Goal: Task Accomplishment & Management: Complete application form

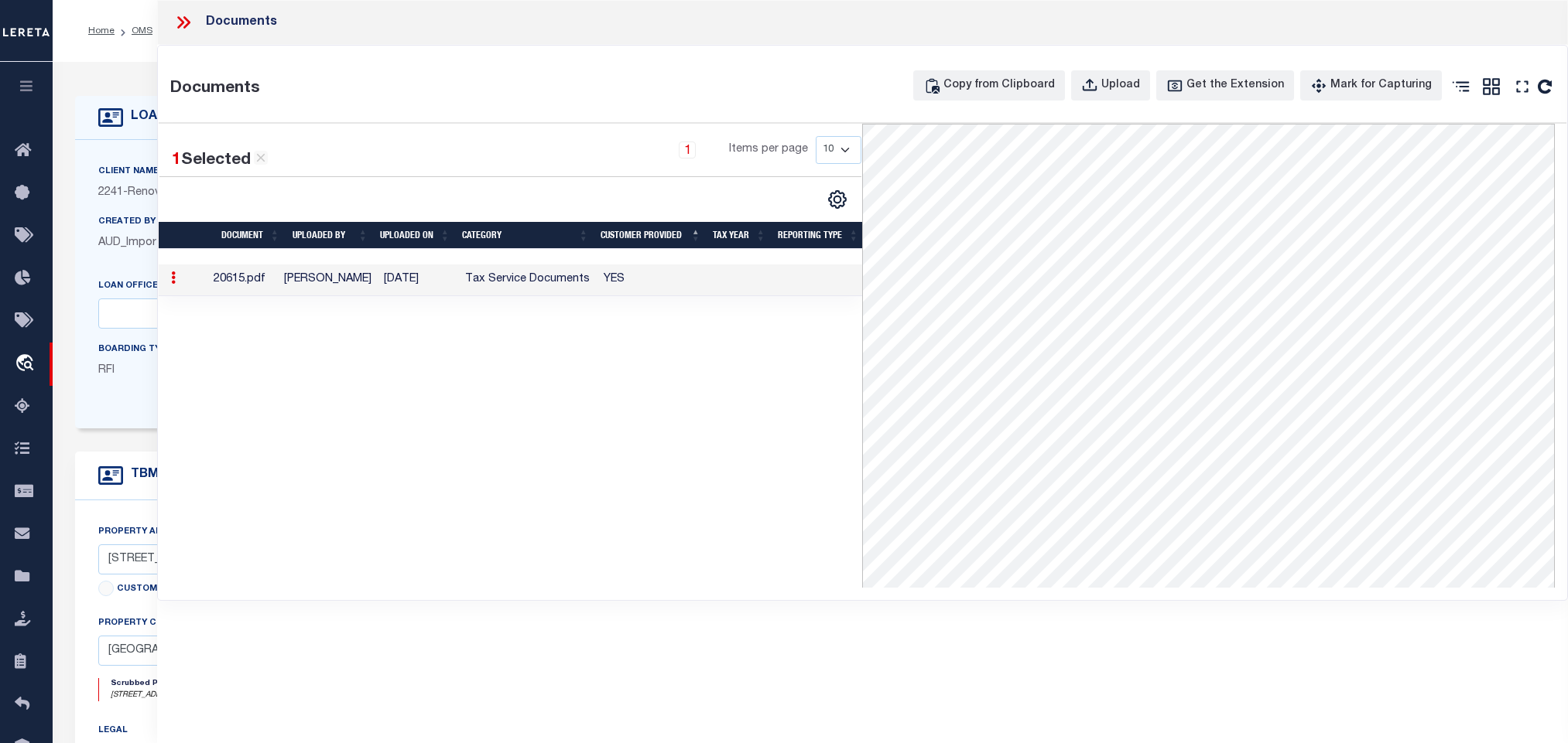
select select "164194"
select select "25066"
select select "400"
select select "NonEscrow"
click at [105, 355] on label "Boarding Type" at bounding box center [134, 350] width 73 height 13
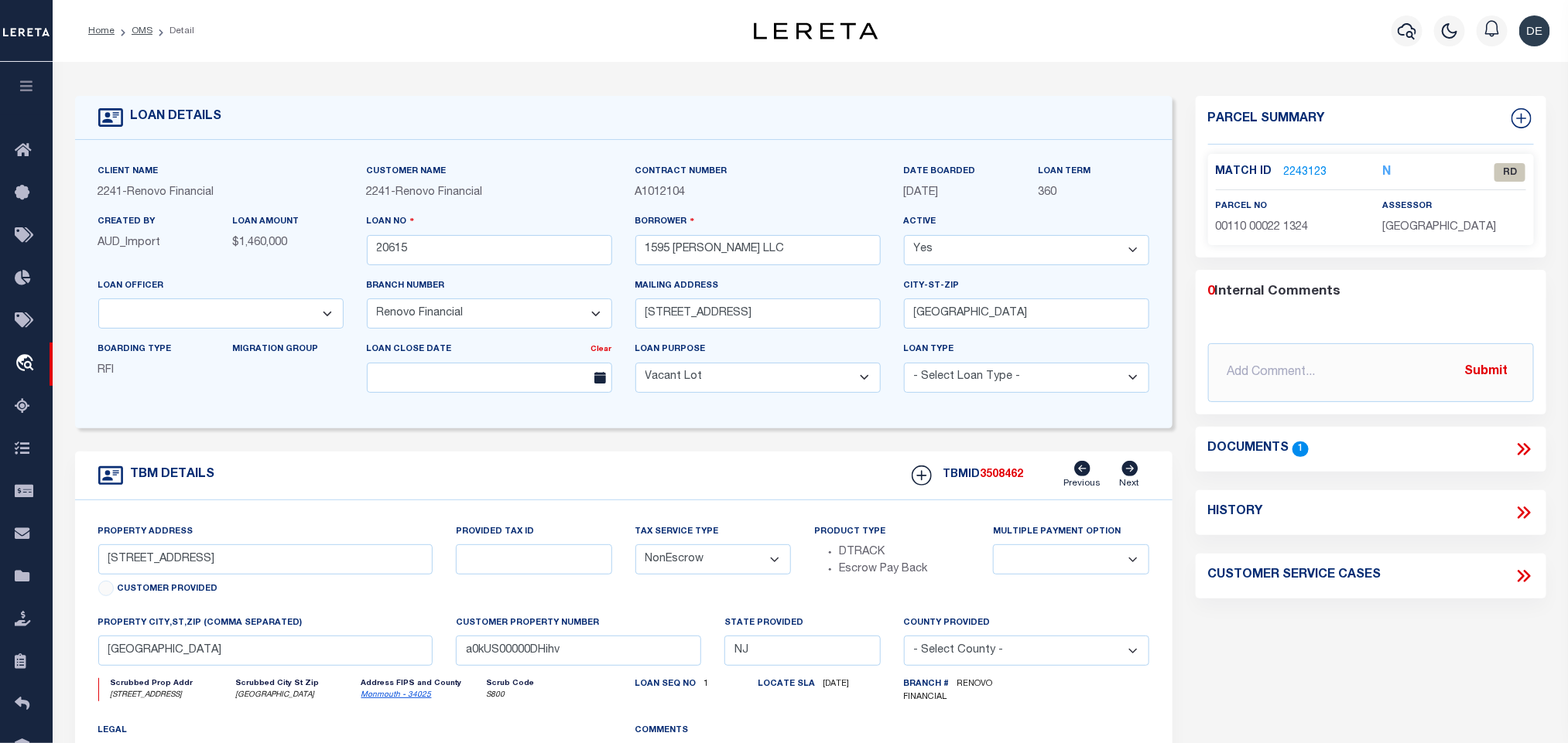
click at [1313, 171] on link "2243123" at bounding box center [1305, 172] width 43 height 16
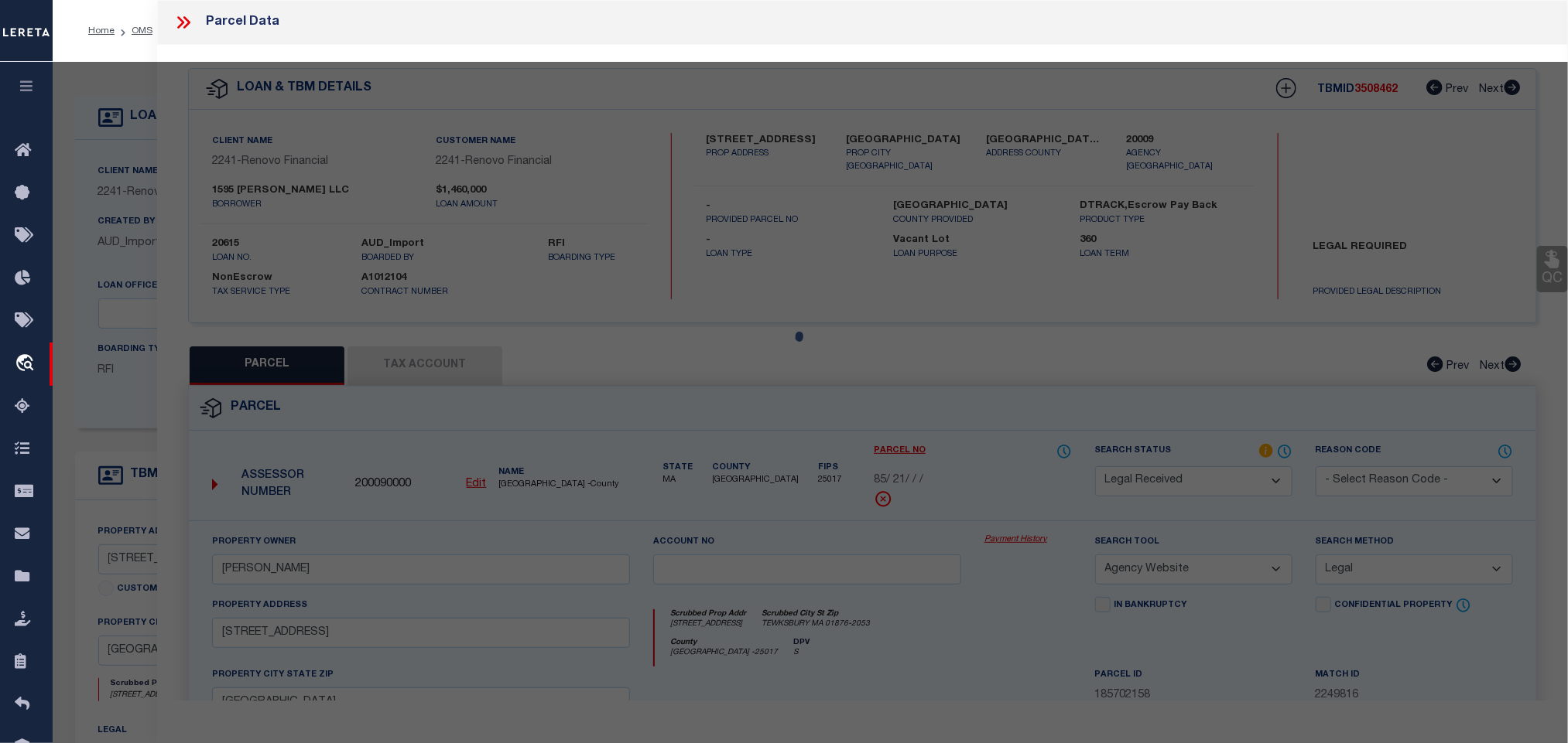
select select "AS"
select select
checkbox input "false"
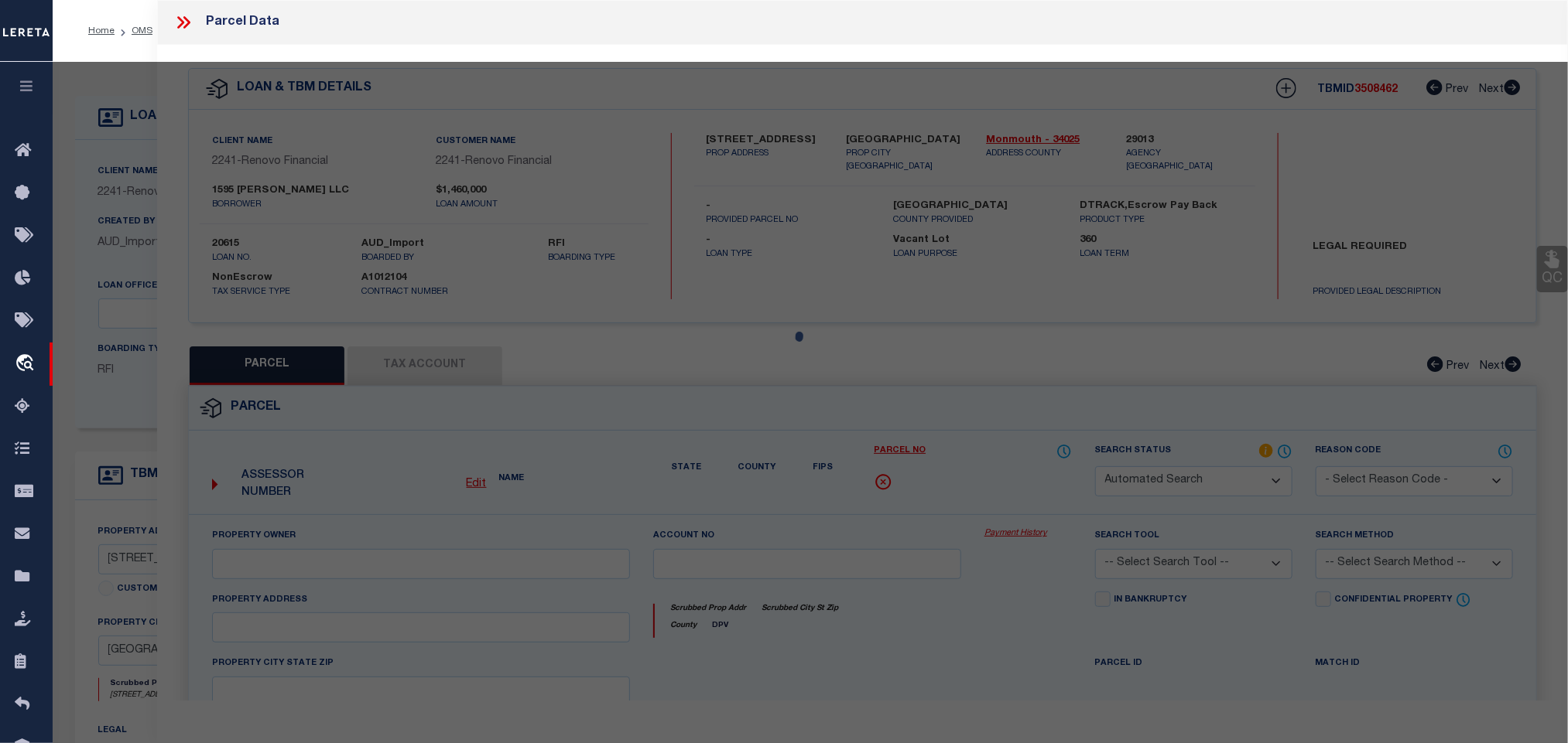
select select "RD"
type input "SCHIRM,CHARLES"
select select "ATL"
select select "ADD"
type input "470 MAIN ST"
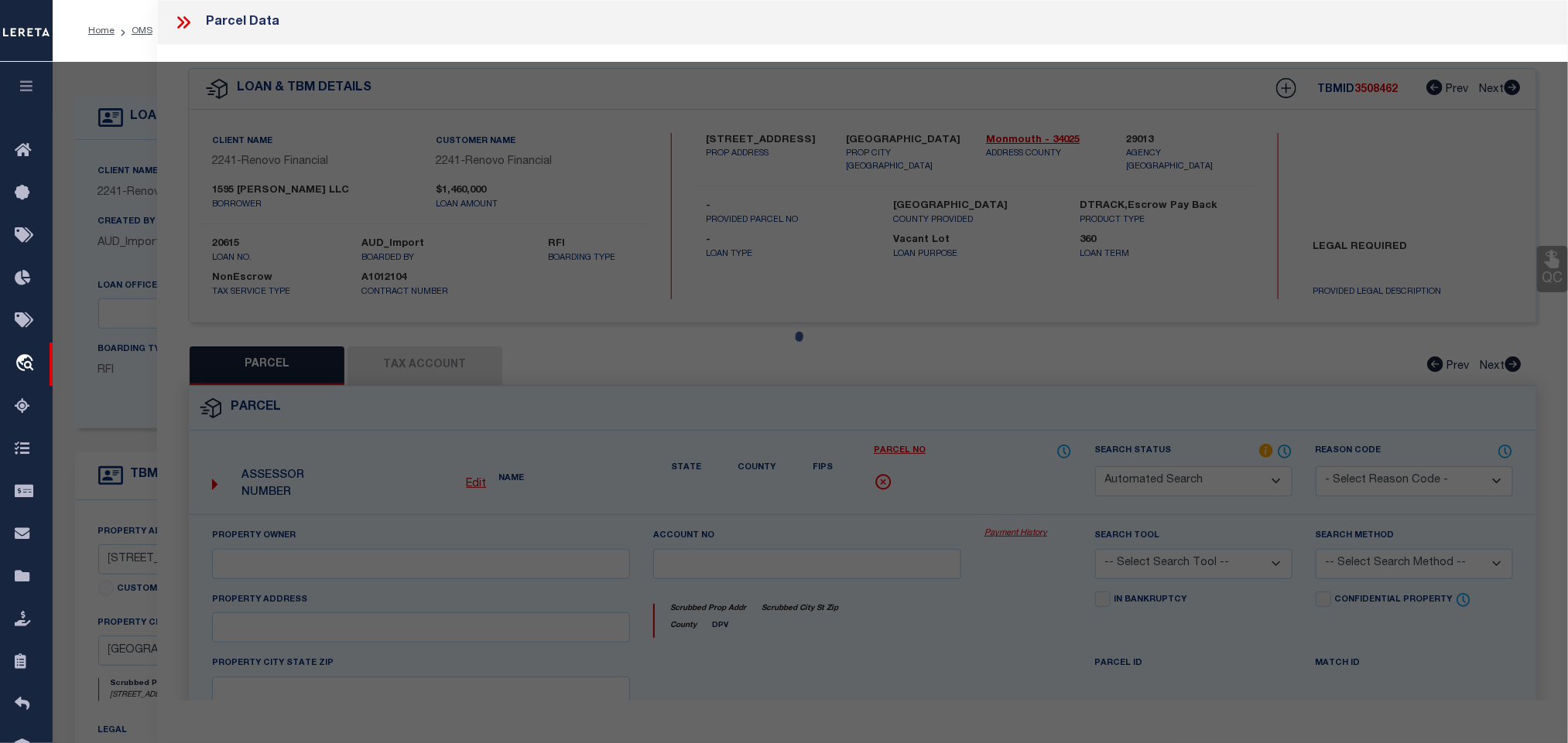
type input "KEYPORT, NJ 07735"
type textarea "ADDITIONAL LOTS: 21"
type textarea "Document uploaded that satisfies a legal requirement, changing from ND to RD"
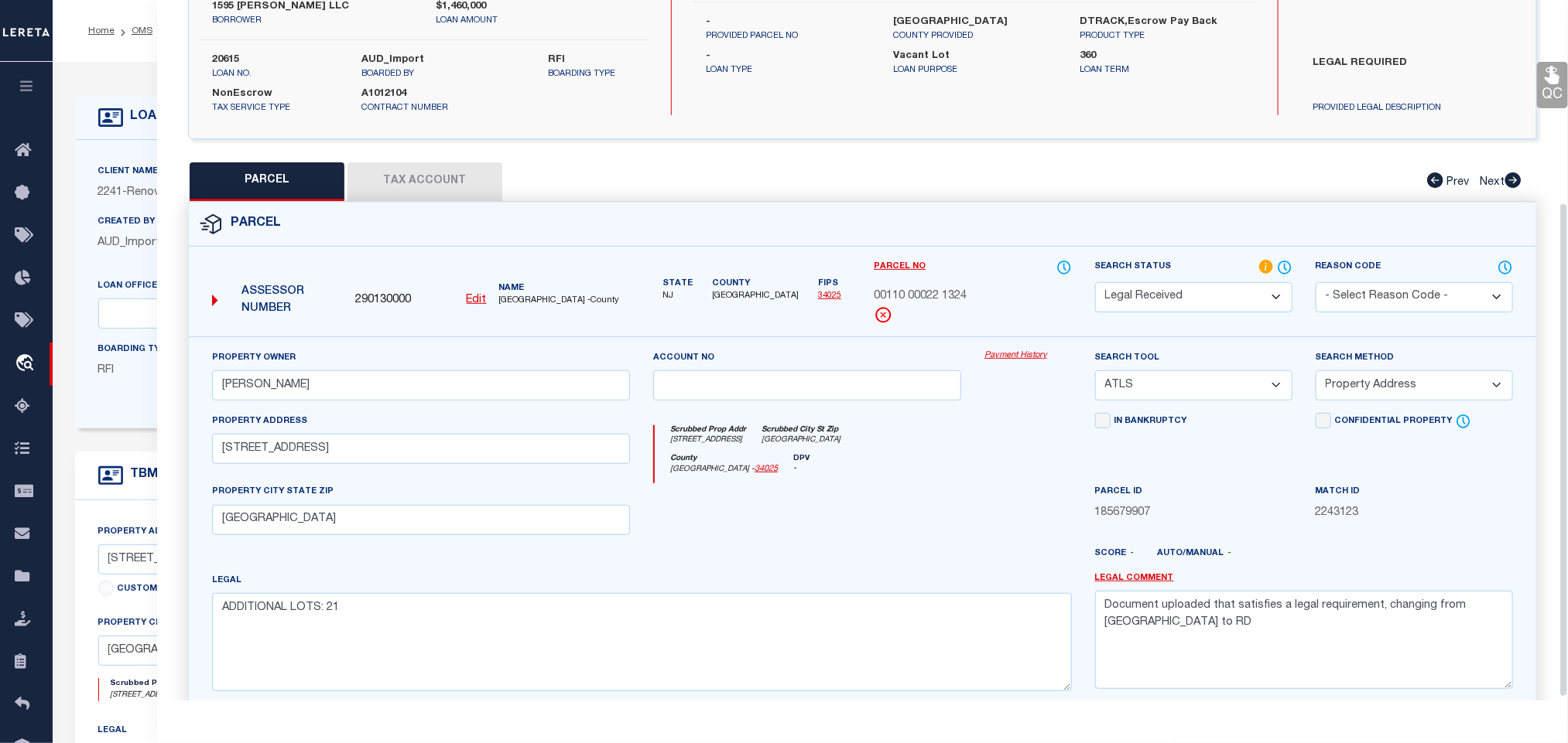
scroll to position [290, 0]
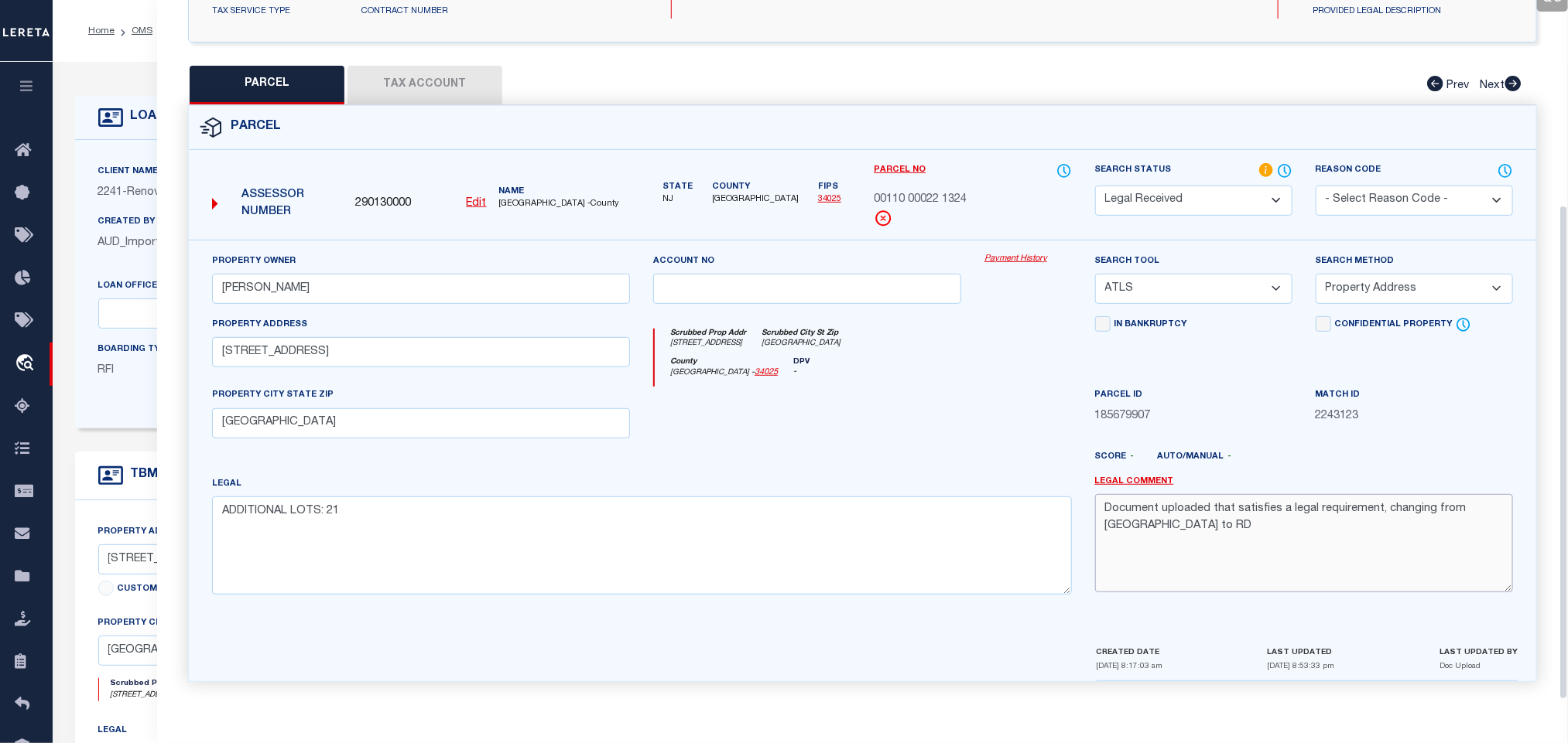
click at [1294, 532] on textarea "Document uploaded that satisfies a legal requirement, changing from ND to RD" at bounding box center [1304, 542] width 418 height 97
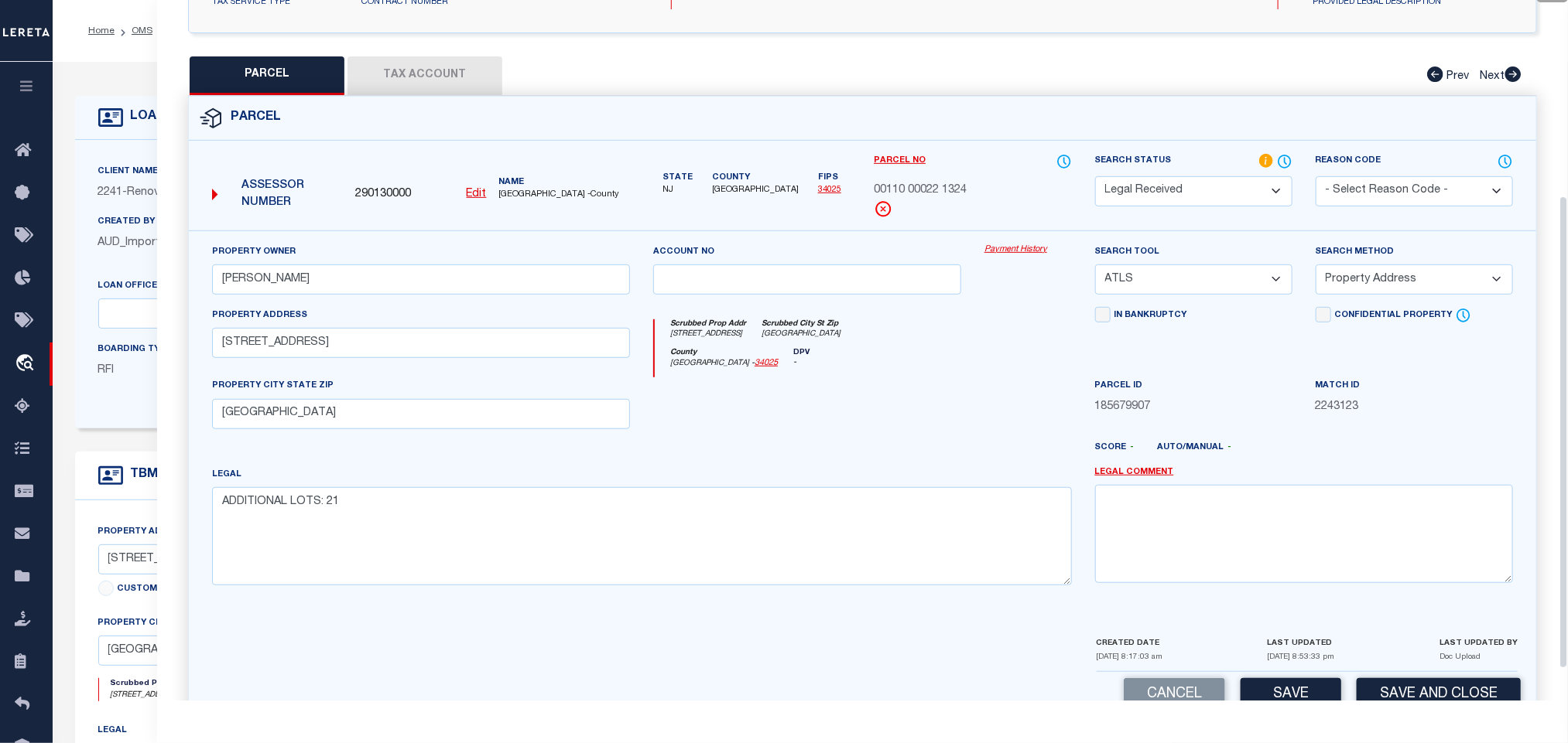
click at [400, 258] on div "Property Owner SCHIRM,CHARLES" at bounding box center [421, 269] width 418 height 51
drag, startPoint x: 404, startPoint y: 271, endPoint x: 471, endPoint y: 268, distance: 67.1
click at [404, 271] on input "SCHIRM,CHARLES" at bounding box center [421, 279] width 418 height 30
paste input "1595 PENNINGTON, LLC"
type input "1595 PENNINGTON, LLC"
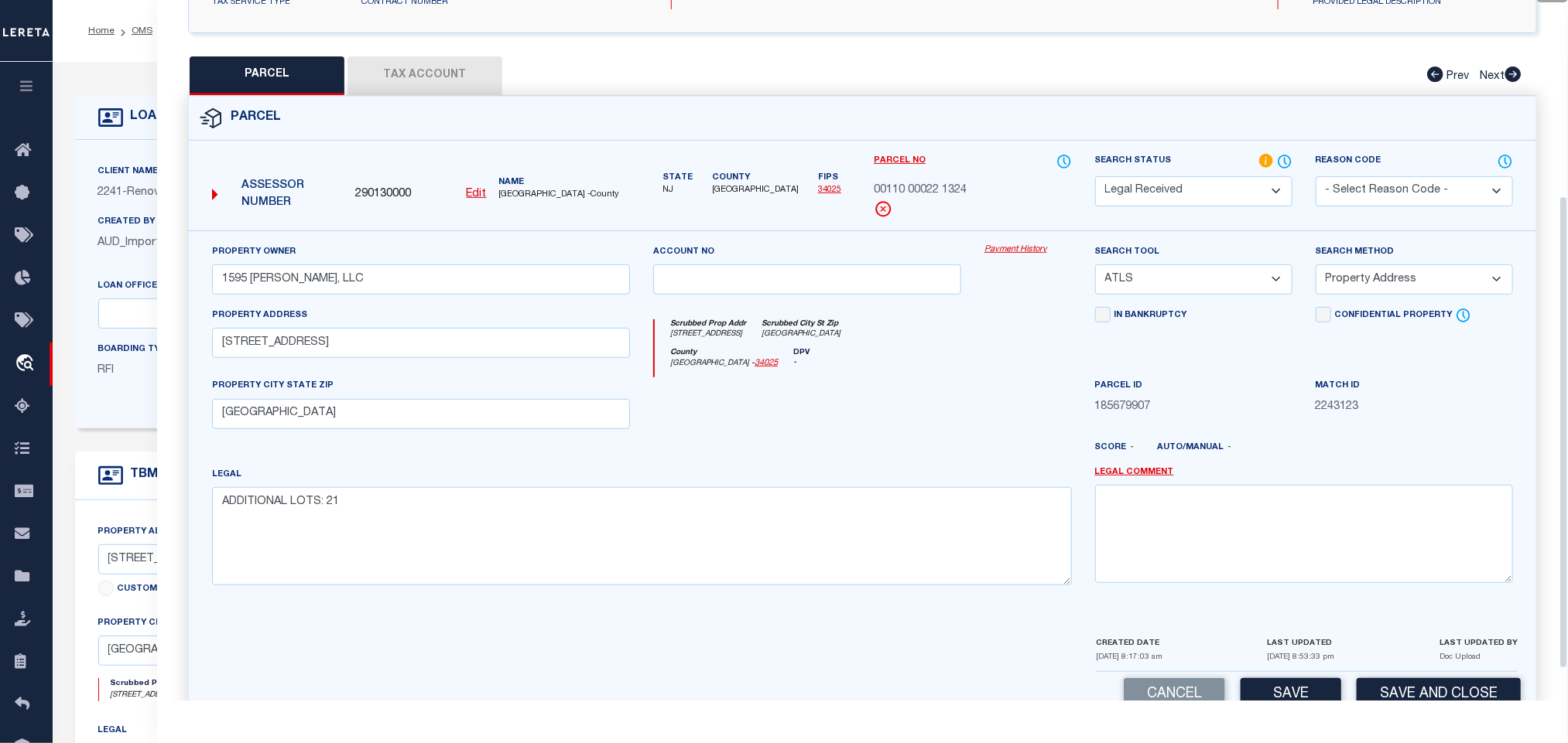
drag, startPoint x: 1235, startPoint y: 286, endPoint x: 1236, endPoint y: 295, distance: 9.1
click at [1236, 286] on select "-- Select Search Tool -- 3rd Party Website Agency File Agency Website ATLS CNV-…" at bounding box center [1193, 279] width 197 height 30
select select "AGW"
click at [1095, 269] on select "-- Select Search Tool -- 3rd Party Website Agency File Agency Website ATLS CNV-…" at bounding box center [1193, 279] width 197 height 30
drag, startPoint x: 1376, startPoint y: 285, endPoint x: 1373, endPoint y: 297, distance: 12.4
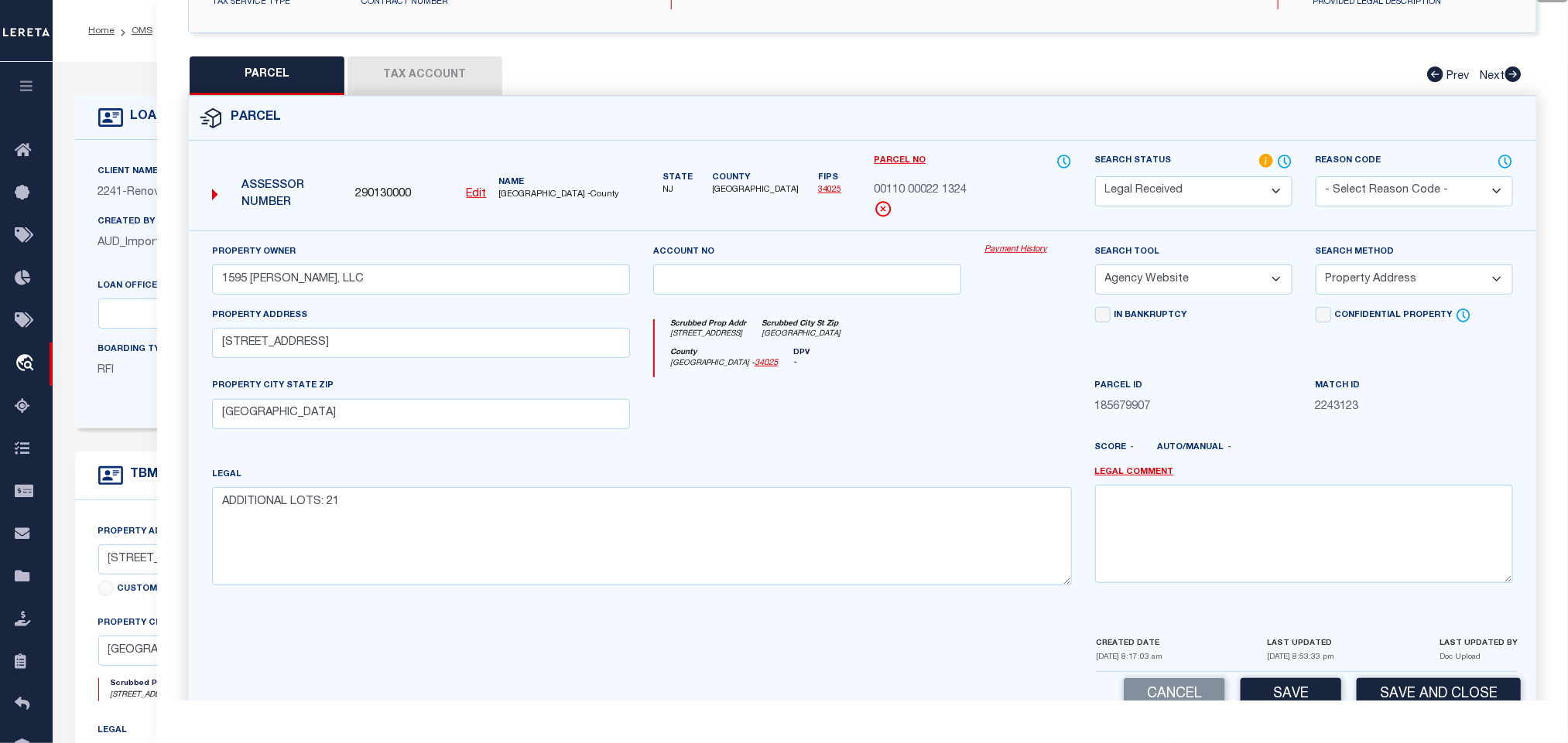
click at [1376, 285] on select "-- Select Search Method -- Property Address Legal Liability Info Provided" at bounding box center [1413, 279] width 197 height 30
select select "LEG"
click at [1315, 269] on select "-- Select Search Method -- Property Address Legal Liability Info Provided" at bounding box center [1413, 279] width 197 height 30
click at [1303, 694] on button "Save" at bounding box center [1290, 695] width 101 height 34
click at [438, 49] on div "QC QC QC" at bounding box center [863, 246] width 1411 height 982
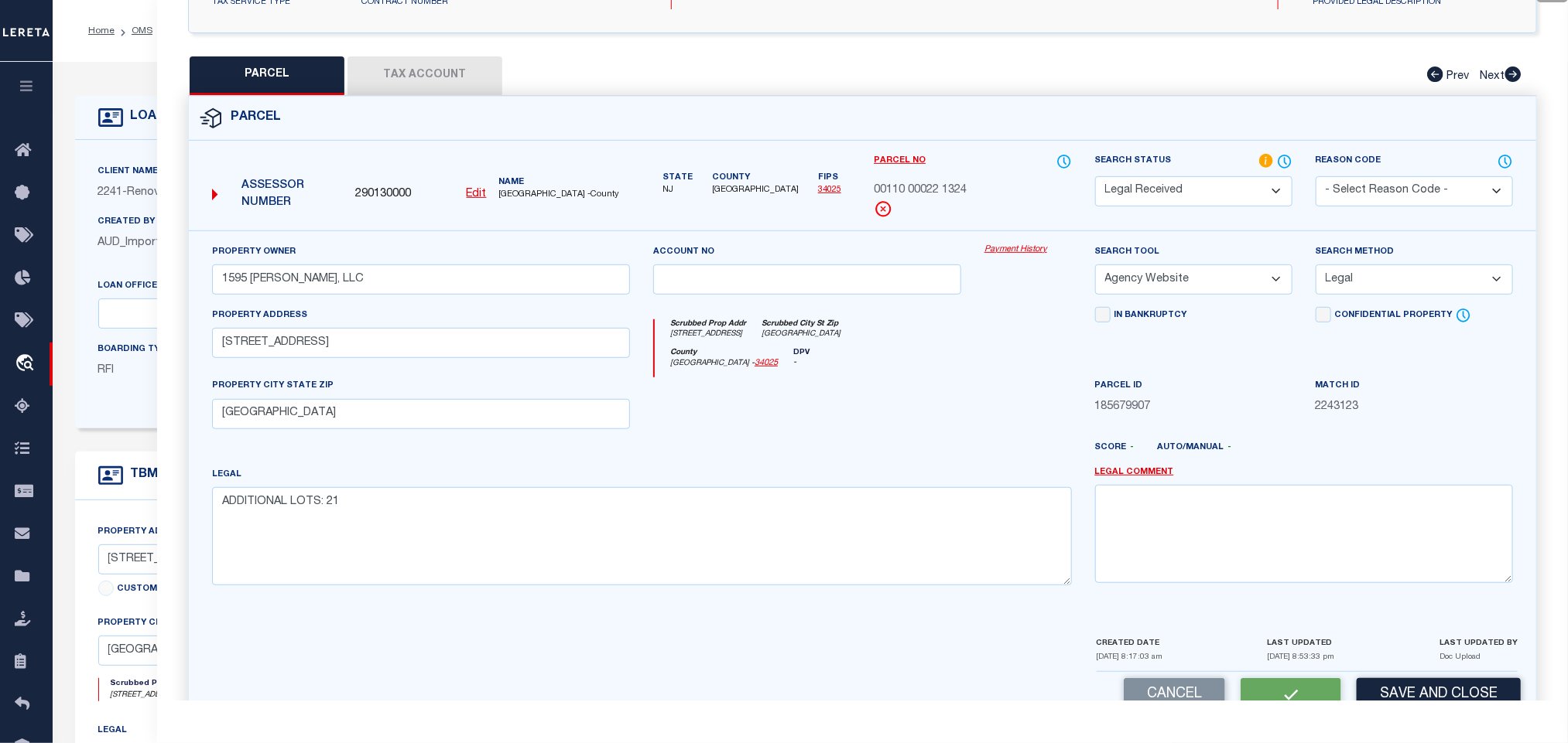
click at [444, 59] on button "Tax Account" at bounding box center [424, 76] width 155 height 39
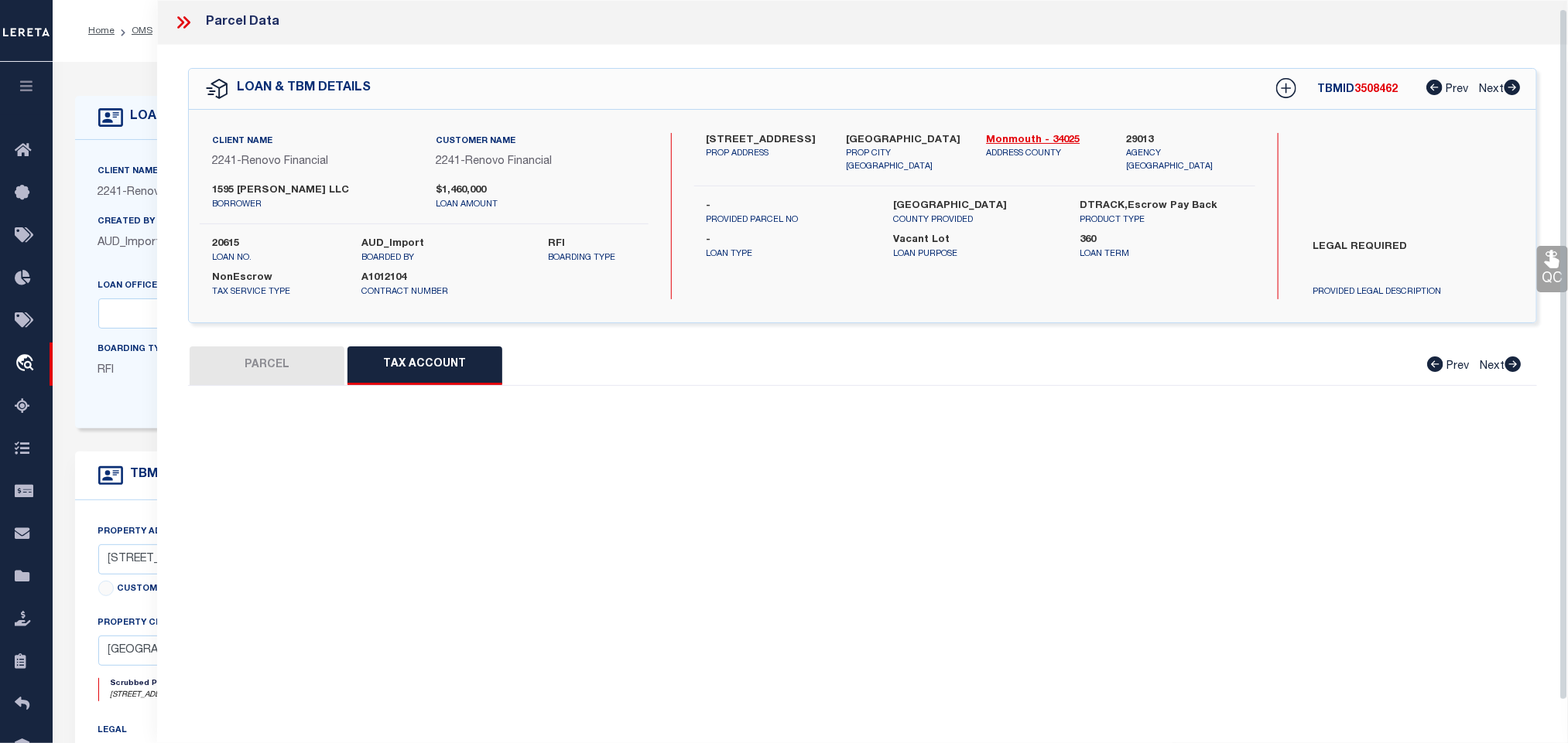
scroll to position [10, 0]
click at [446, 81] on div "LOAN & TBM DETAILS TBMID 3508462 Prev Next" at bounding box center [863, 89] width 1347 height 41
select select "100"
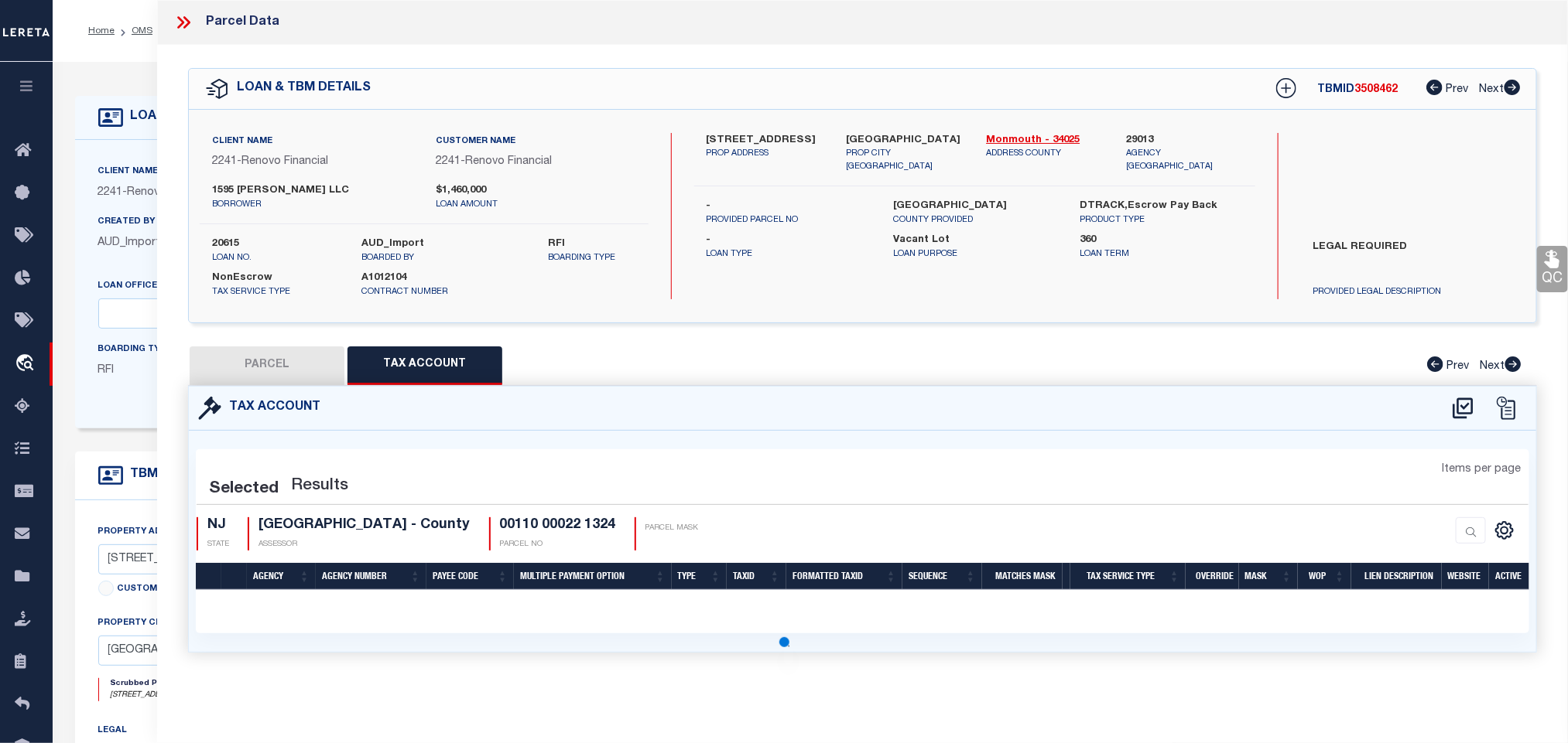
click at [1475, 393] on div "Tax Account" at bounding box center [863, 409] width 1347 height 44
select select "100"
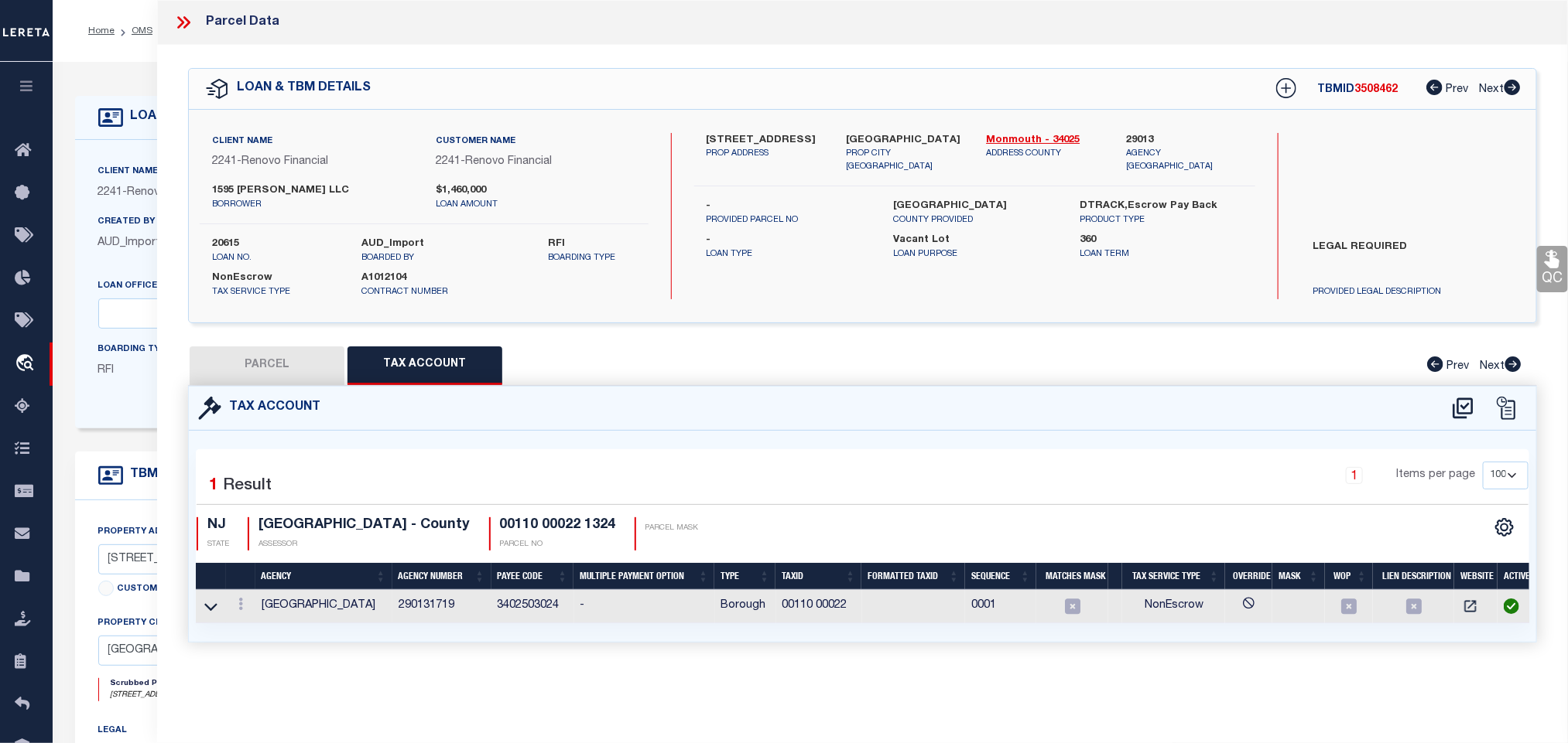
click at [1465, 419] on icon at bounding box center [1462, 408] width 20 height 21
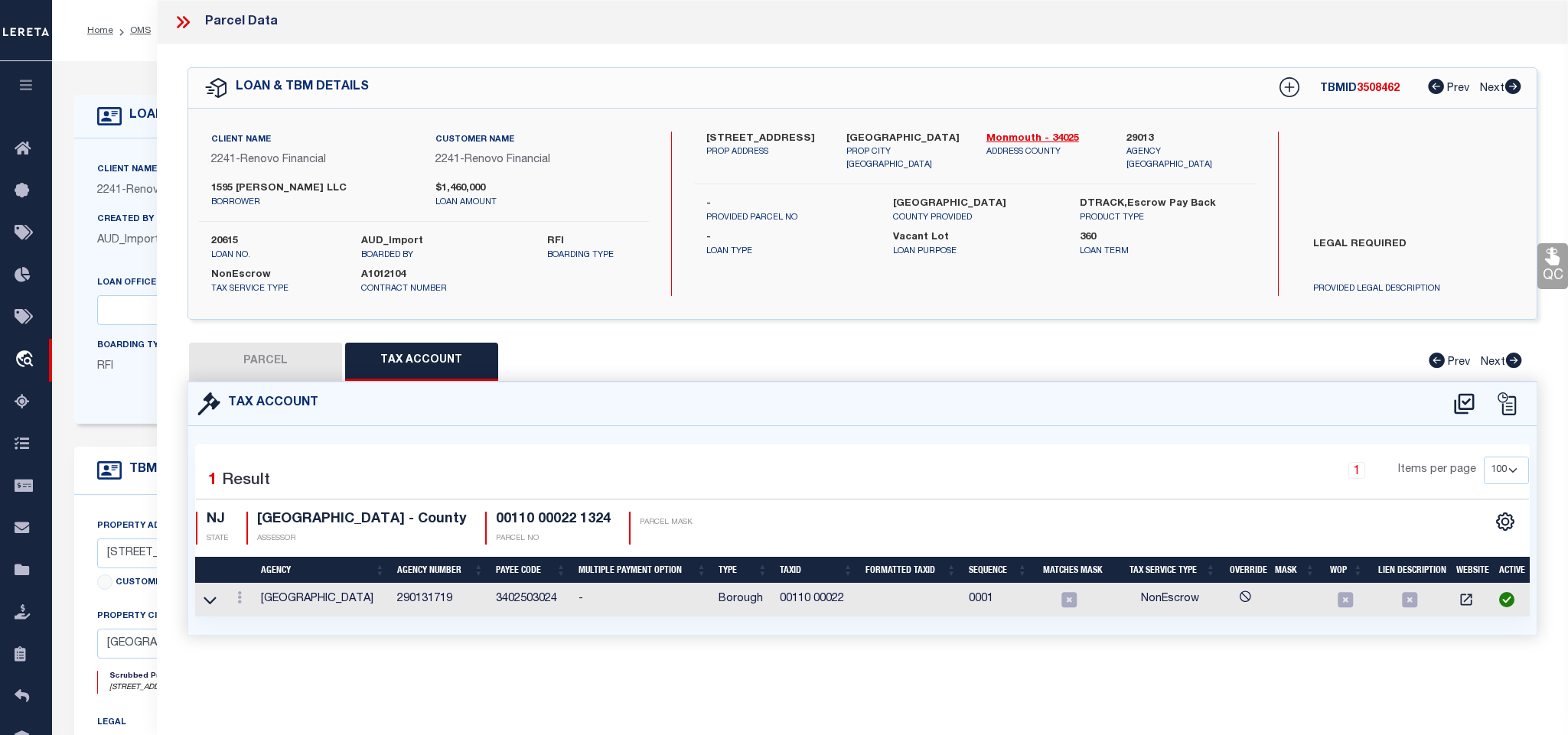
select select "100"
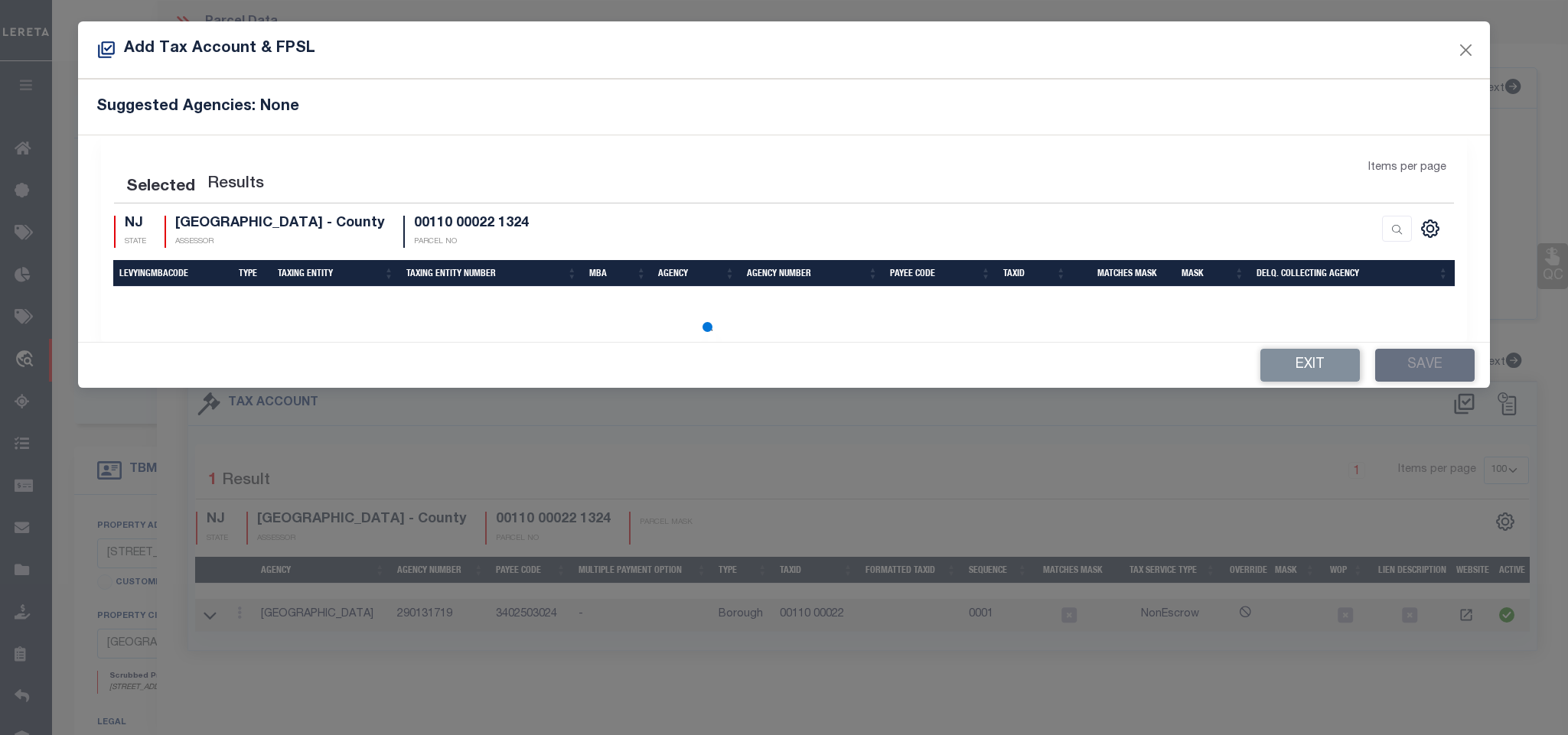
click at [1465, 53] on div "Add Tax Account & FPSL" at bounding box center [783, 51] width 1411 height 58
select select "100"
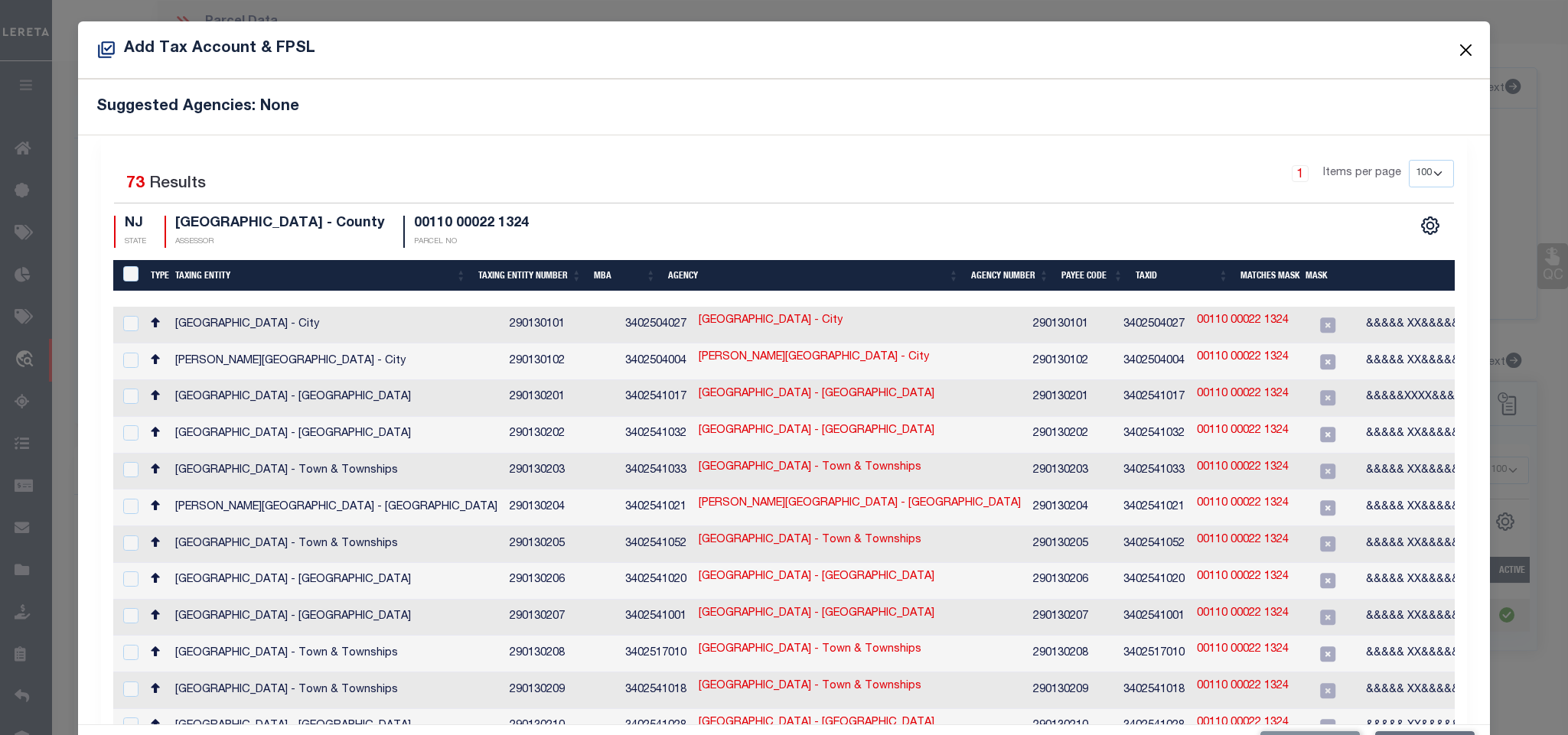
click at [1455, 44] on button "Close" at bounding box center [1465, 50] width 20 height 20
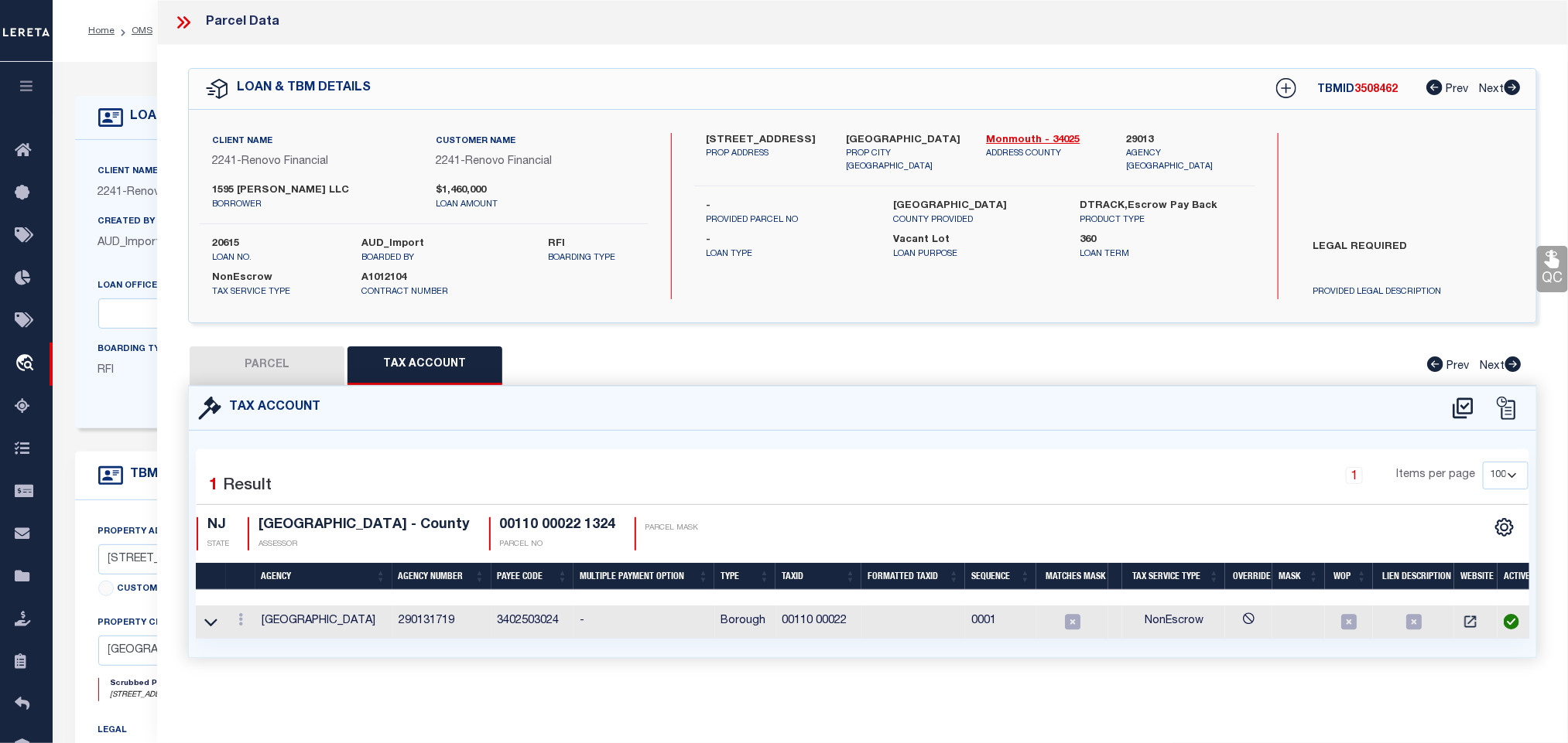
click at [119, 138] on div "LOAN DETAILS" at bounding box center [623, 118] width 1097 height 44
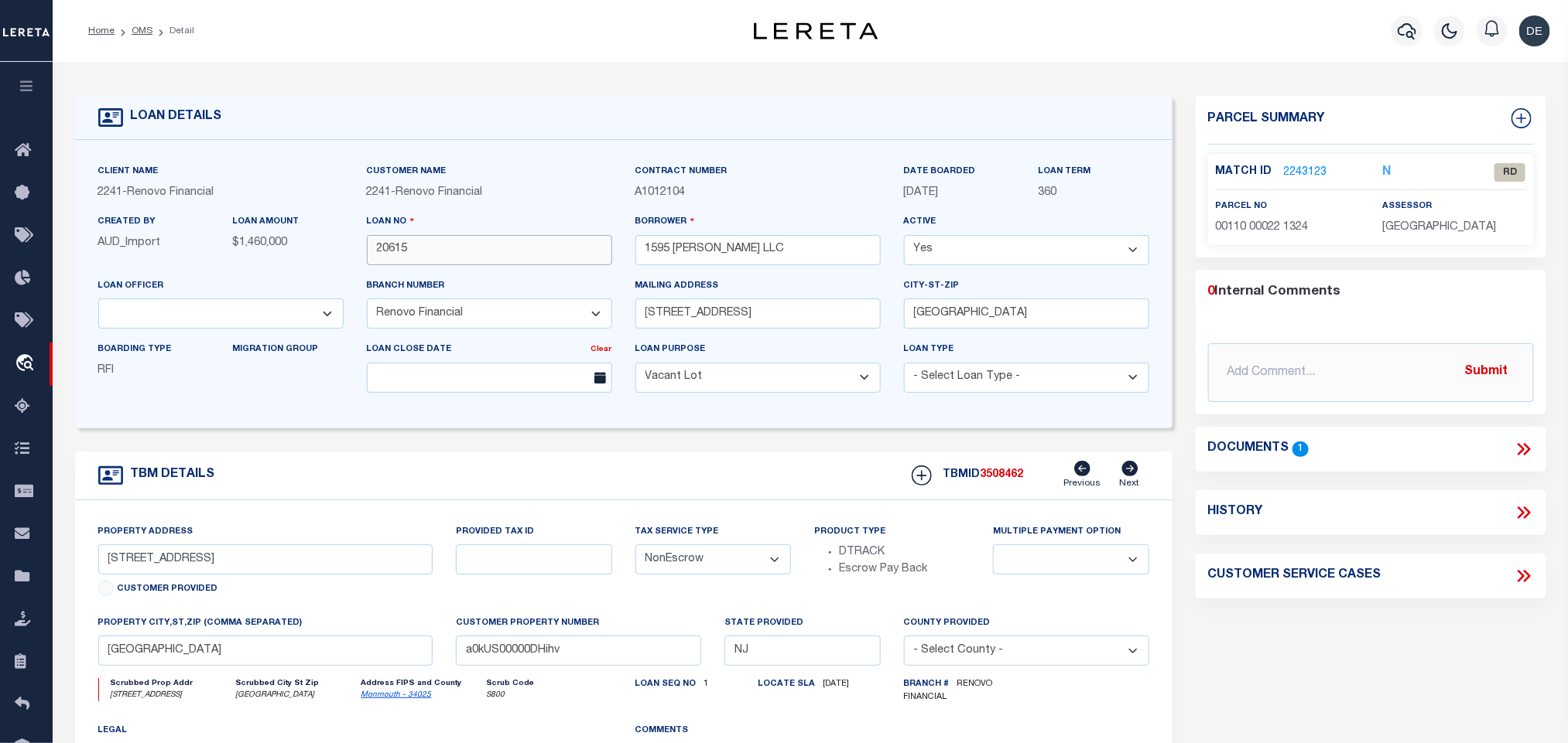
click at [537, 249] on input "20615" at bounding box center [490, 250] width 246 height 30
click at [1321, 170] on link "2243123" at bounding box center [1305, 172] width 43 height 16
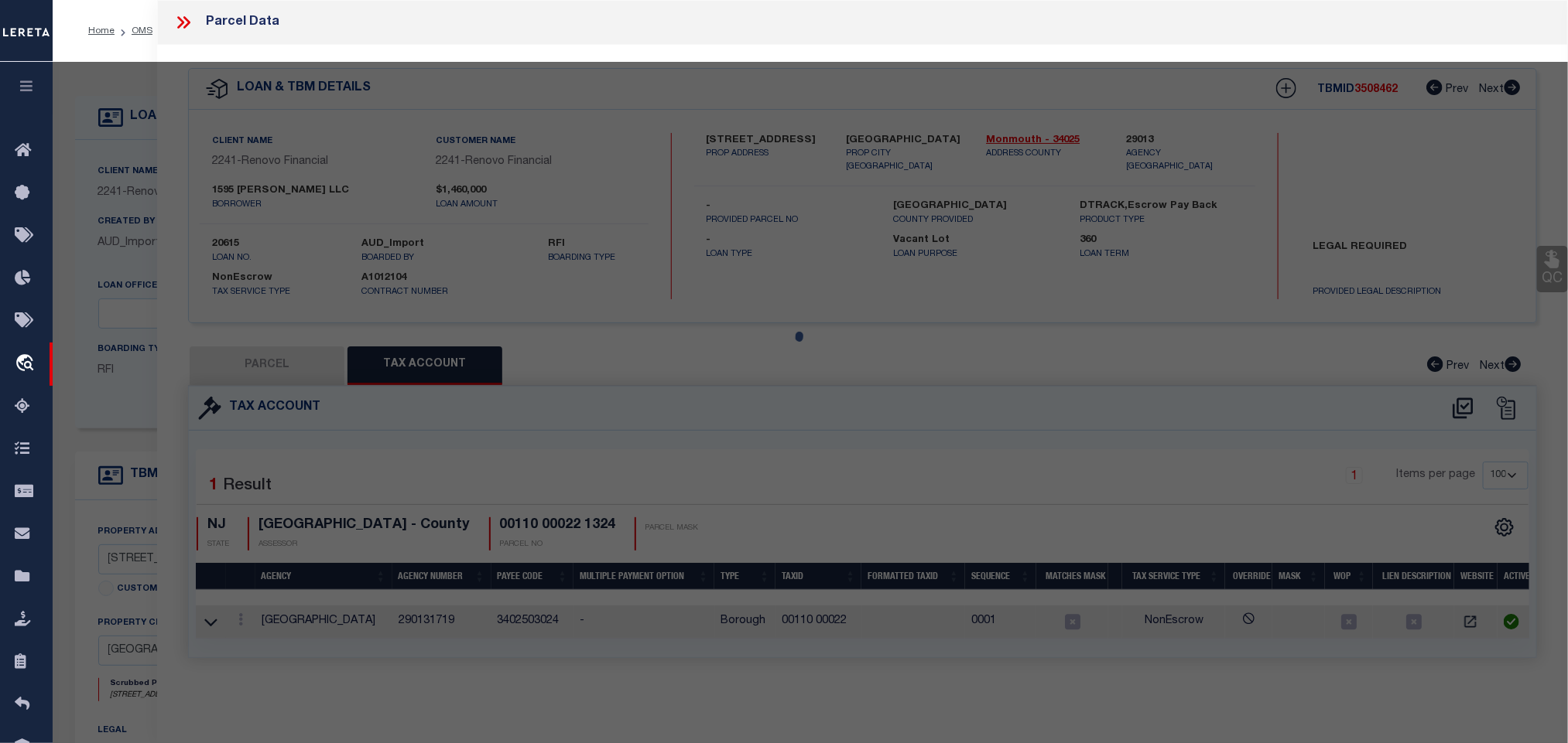
select select "AS"
select select
checkbox input "false"
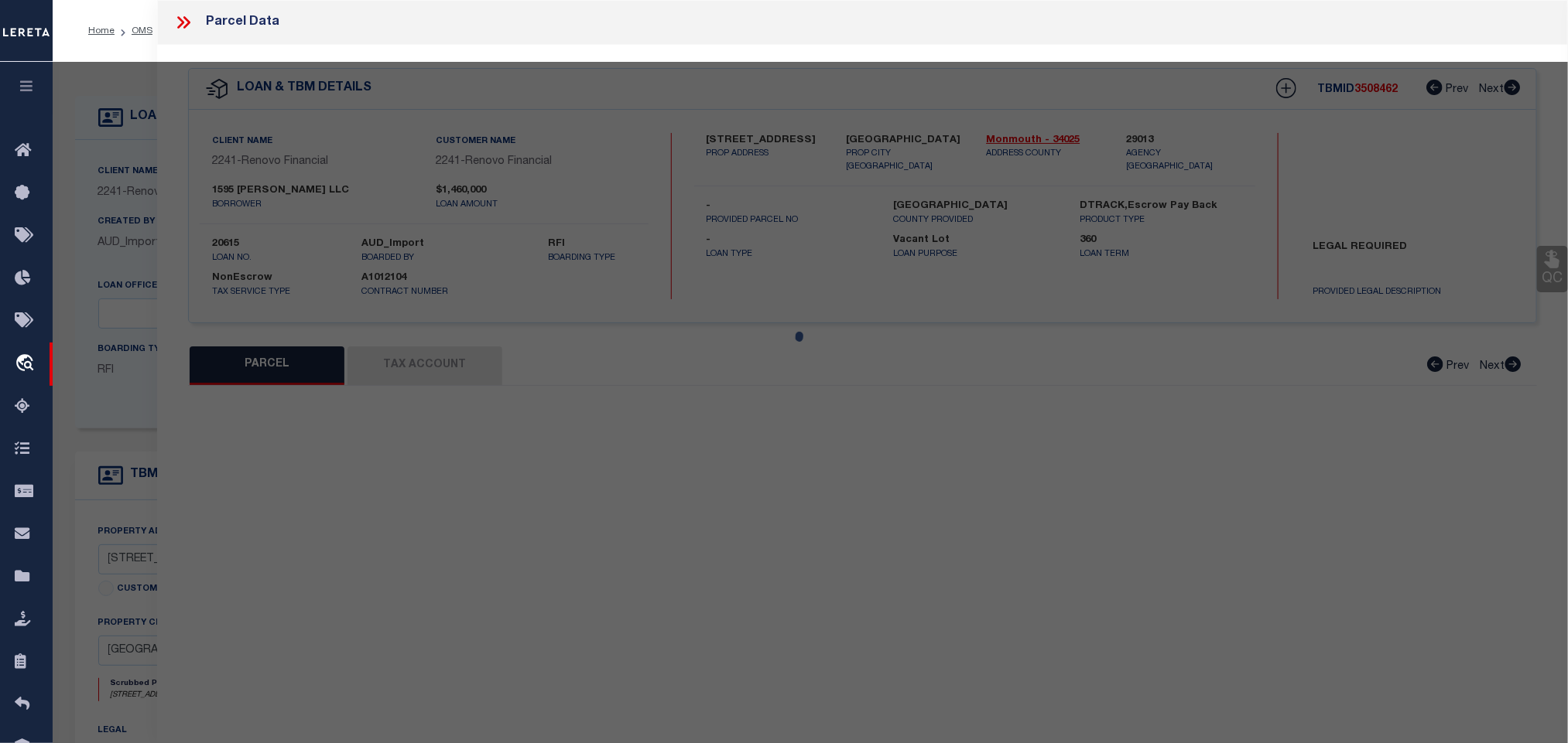
select select "RD"
type input "1595 PENNINGTON, LLC"
select select "AGW"
select select "LEG"
type input "470 MAIN ST"
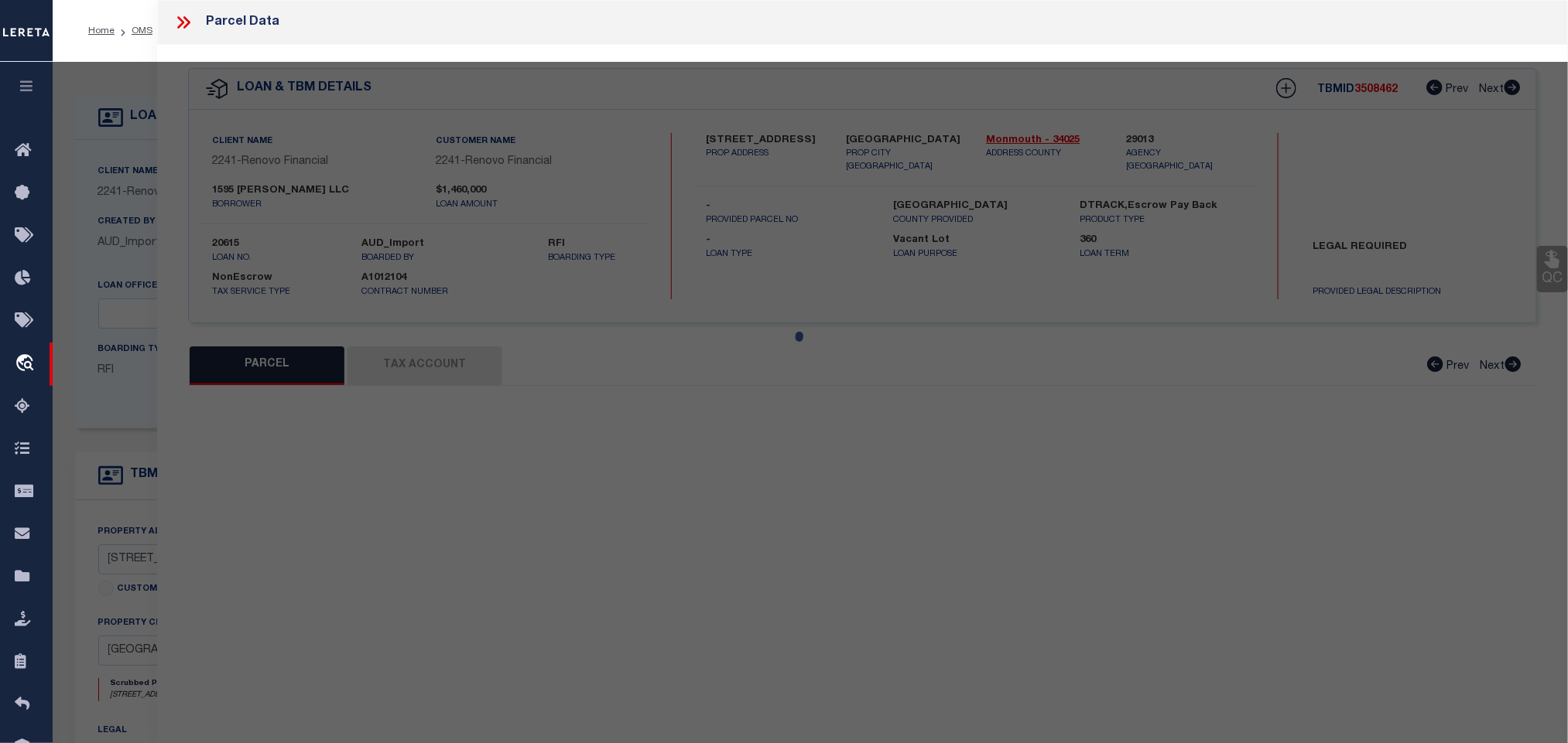
type input "KEYPORT, NJ 07735"
type textarea "ADDITIONAL LOTS: 21"
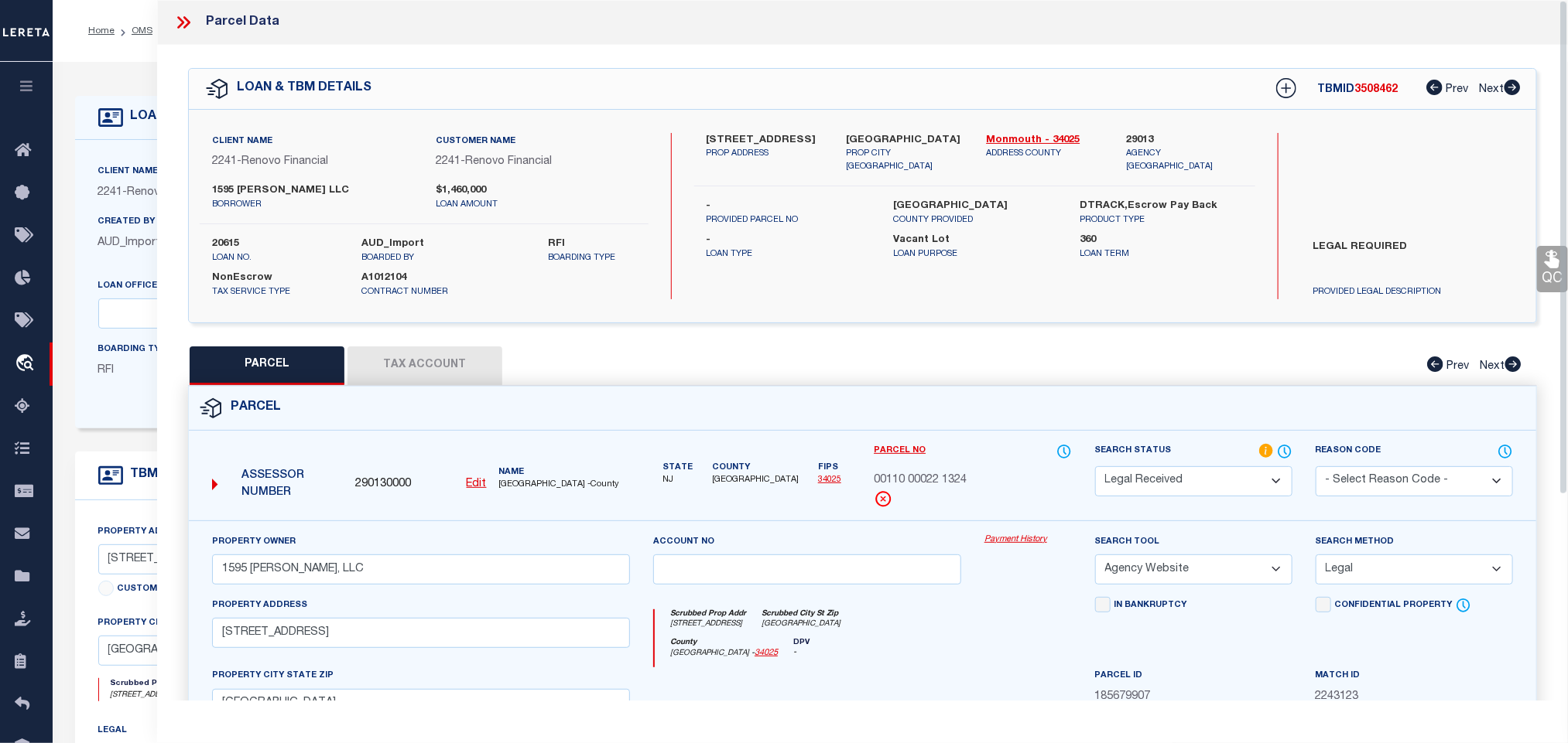
click at [1161, 478] on select "Automated Search Bad Parcel Complete Duplicate Parcel High Dollar Reporting In …" at bounding box center [1193, 481] width 197 height 30
select select "PC"
click at [1095, 468] on select "Automated Search Bad Parcel Complete Duplicate Parcel High Dollar Reporting In …" at bounding box center [1193, 481] width 197 height 30
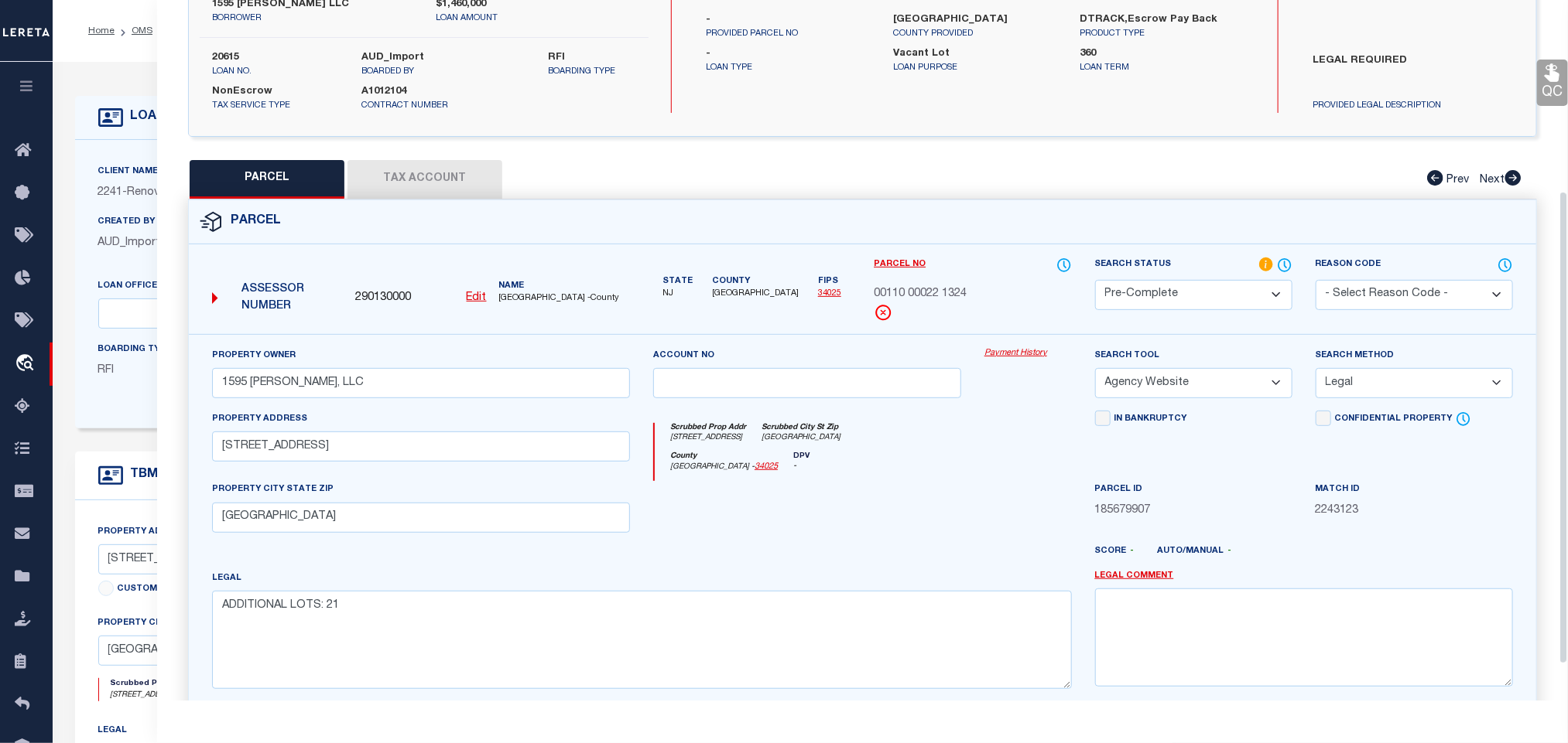
scroll to position [337, 0]
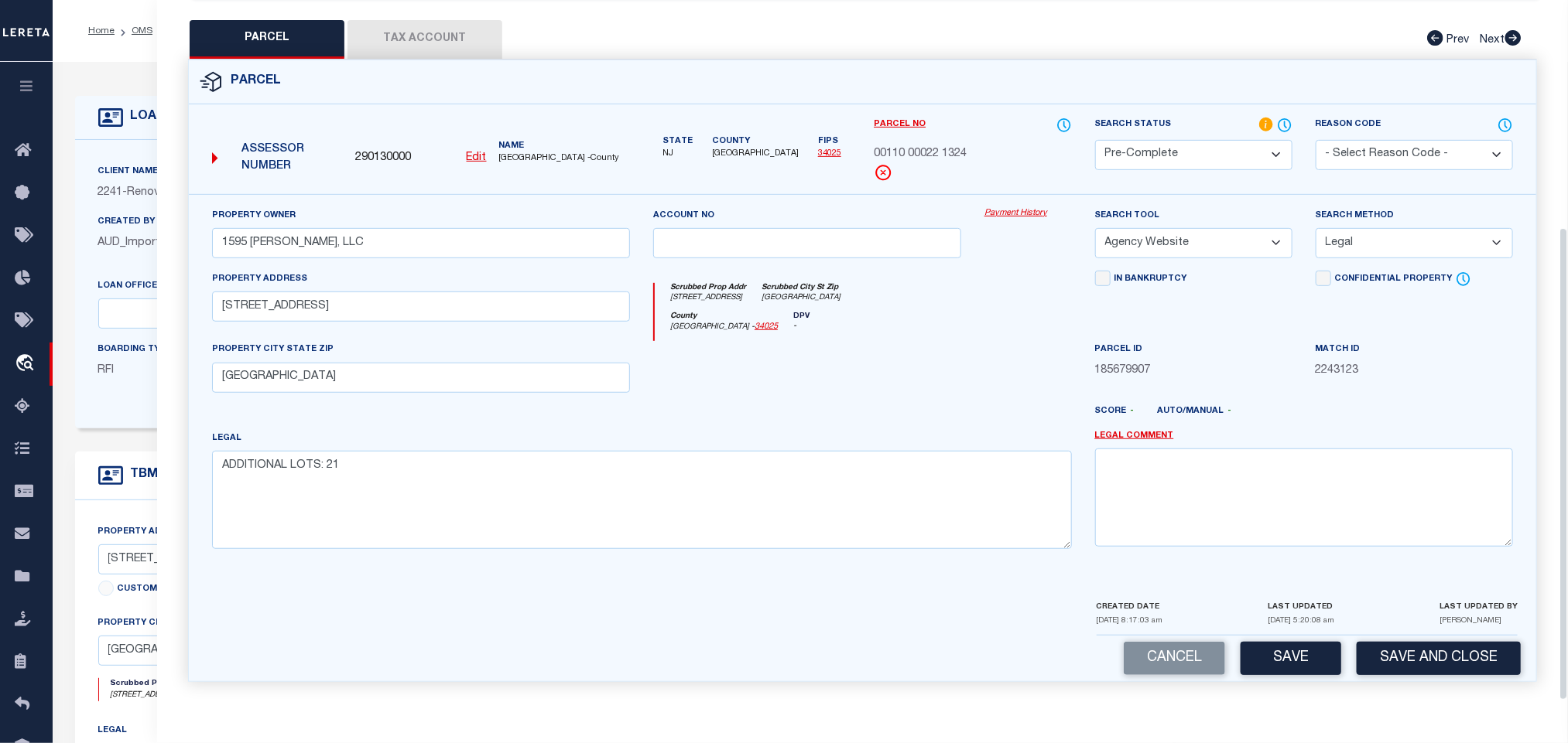
click at [1469, 679] on div "Cancel Save Save and Close" at bounding box center [863, 659] width 1347 height 46
click at [1460, 652] on button "Save and Close" at bounding box center [1439, 659] width 164 height 34
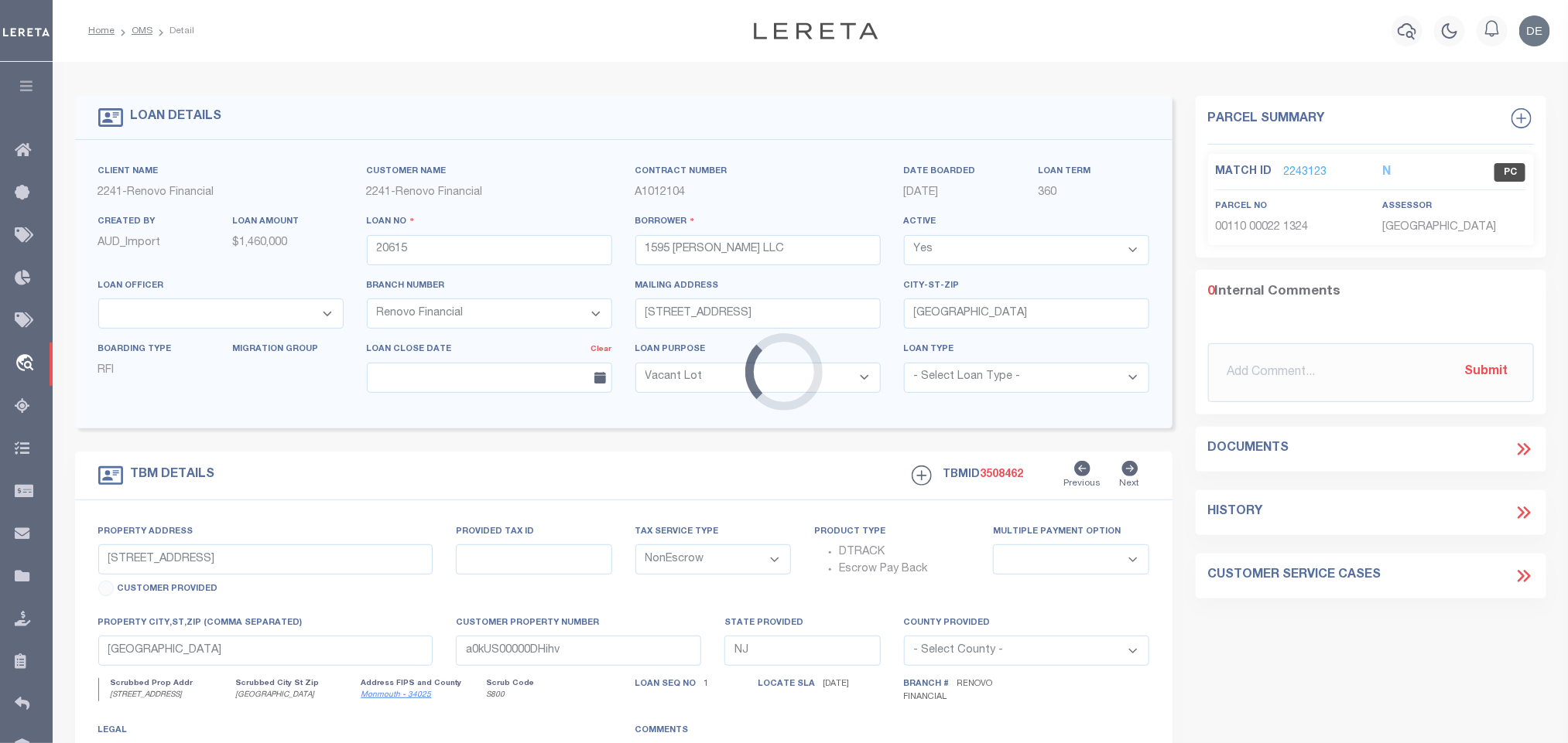
select select
select select "25066"
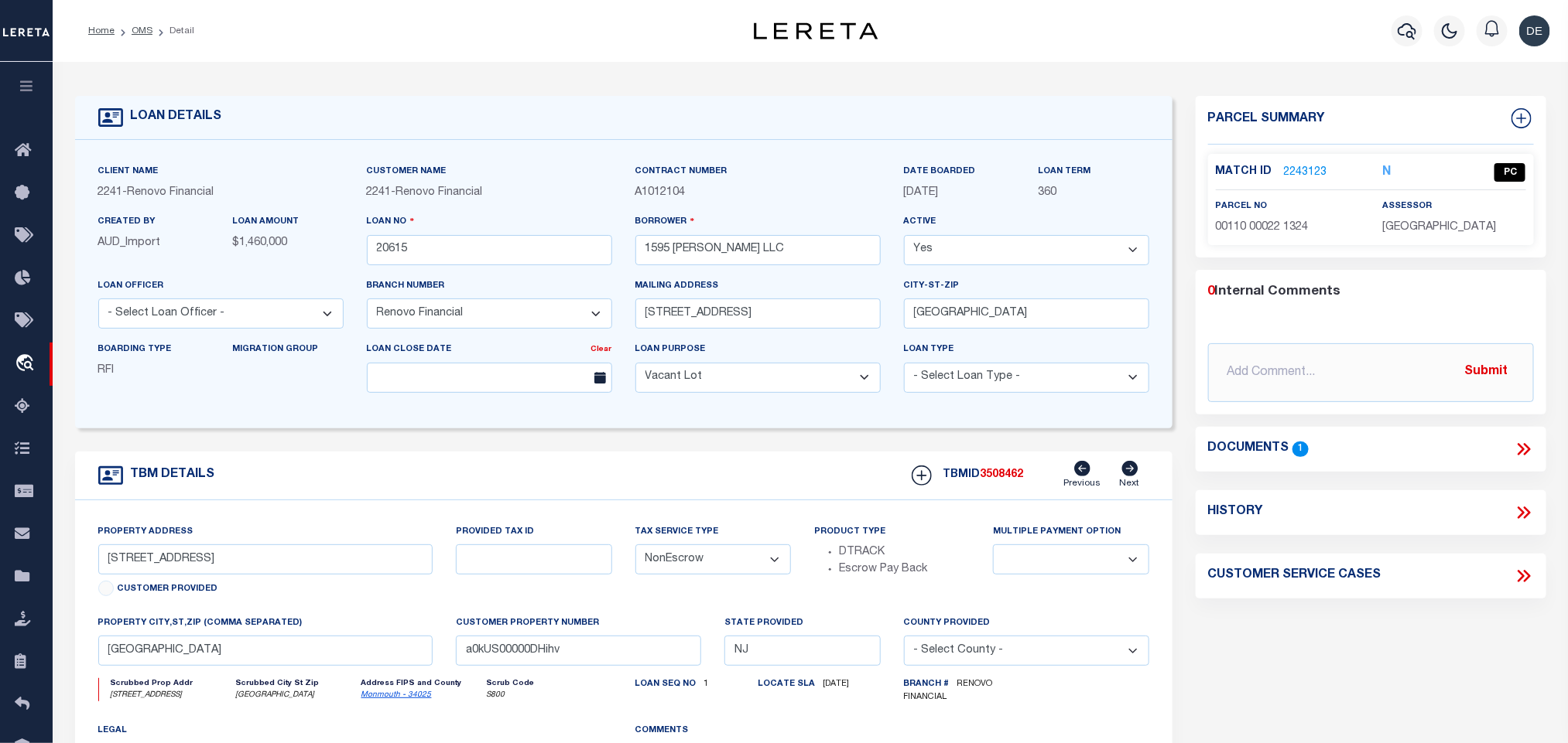
click at [1020, 479] on span "3508462" at bounding box center [1001, 474] width 43 height 11
copy span "3508462"
click at [1454, 202] on div "assessor MONMOUTH COUNTY" at bounding box center [1454, 216] width 143 height 38
click at [1439, 245] on div "Match ID 2243123 N PC parcel no assessor" at bounding box center [1371, 199] width 326 height 91
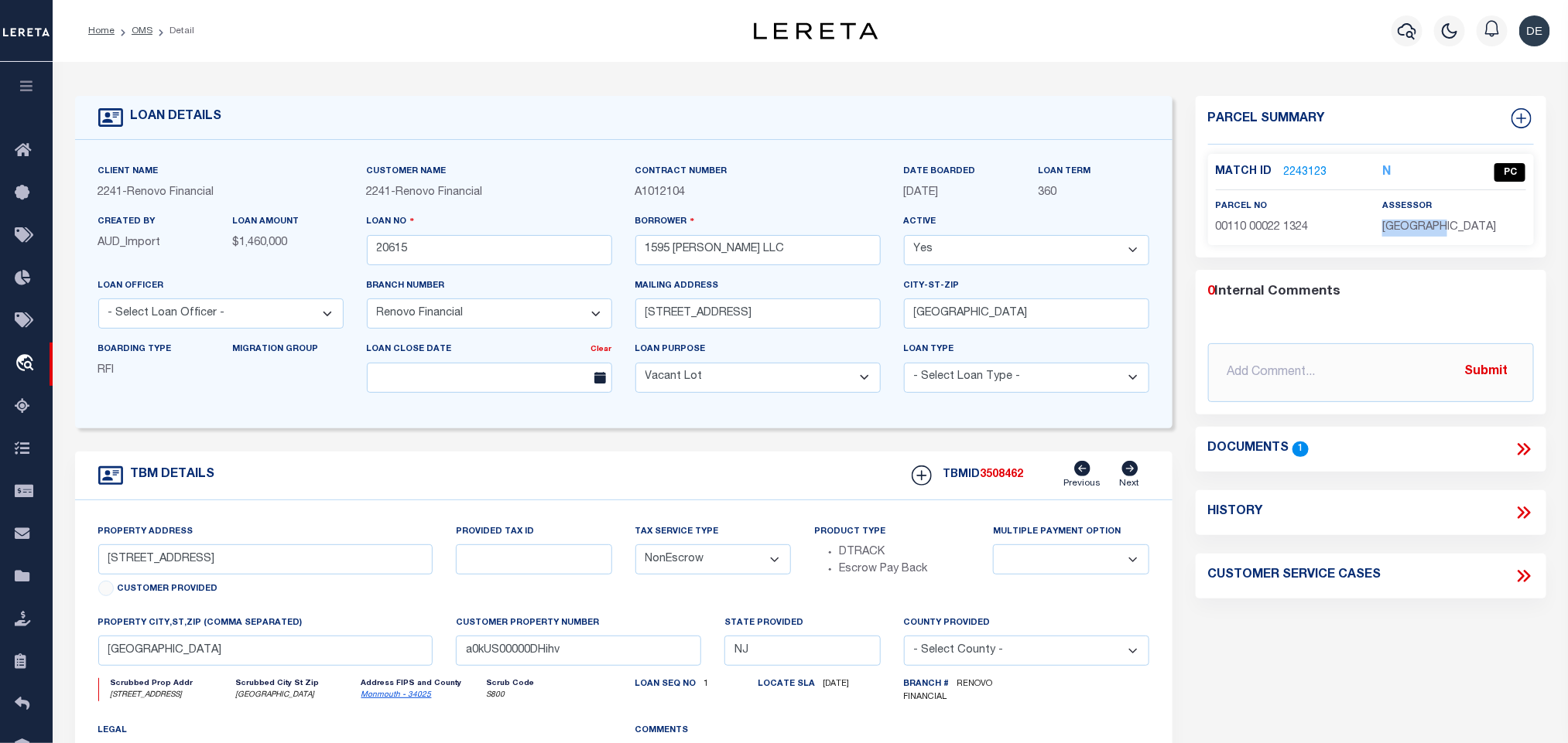
click at [1439, 245] on div "Match ID 2243123 N PC parcel no assessor" at bounding box center [1371, 199] width 326 height 91
copy div "MONMOUTH COUNTY"
click at [1259, 235] on p "00110 00022 1324" at bounding box center [1287, 228] width 143 height 17
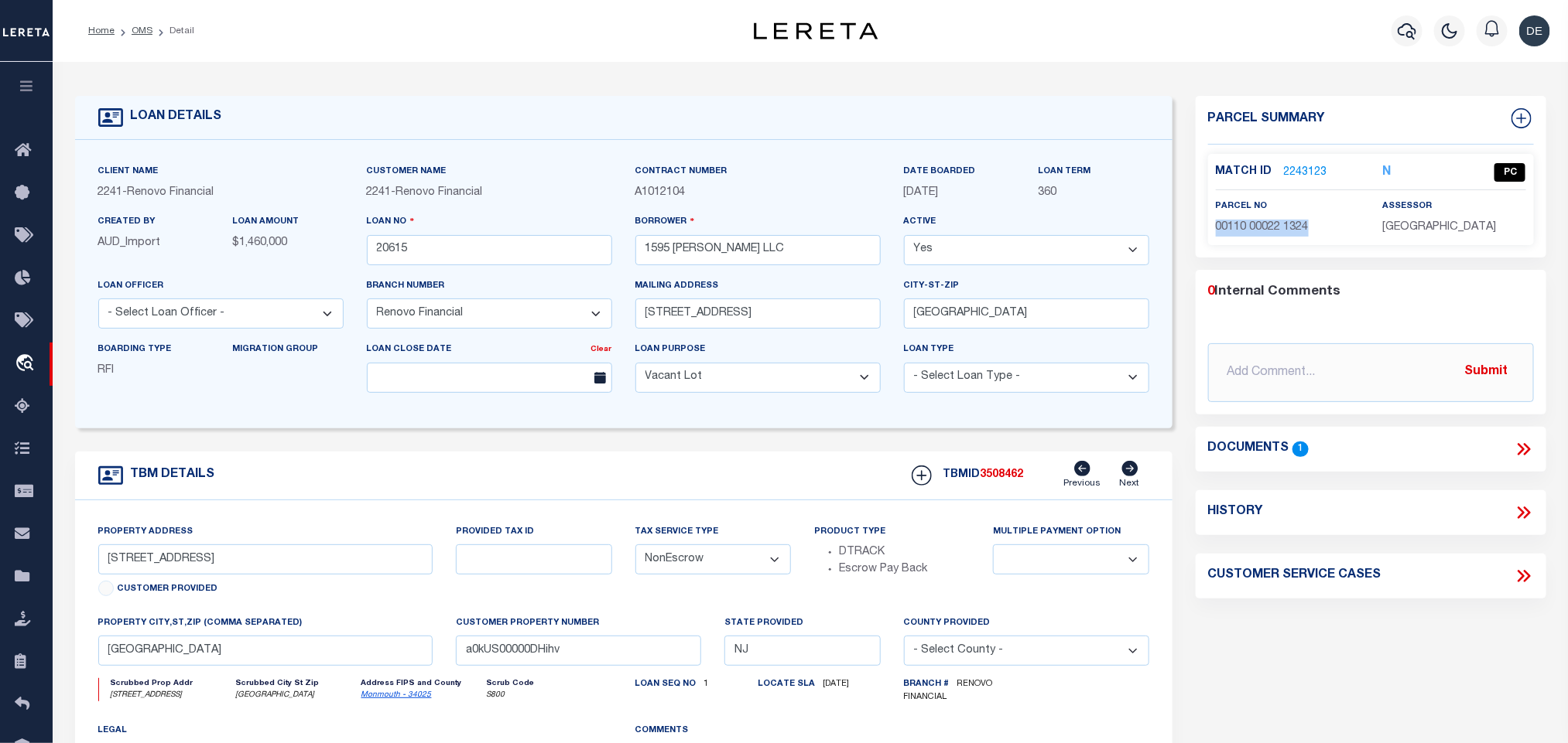
click at [1259, 235] on p "00110 00022 1324" at bounding box center [1287, 228] width 143 height 17
copy div "00110 00022 1324"
drag, startPoint x: 147, startPoint y: 31, endPoint x: 395, endPoint y: 346, distance: 400.9
click at [147, 31] on link "OMS" at bounding box center [142, 31] width 21 height 10
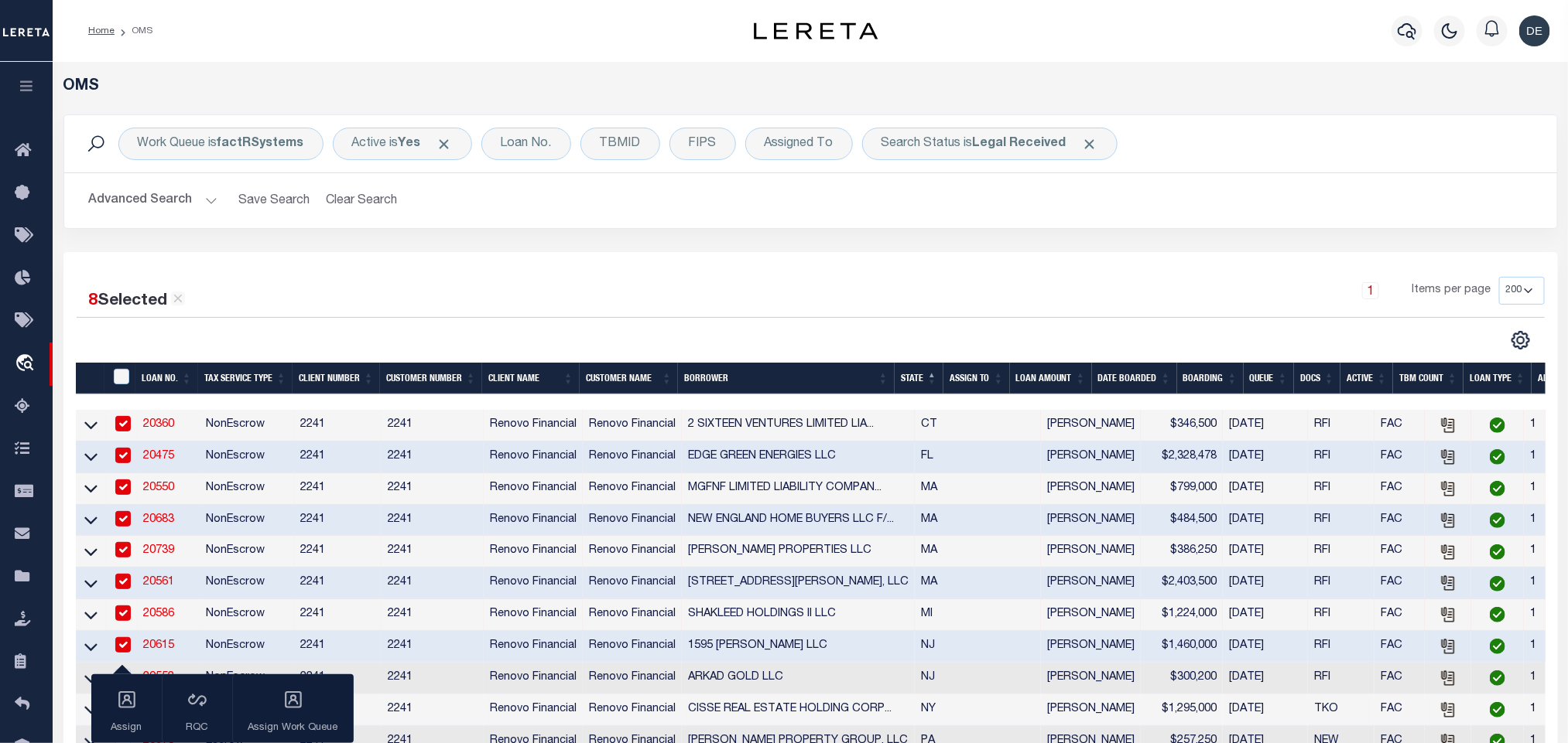
scroll to position [232, 0]
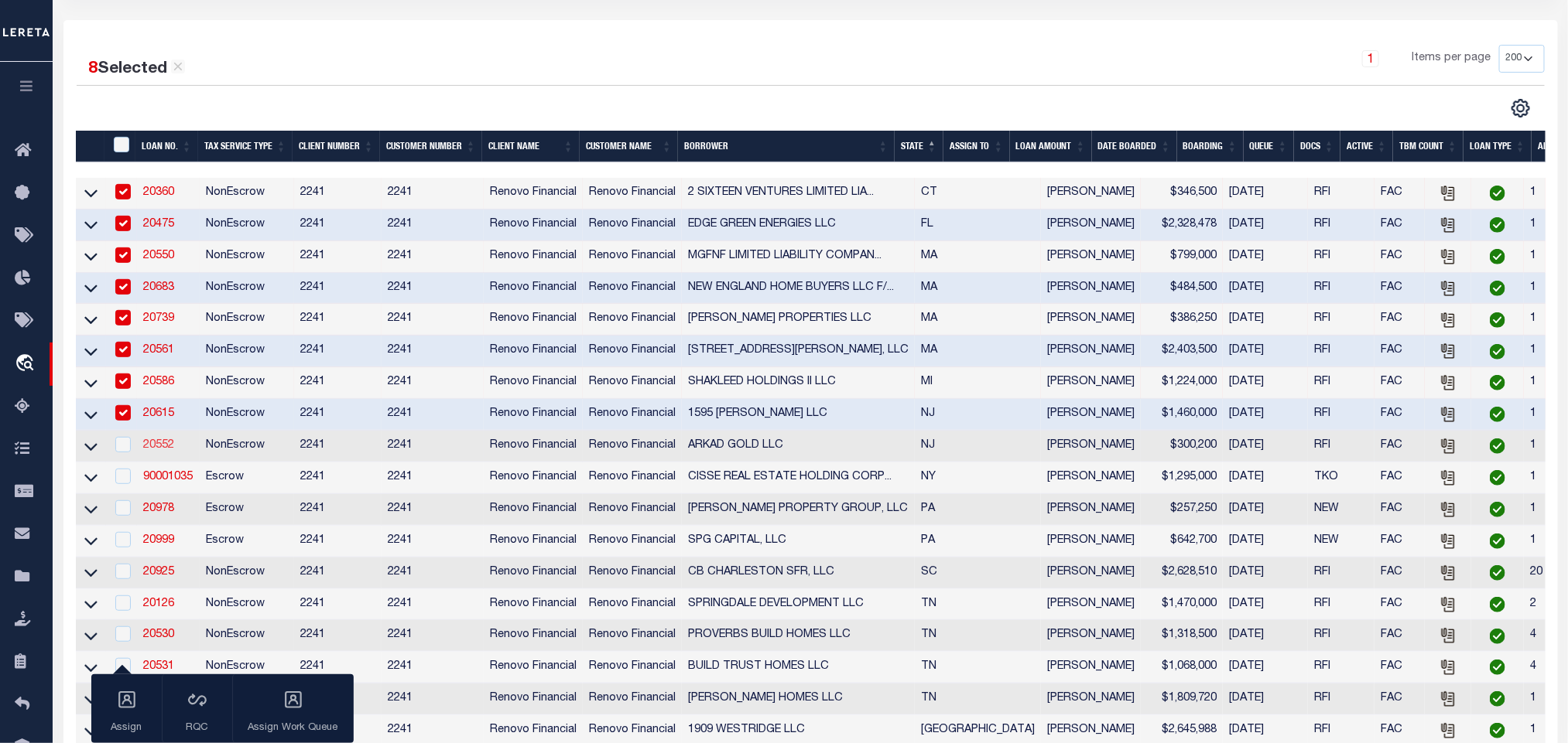
click at [160, 451] on link "20552" at bounding box center [158, 445] width 31 height 11
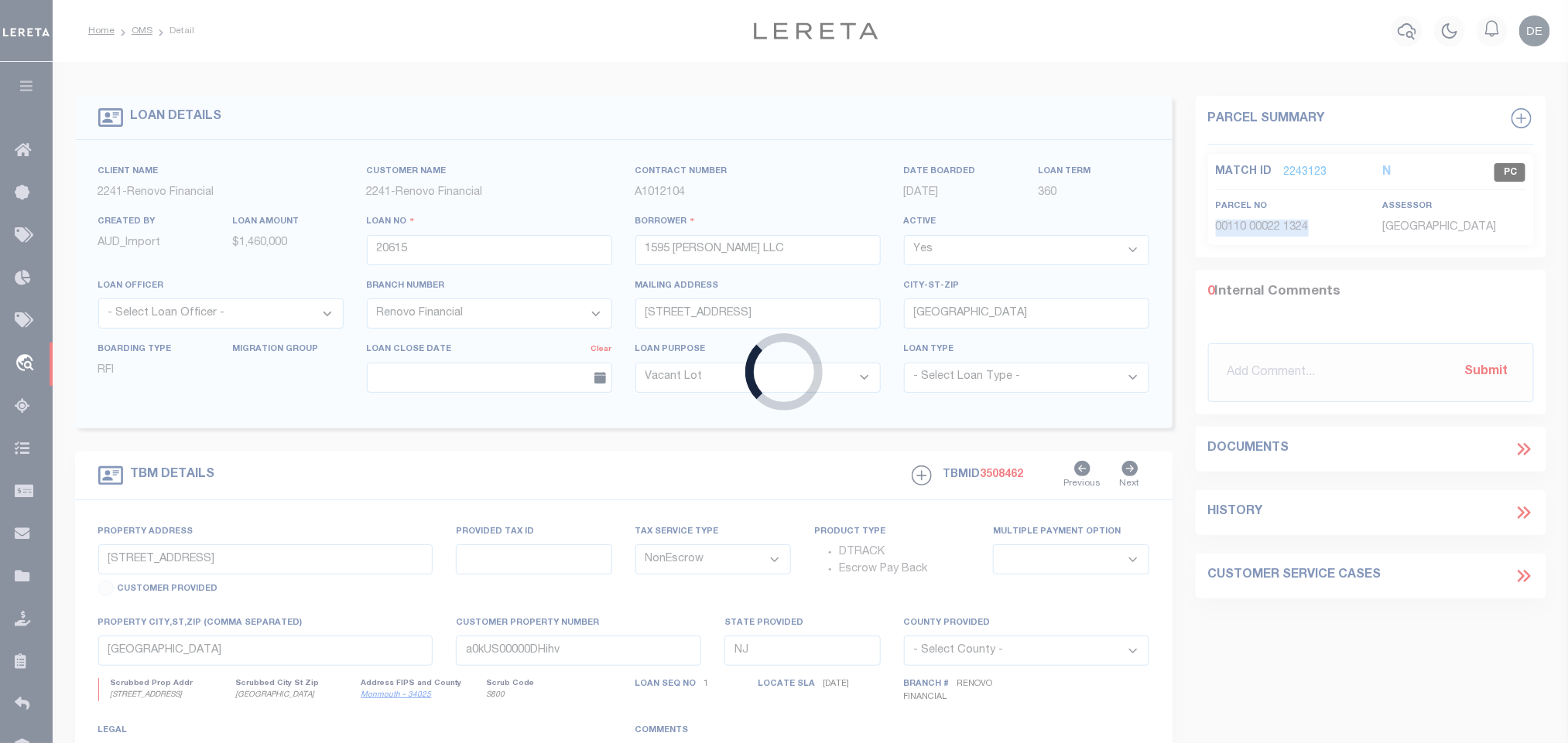
type input "20552"
type input "ARKAD GOLD LLC"
type input "1237 County Line Road East"
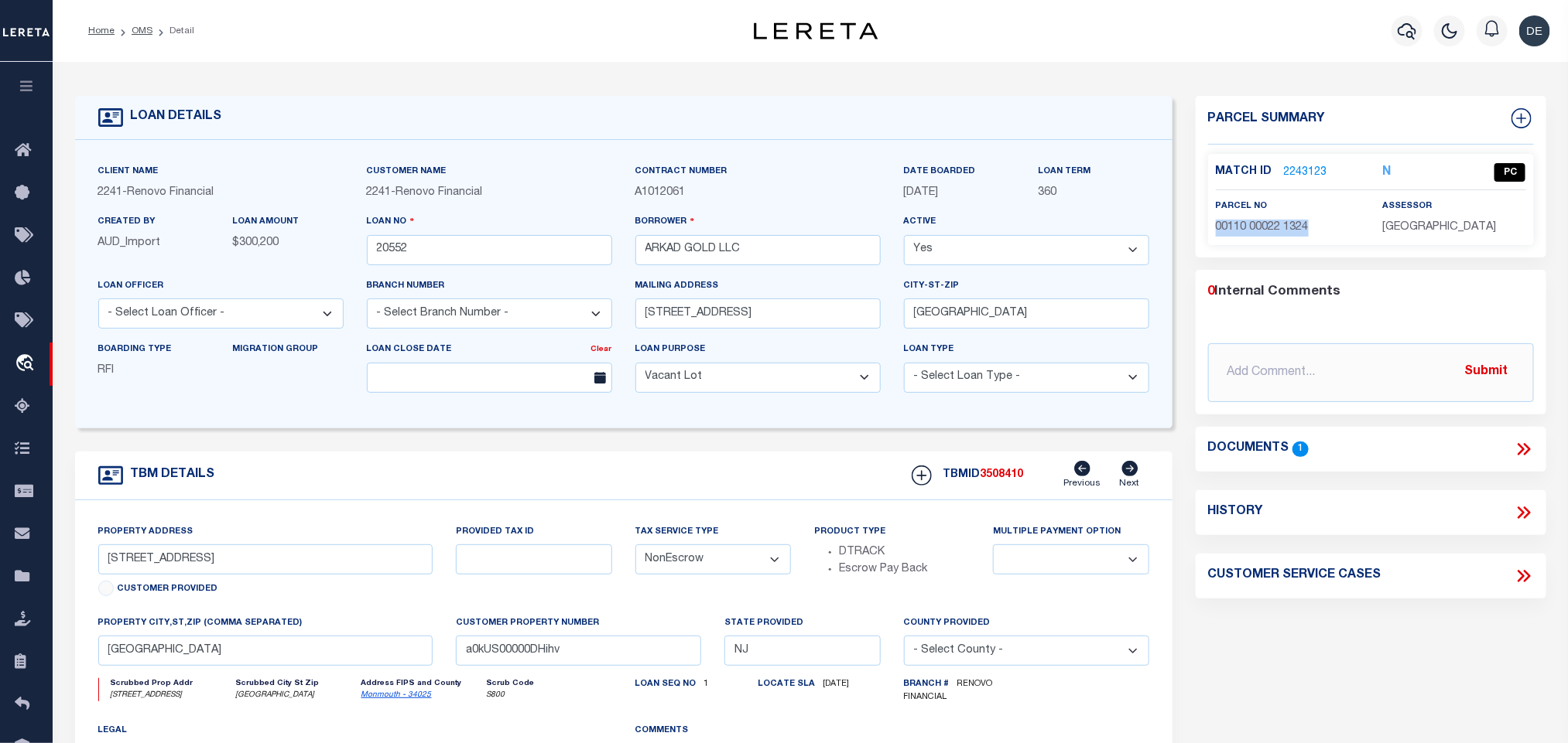
select select "25066"
type input "15 Harvard Road"
select select
type input "Atco, NJ 08004"
type input "a0kUS00000Cp4p3"
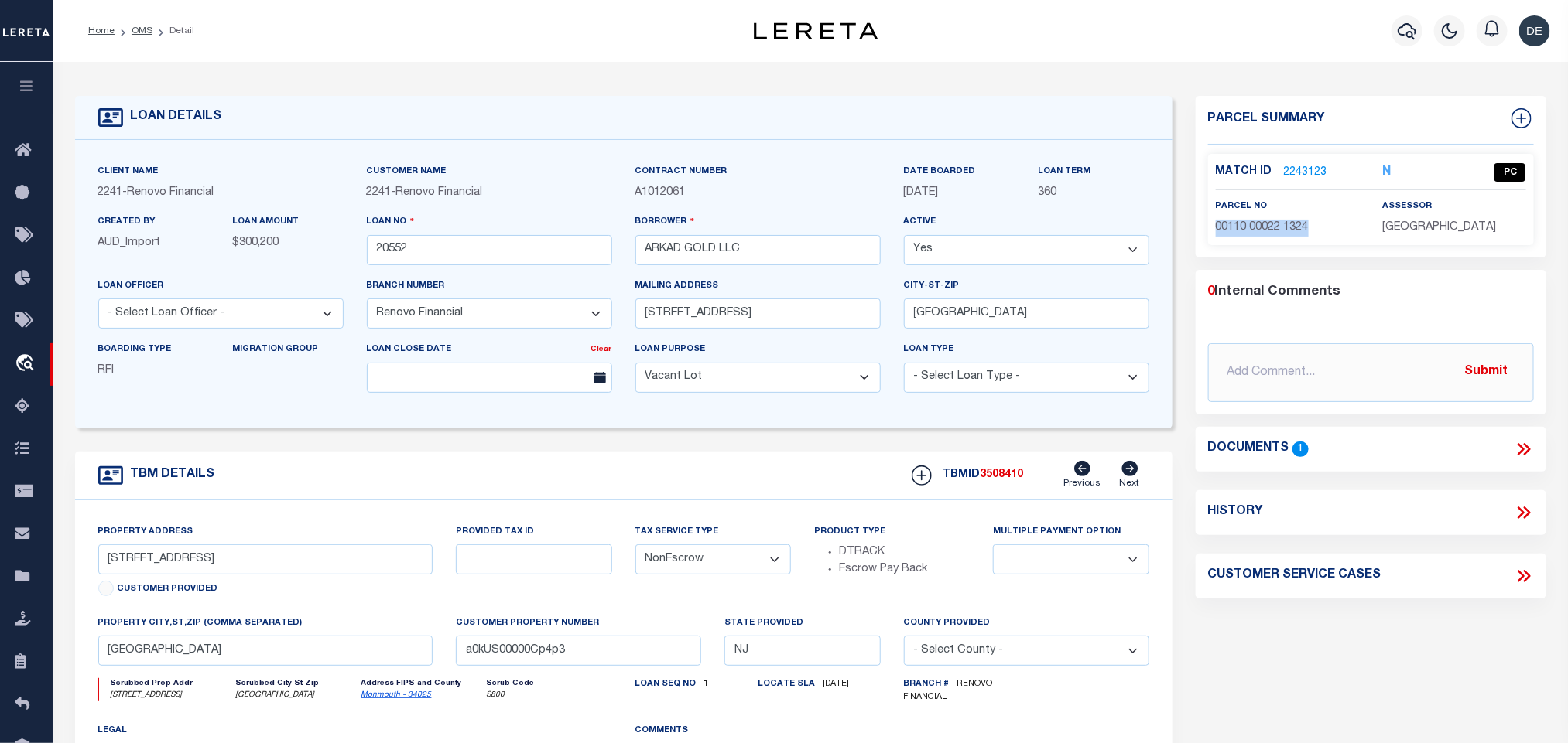
select select
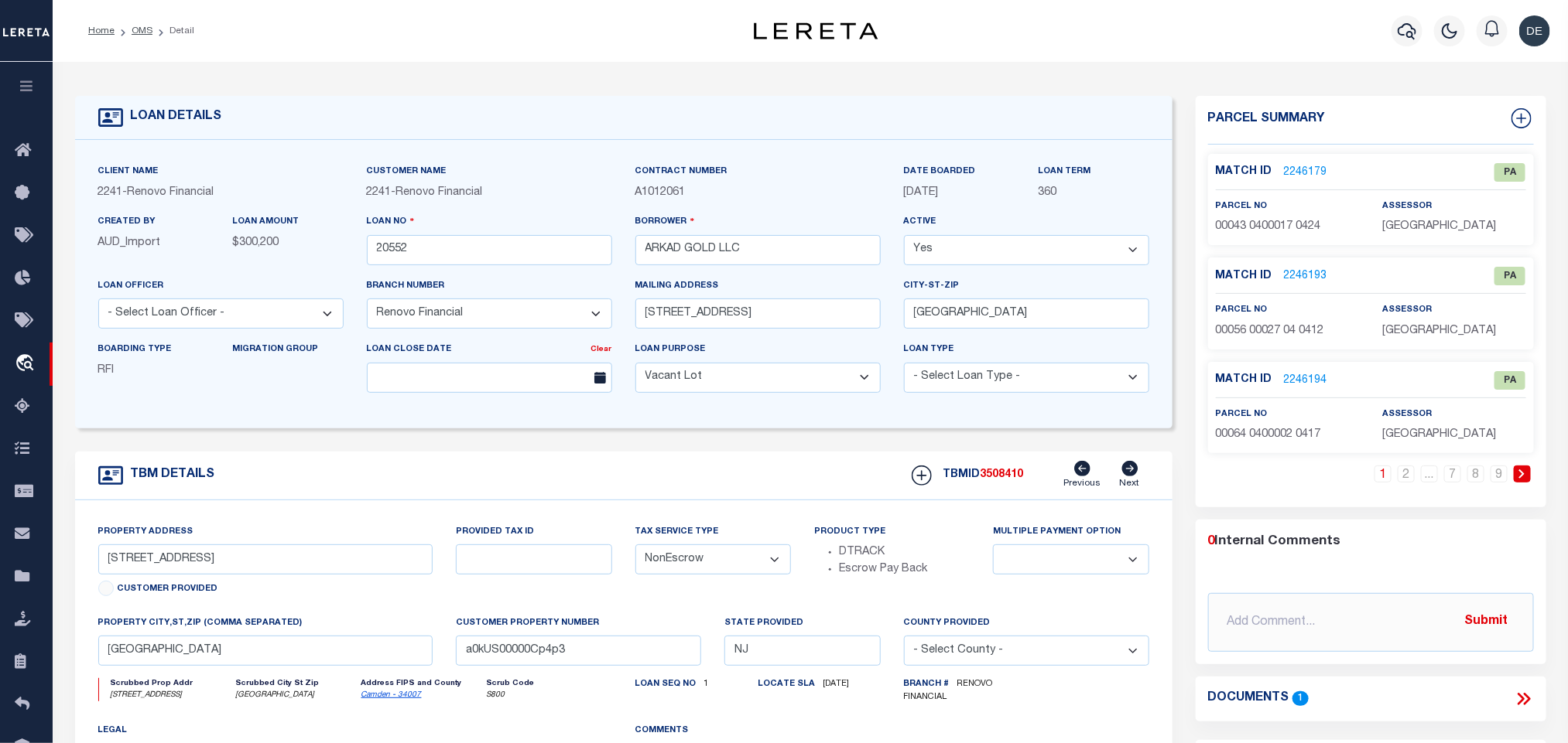
click at [1310, 170] on link "2246179" at bounding box center [1305, 172] width 43 height 16
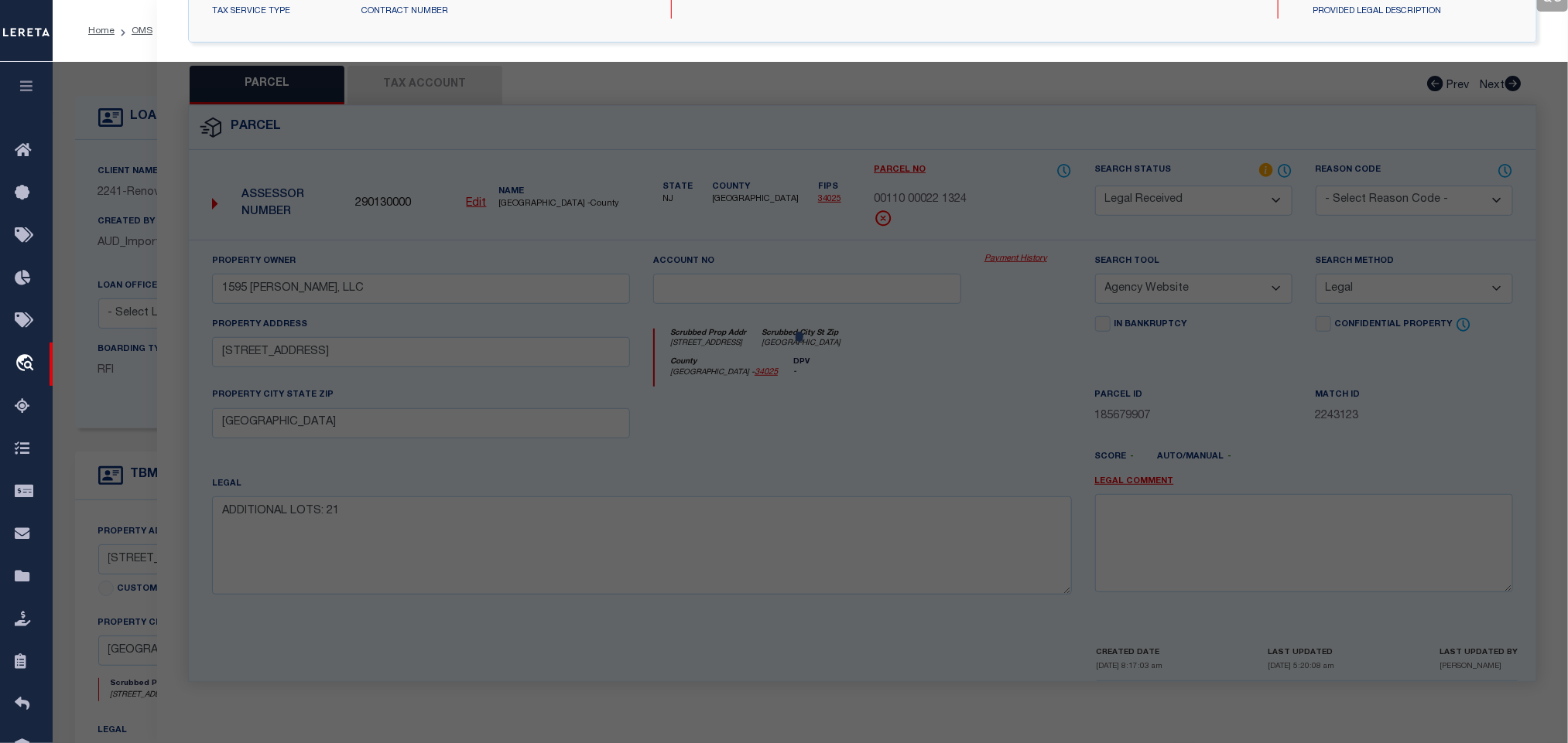
select select "AS"
select select
checkbox input "false"
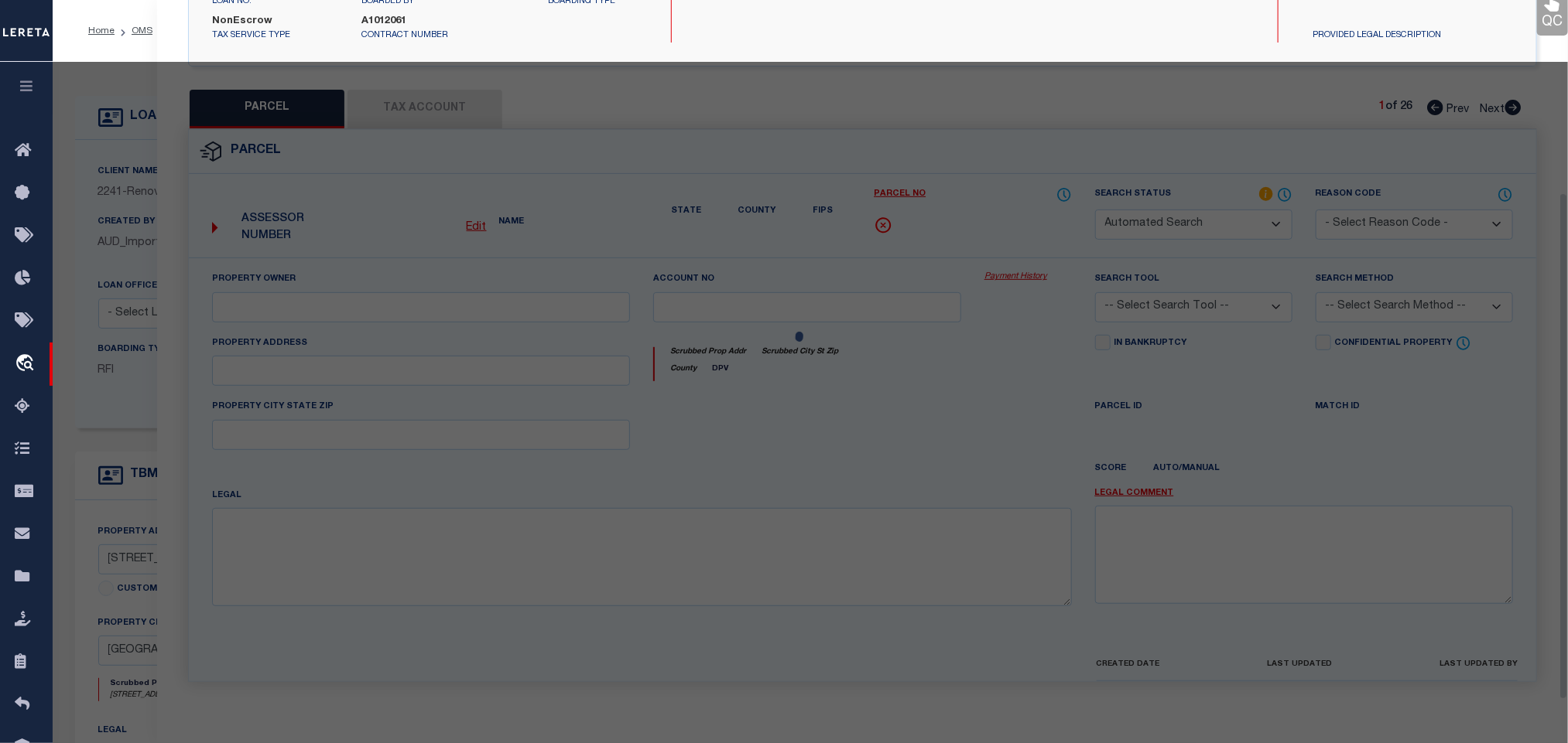
select select "PA"
select select "099"
type input "NOT AVAILABLE FROM COUNTY"
select select "ATL"
select select "ADD"
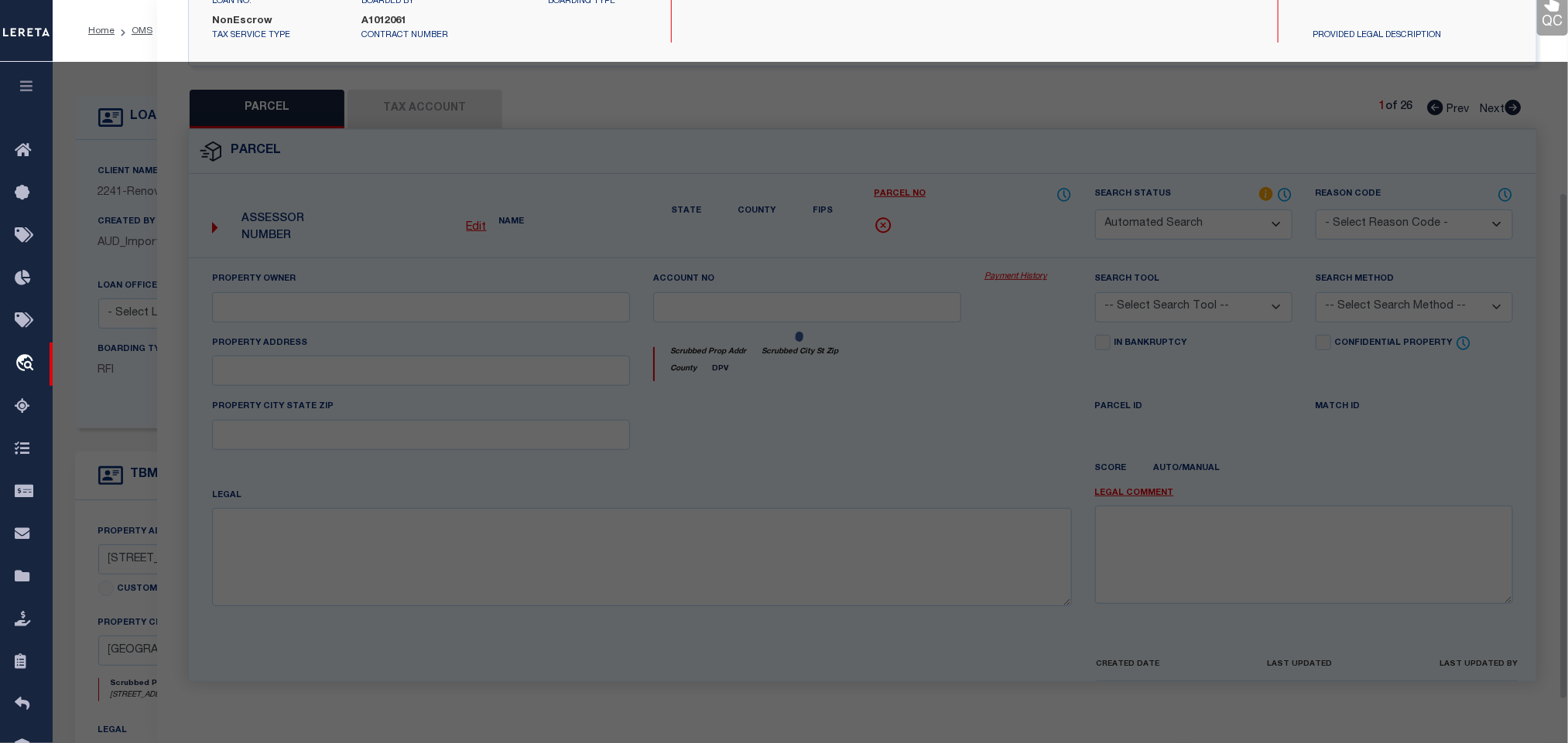
type input "328 Line Street"
type input "MERCHANTVILLE, NJ 08109"
type textarea "LOT:17 BLK:43.04 DIST:24 CITY/MUNI/TWP:MERCHANTVILLE BORO MAP REF:TAX MAP 24"
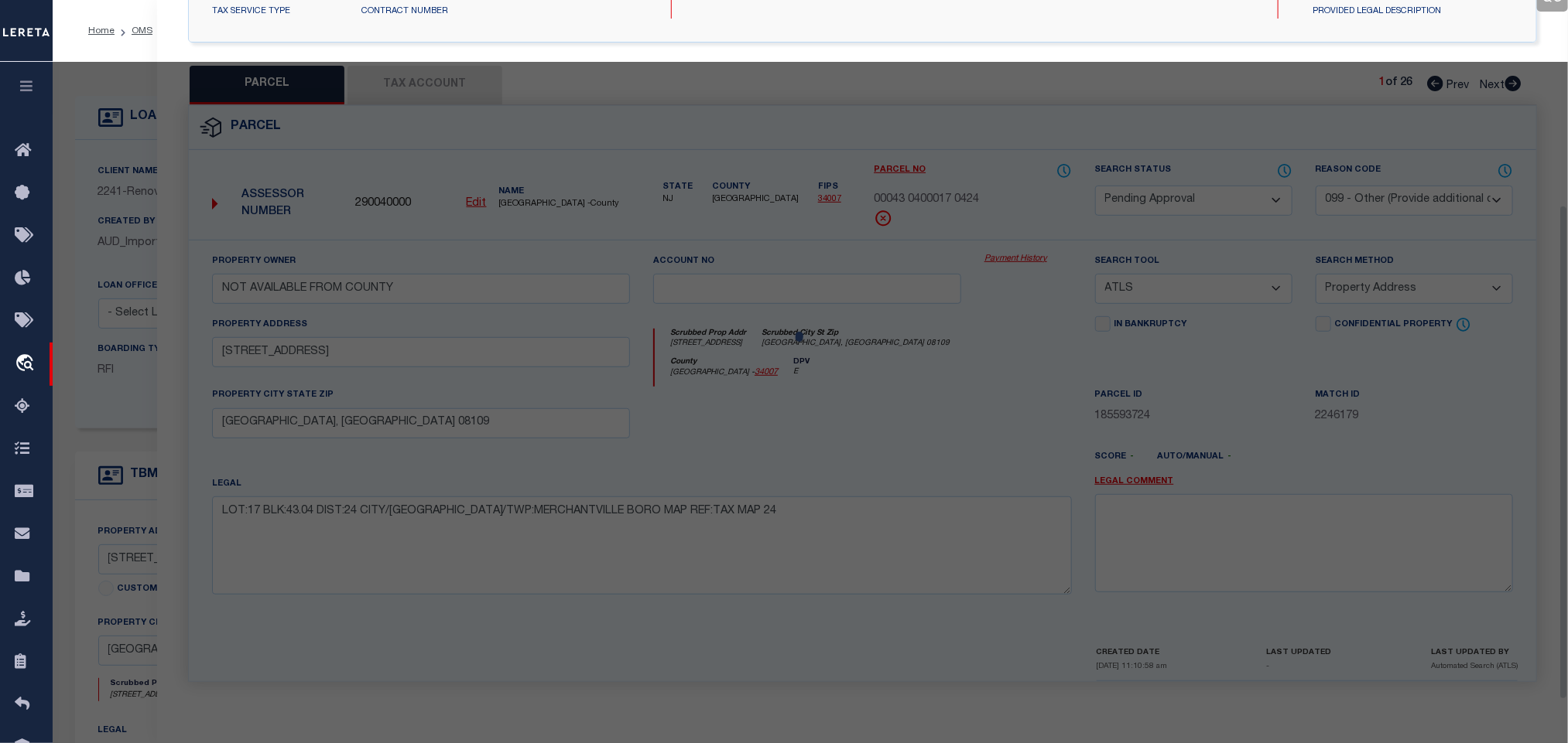
scroll to position [290, 0]
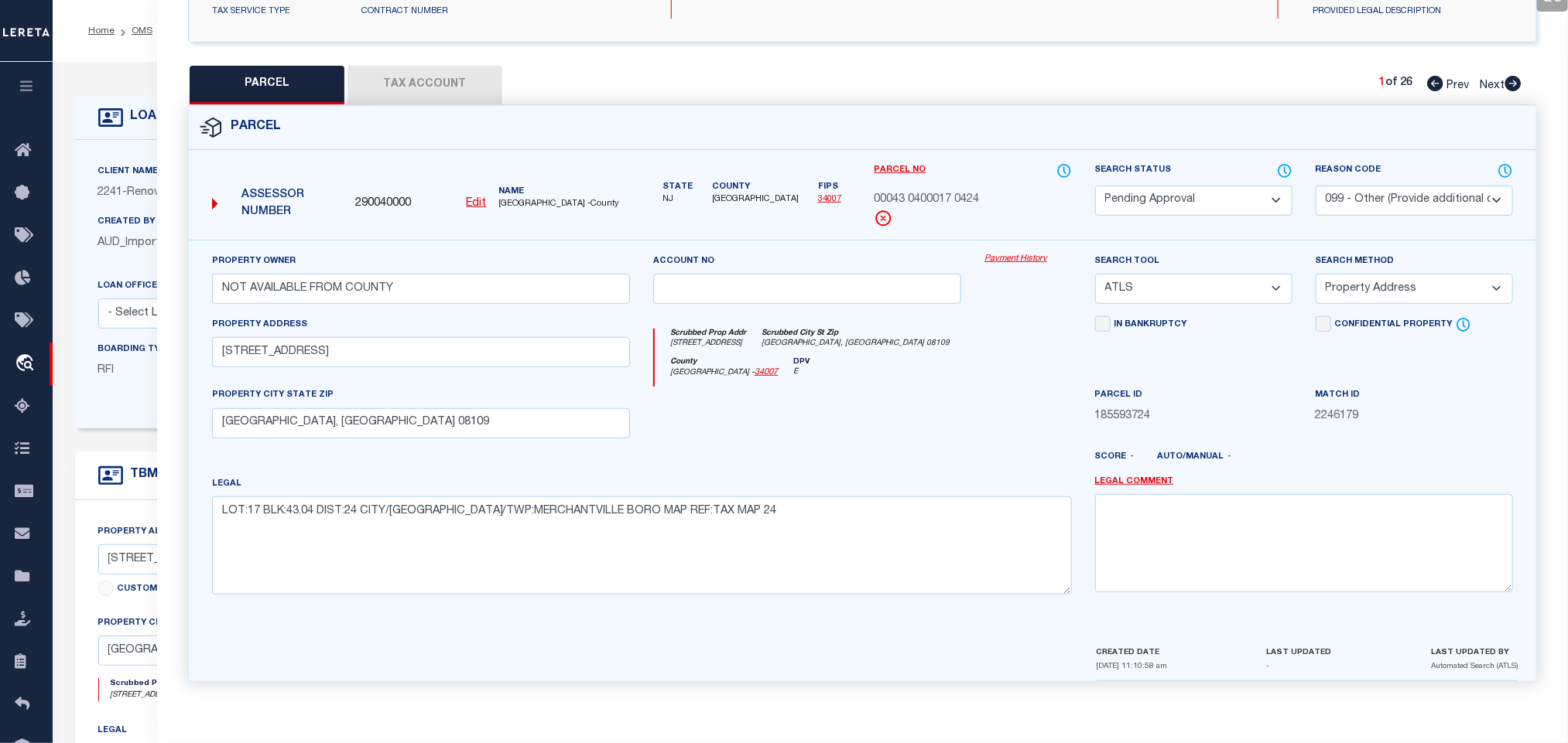
click at [131, 86] on div "LOAN DETAILS Client Name 2241 - Renovo Financial 2241 -" at bounding box center [811, 513] width 1494 height 872
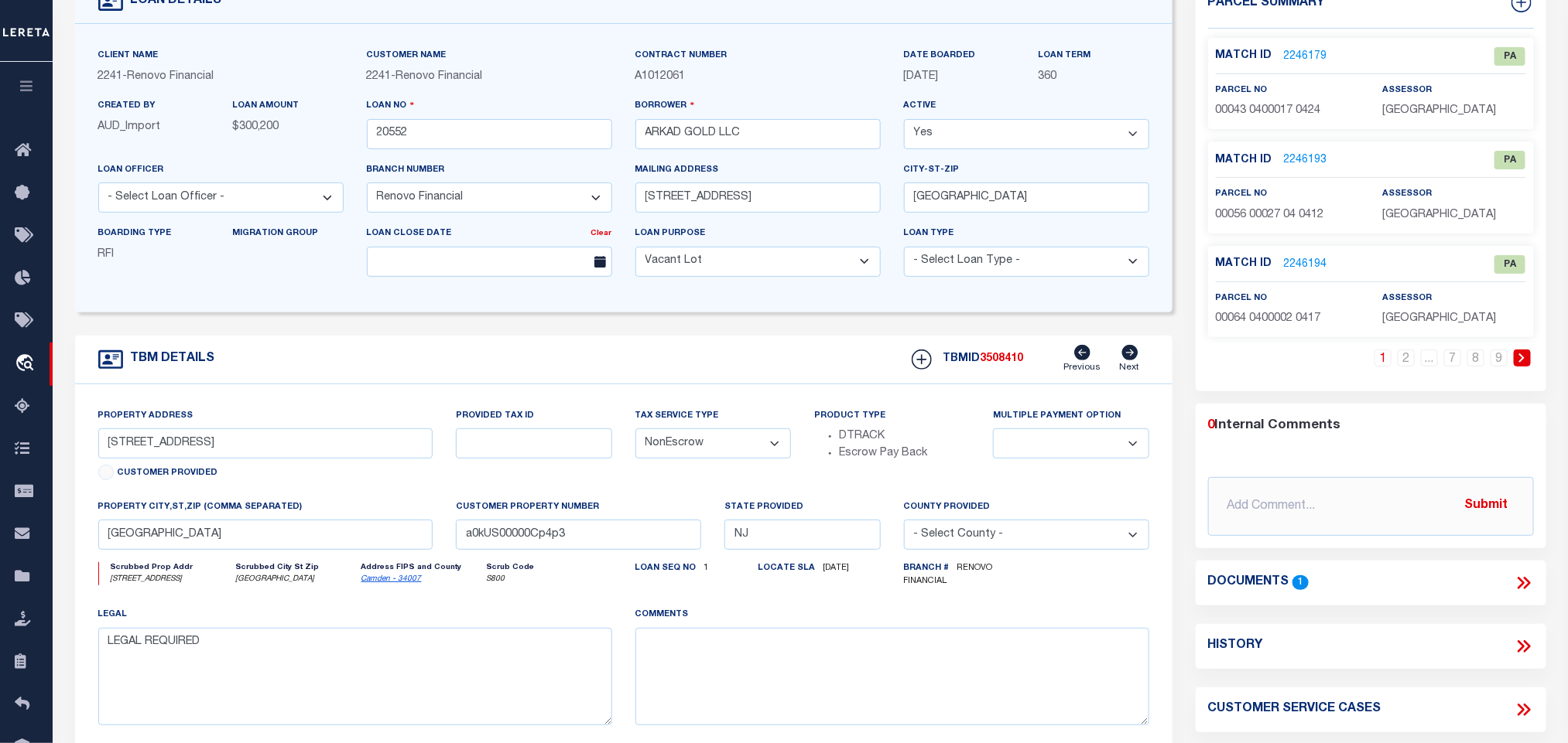
scroll to position [0, 0]
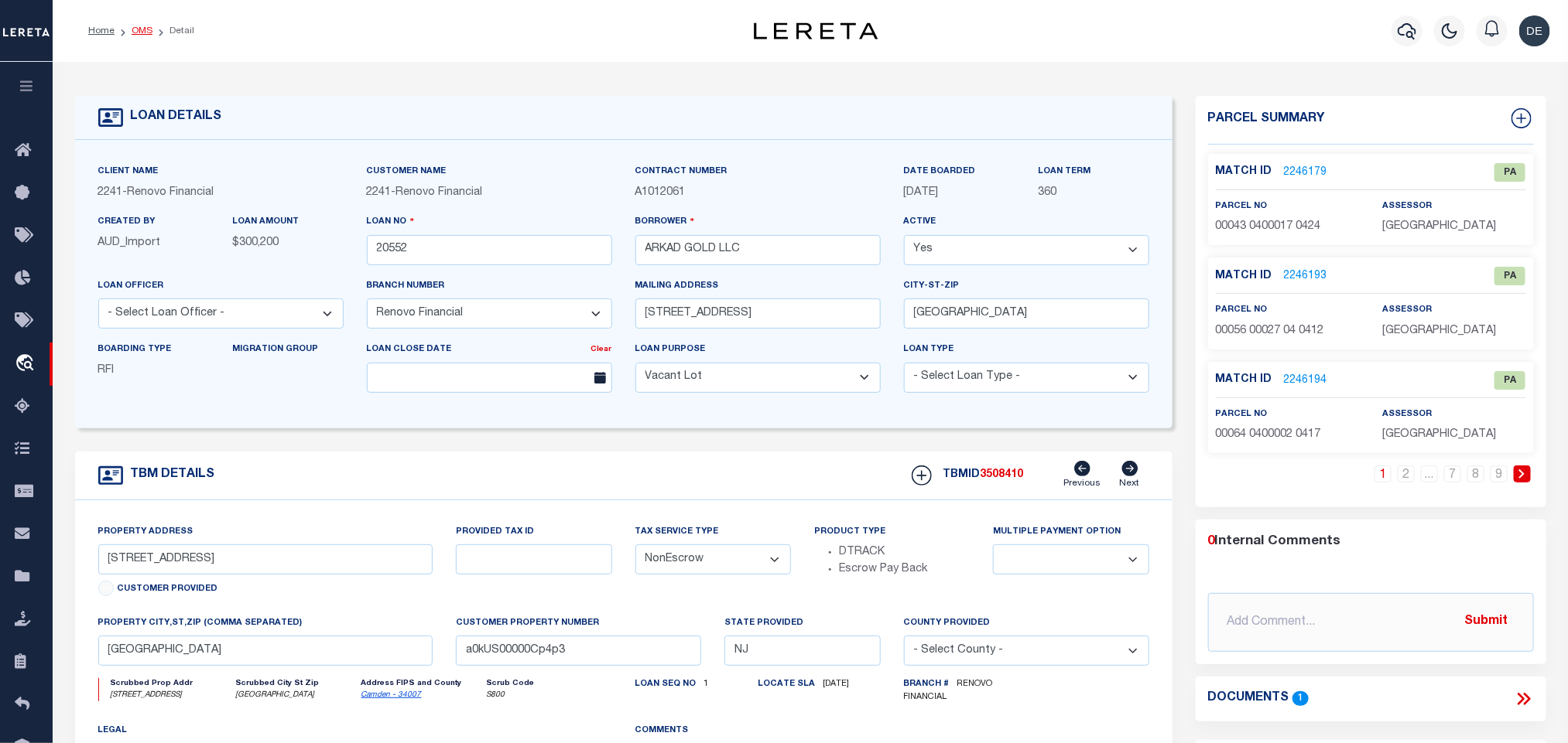
click at [140, 28] on link "OMS" at bounding box center [142, 31] width 21 height 10
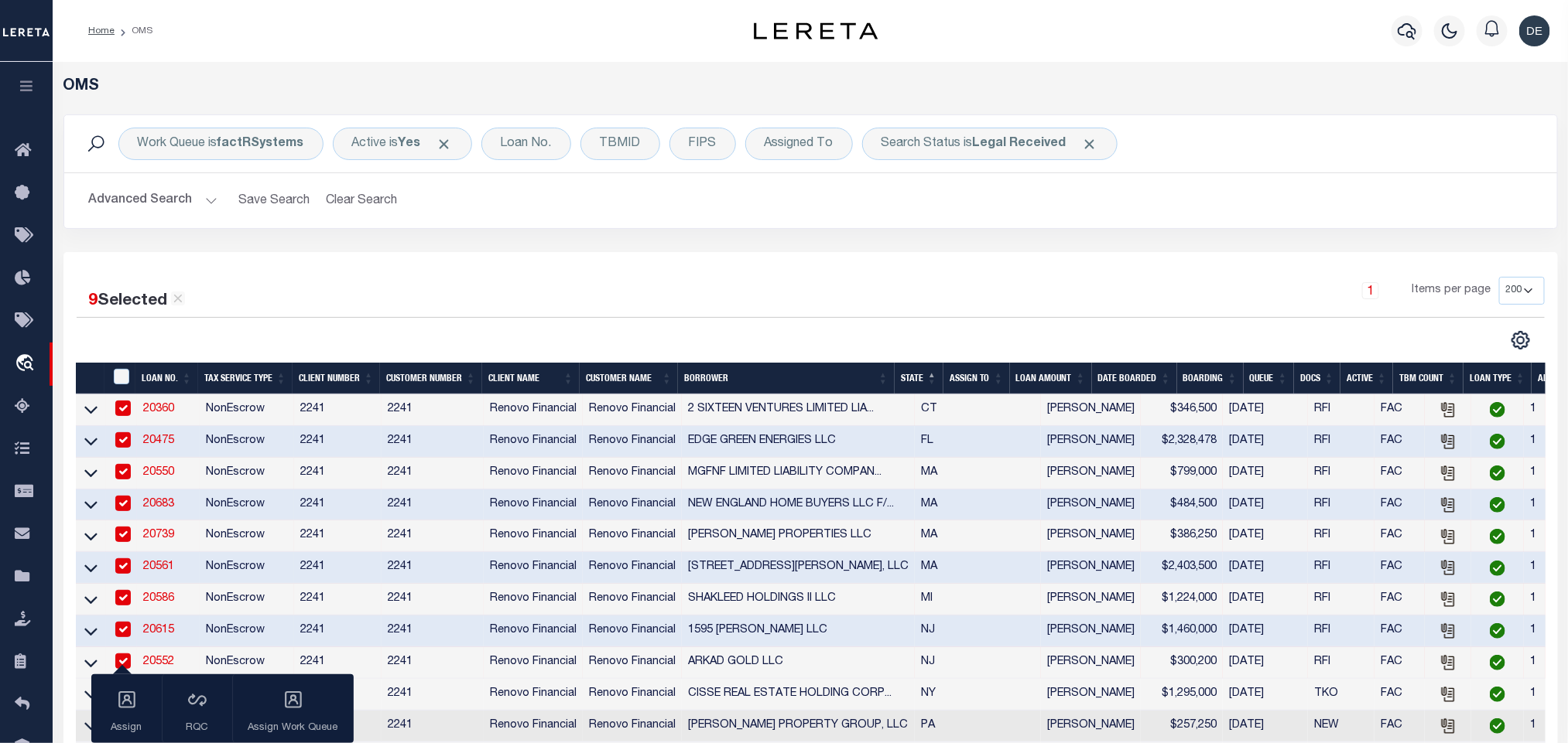
scroll to position [464, 0]
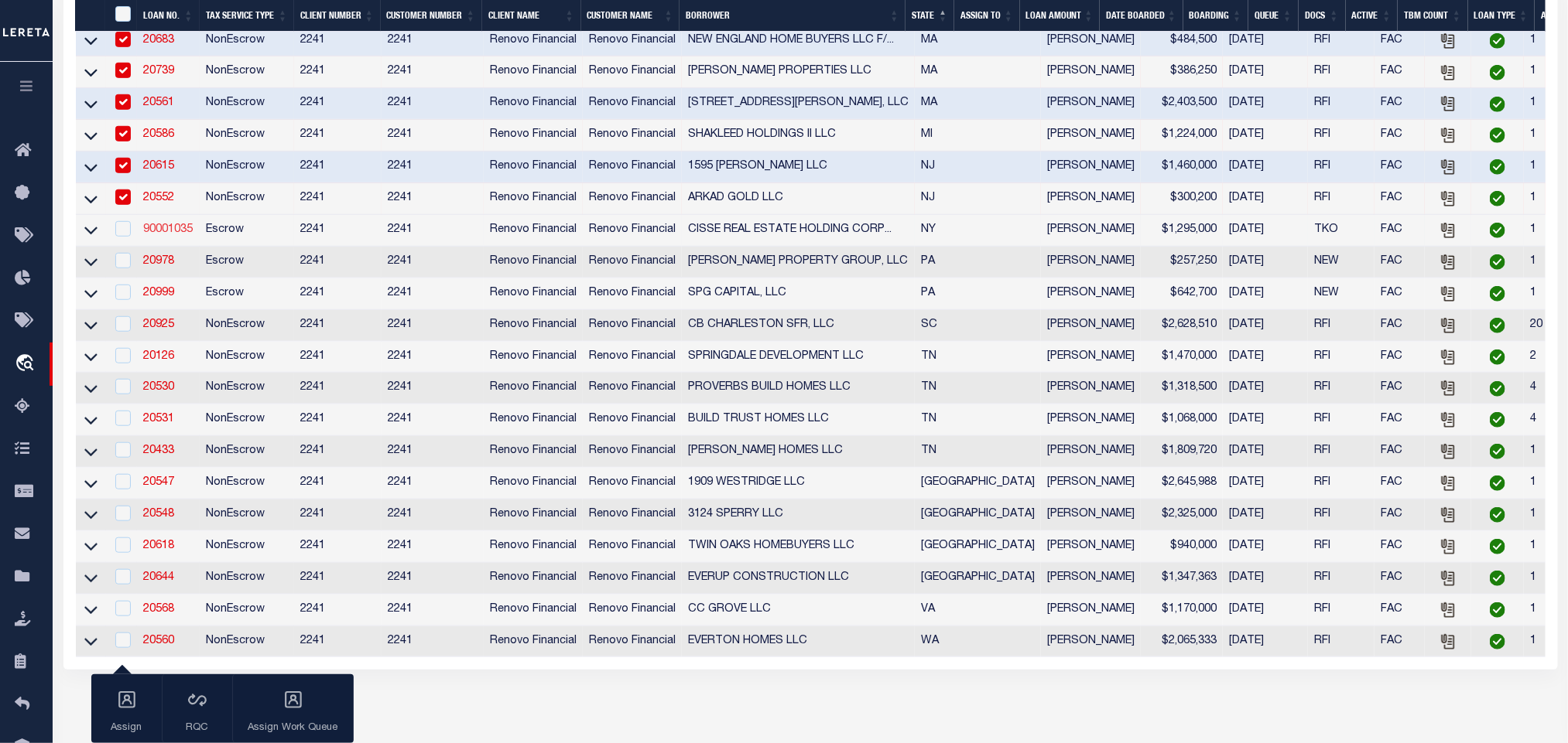
click at [163, 233] on link "90001035" at bounding box center [168, 230] width 49 height 11
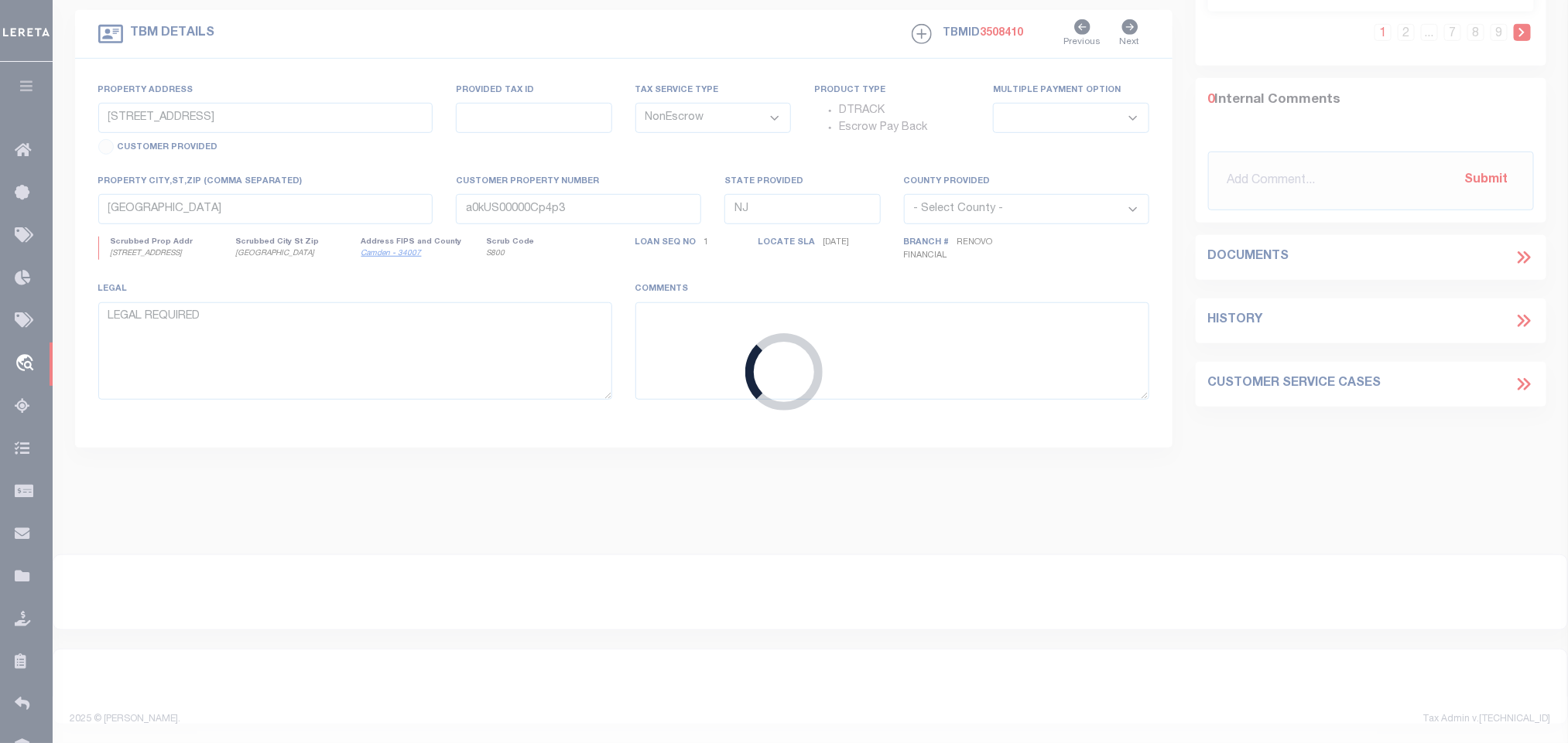
type input "90001035"
type input "CISSE REAL ESTATE HOLDING CORP."
select select "25067"
select select "Escrow"
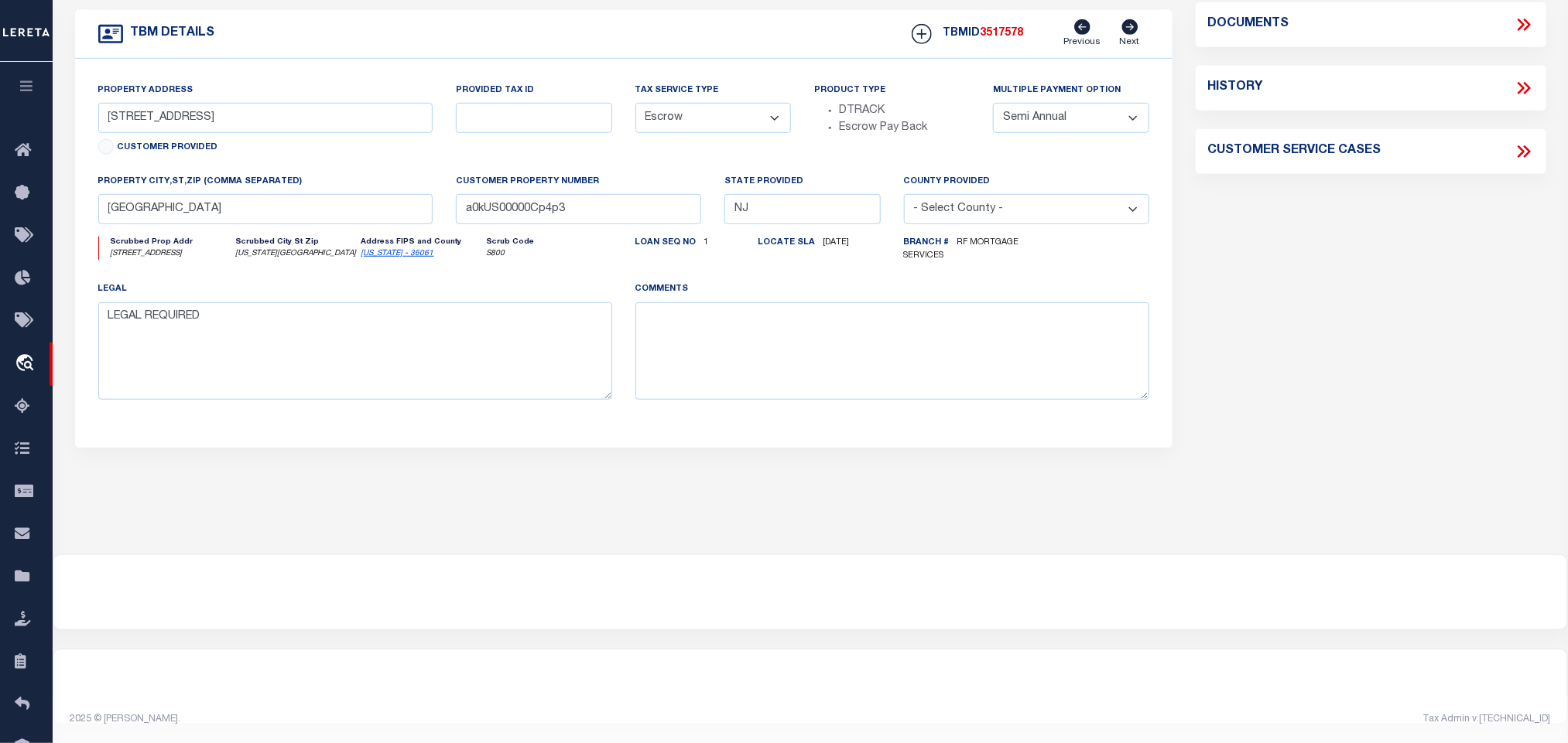
type input "223 W 138th Street"
type input "1-02024-0020"
select select "4"
type input "New York, NY 10030"
type input "a0kUS00000E0nqT"
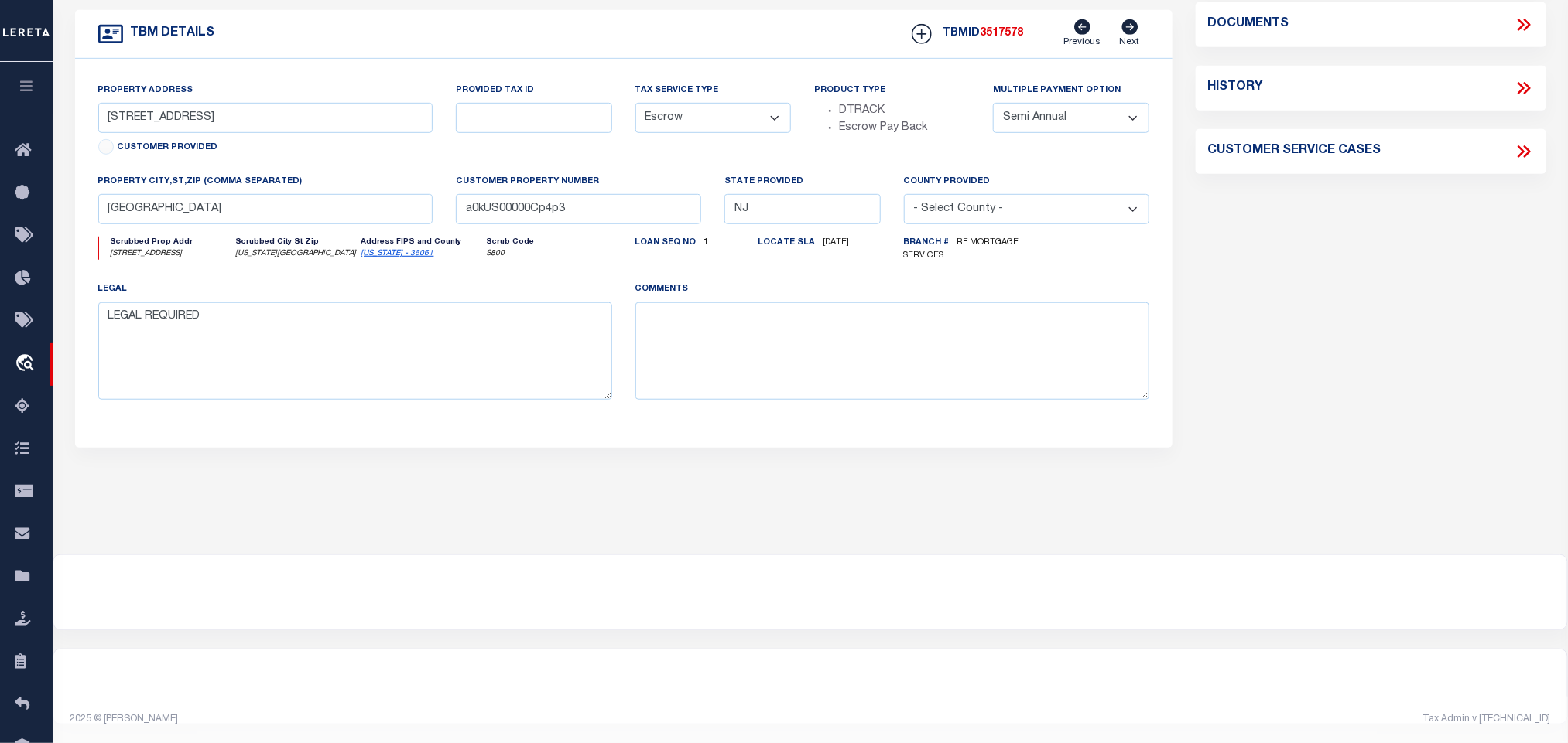
type input "NY"
select select
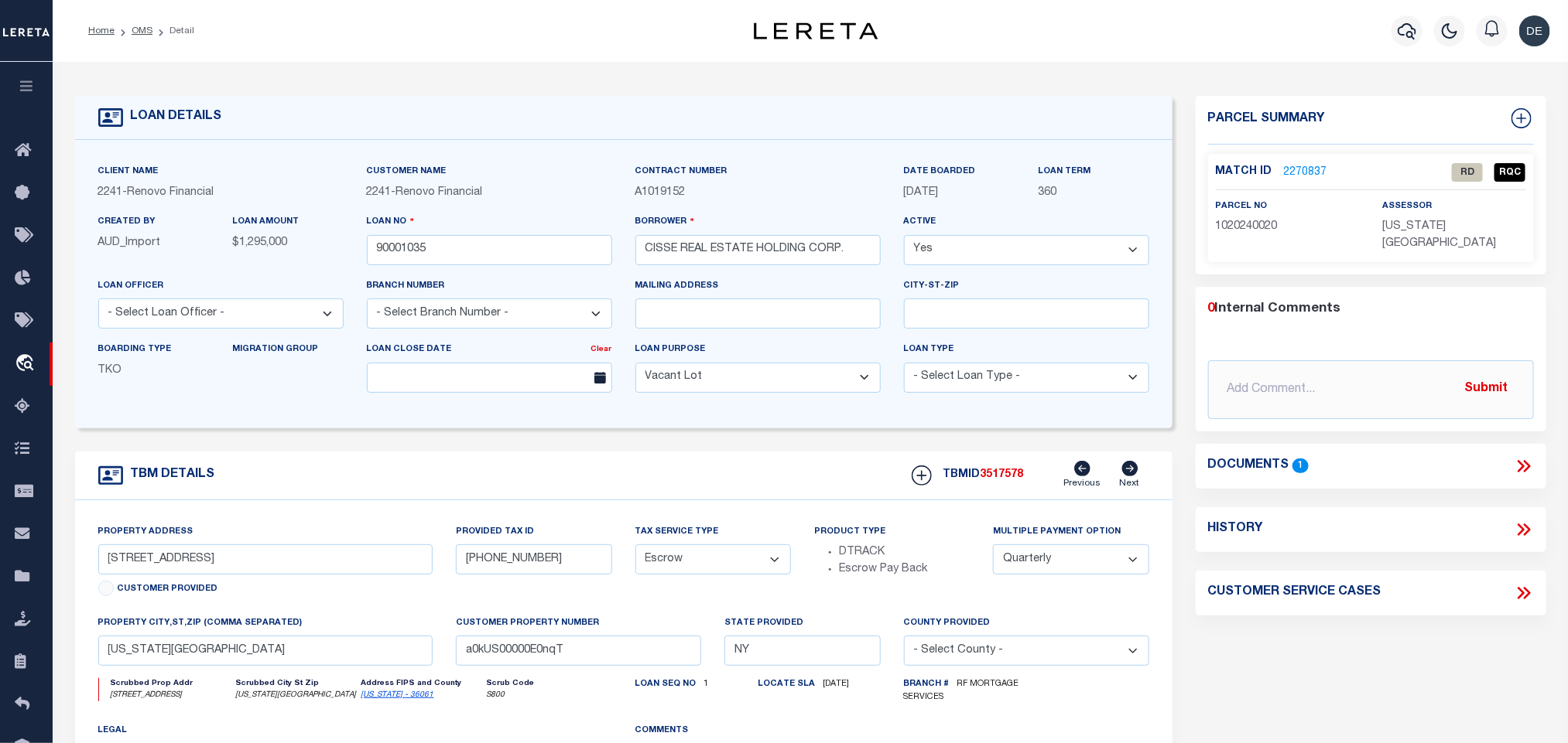
click at [1313, 172] on link "2270837" at bounding box center [1305, 172] width 43 height 16
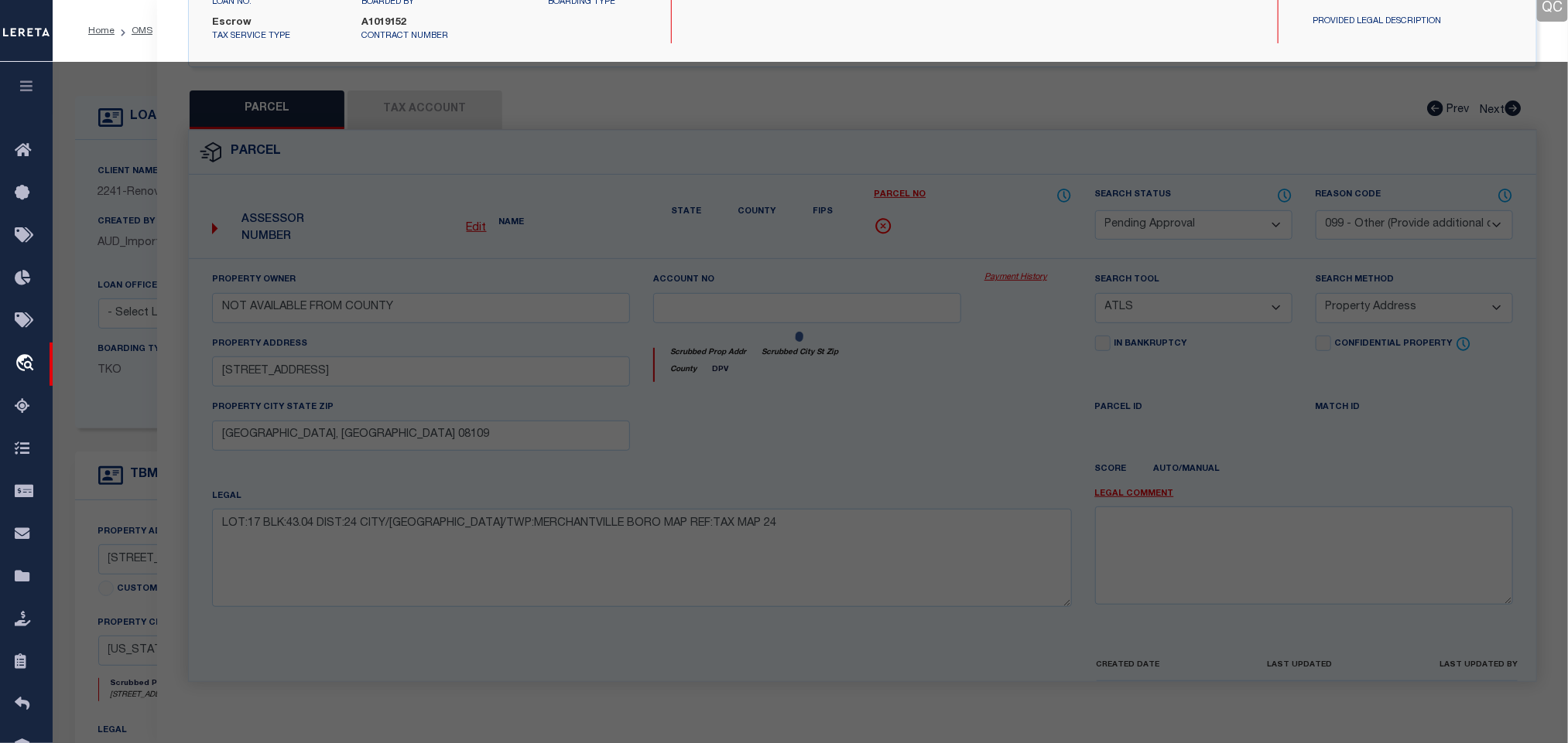
select select "AS"
select select
checkbox input "false"
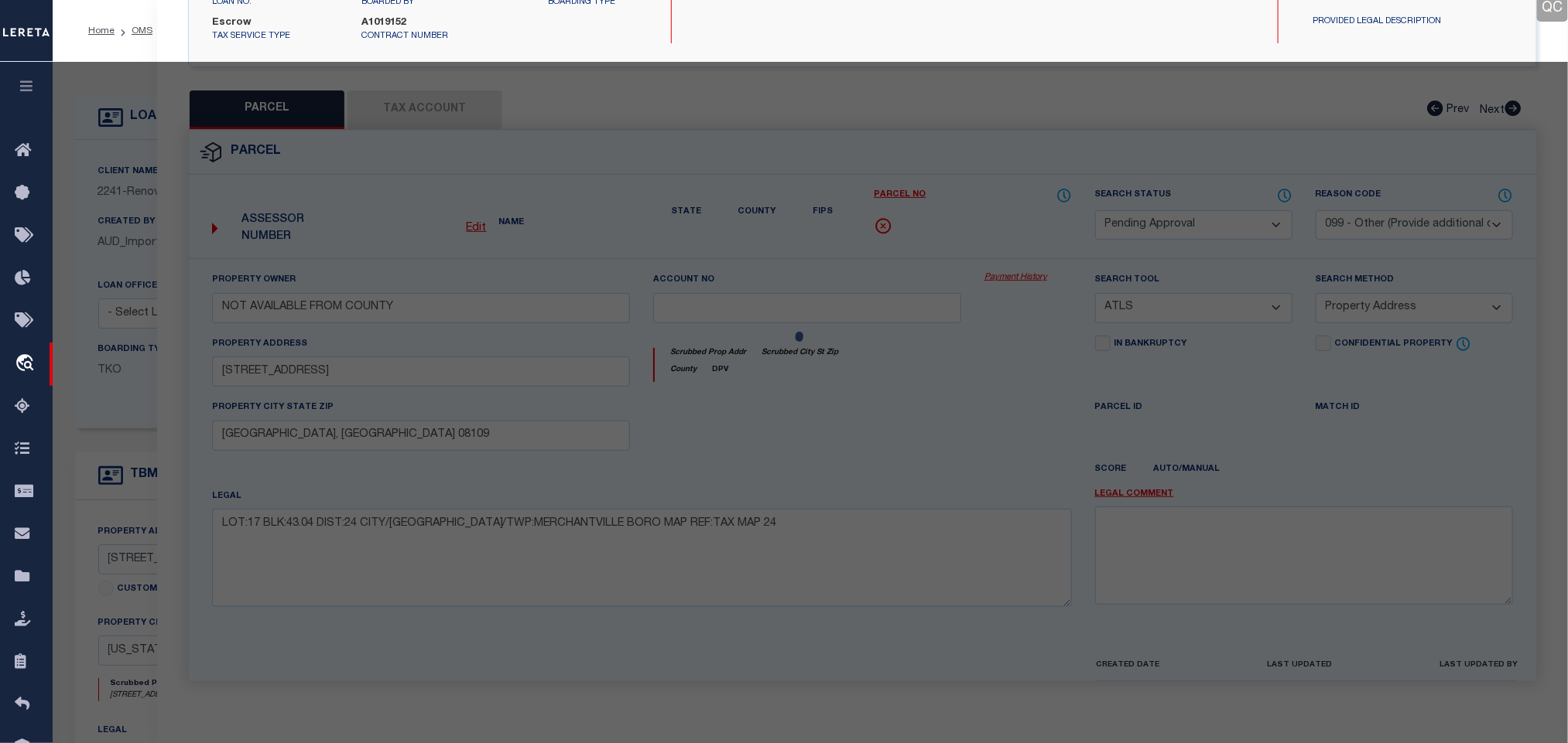
checkbox input "false"
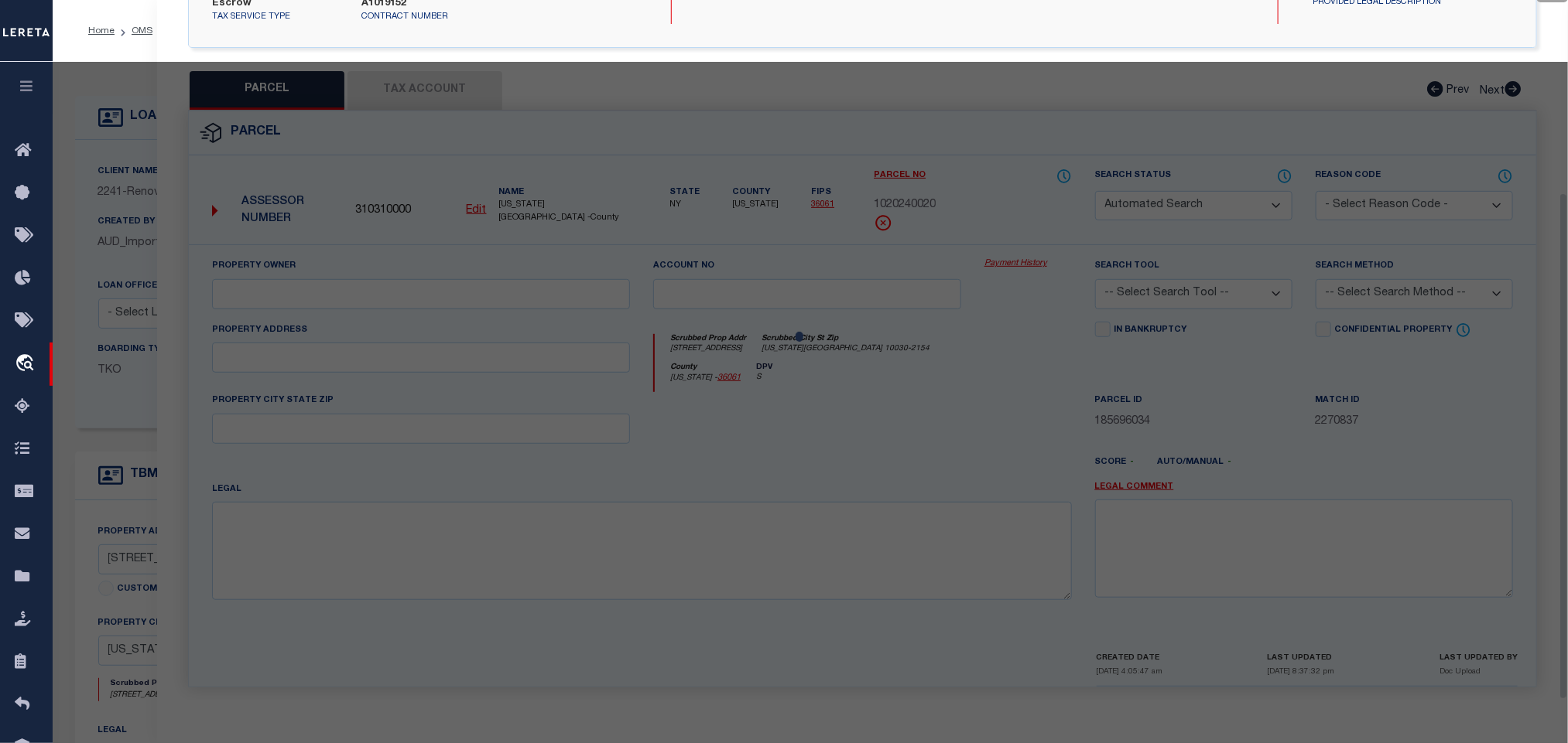
select select "RD"
type input "CISSE REAL ESTATE HOLDING CORP."
select select "AGW"
select select "ADD"
type input "223 WEST 138 STREET"
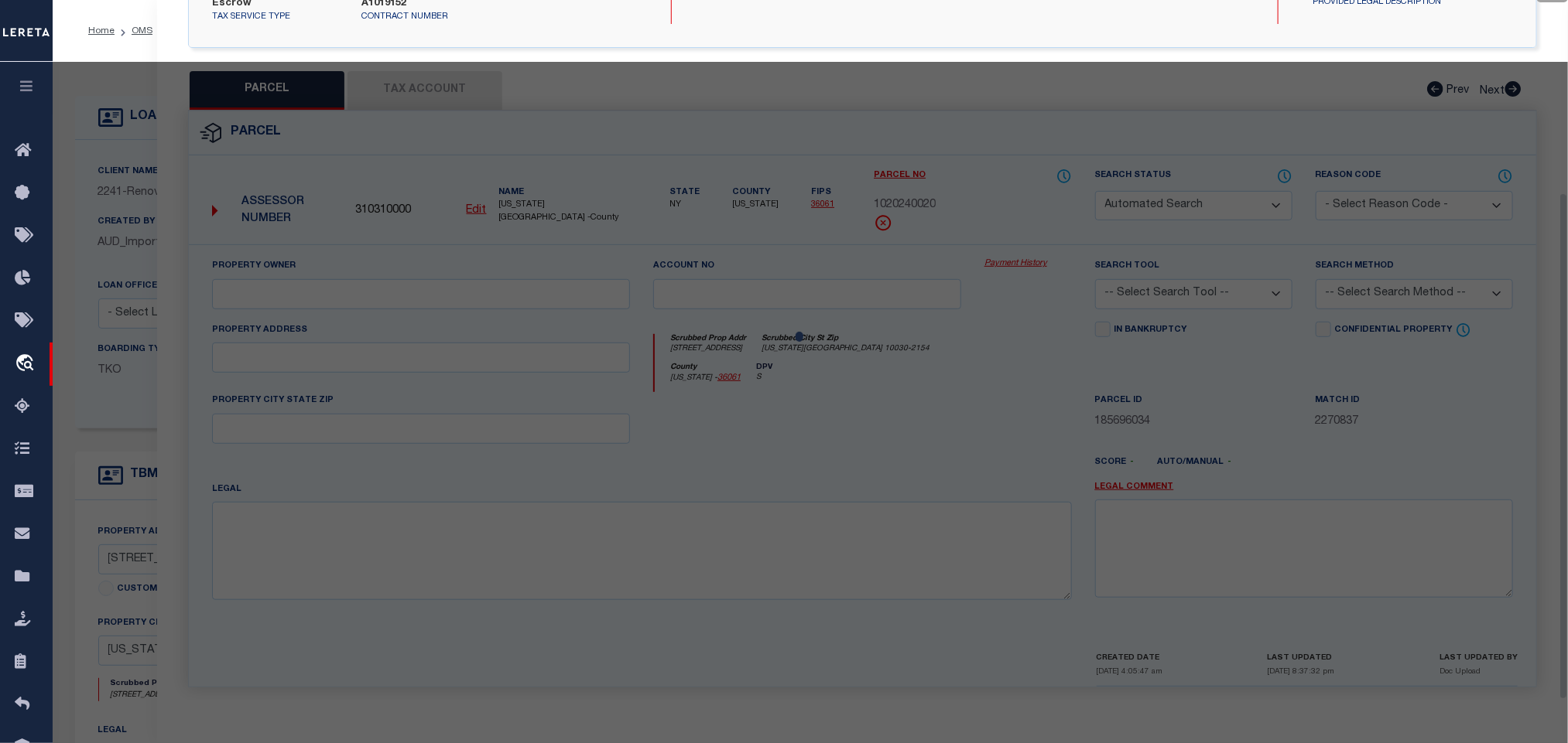
type input "New York, NY 10030"
type textarea "Document uploaded that satisfies a legal requirement, changing from ND to RD"
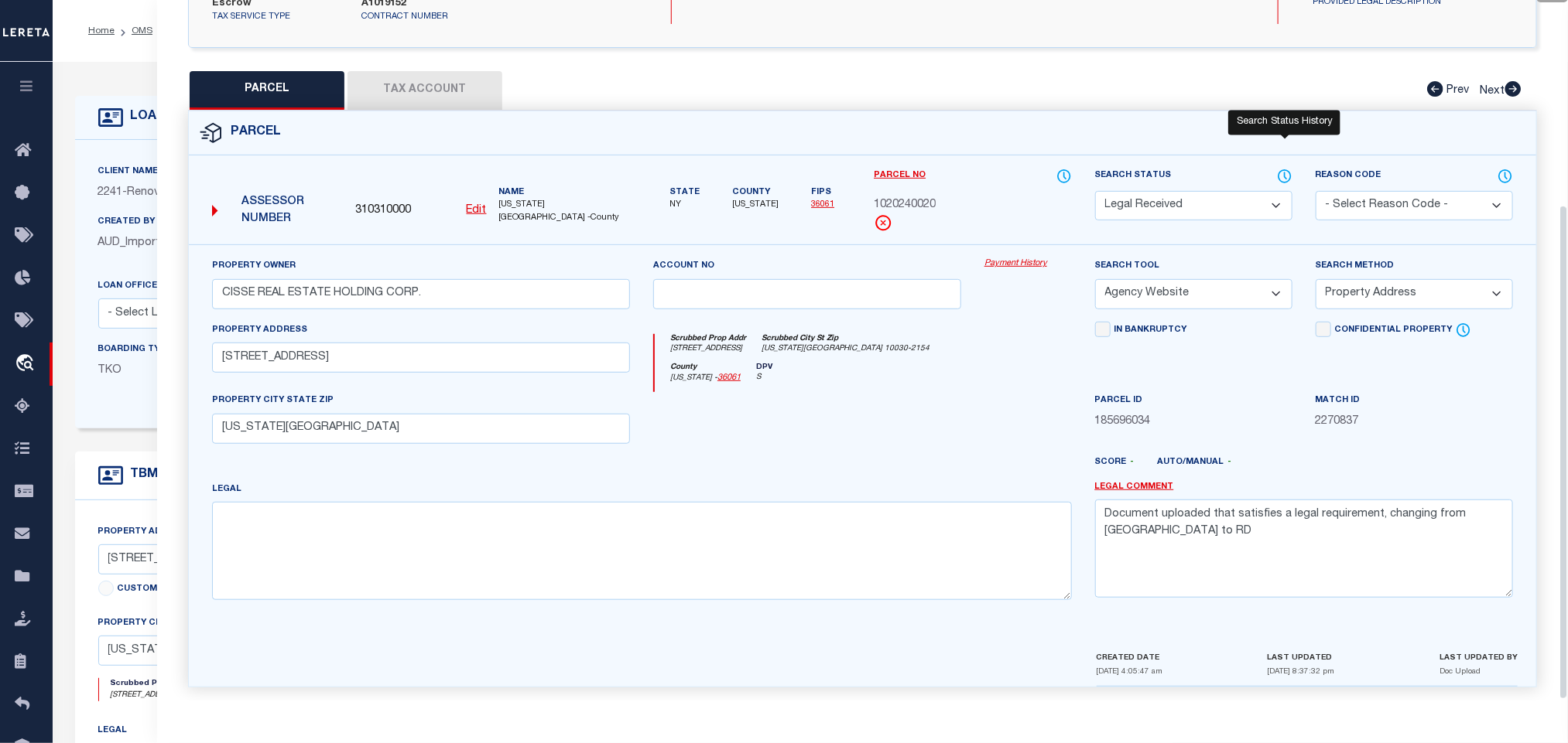
click at [1276, 168] on icon at bounding box center [1284, 176] width 16 height 17
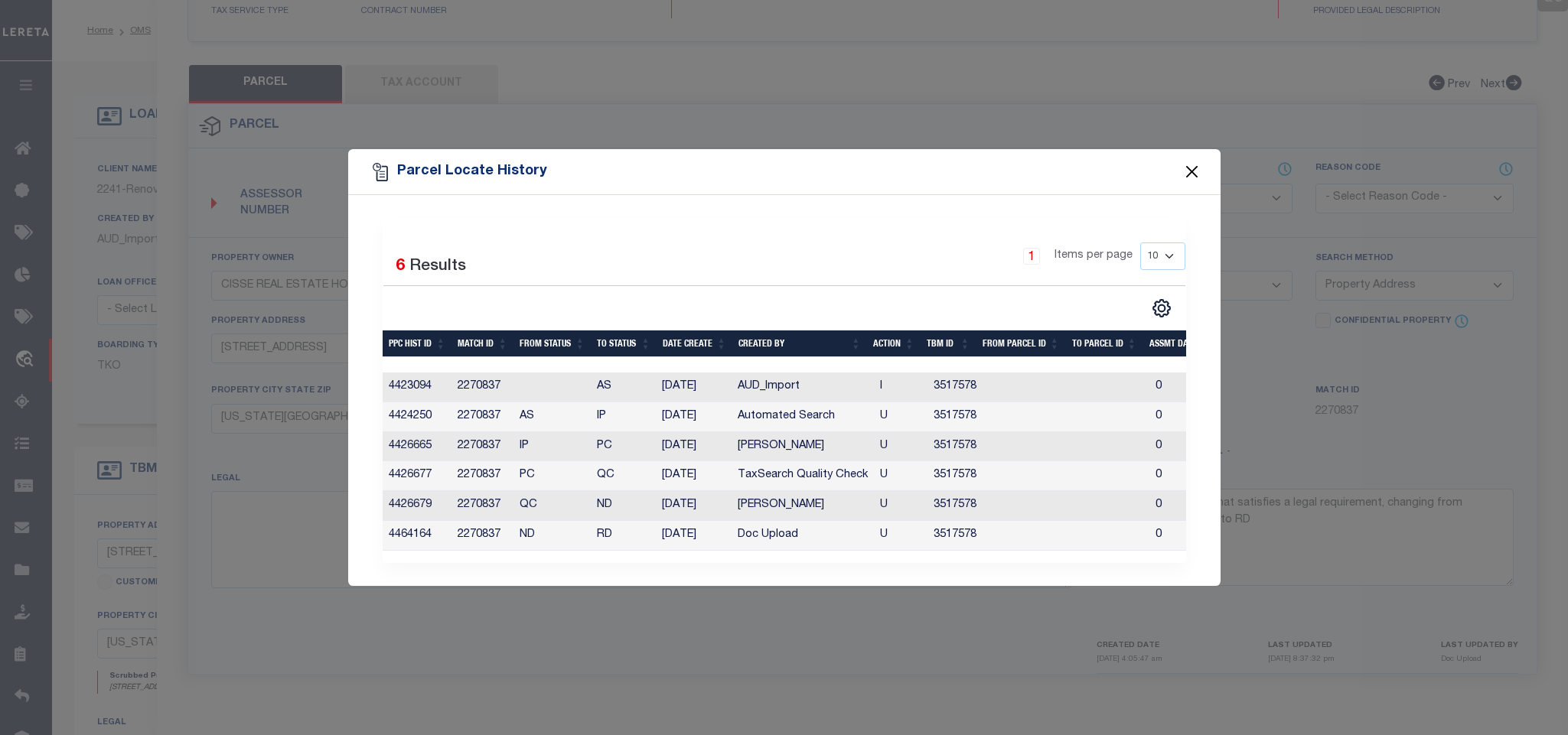
click at [1187, 163] on button "Close" at bounding box center [1191, 172] width 20 height 20
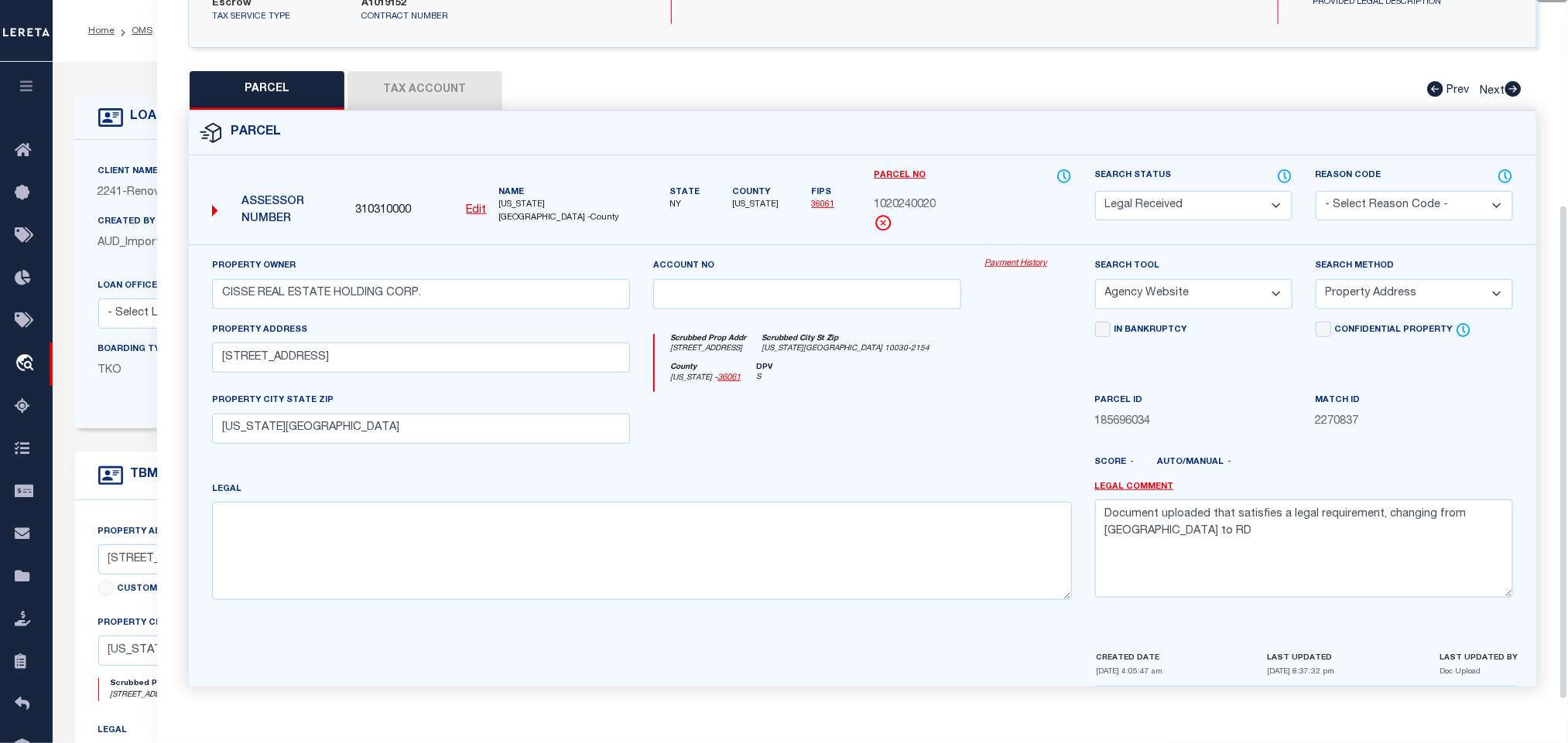
click at [118, 90] on div "LOAN DETAILS Client Name 2241 - Renovo Financial 2241 -" at bounding box center [811, 513] width 1494 height 872
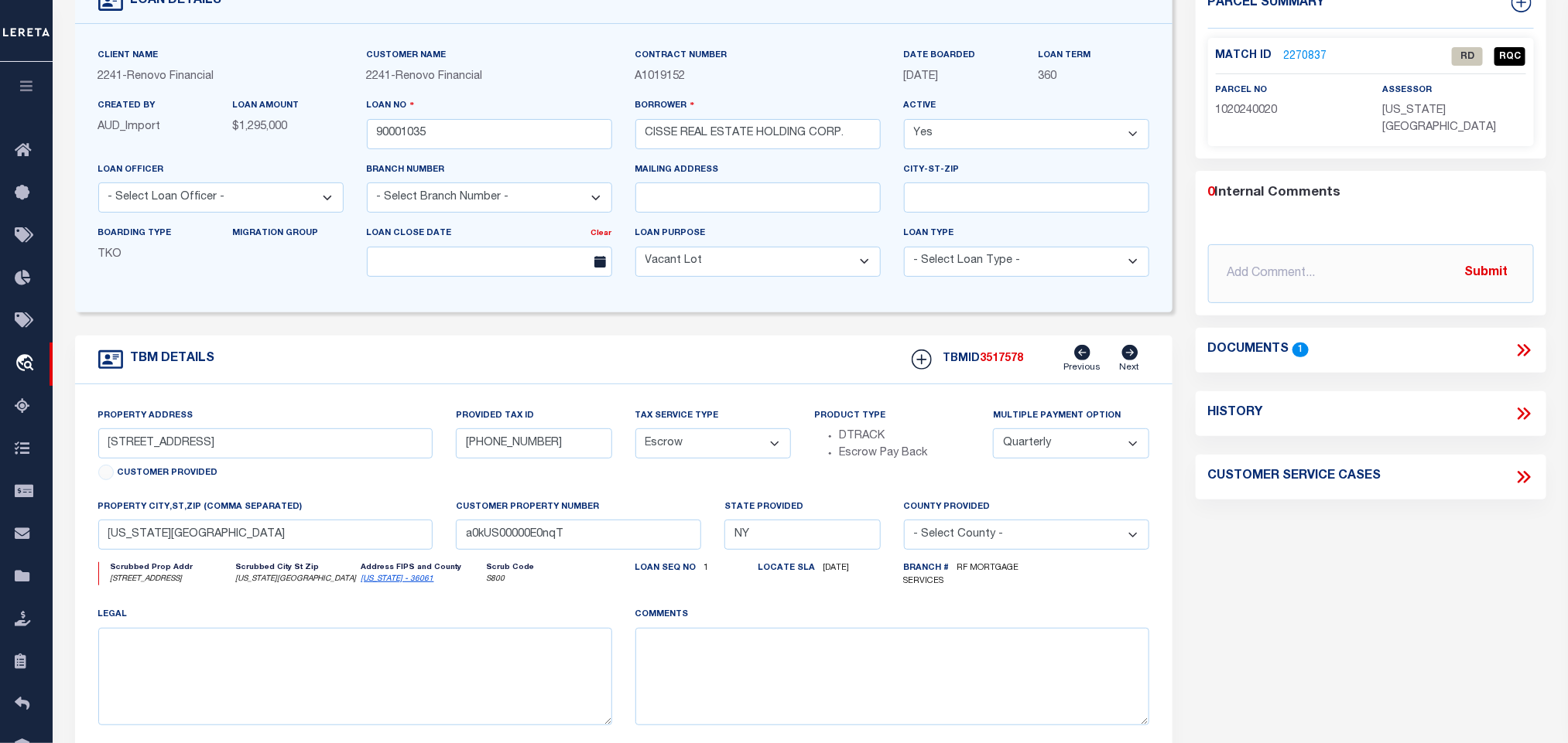
scroll to position [0, 0]
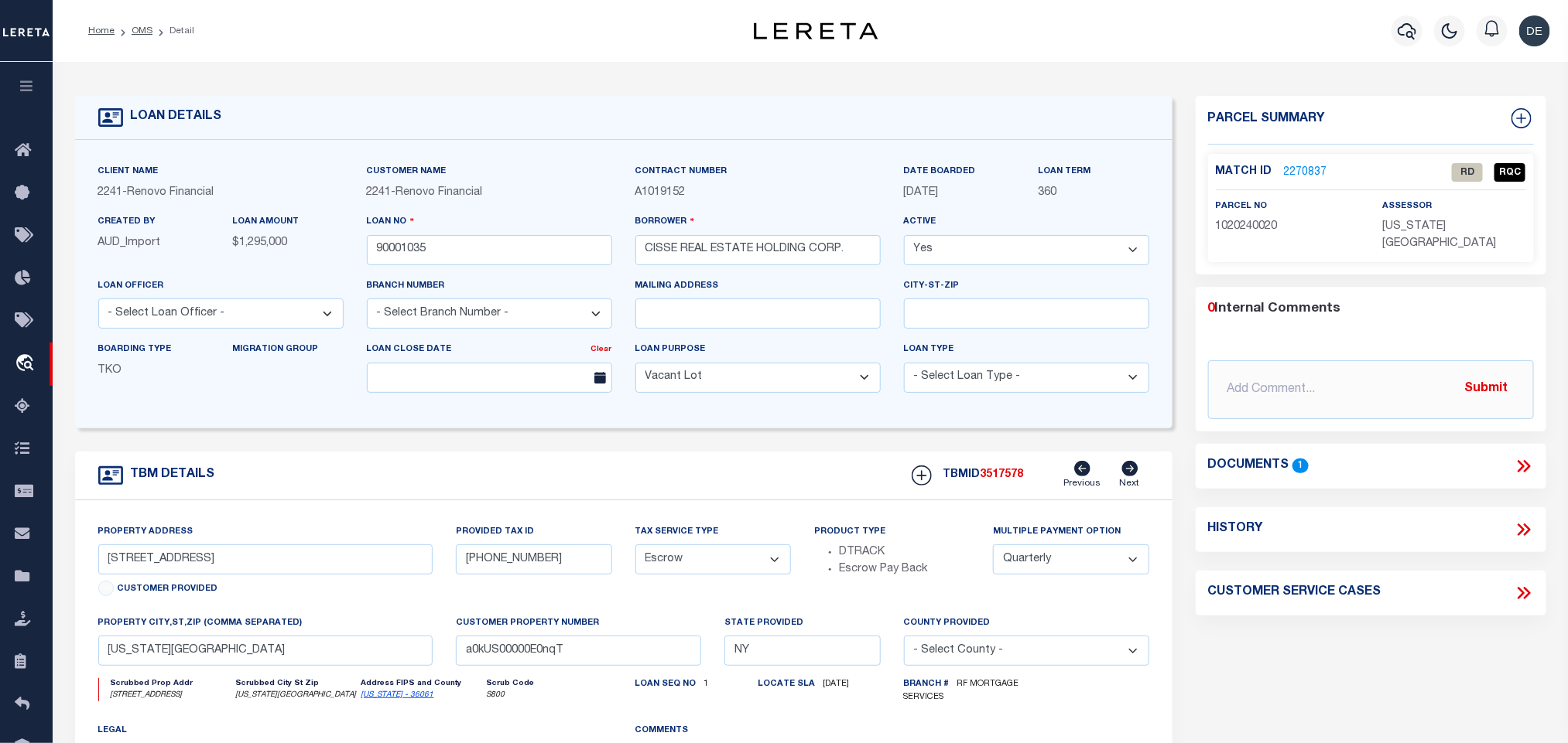
click at [1520, 456] on icon at bounding box center [1523, 466] width 20 height 20
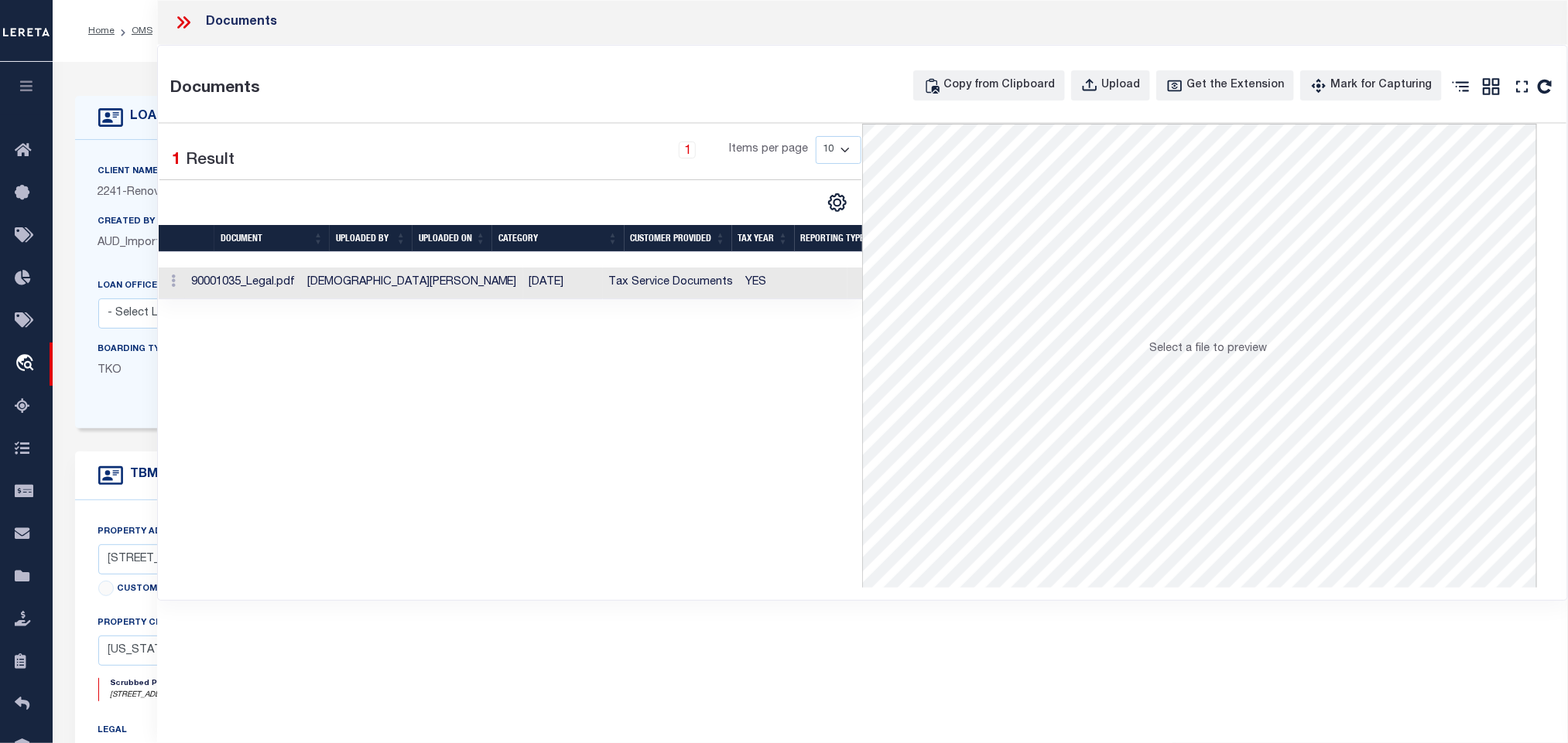
click at [740, 285] on td "YES" at bounding box center [794, 284] width 108 height 32
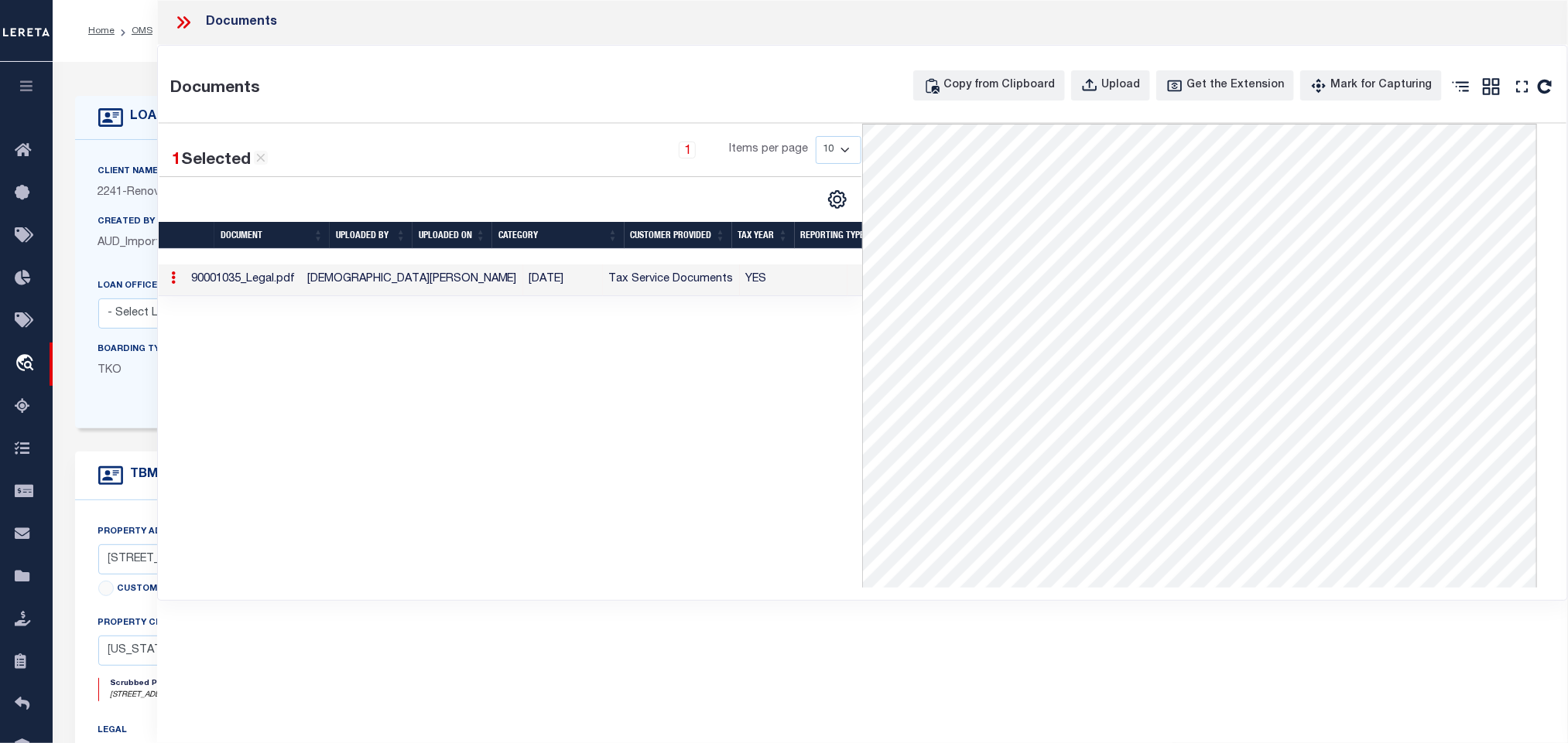
click at [121, 107] on icon at bounding box center [110, 118] width 25 height 25
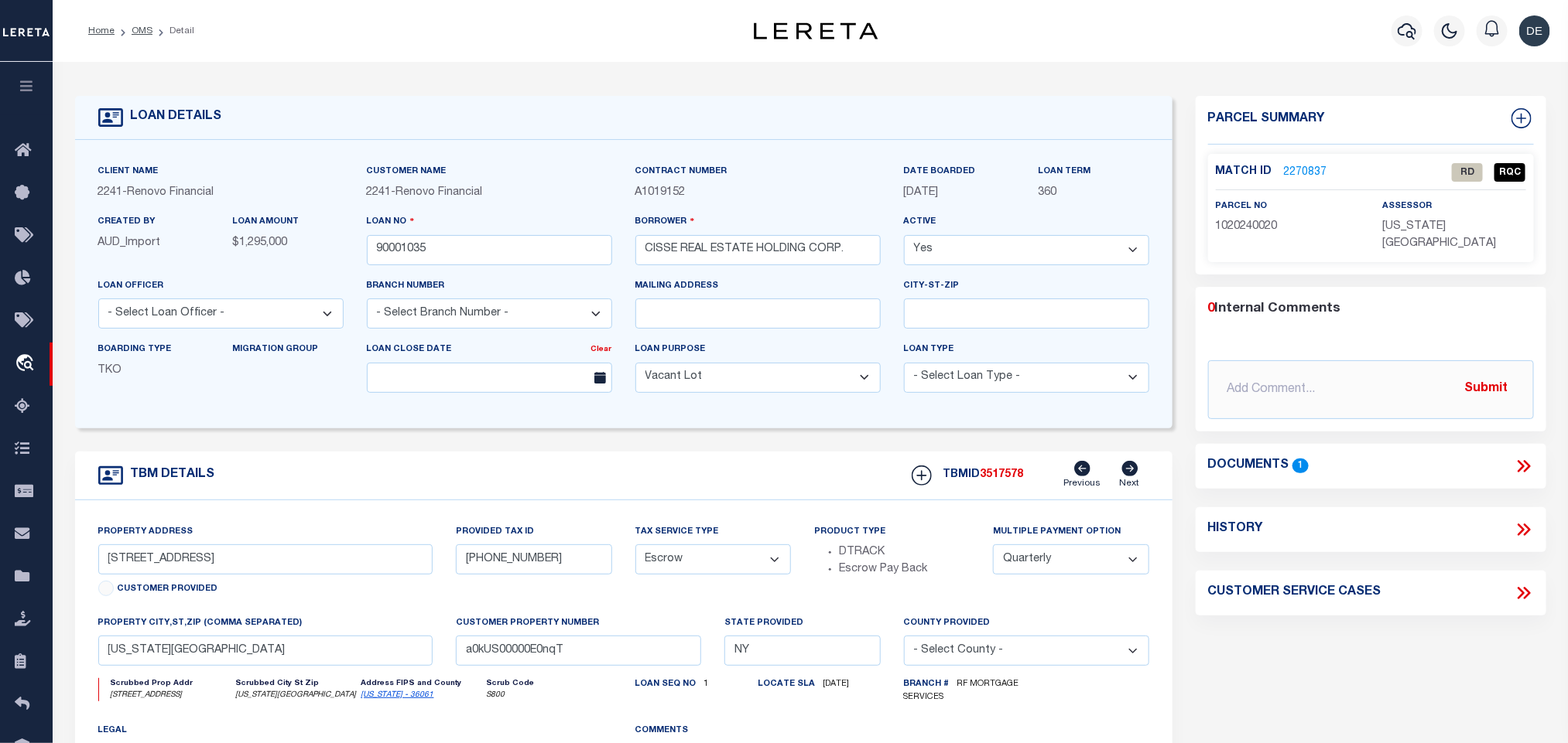
click at [1301, 168] on link "2270837" at bounding box center [1305, 172] width 43 height 16
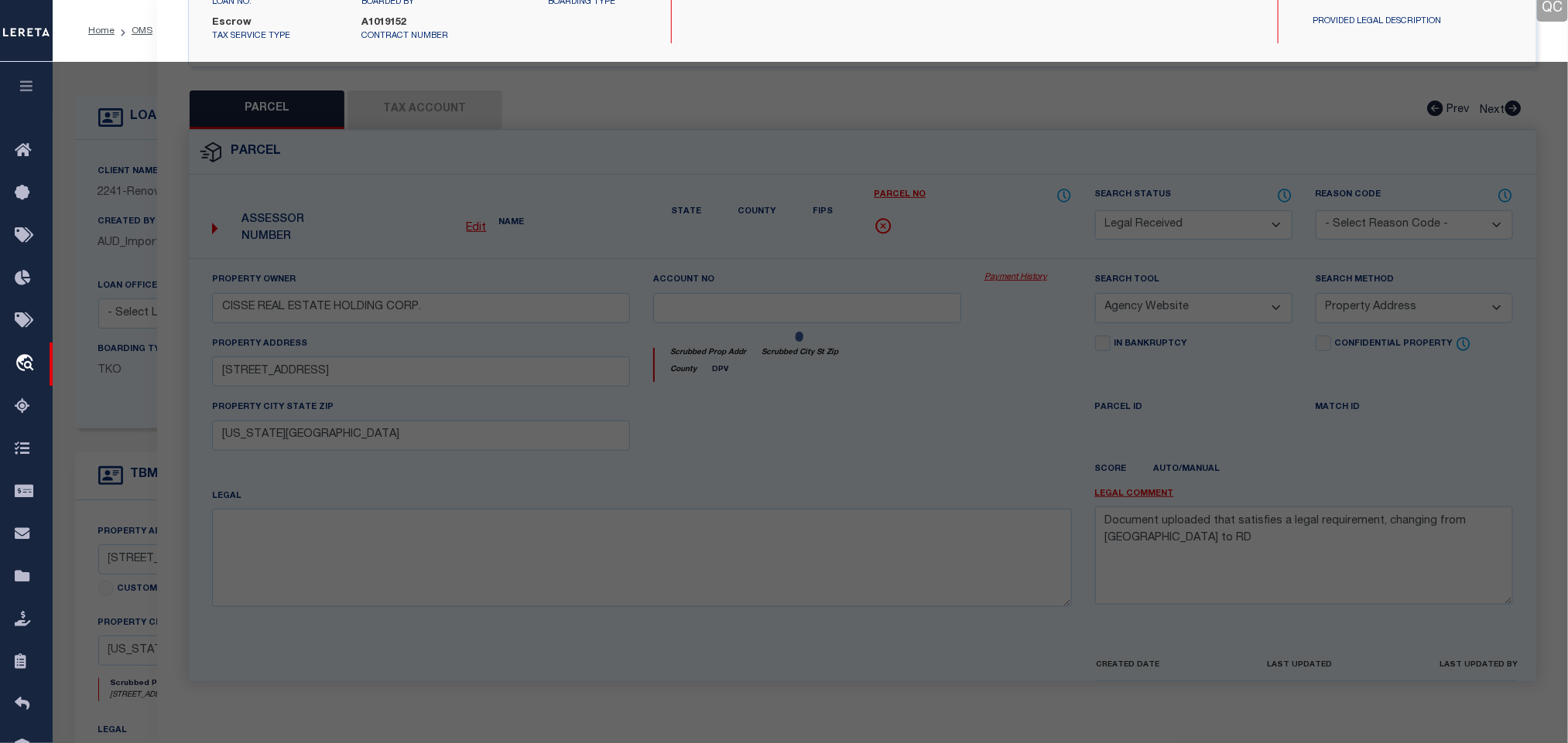
select select "AS"
select select
checkbox input "false"
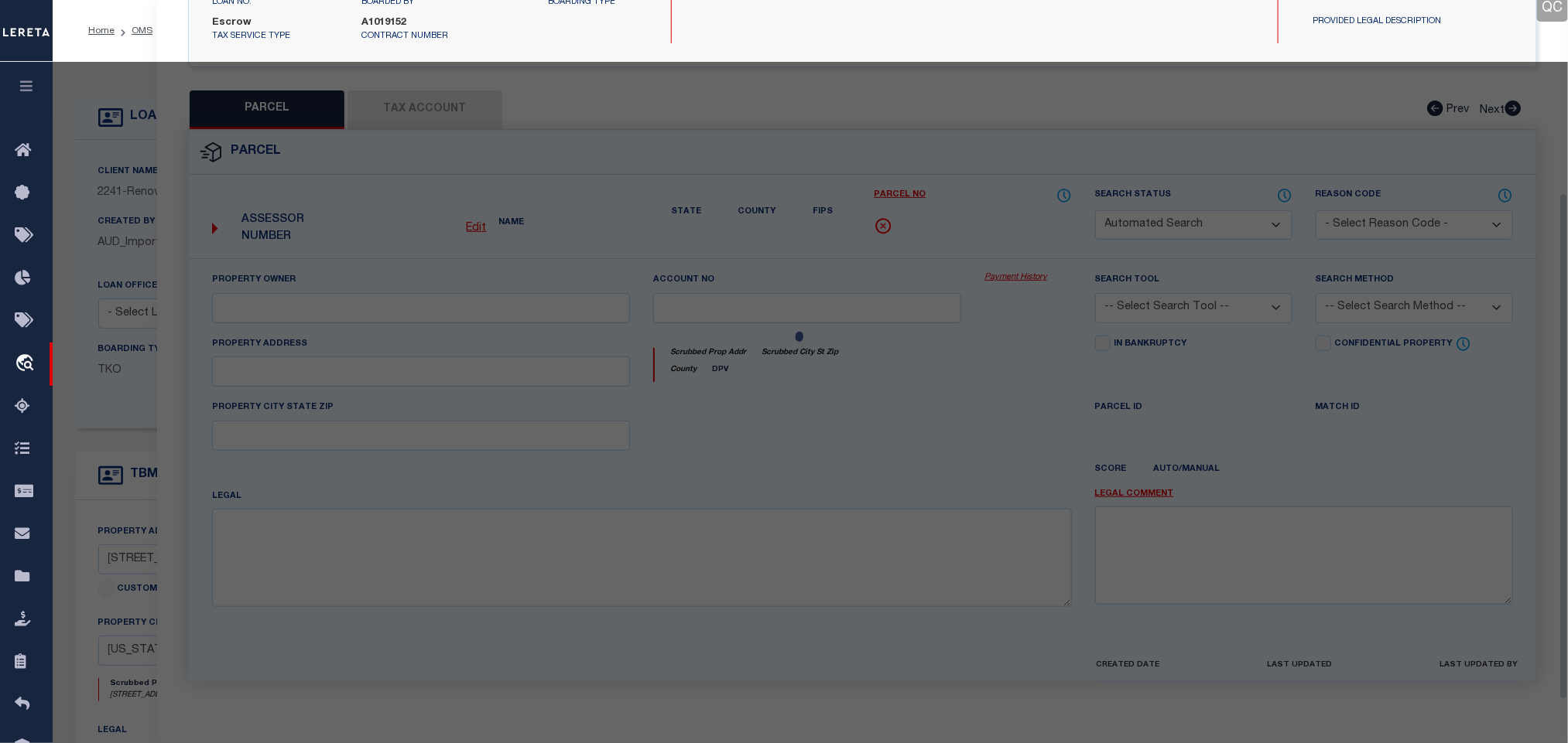
select select "RD"
type input "CISSE REAL ESTATE HOLDING CORP."
select select "AGW"
select select "ADD"
type input "223 WEST 138 STREET"
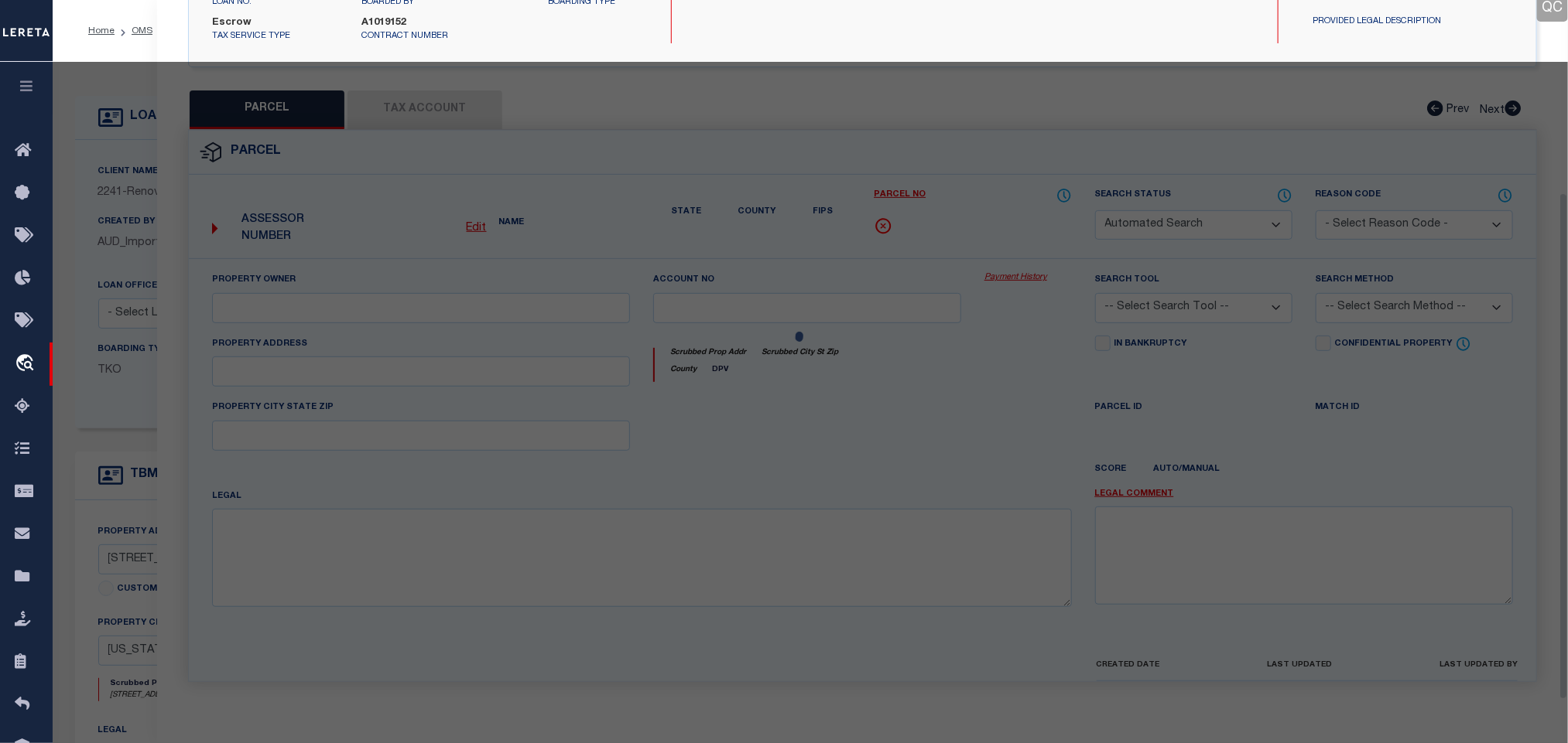
type input "New York, NY 10030"
type textarea "Document uploaded that satisfies a legal requirement, changing from ND to RD"
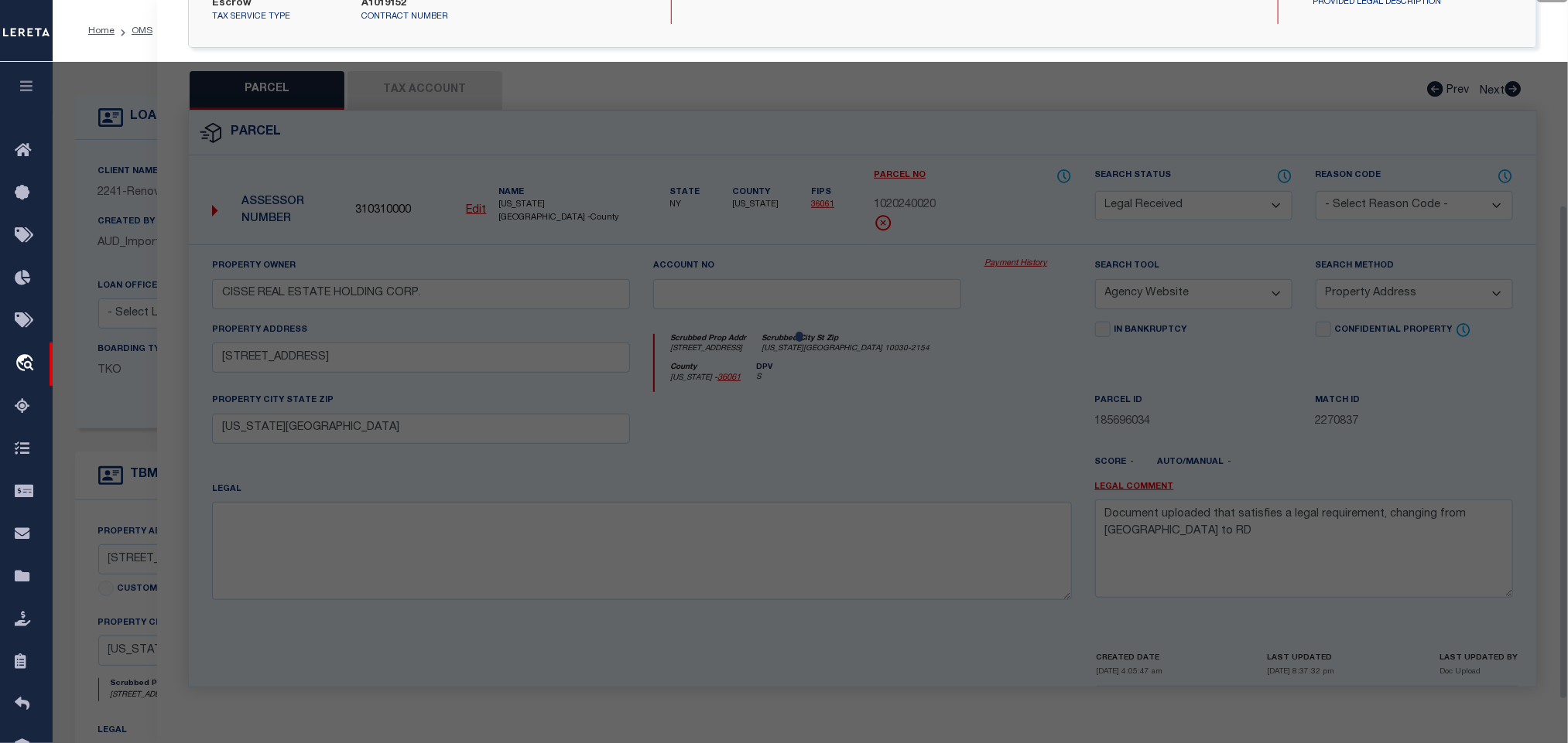
scroll to position [290, 0]
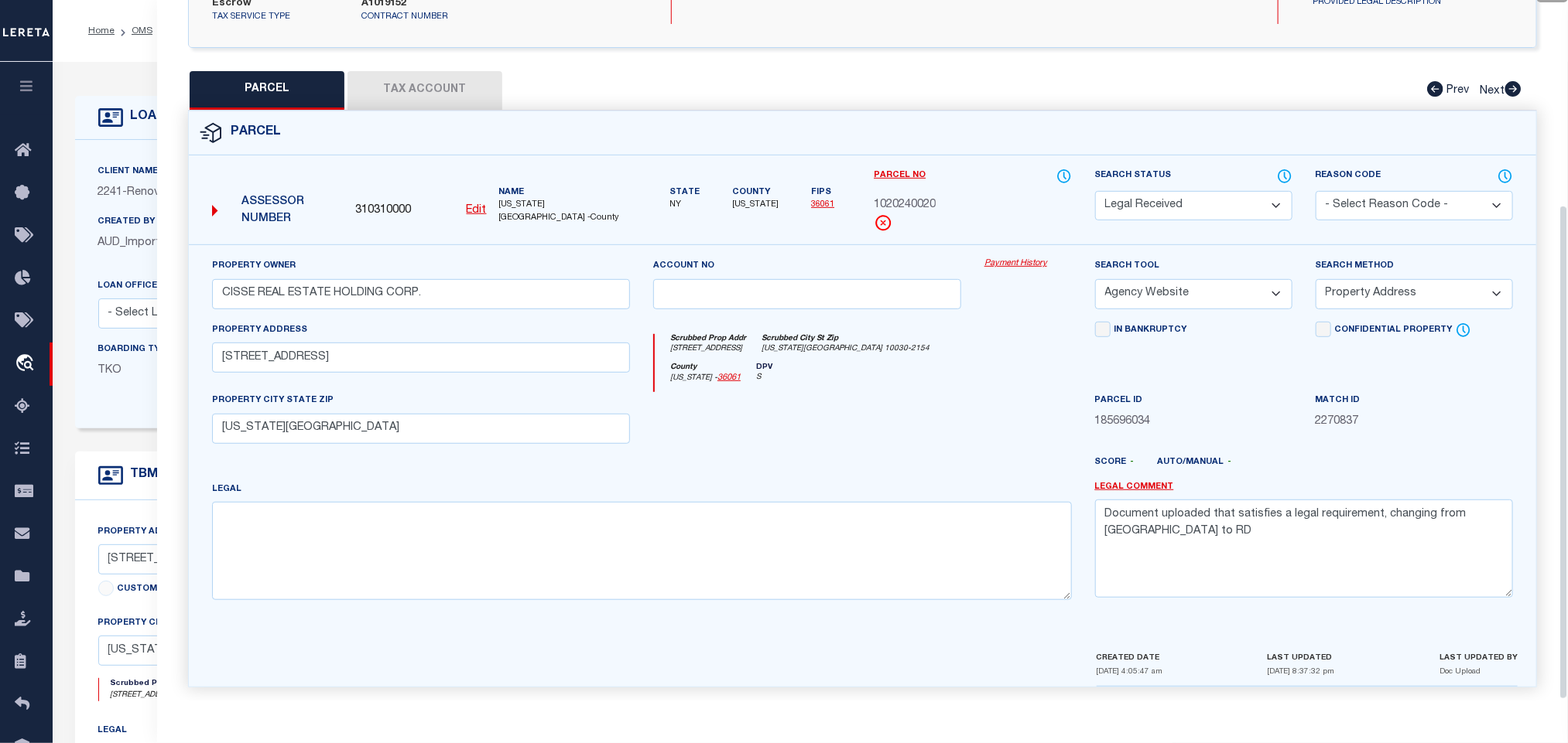
click at [1187, 191] on select "Automated Search Bad Parcel Complete Duplicate Parcel High Dollar Reporting In …" at bounding box center [1193, 206] width 197 height 30
select select "PC"
click at [1095, 191] on select "Automated Search Bad Parcel Complete Duplicate Parcel High Dollar Reporting In …" at bounding box center [1193, 206] width 197 height 30
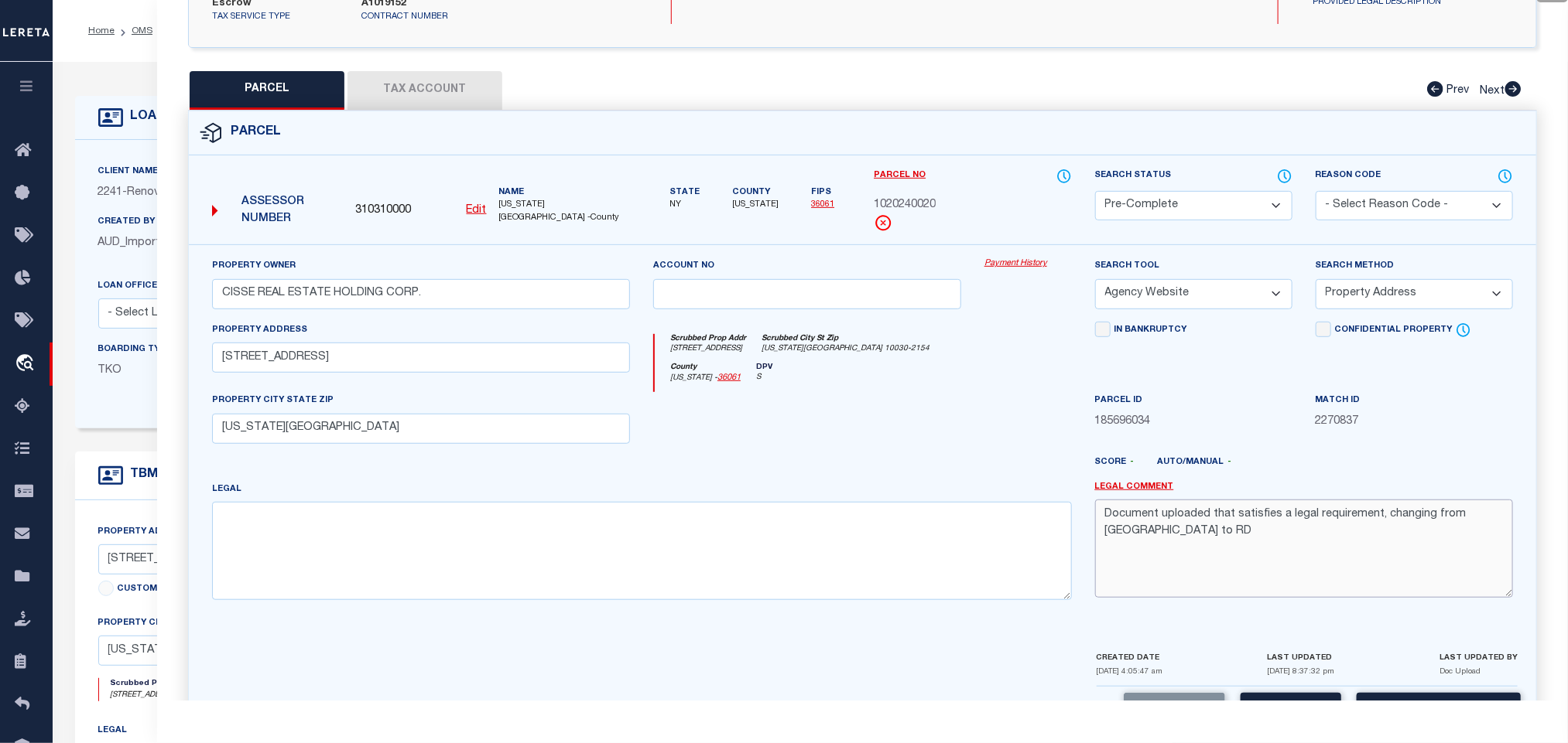
click at [1330, 536] on textarea "Document uploaded that satisfies a legal requirement, changing from ND to RD" at bounding box center [1304, 549] width 418 height 97
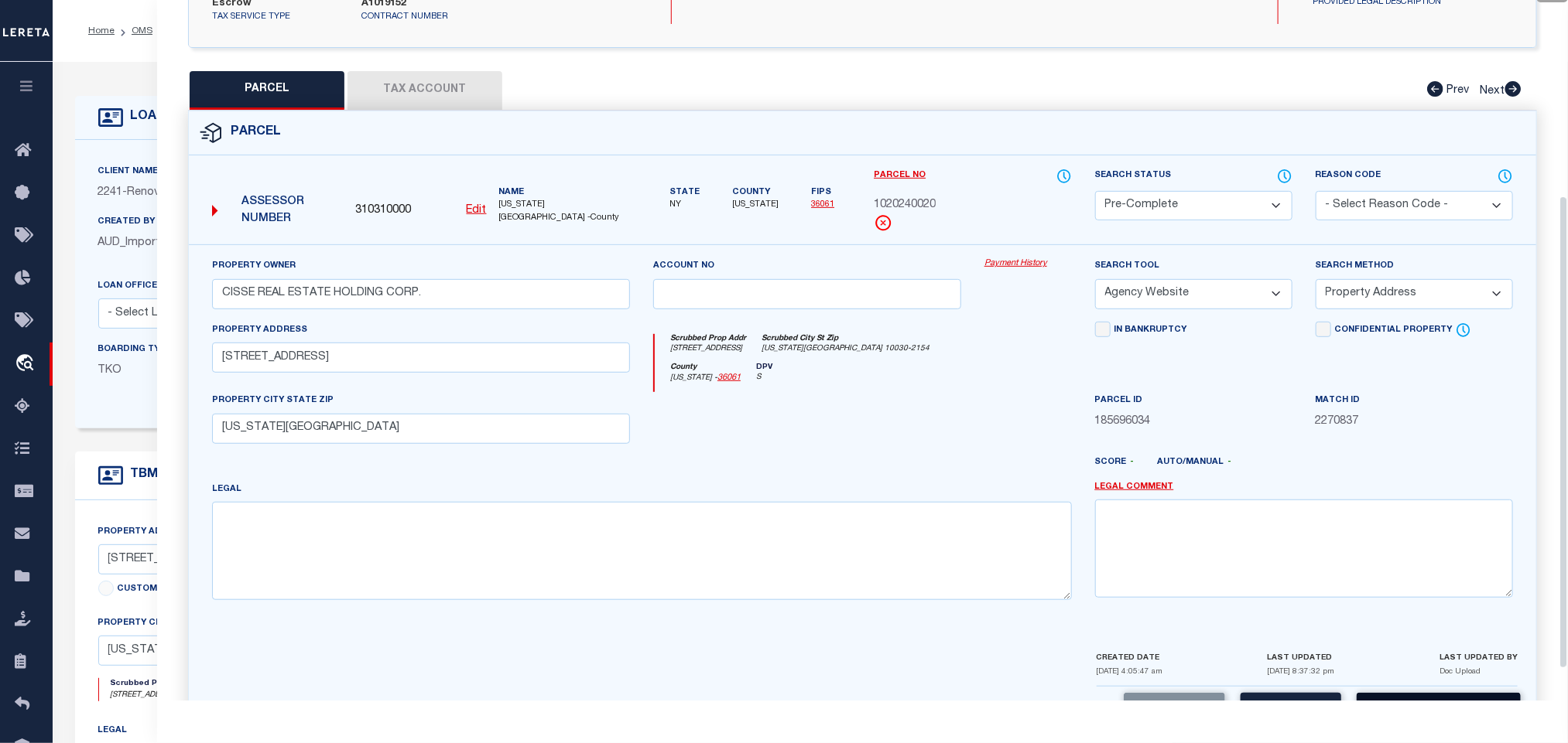
click at [1374, 694] on button "Save and Close" at bounding box center [1439, 709] width 164 height 34
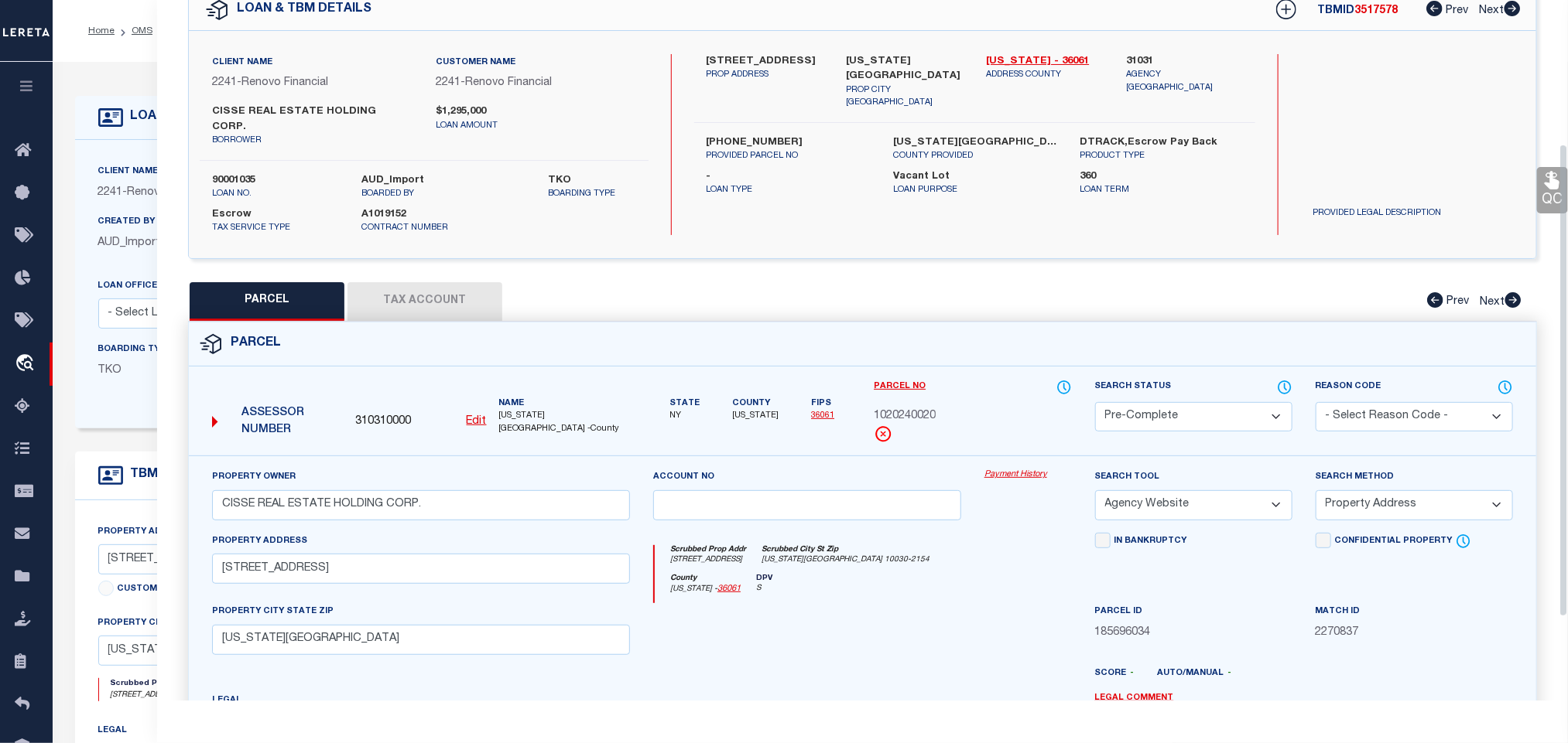
scroll to position [0, 0]
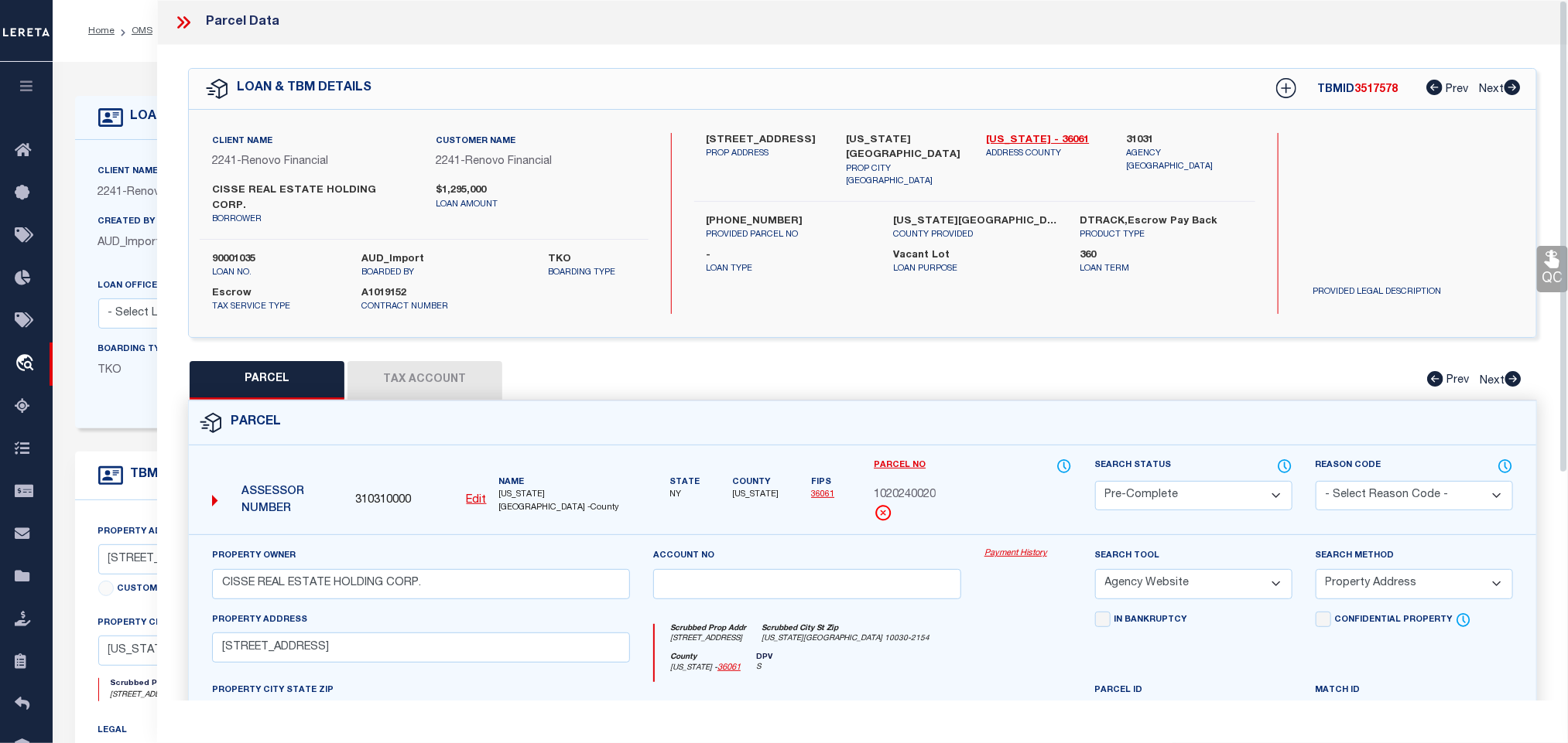
click at [244, 252] on label "90001035" at bounding box center [275, 260] width 126 height 16
copy label "90001035"
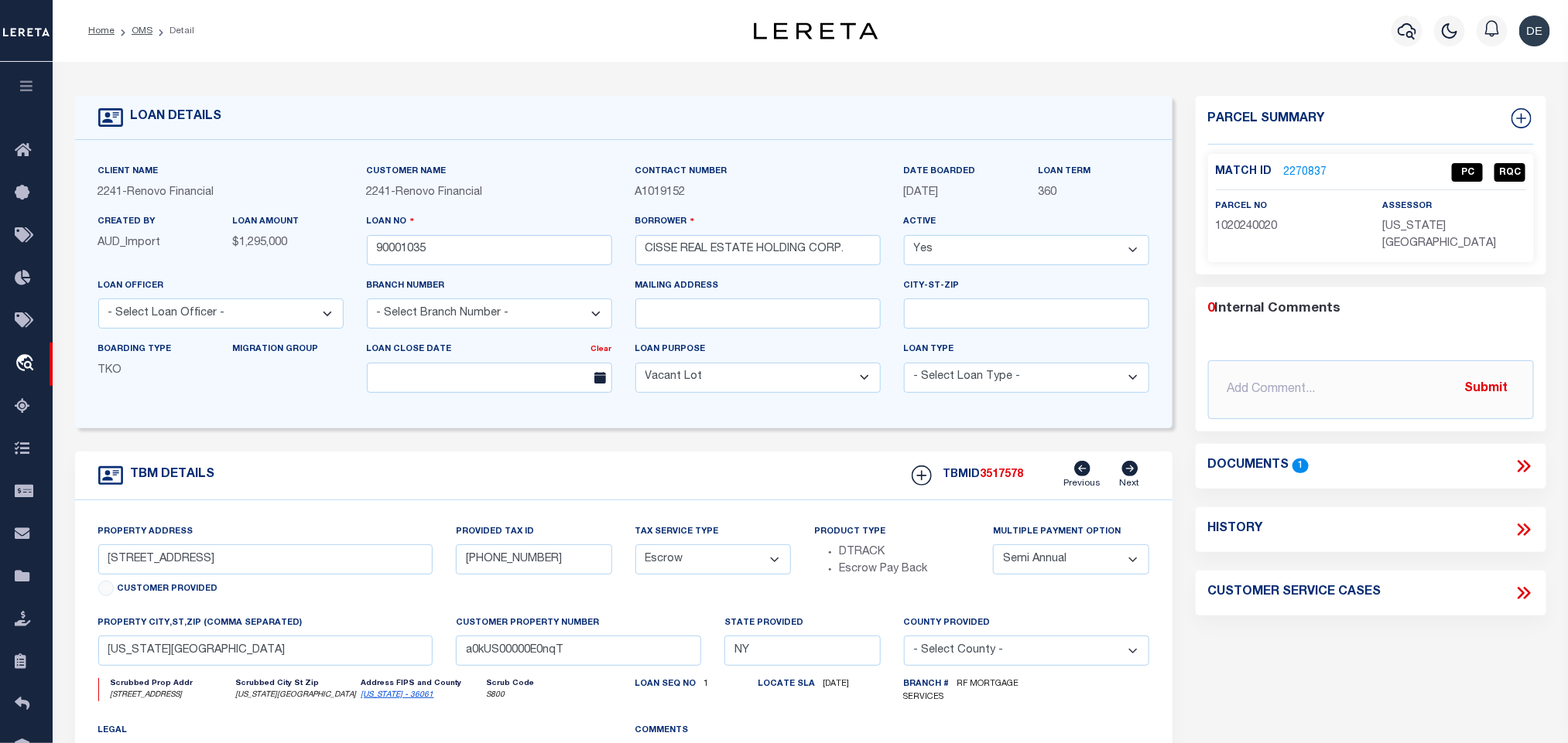
select select
click at [1003, 478] on span "3517578" at bounding box center [1001, 474] width 43 height 11
click at [1016, 481] on span "3517578" at bounding box center [1001, 474] width 43 height 11
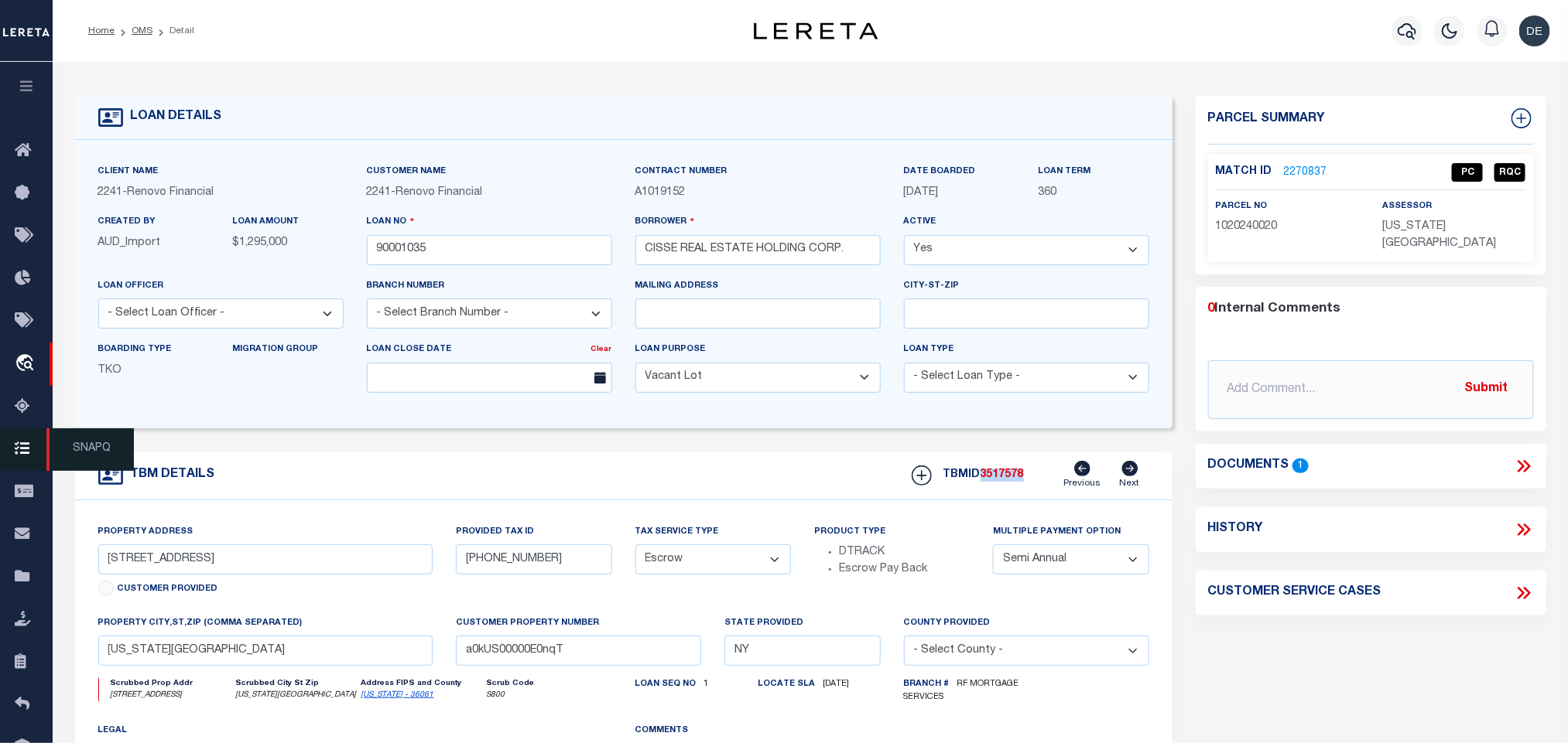
copy span "3517578"
drag, startPoint x: 1431, startPoint y: 216, endPoint x: 1427, endPoint y: 225, distance: 9.8
click at [1431, 216] on div "assessor NEW YORK COUNTY" at bounding box center [1454, 225] width 143 height 55
click at [1421, 231] on span "NEW YORK COUNTY" at bounding box center [1439, 235] width 114 height 28
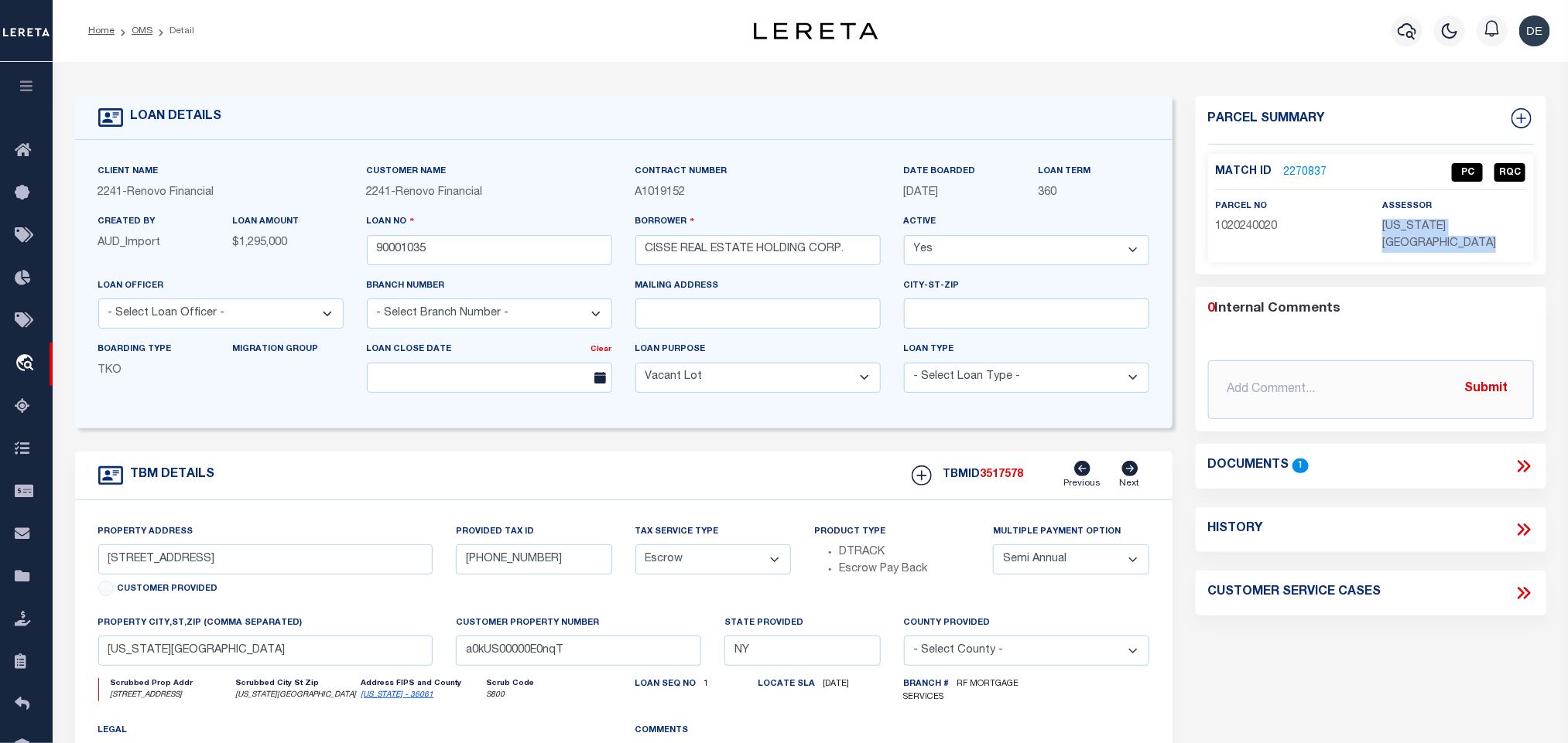
click at [1421, 231] on span "NEW YORK COUNTY" at bounding box center [1439, 235] width 114 height 28
copy div "NEW YORK COUNTY"
click at [1243, 225] on span "1020240020" at bounding box center [1246, 226] width 62 height 11
click at [1243, 224] on span "1020240020" at bounding box center [1246, 226] width 62 height 11
copy span "1020240020"
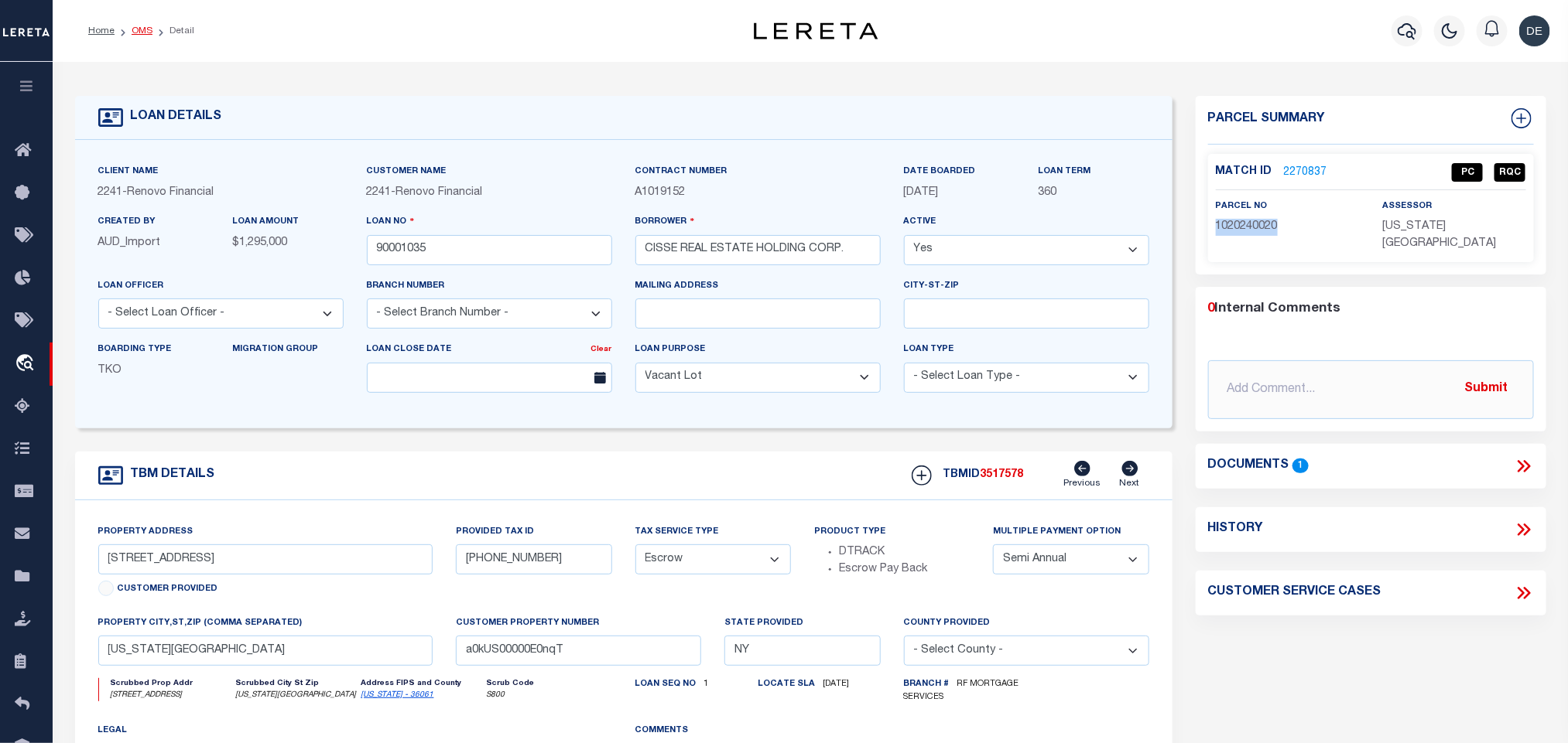
click at [133, 31] on link "OMS" at bounding box center [142, 31] width 21 height 10
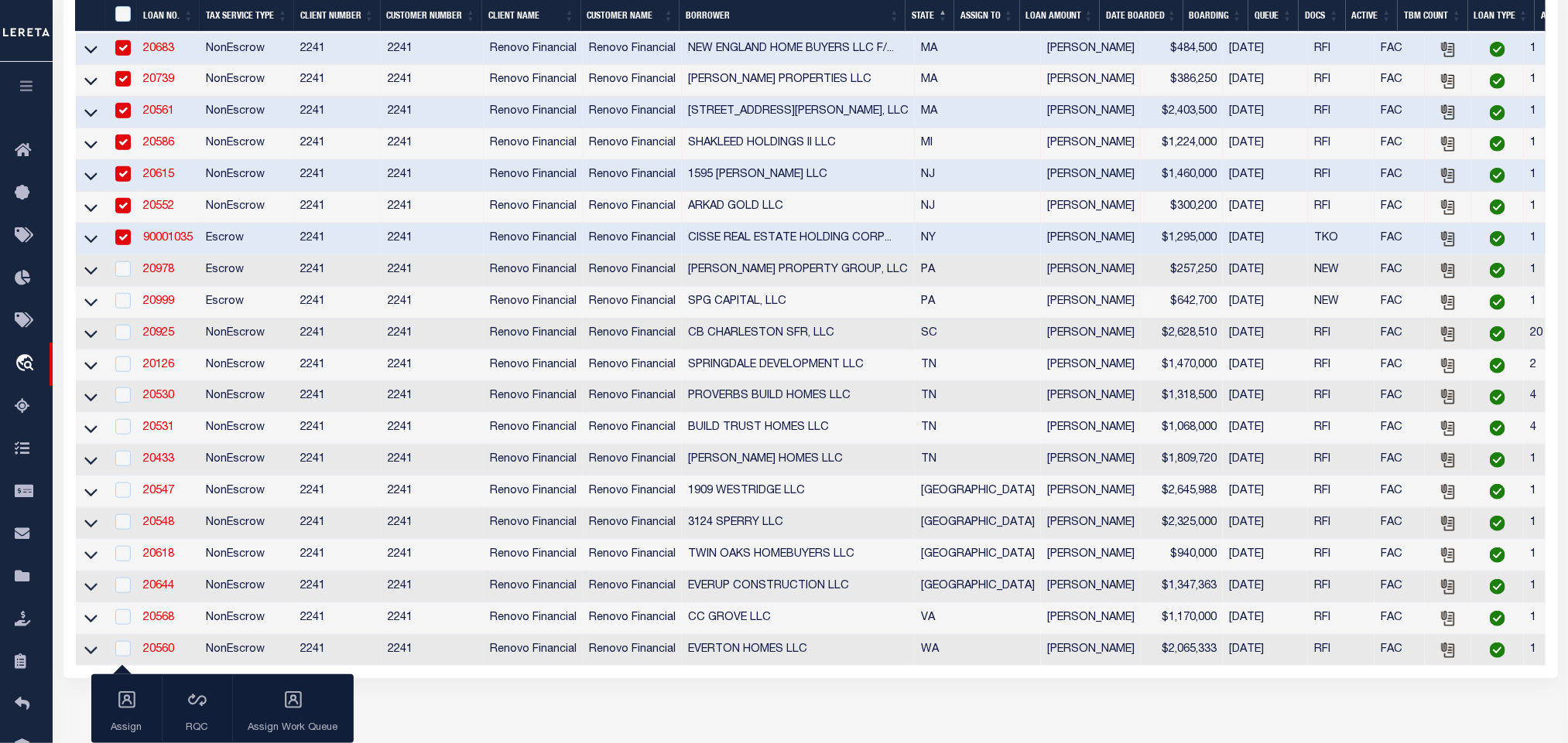
scroll to position [464, 0]
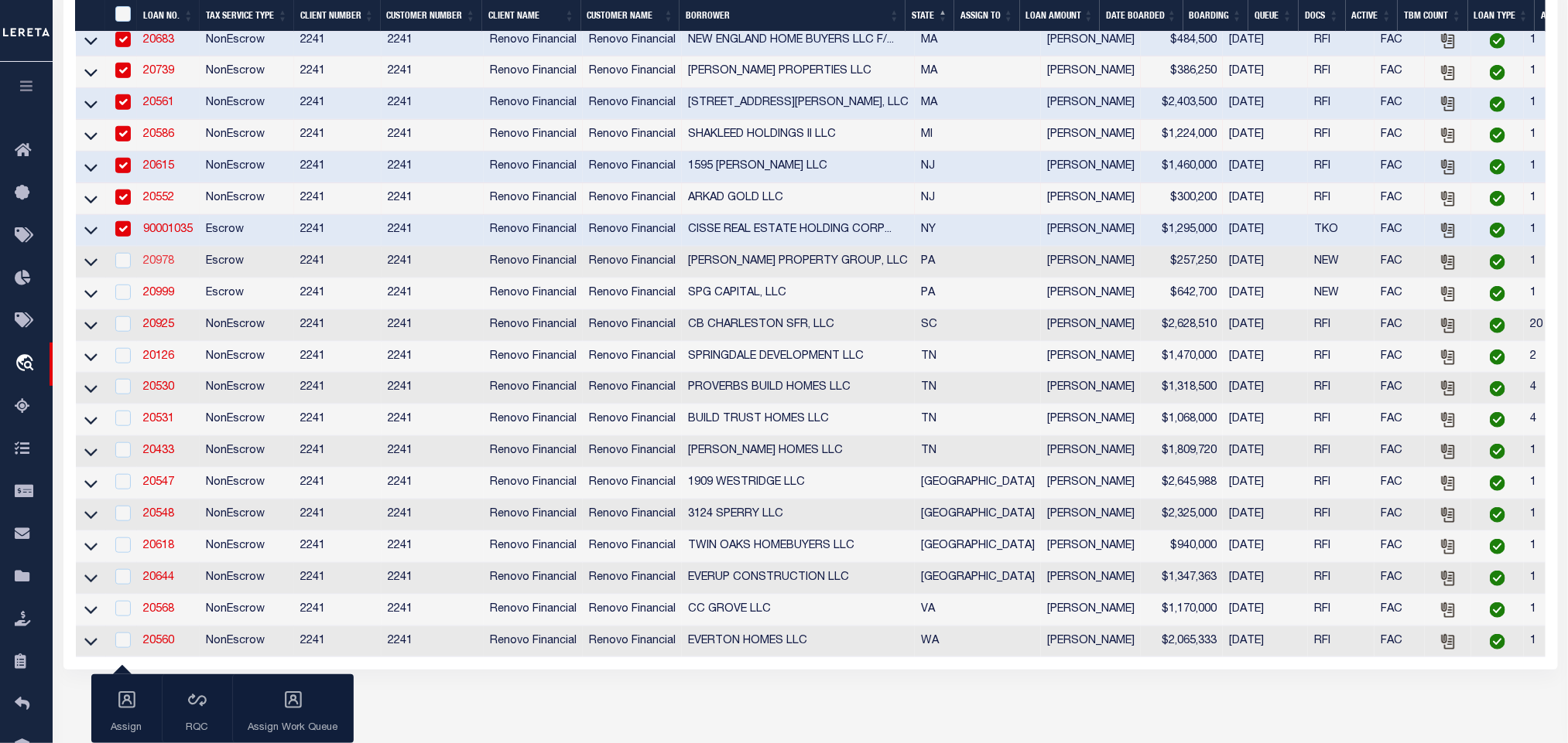
click at [158, 267] on link "20978" at bounding box center [158, 262] width 31 height 11
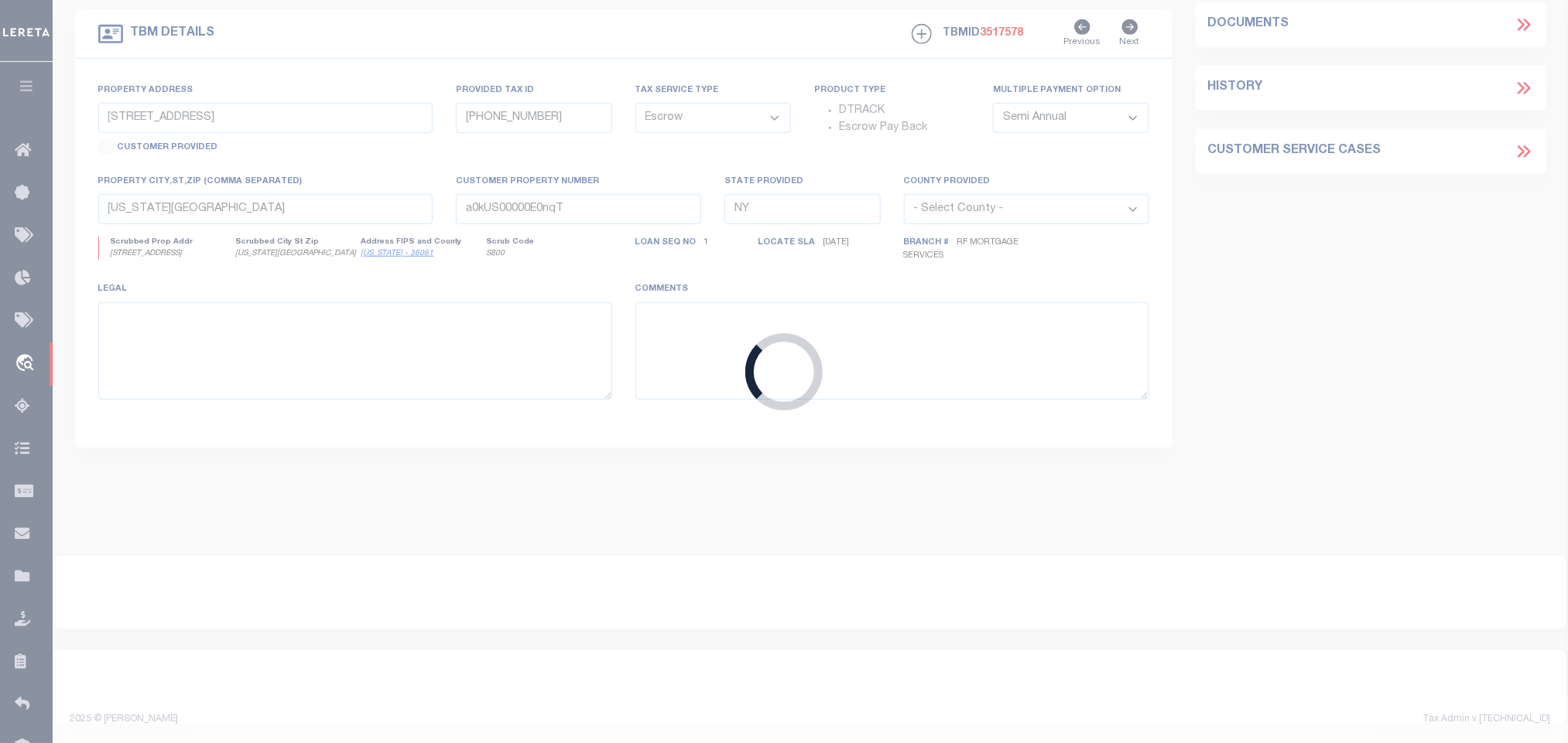
scroll to position [457, 0]
type input "20978"
type input "BEATTY PROPERTY GROUP, LLC"
select select "25066"
type input "1245 Sweitzer Road"
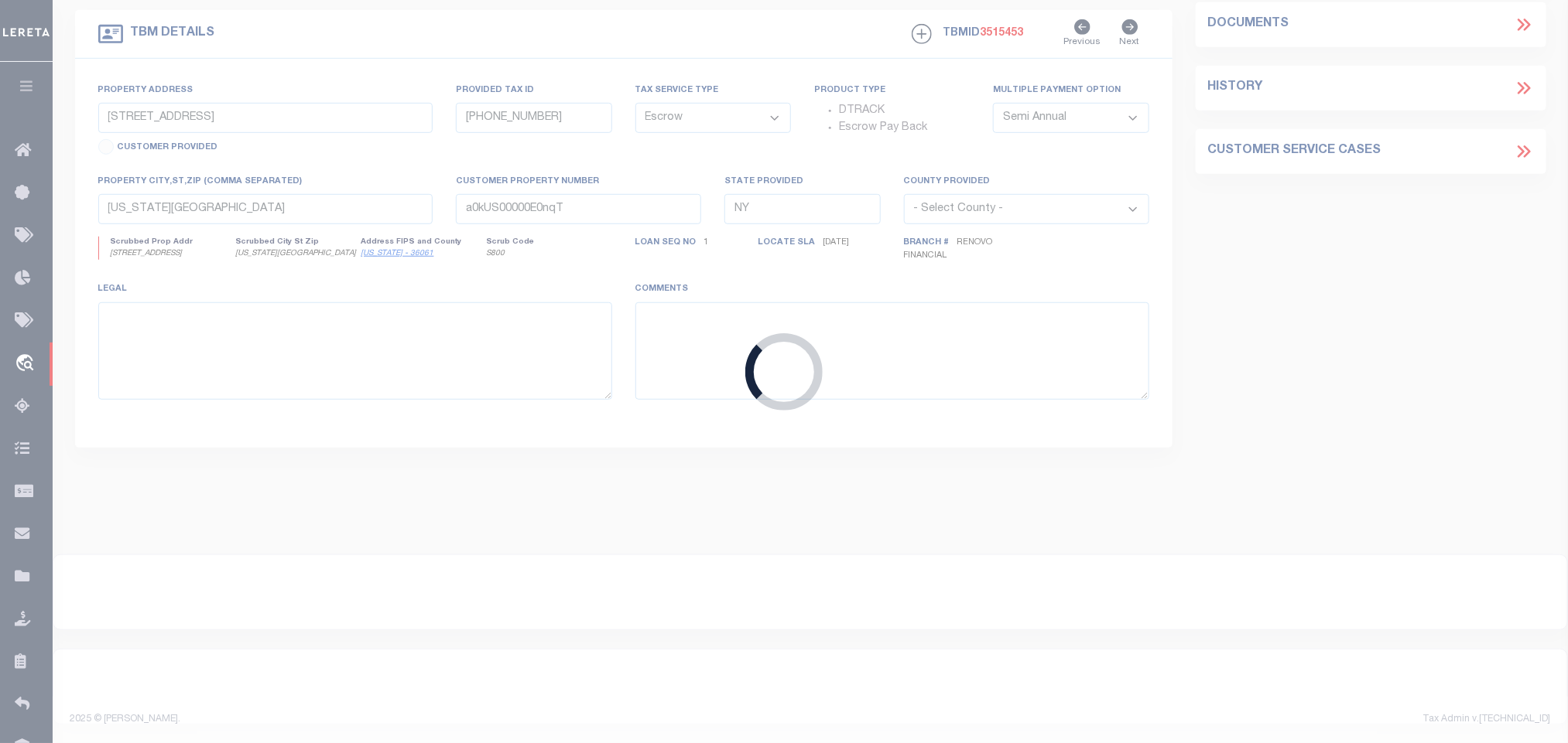
type input "New Freedom PA 17345"
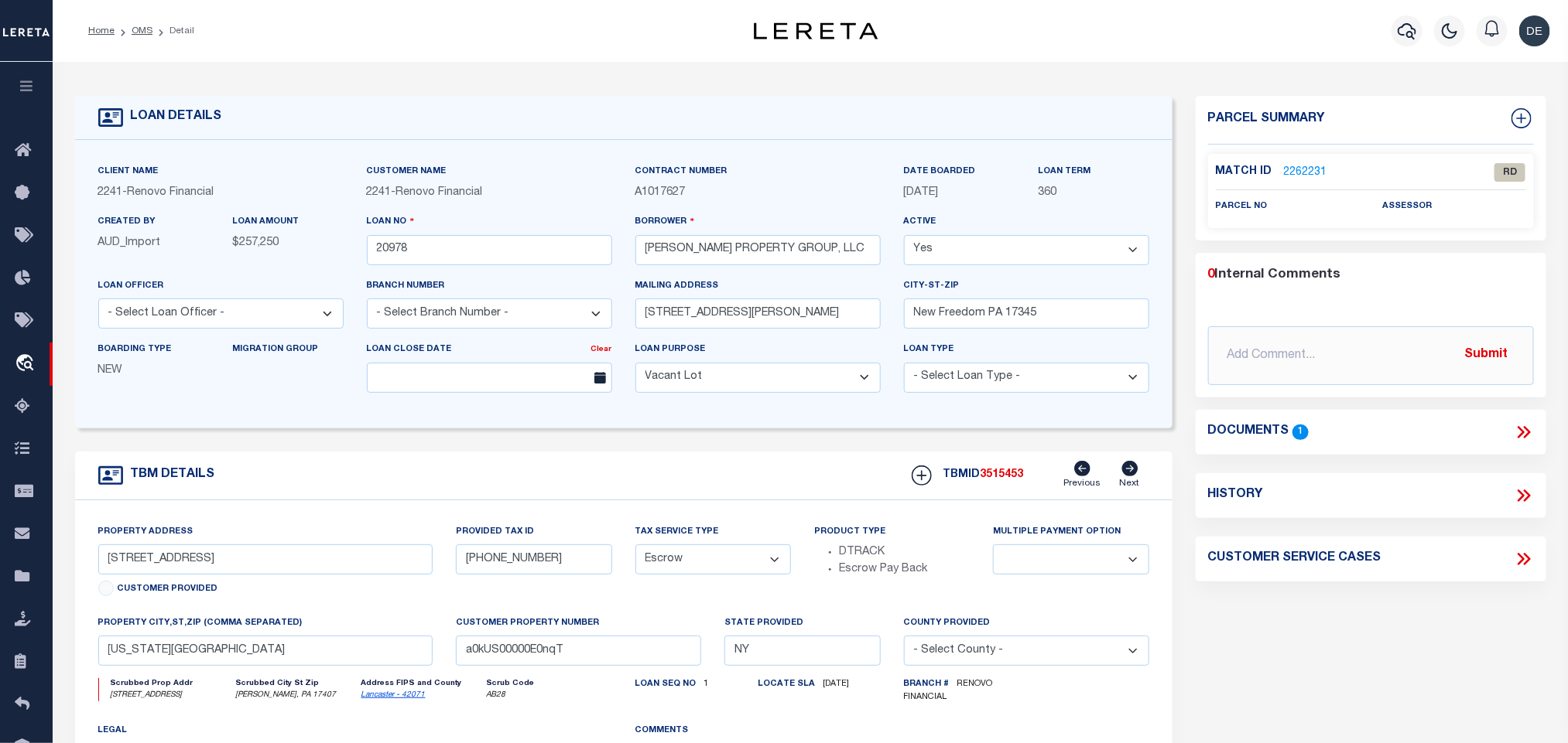
select select "25066"
type input "60-62 North Main Street"
select select
type input "Jacobus, PA 17407"
type input "a0kUS00000AXZ66"
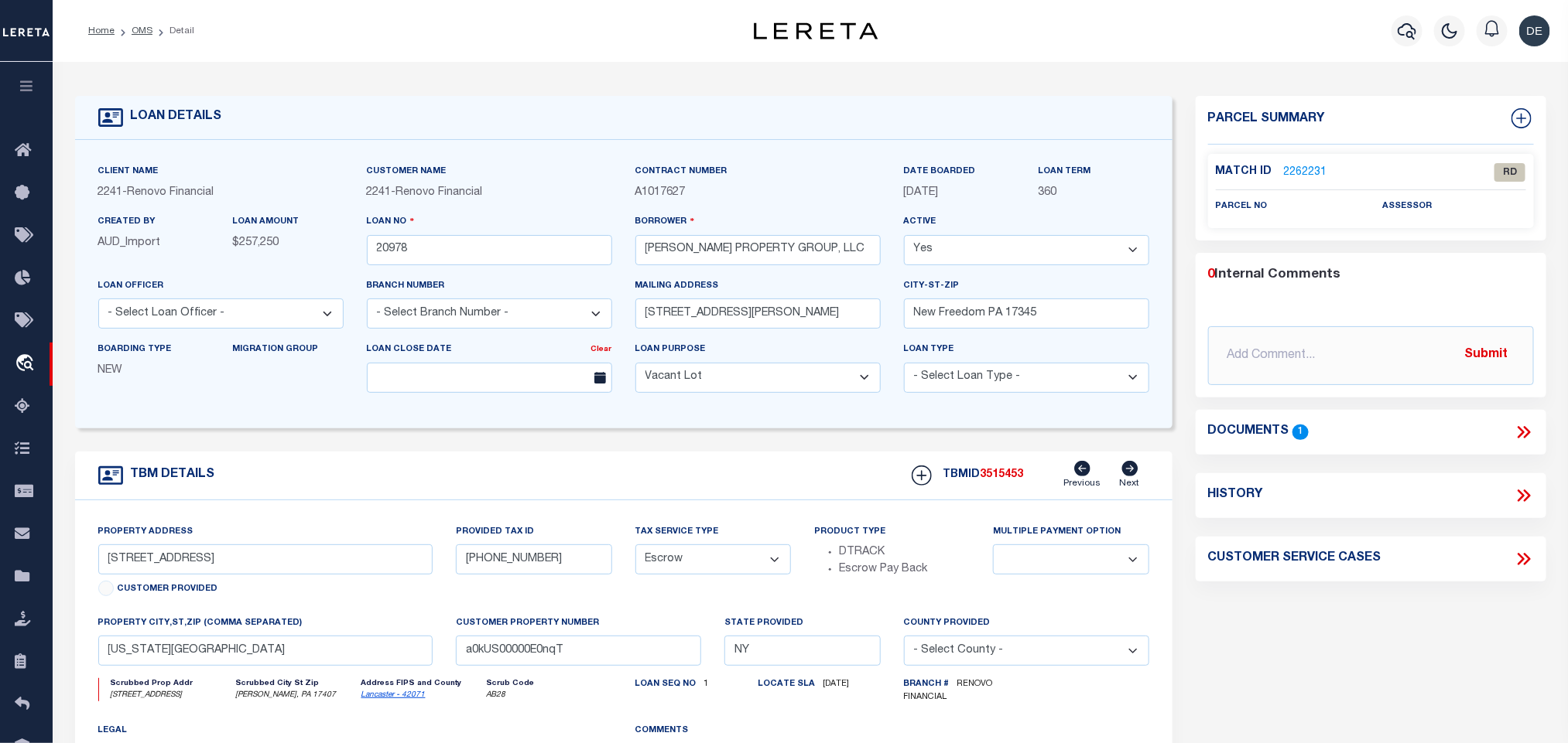
type input "PA"
select select
type textarea "LEGAL REQUIRED"
click at [255, 666] on input "Jacobus, PA 17407" at bounding box center [265, 651] width 335 height 30
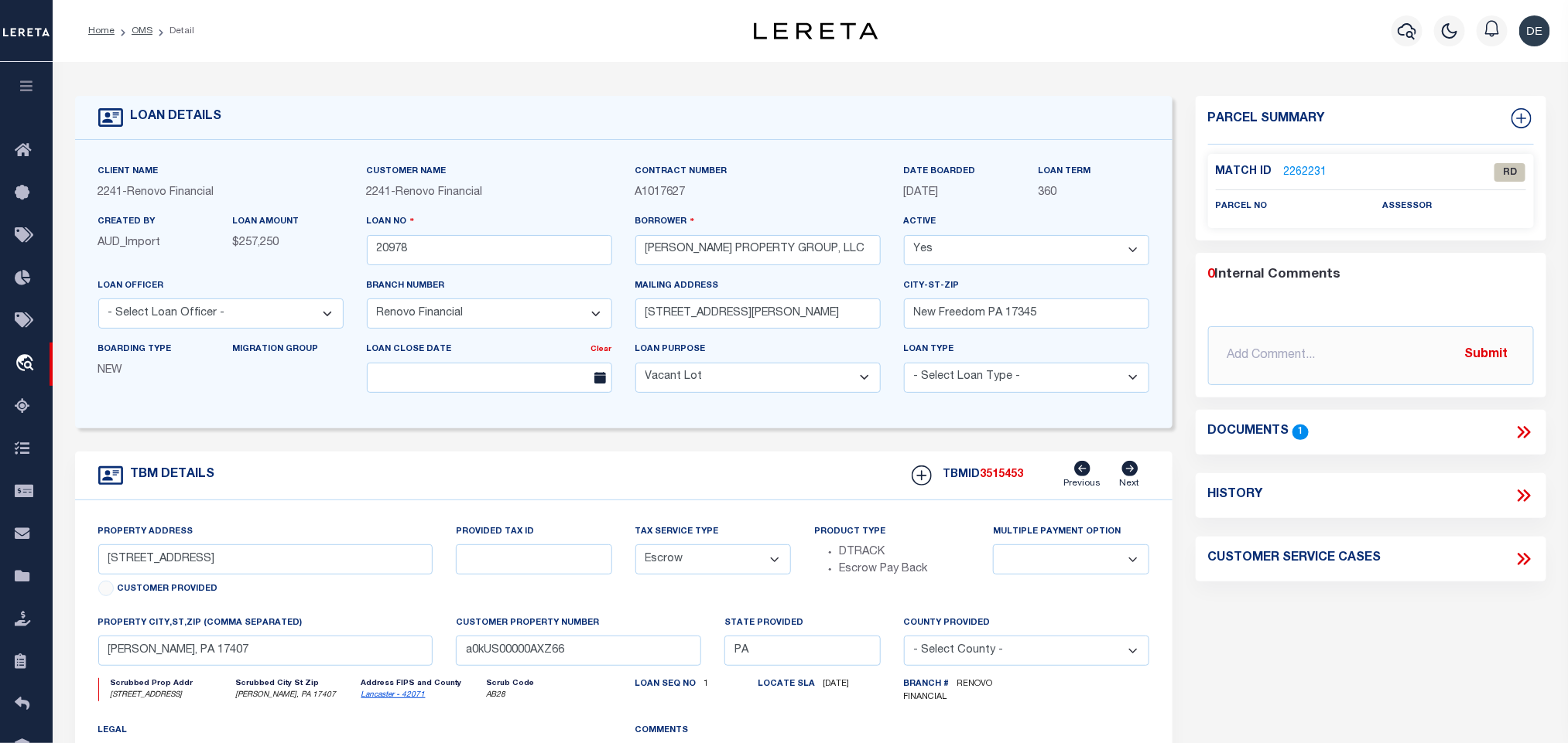
click at [1530, 429] on icon at bounding box center [1523, 432] width 20 height 20
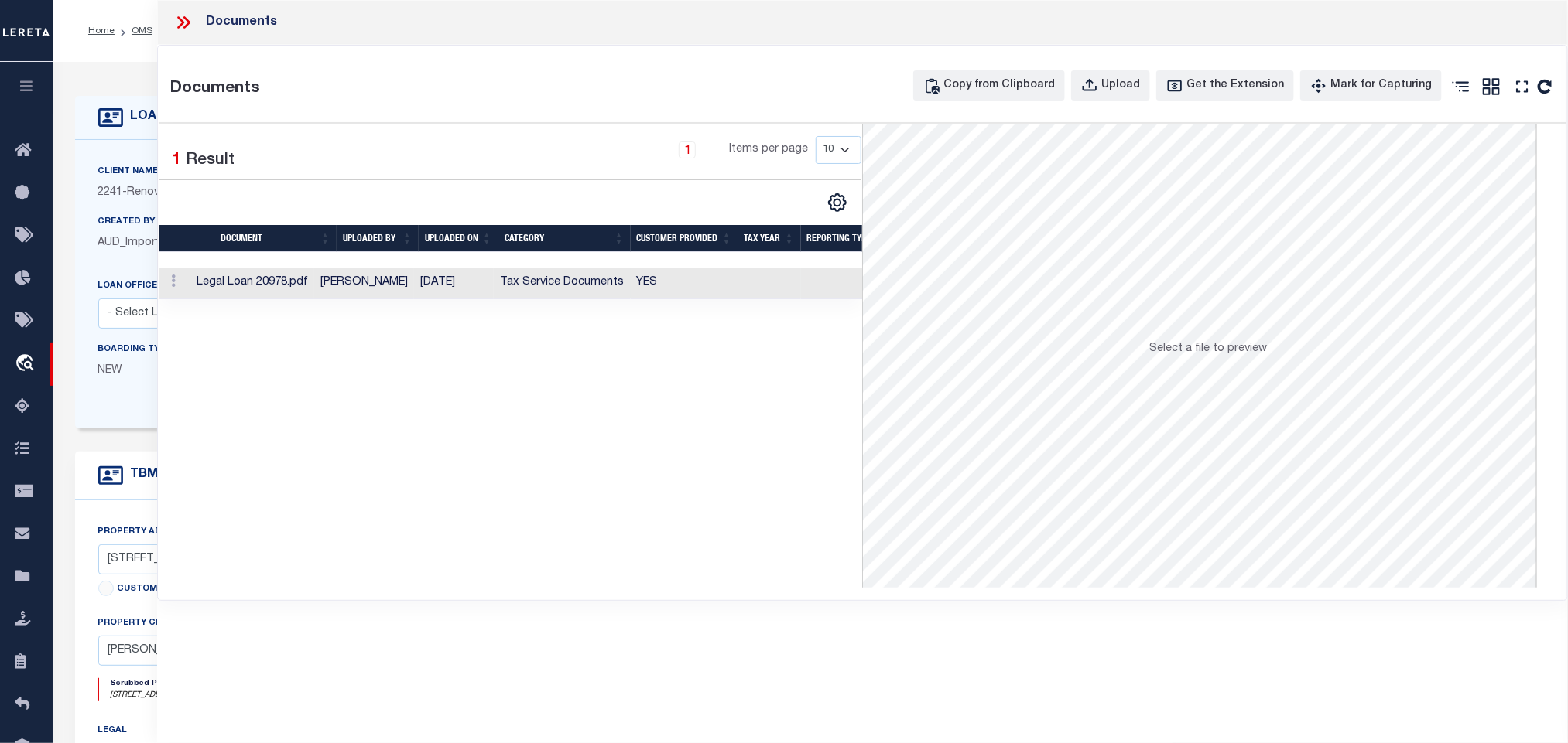
click at [817, 284] on td at bounding box center [846, 284] width 90 height 32
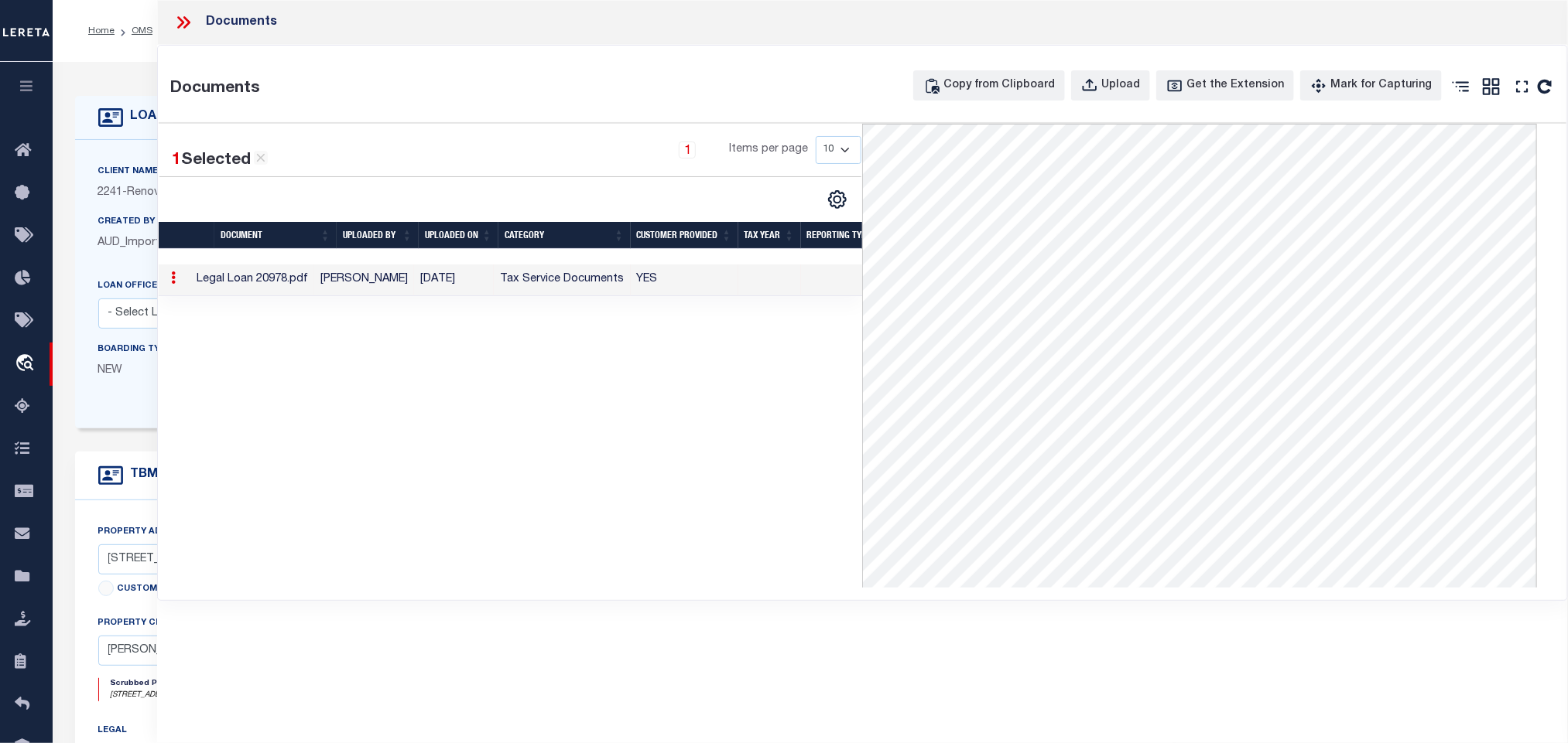
click at [188, 19] on icon at bounding box center [183, 22] width 20 height 20
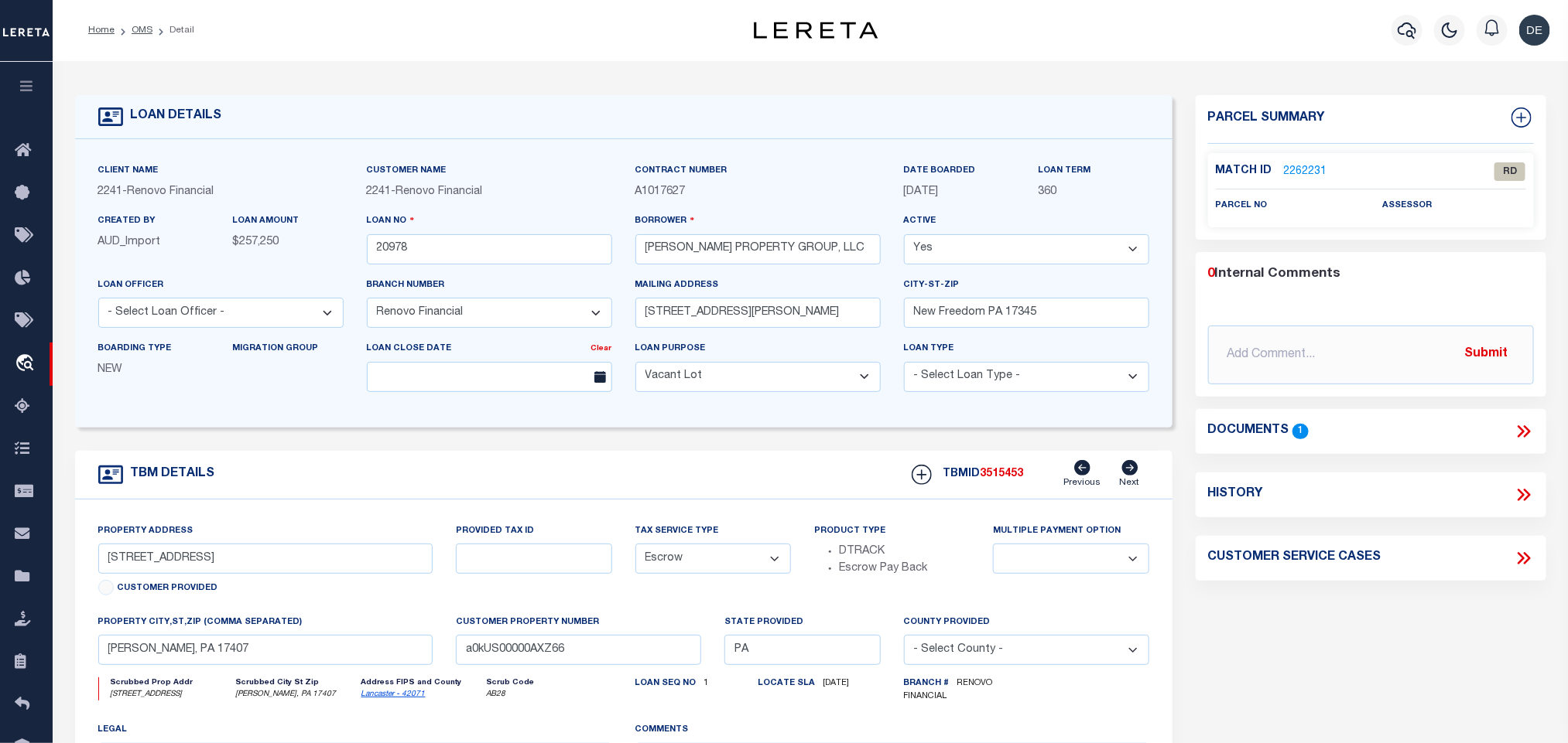
scroll to position [116, 0]
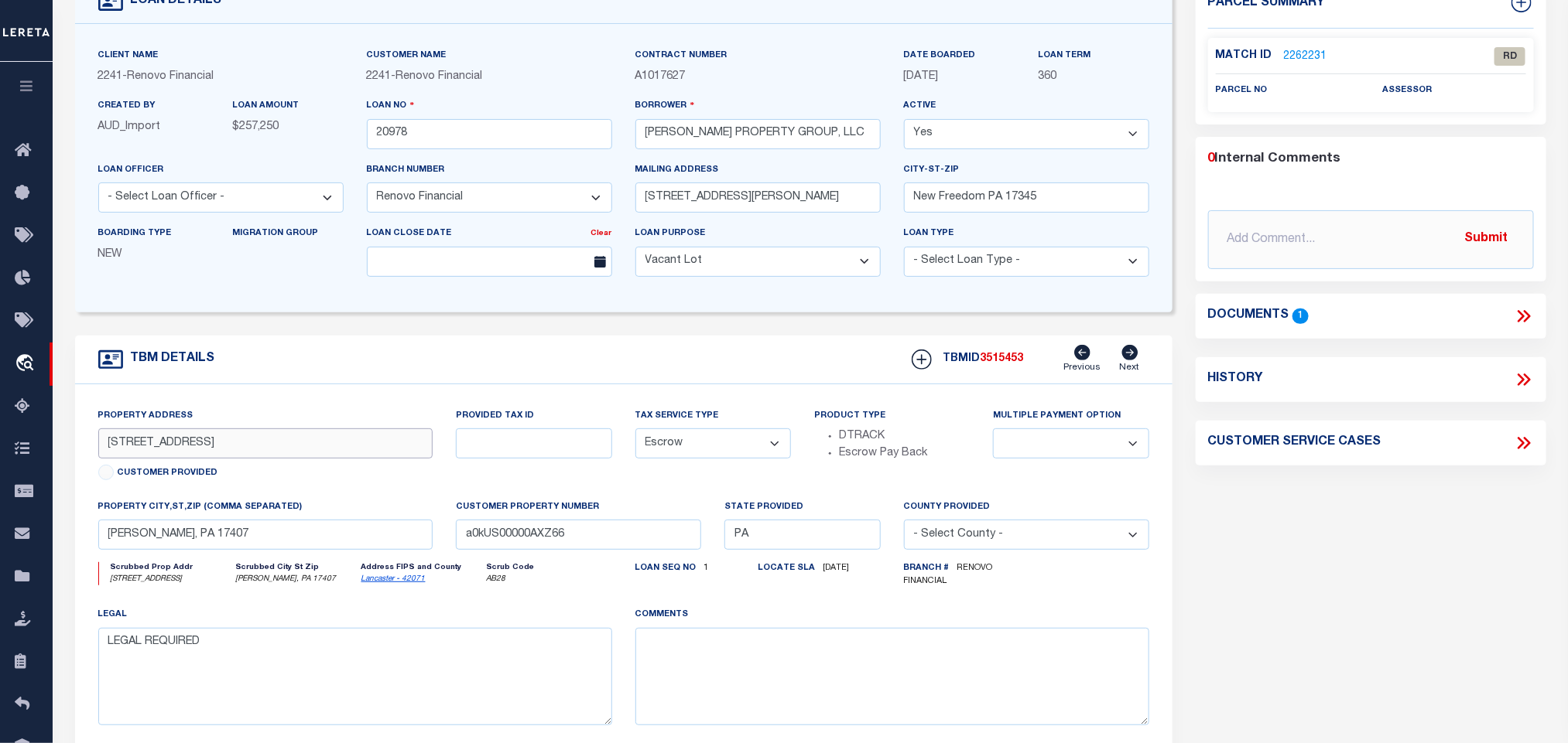
click at [341, 453] on input "60-62 North Main Street" at bounding box center [265, 444] width 335 height 30
click at [252, 550] on input "Jacobus, PA 17407" at bounding box center [265, 535] width 335 height 30
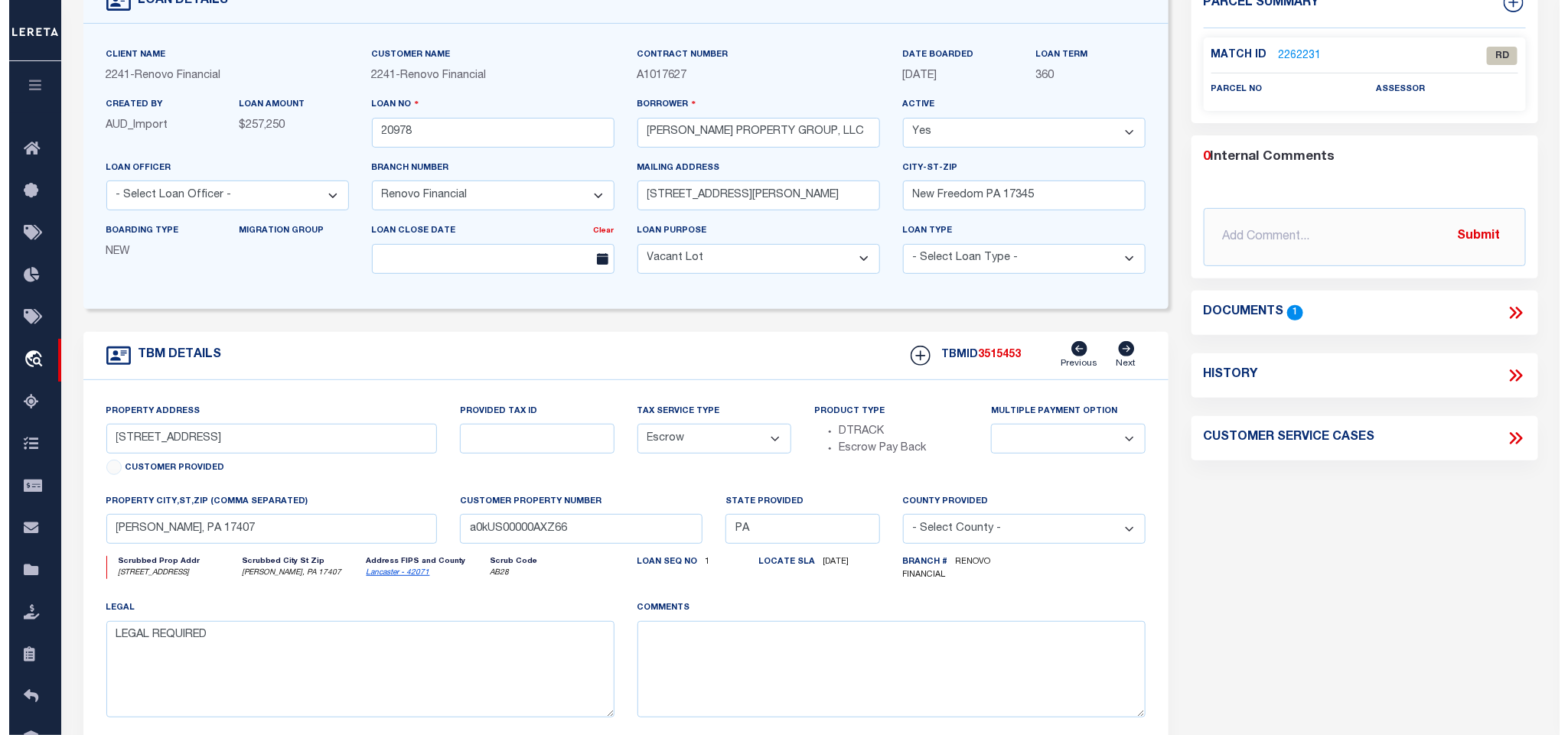
scroll to position [0, 0]
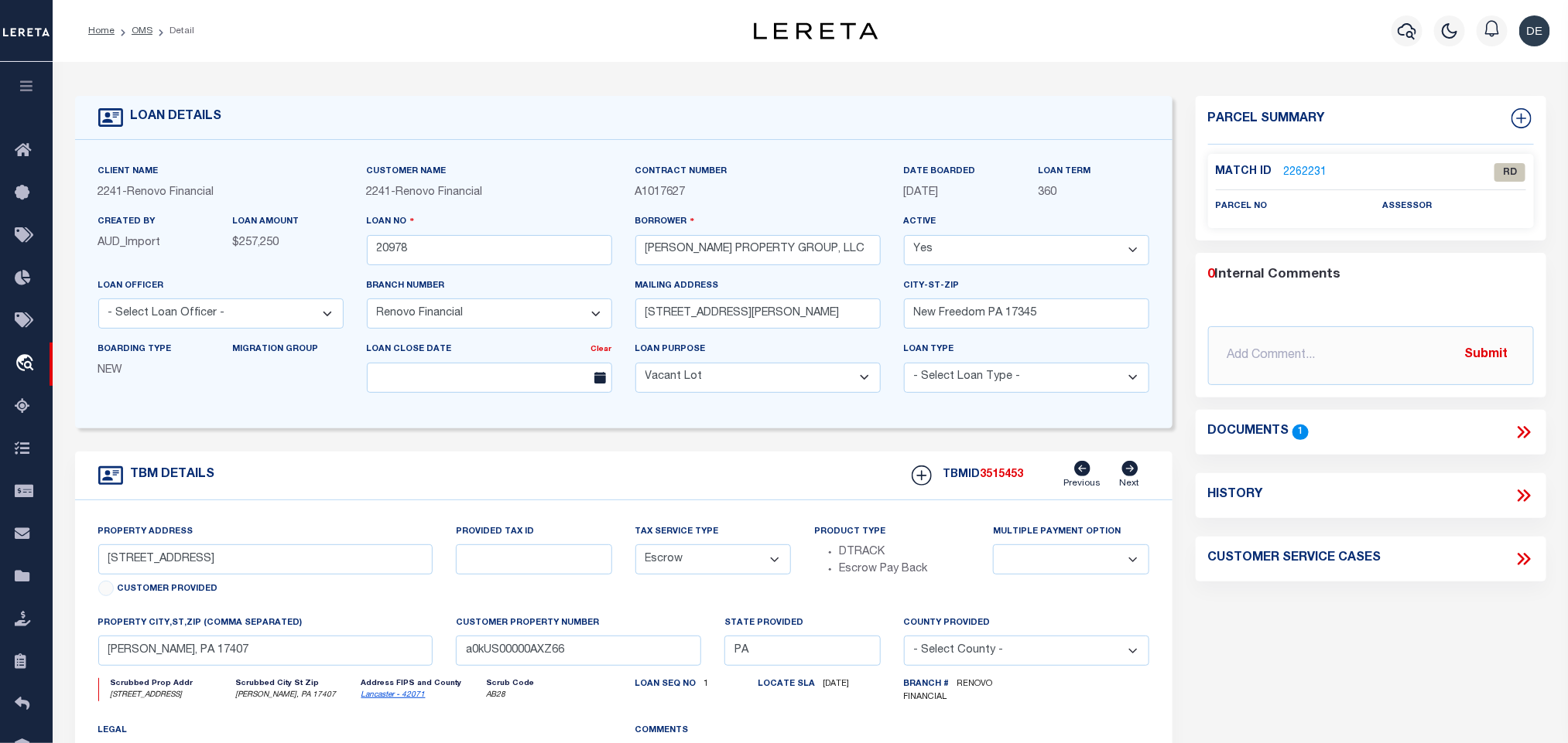
click at [1305, 174] on link "2262231" at bounding box center [1305, 172] width 43 height 16
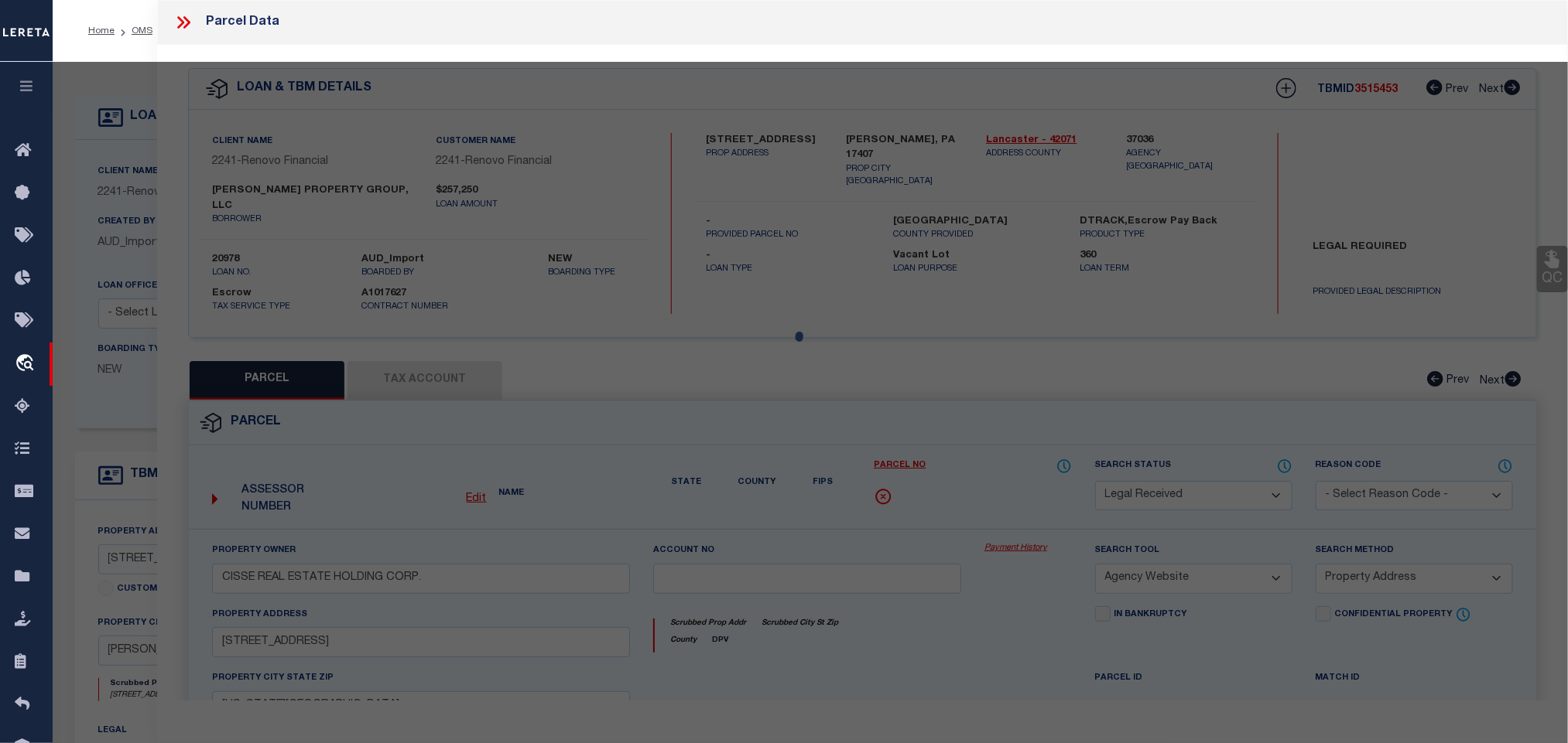
select select "AS"
select select
checkbox input "false"
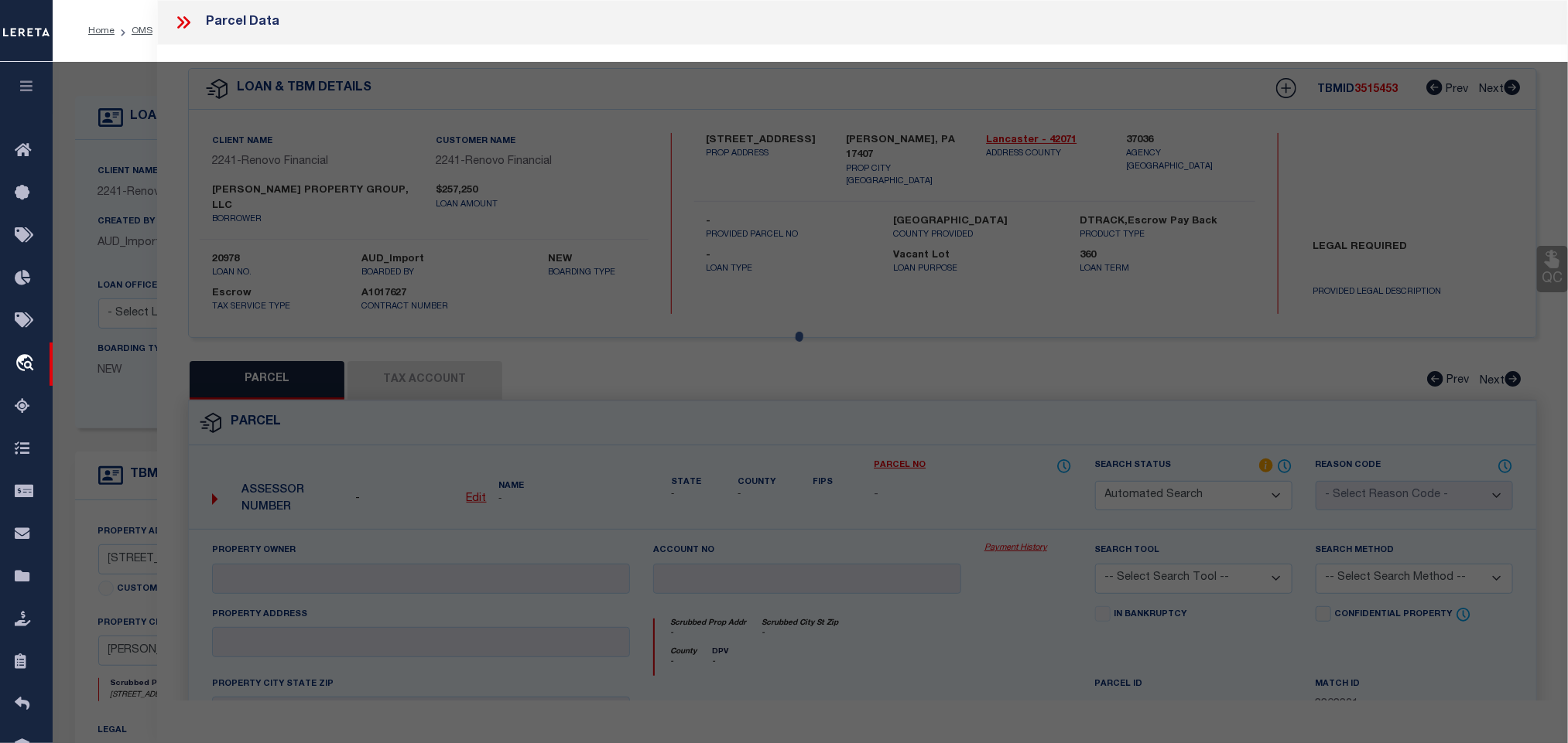
select select "RD"
checkbox input "false"
type textarea "Document uploaded that satisfies a legal requirement, changing from ND to RD"
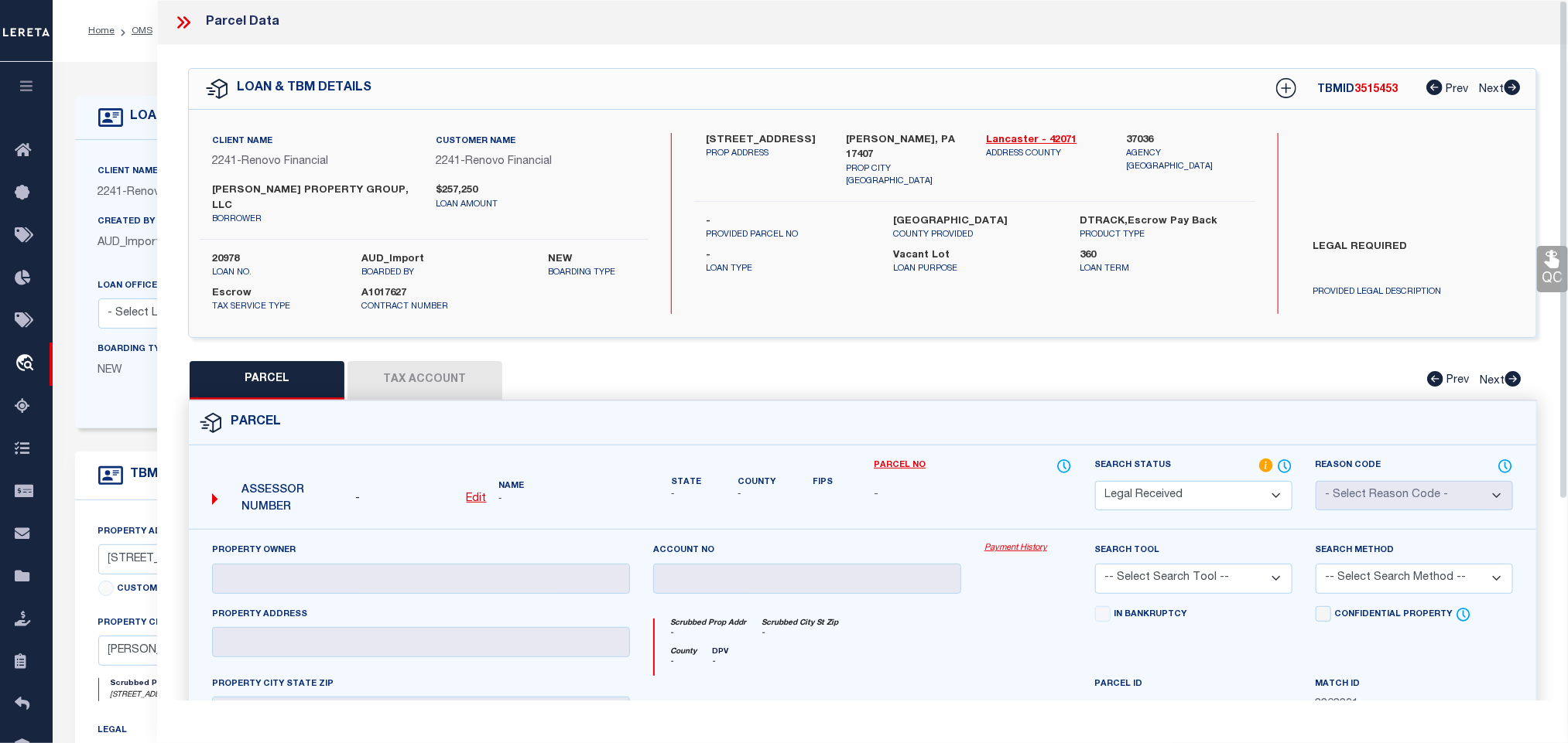
click at [478, 494] on u "Edit" at bounding box center [476, 499] width 20 height 11
select select "RD"
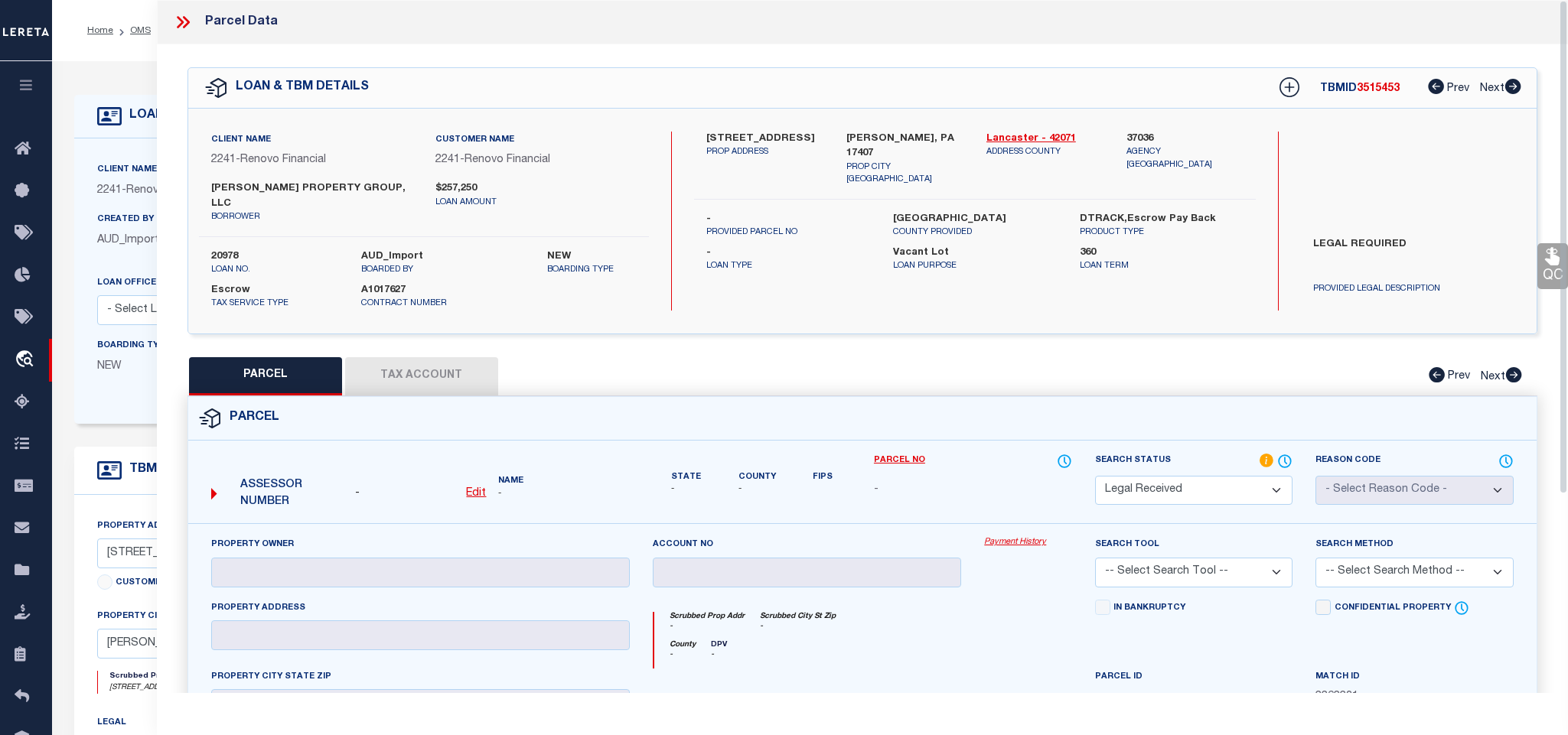
type textarea "-"
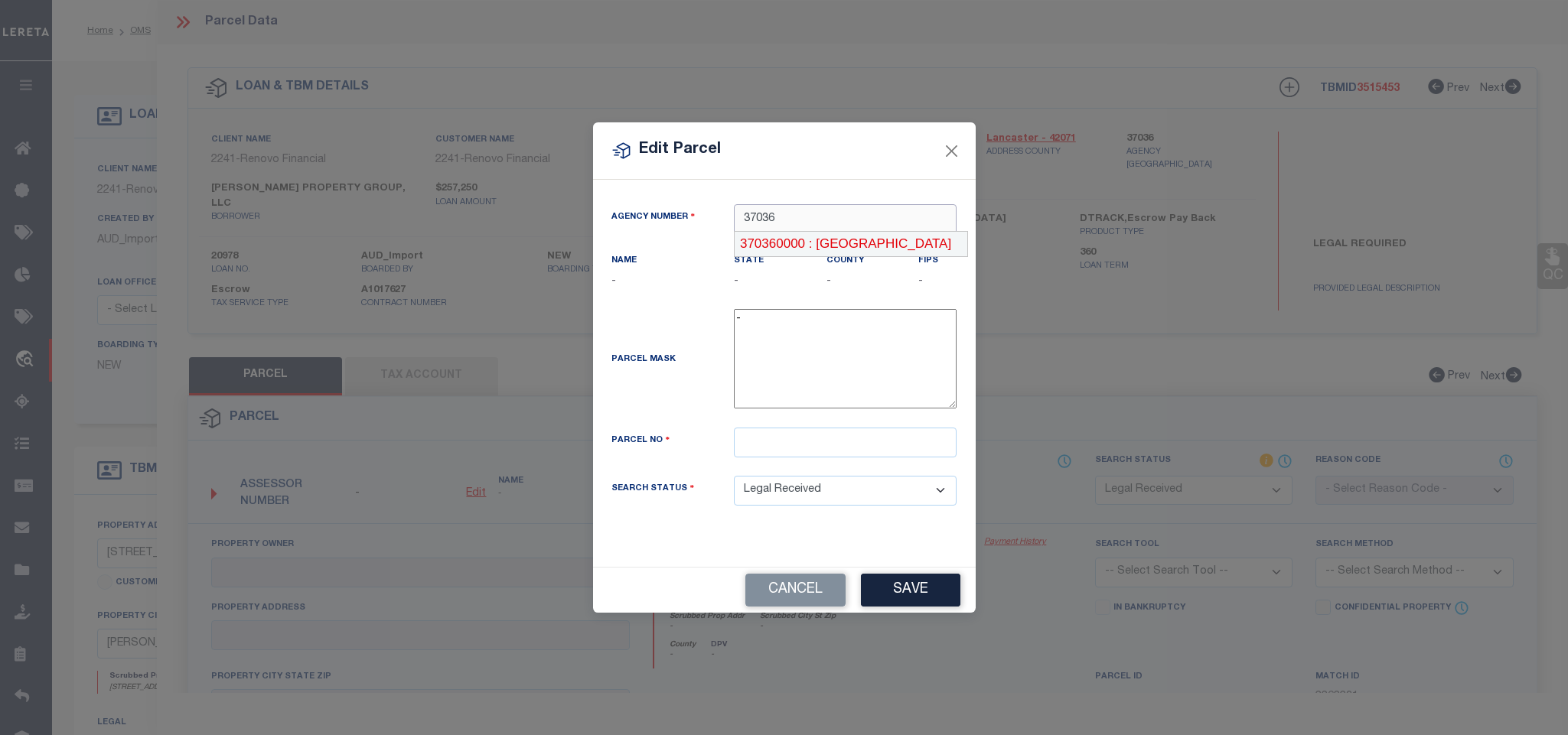
click at [832, 244] on div "370360000 : LANCASTER COUNTY" at bounding box center [850, 244] width 232 height 24
type input "370360000"
drag, startPoint x: 778, startPoint y: 211, endPoint x: 858, endPoint y: 211, distance: 80.0
click at [858, 211] on input "370360000" at bounding box center [845, 219] width 223 height 30
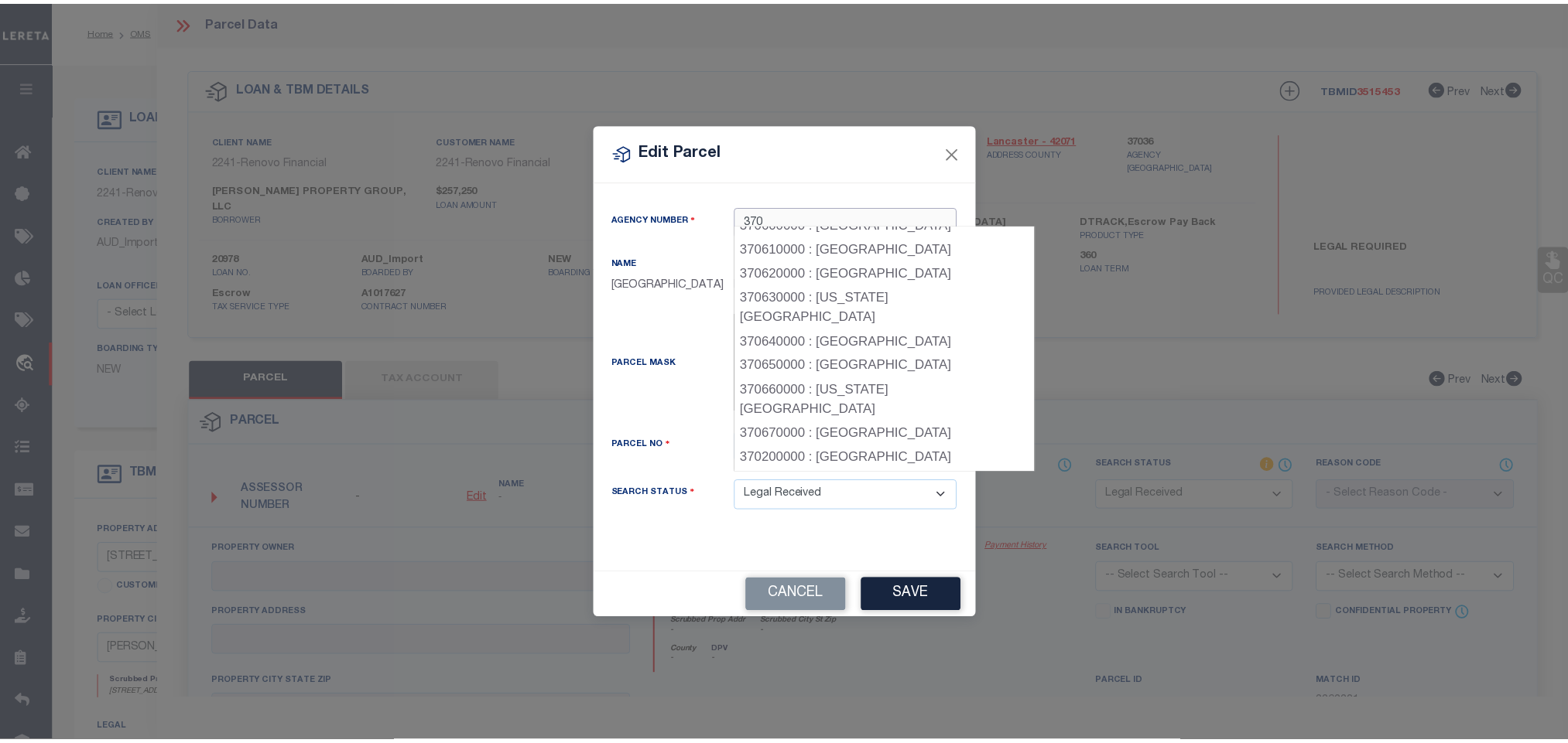
scroll to position [1270, 0]
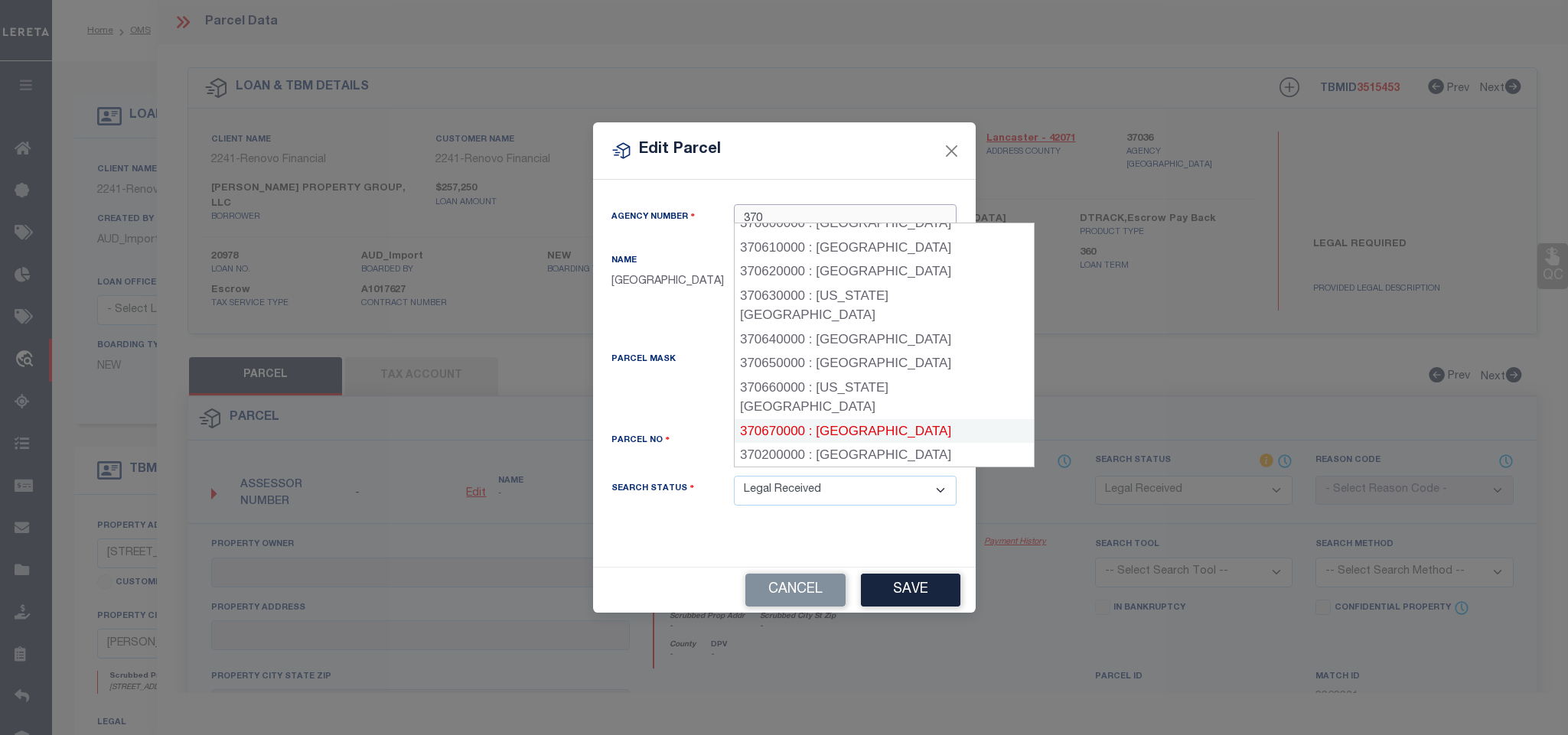
click at [916, 420] on div "370670000 : YORK COUNTY" at bounding box center [884, 432] width 299 height 24
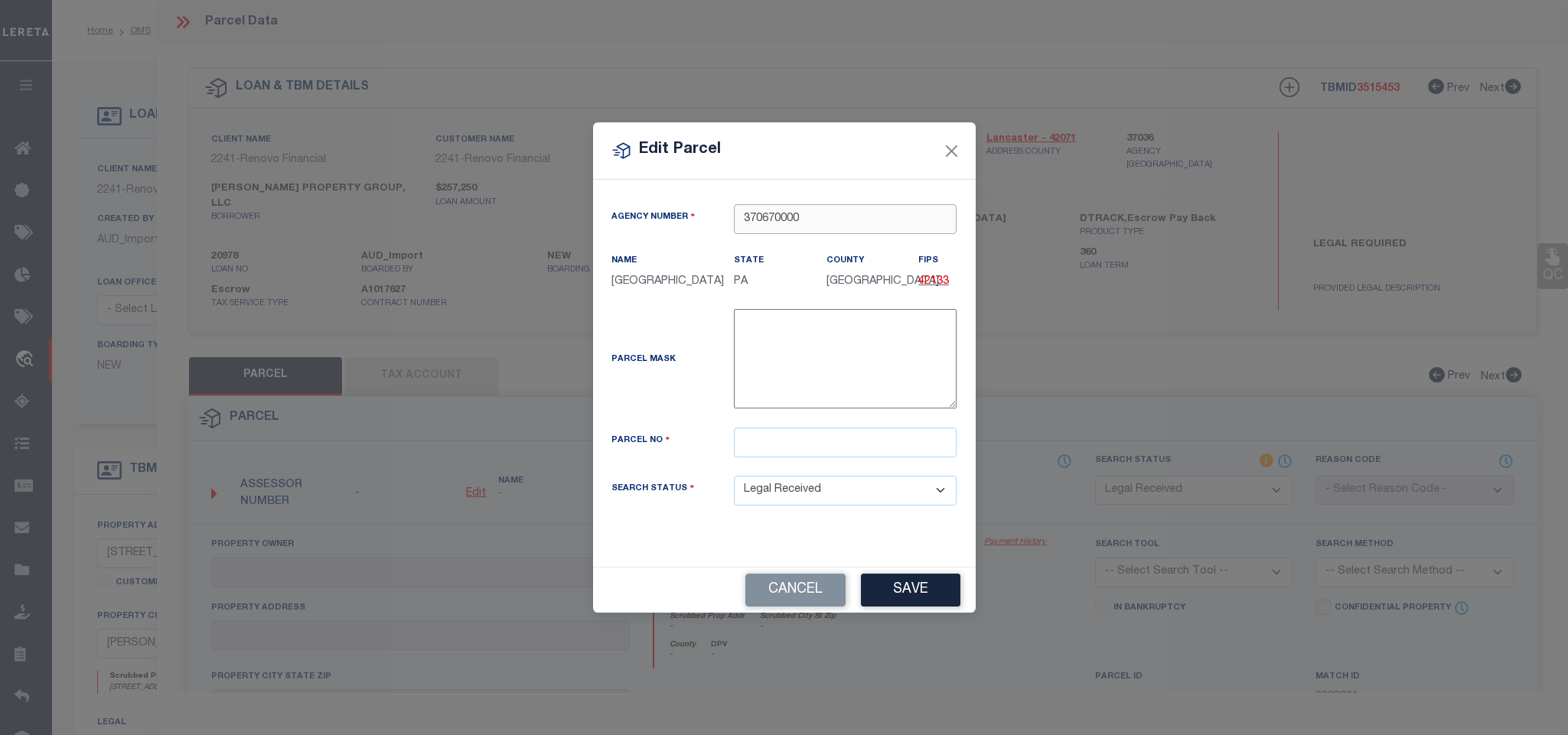
type input "370670000"
click at [877, 448] on input "text" at bounding box center [845, 442] width 223 height 30
paste input "72-000-01-0039.00-00000"
type input "72-000-01-0039.00-00000"
click at [920, 586] on button "Save" at bounding box center [911, 591] width 100 height 33
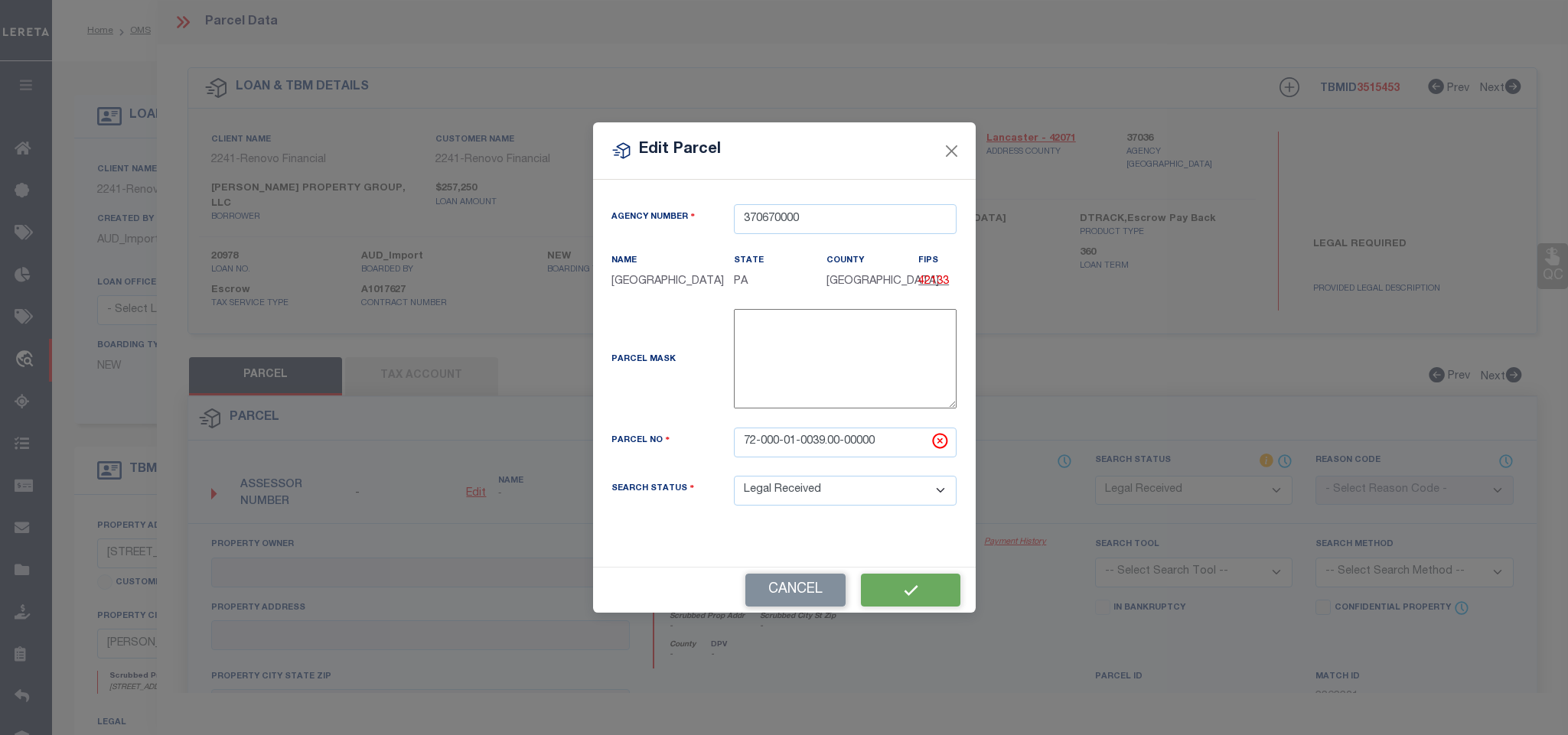
select select "RD"
checkbox input "false"
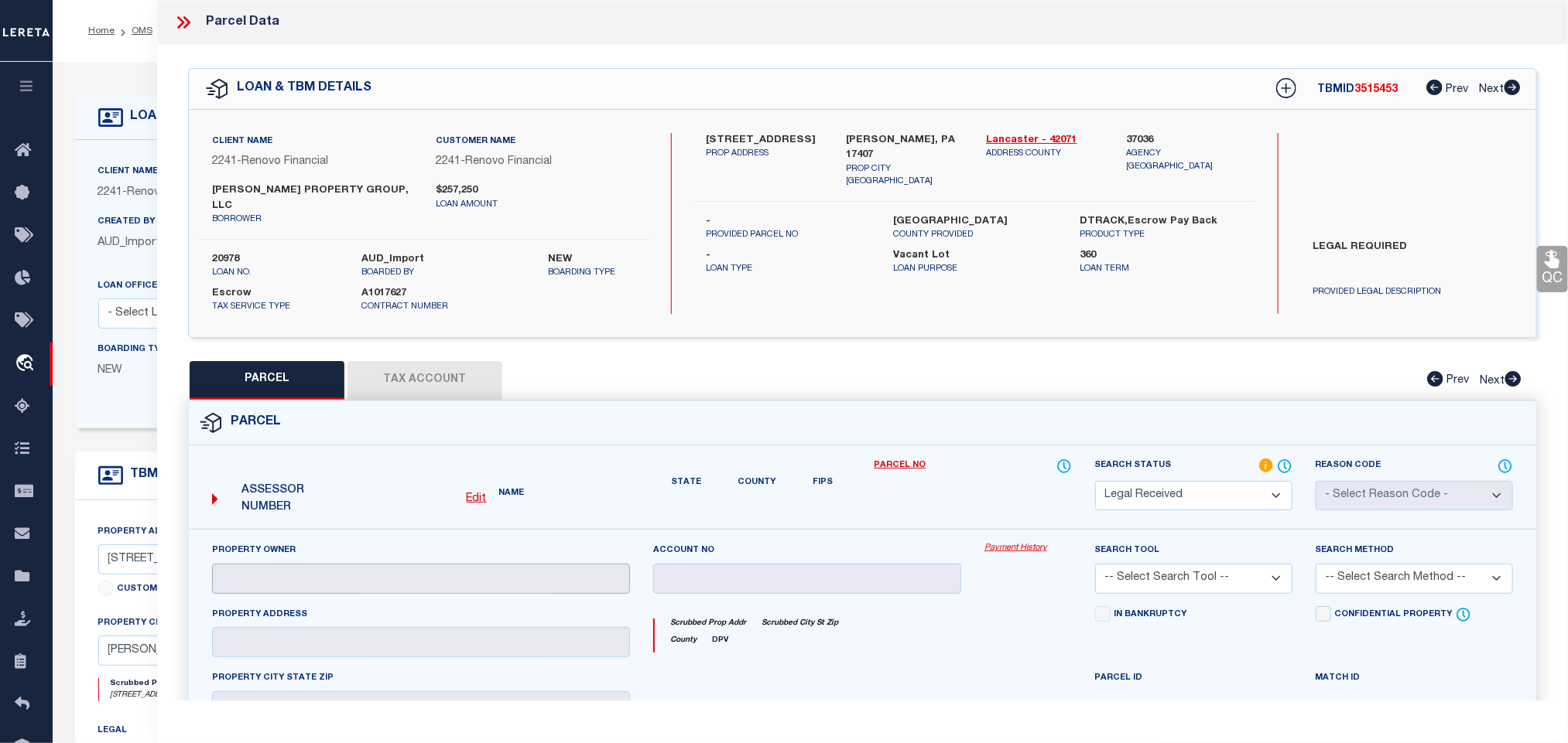
checkbox input "false"
type textarea "Document uploaded that satisfies a legal requirement, changing from ND to RD"
click at [275, 578] on input "text" at bounding box center [421, 579] width 418 height 30
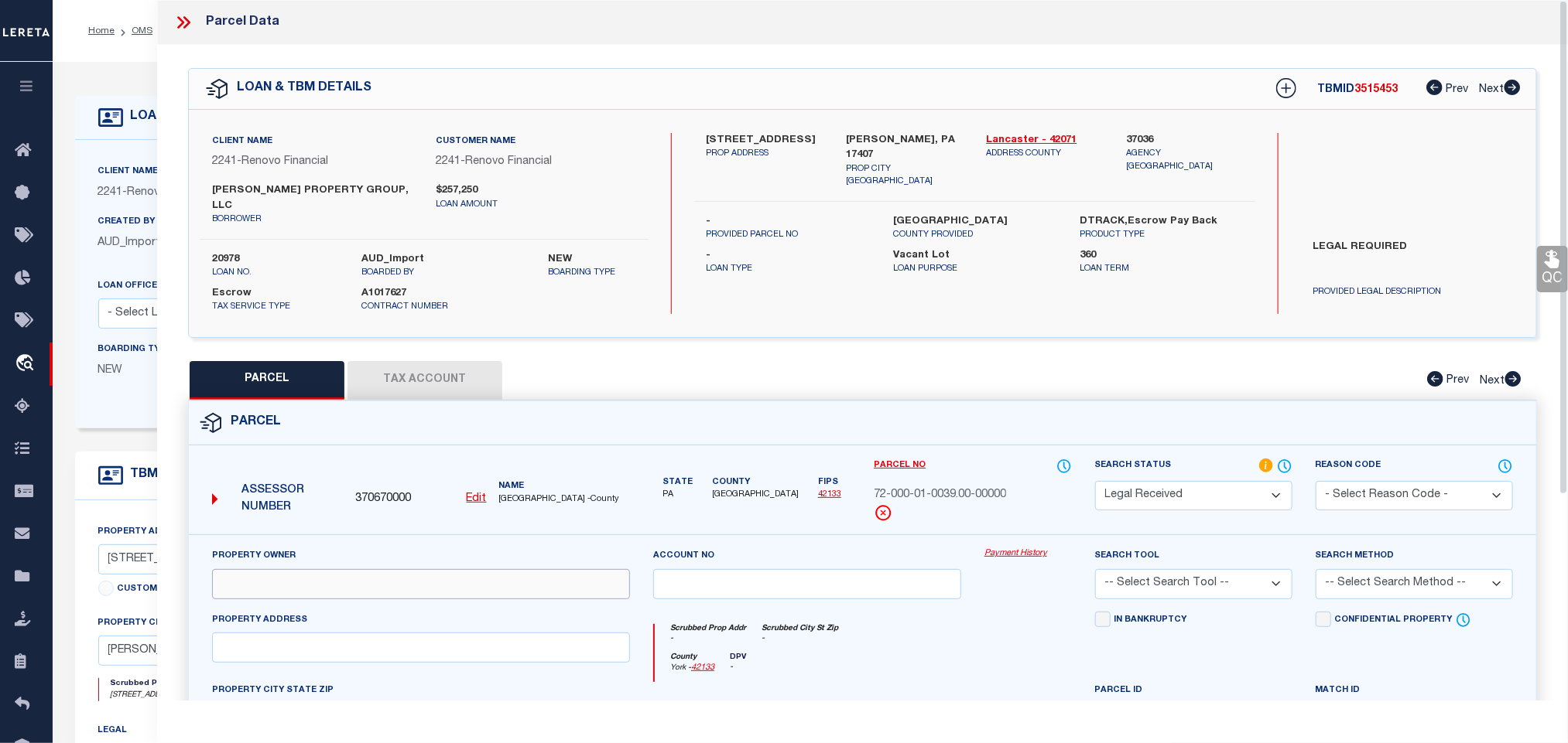
paste input "BEATTY PROPERTY GROUP LLC"
type input "BEATTY PROPERTY GROUP LLC"
click at [929, 133] on label "Jacobus, PA 17407" at bounding box center [905, 148] width 117 height 30
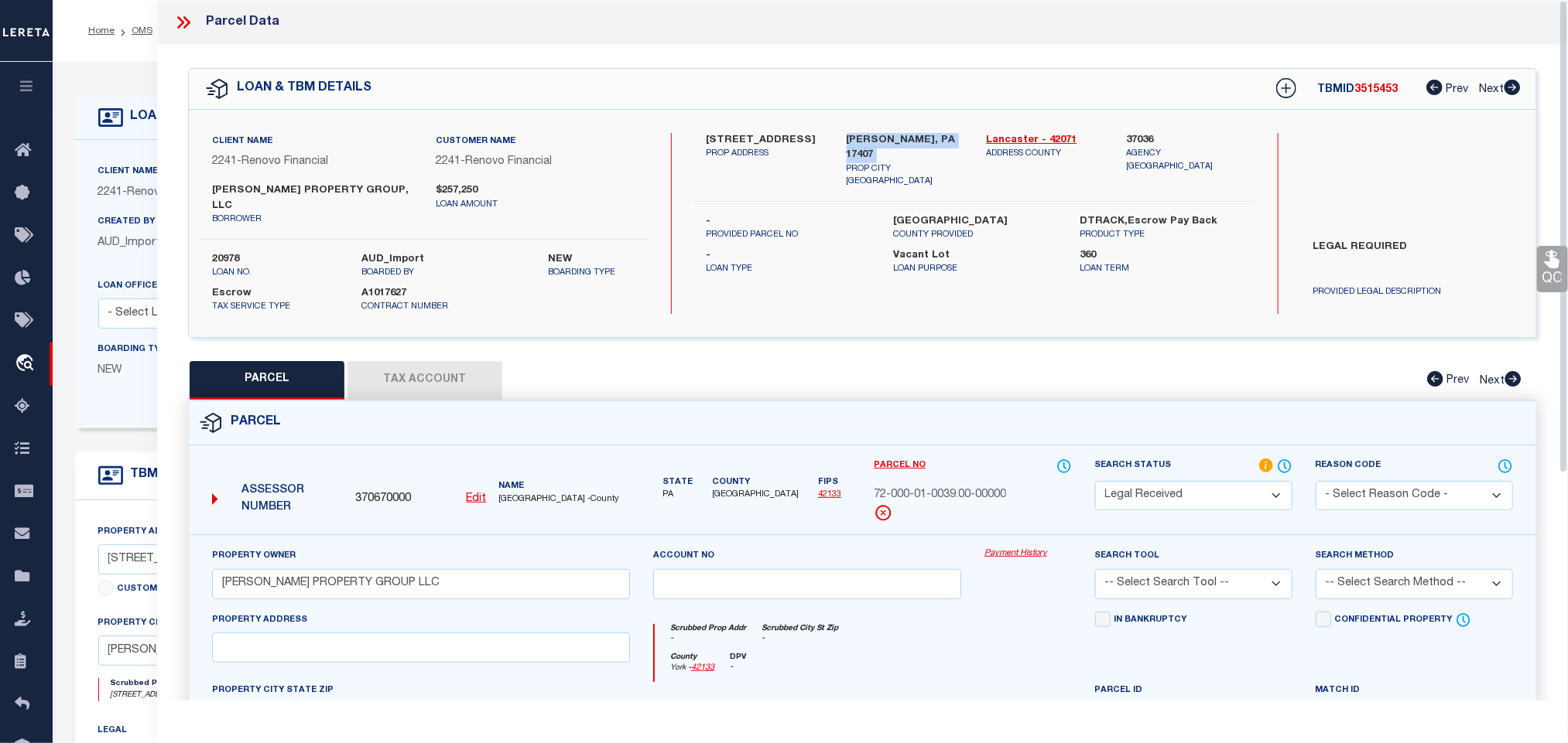
copy div "Jacobus, PA 17407"
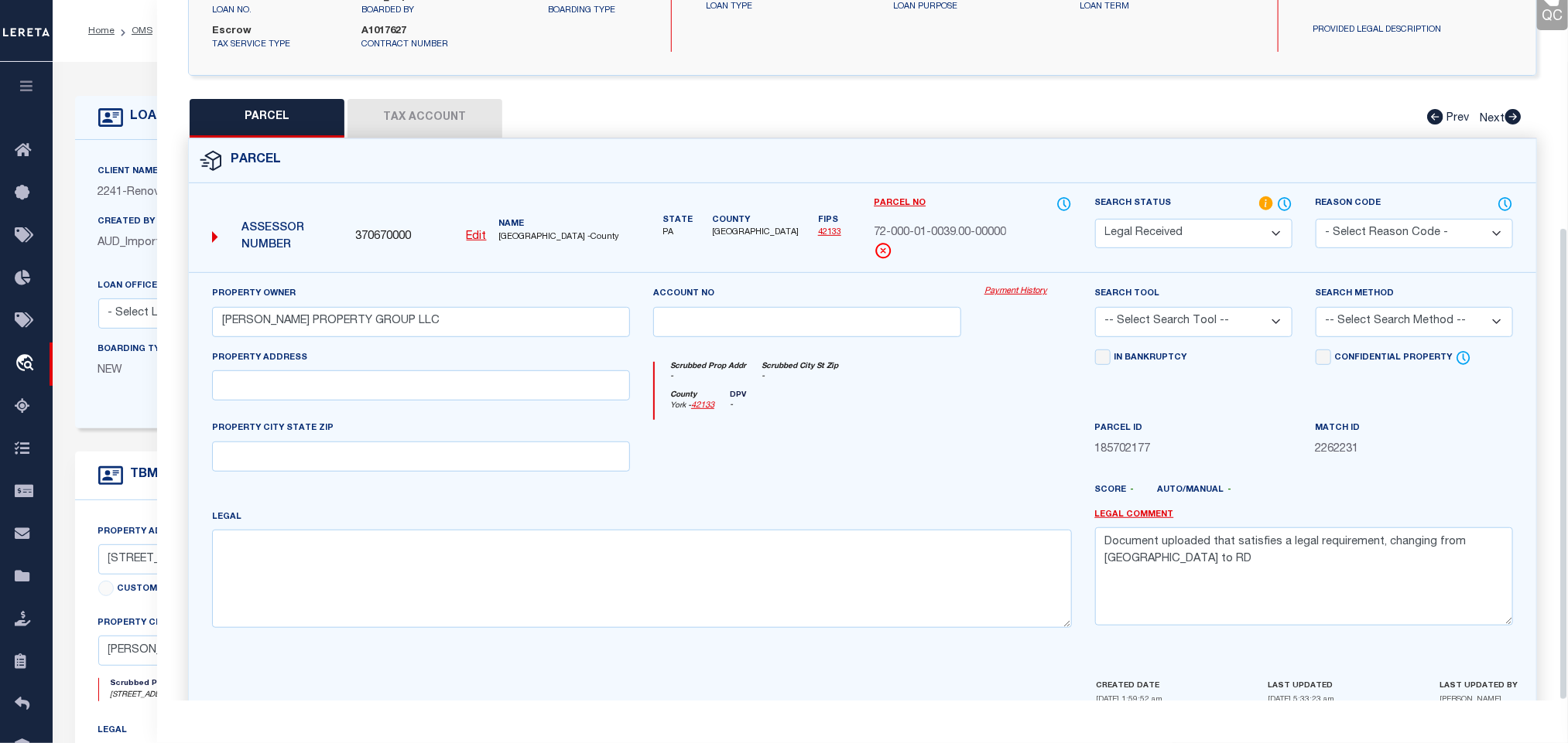
scroll to position [337, 0]
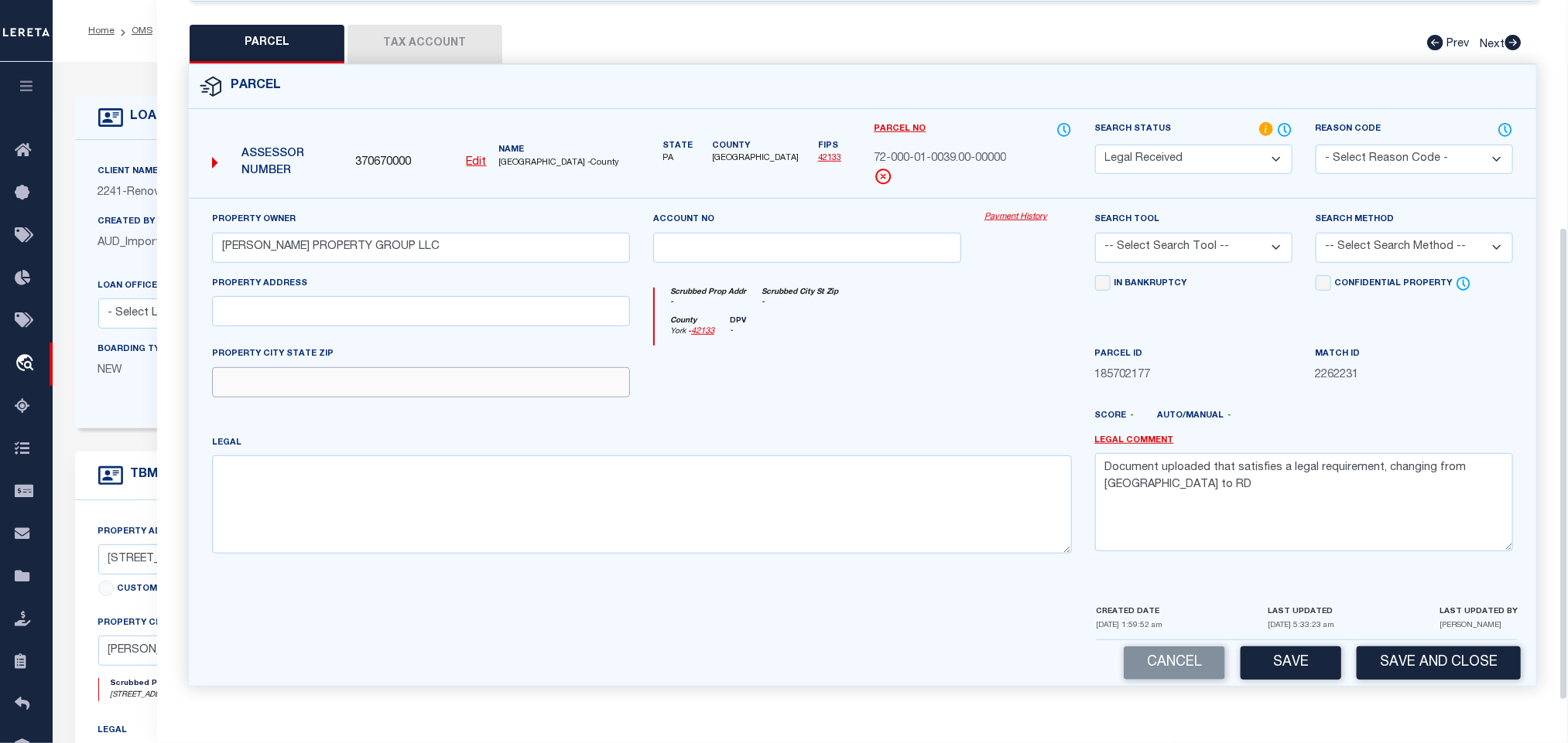
click at [425, 372] on input "text" at bounding box center [421, 383] width 418 height 30
paste input "Jacobus, PA 17407"
type input "Jacobus, PA 17407"
drag, startPoint x: 430, startPoint y: 320, endPoint x: 420, endPoint y: 311, distance: 13.5
click at [425, 319] on div "Property Address" at bounding box center [421, 311] width 441 height 72
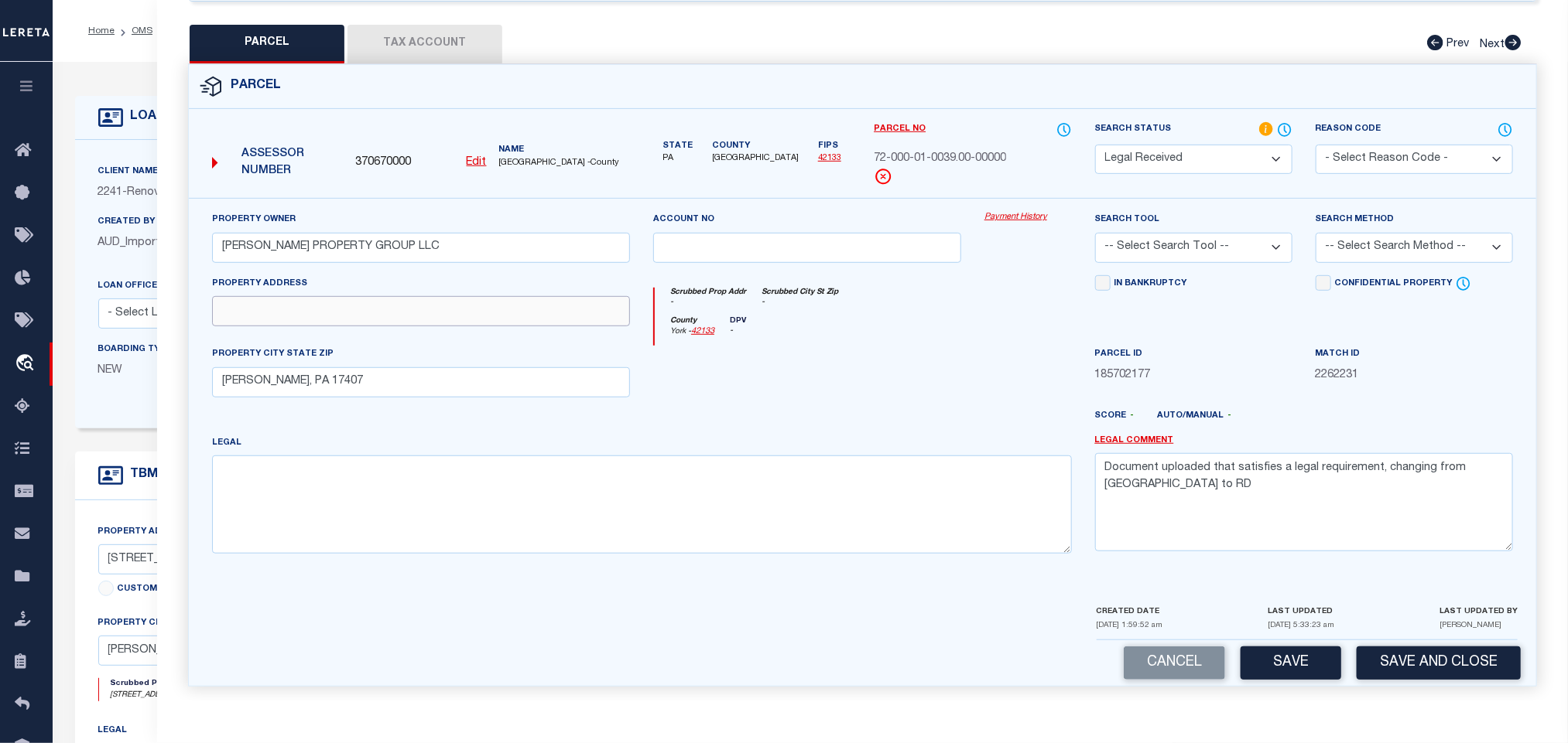
click at [420, 311] on input "text" at bounding box center [421, 311] width 418 height 30
paste input "60 -62 MAIN ST"
type input "60 -62 MAIN ST"
click at [1331, 488] on textarea "Document uploaded that satisfies a legal requirement, changing from ND to RD" at bounding box center [1304, 502] width 418 height 97
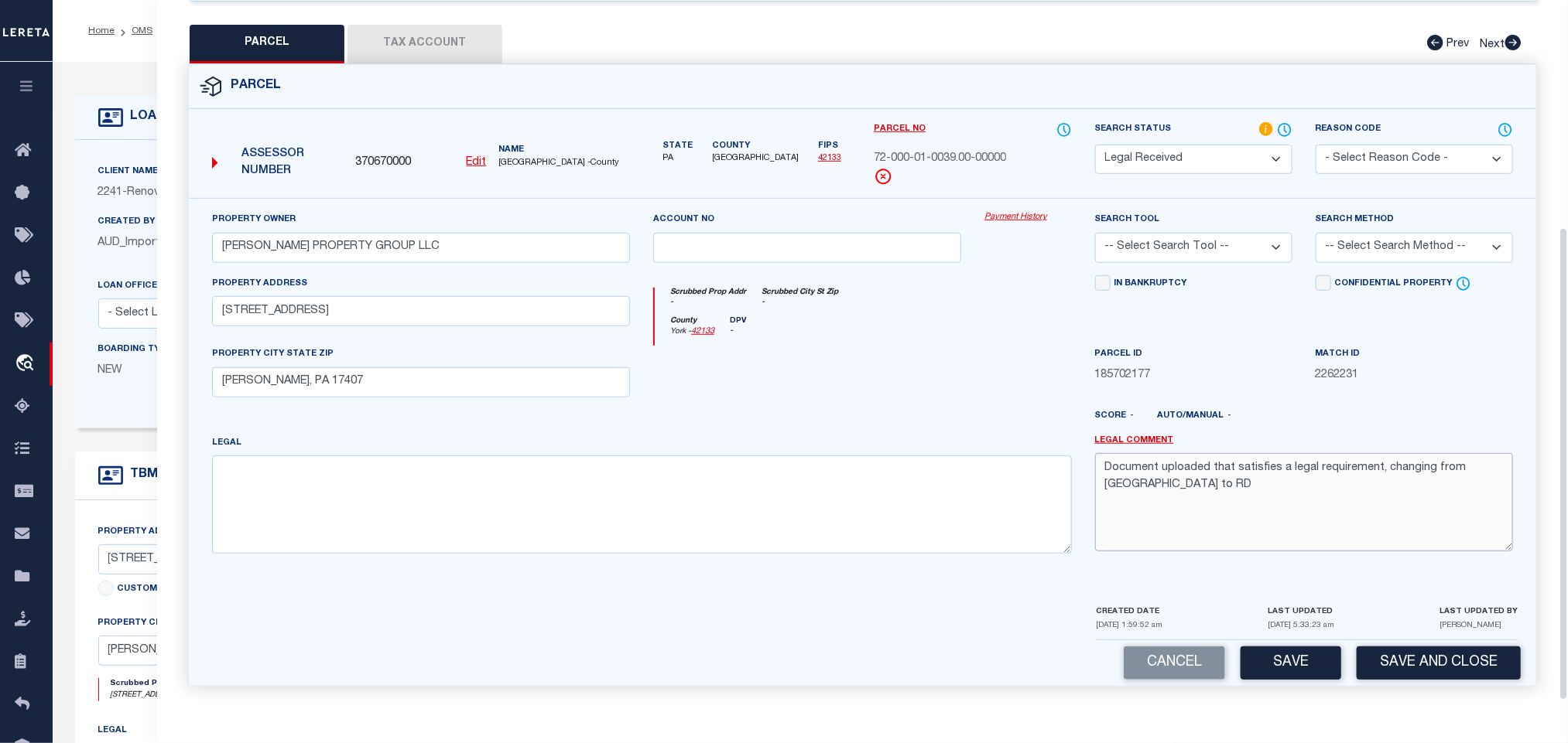
click at [1331, 488] on textarea "Document uploaded that satisfies a legal requirement, changing from ND to RD" at bounding box center [1304, 502] width 418 height 97
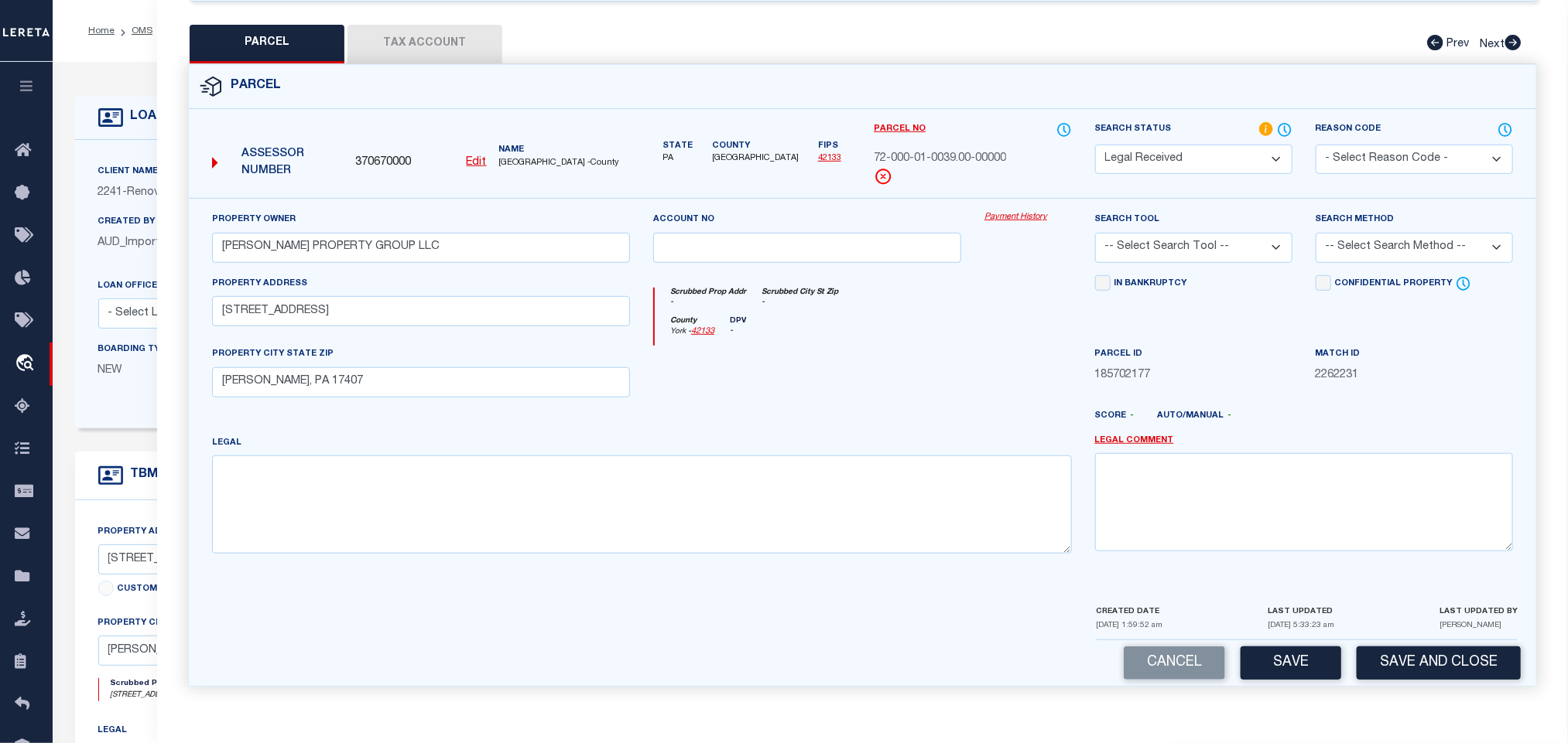
click at [1238, 249] on select "-- Select Search Tool -- 3rd Party Website Agency File Agency Website ATLS CNV-…" at bounding box center [1193, 248] width 197 height 30
select select "AGW"
click at [1095, 233] on select "-- Select Search Tool -- 3rd Party Website Agency File Agency Website ATLS CNV-…" at bounding box center [1193, 248] width 197 height 30
drag, startPoint x: 1376, startPoint y: 232, endPoint x: 1376, endPoint y: 249, distance: 17.0
click at [1376, 233] on select "-- Select Search Method -- Property Address Legal Liability Info Provided" at bounding box center [1413, 248] width 197 height 30
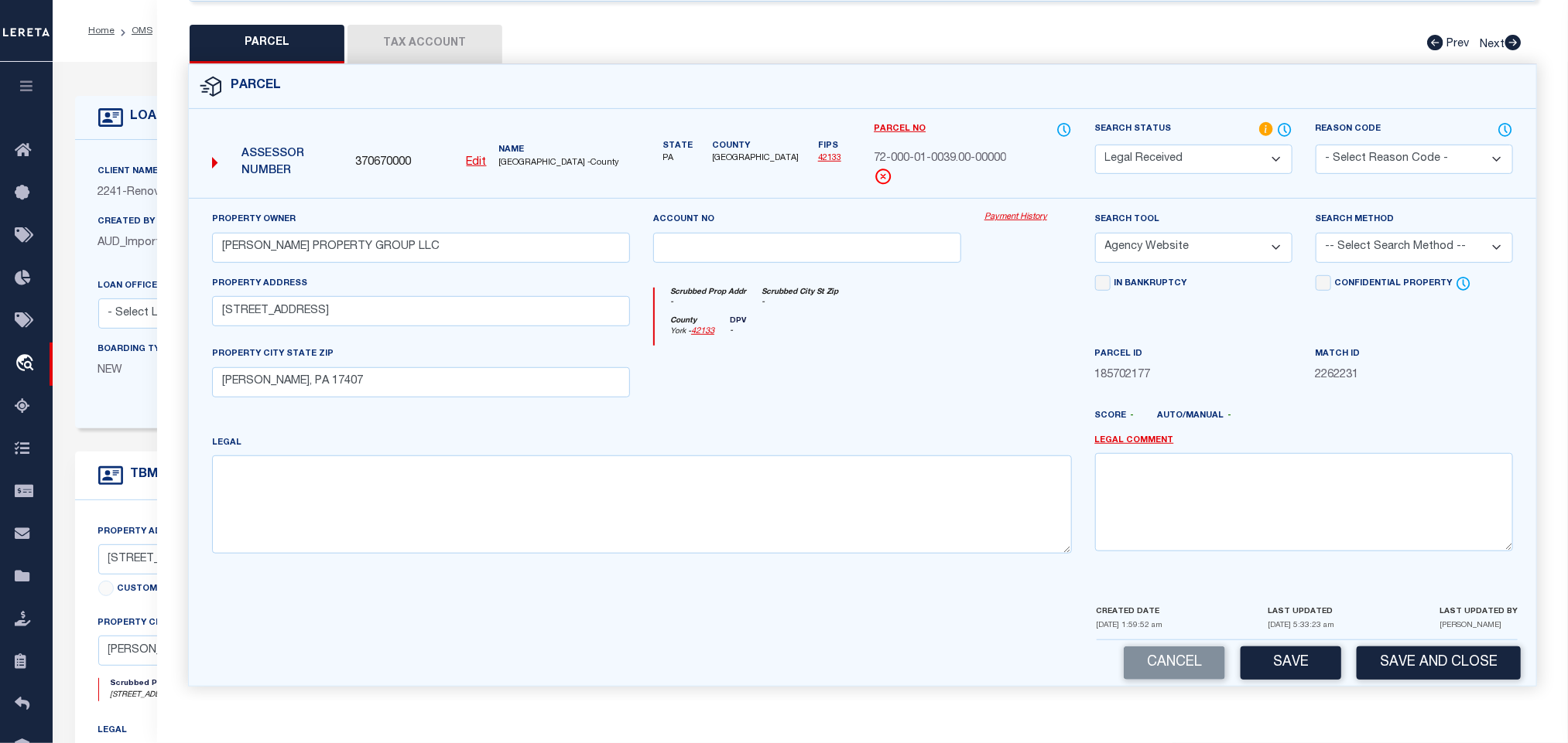
select select "LEG"
click at [1315, 233] on select "-- Select Search Method -- Property Address Legal Liability Info Provided" at bounding box center [1413, 248] width 197 height 30
click at [1259, 641] on div "Cancel Save Save and Close" at bounding box center [863, 663] width 1347 height 46
click at [1273, 652] on button "Save" at bounding box center [1290, 663] width 101 height 34
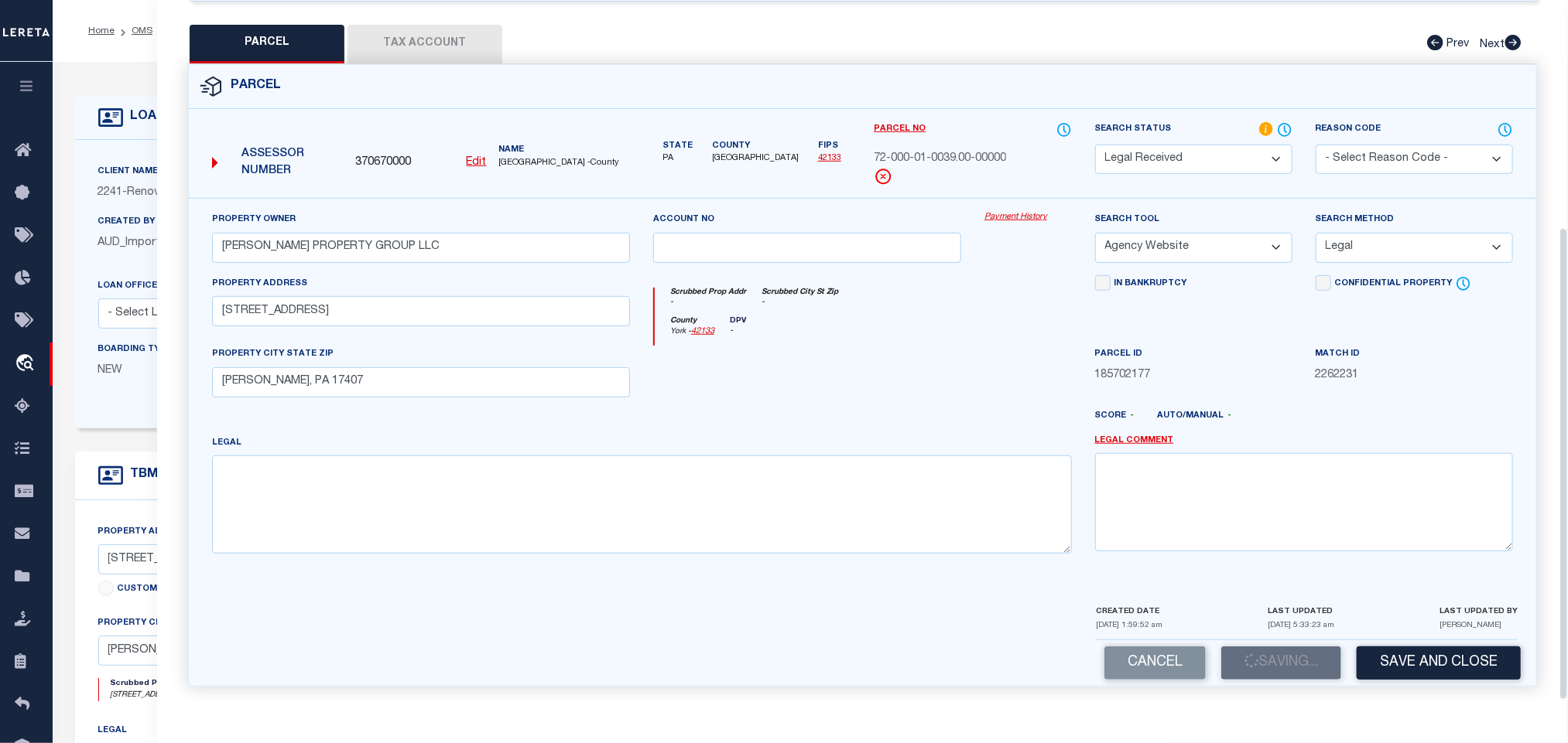
click at [431, 25] on button "Tax Account" at bounding box center [424, 44] width 155 height 39
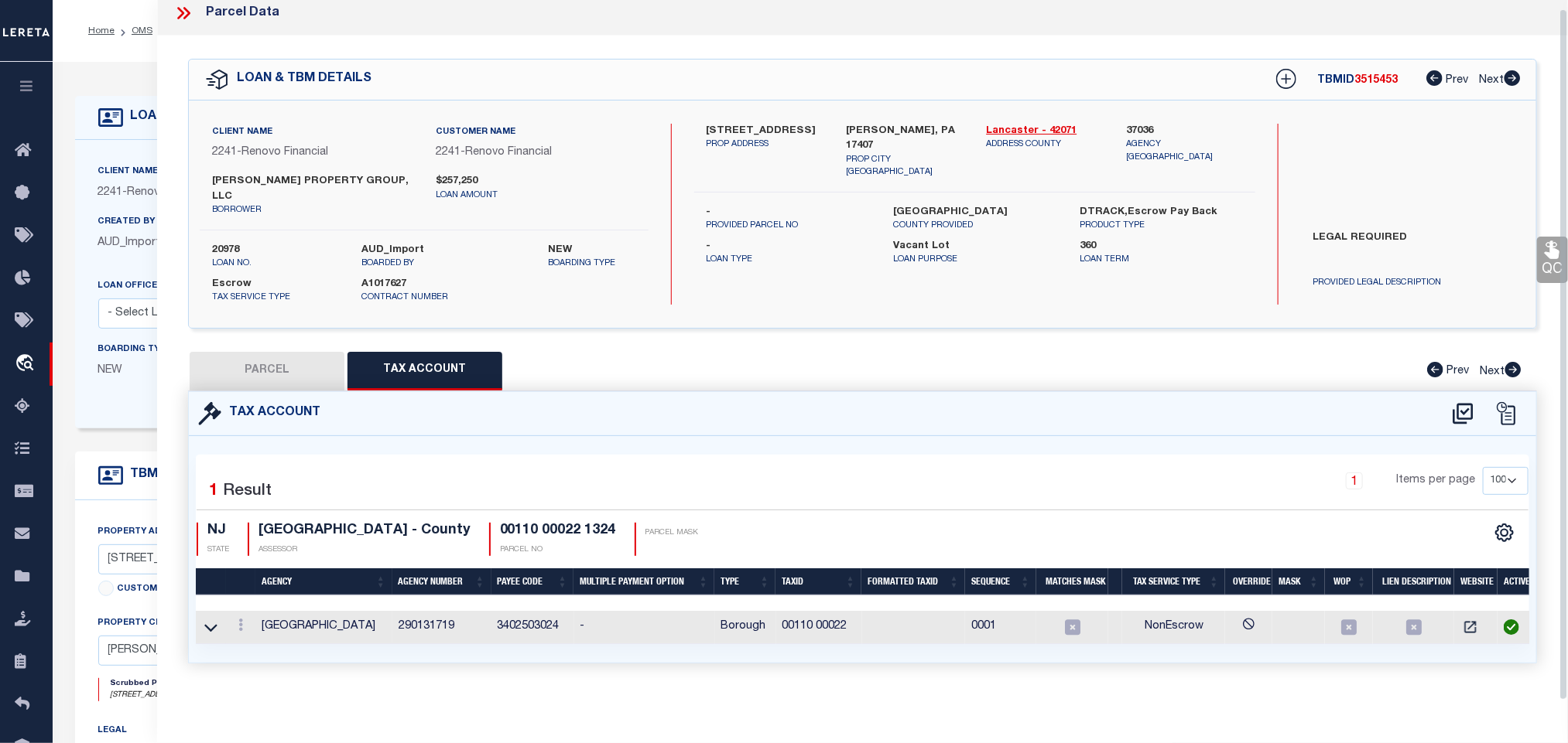
select select "100"
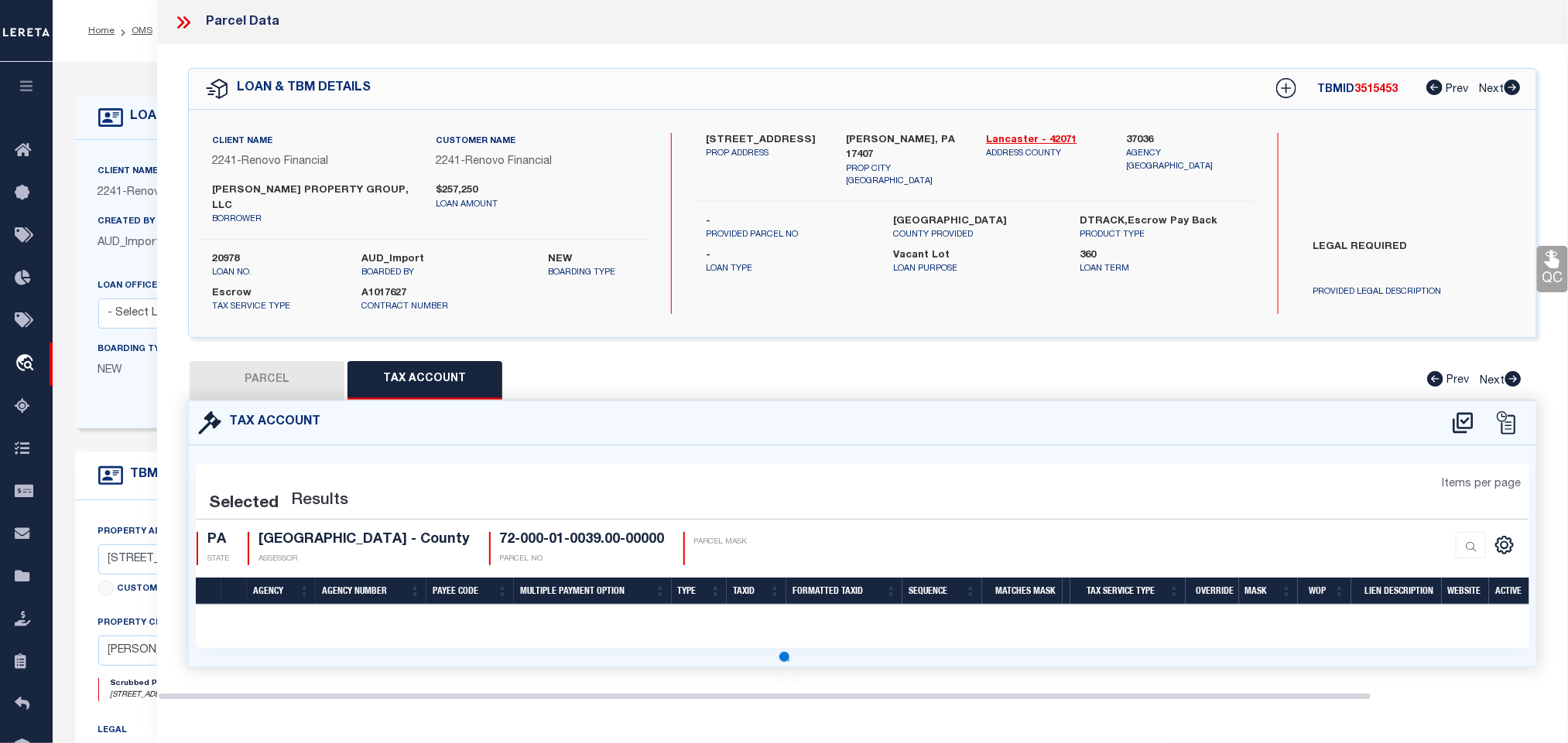
select select "100"
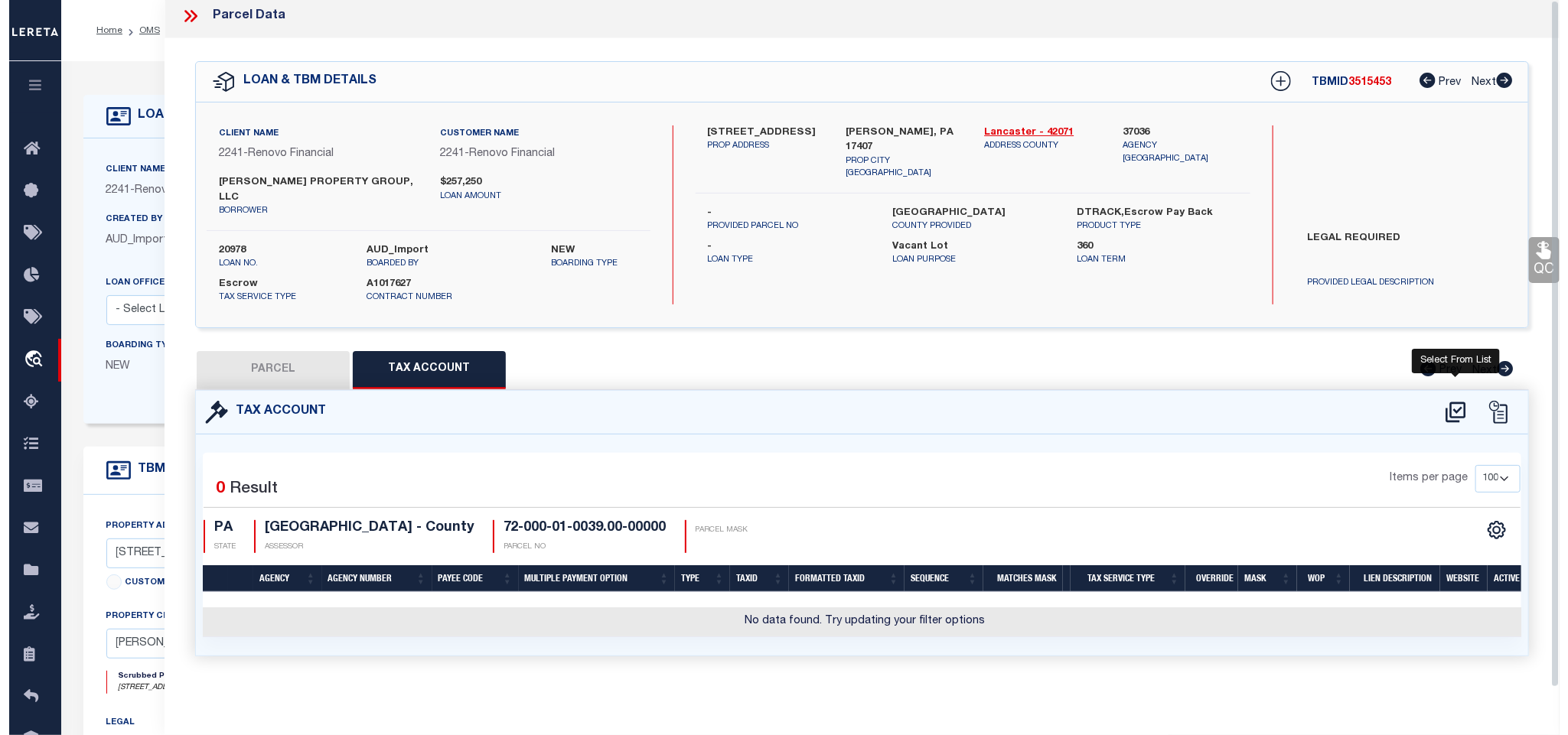
scroll to position [0, 0]
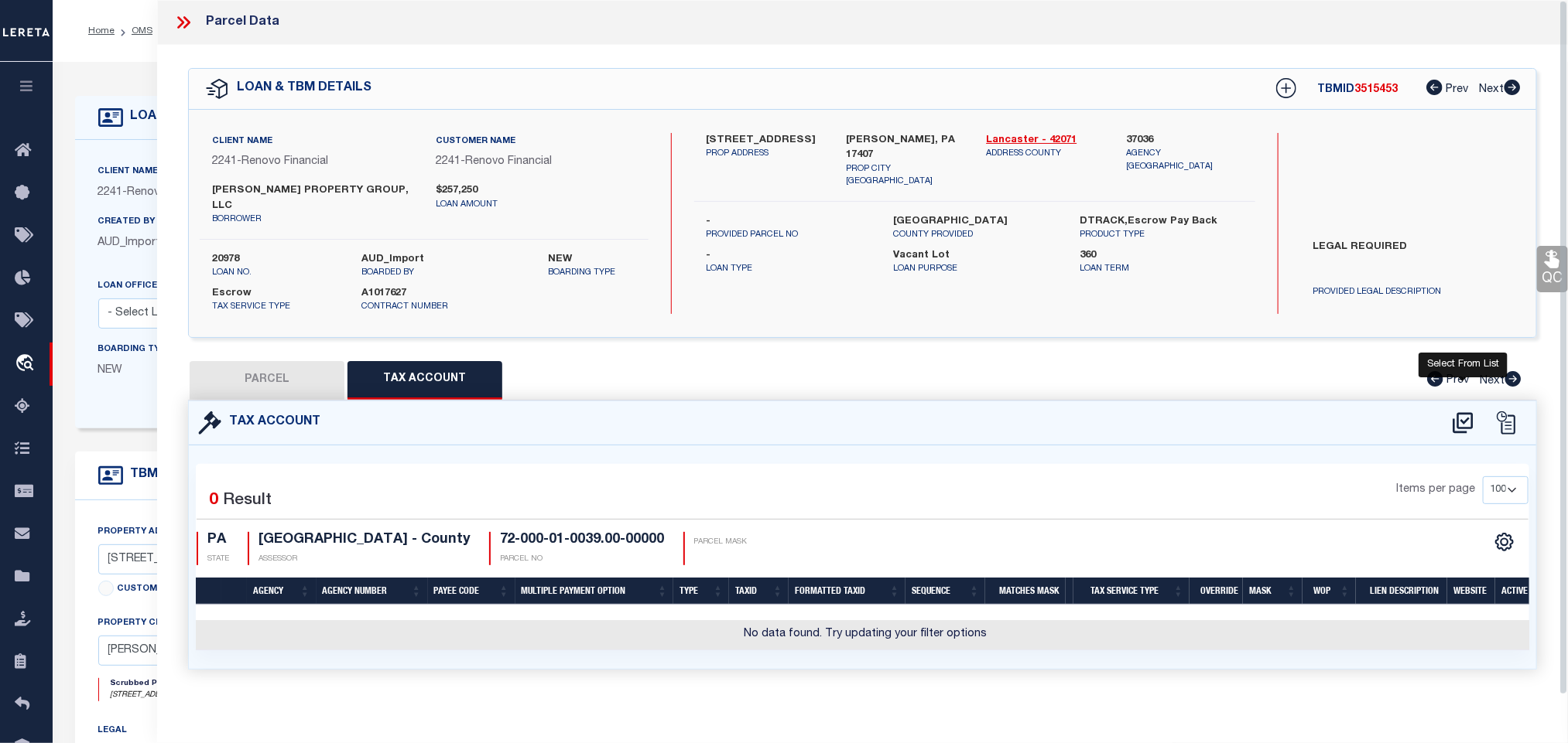
click at [1458, 411] on icon at bounding box center [1463, 423] width 26 height 25
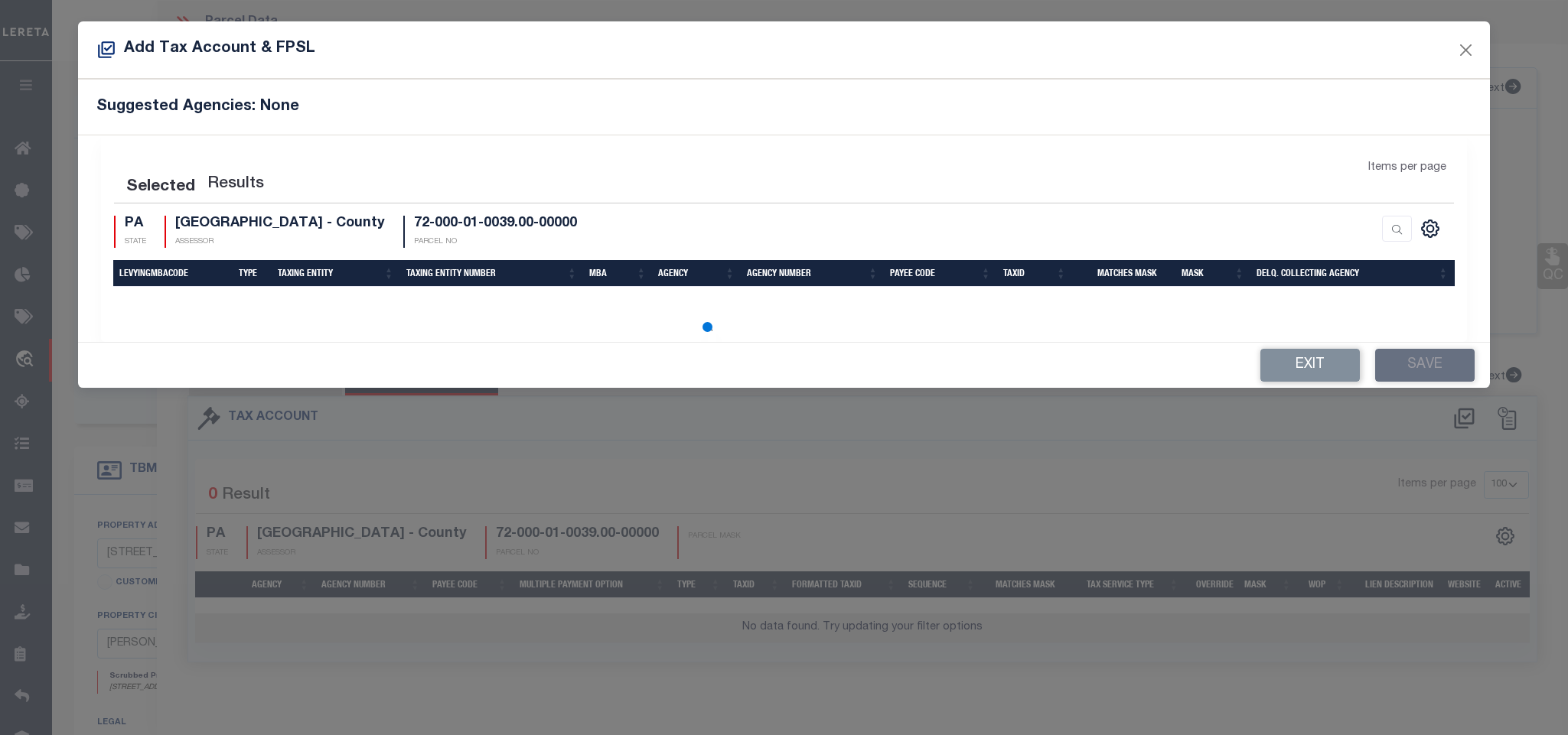
select select "100"
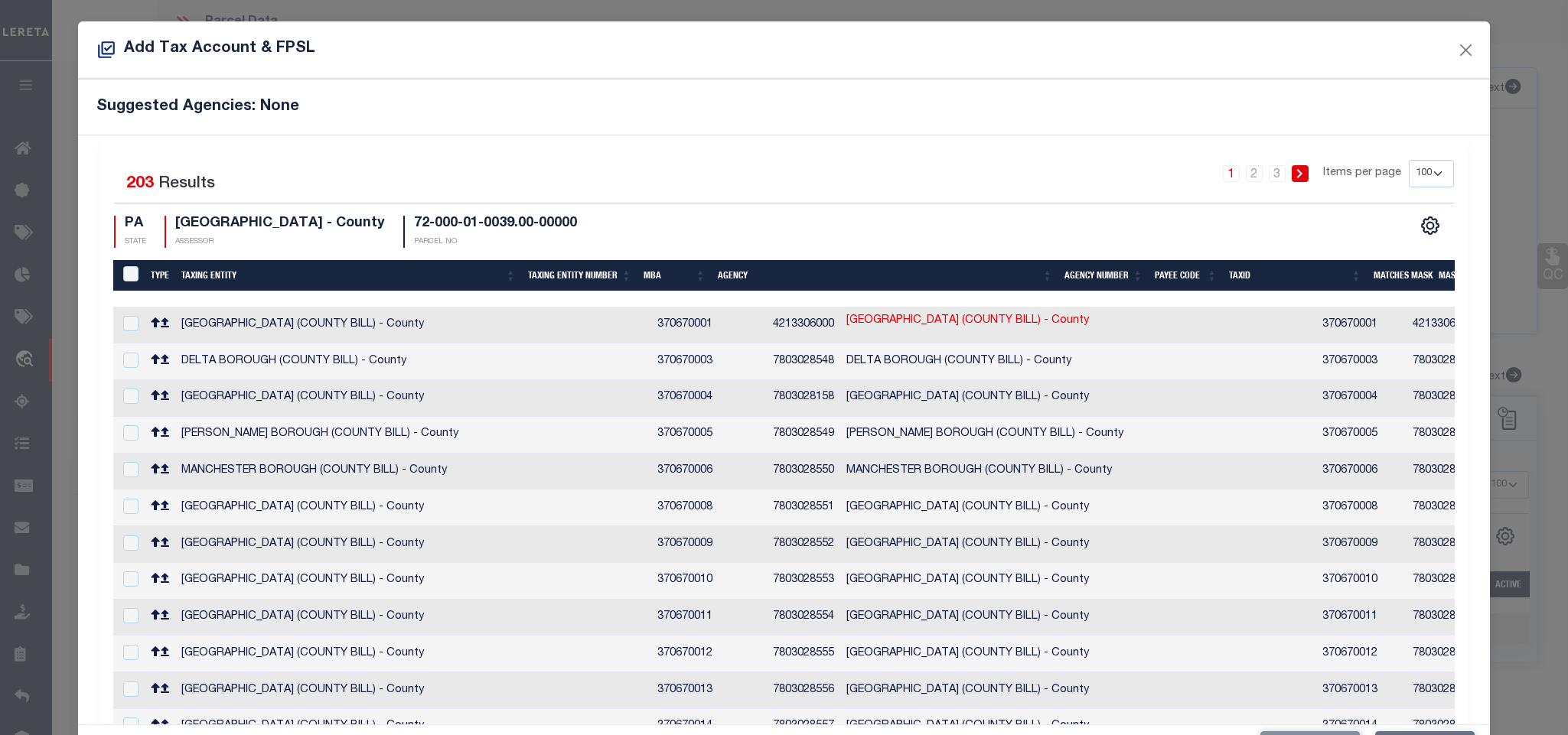
click at [684, 127] on div "Suggested Agencies: None" at bounding box center [783, 107] width 1411 height 56
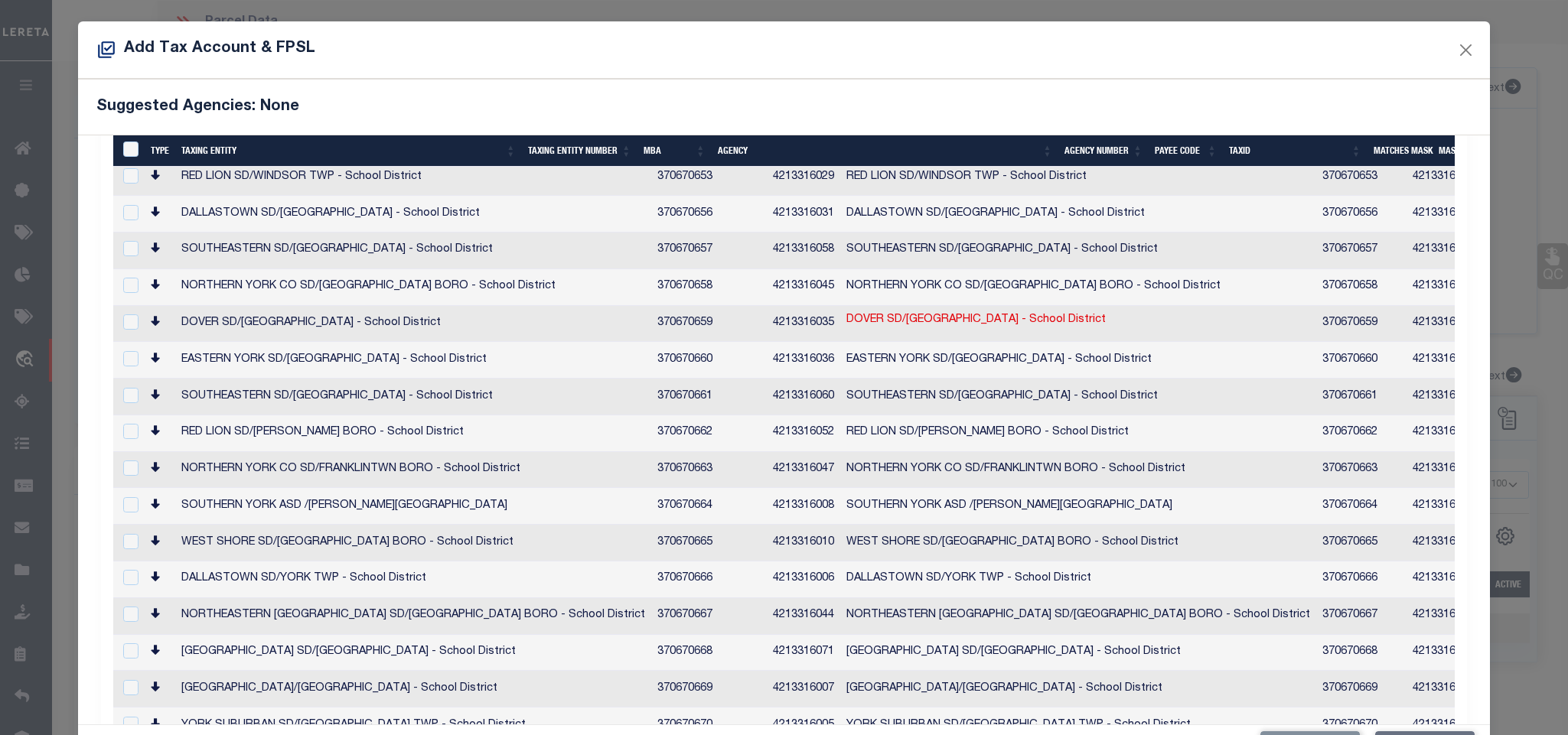
scroll to position [58, 0]
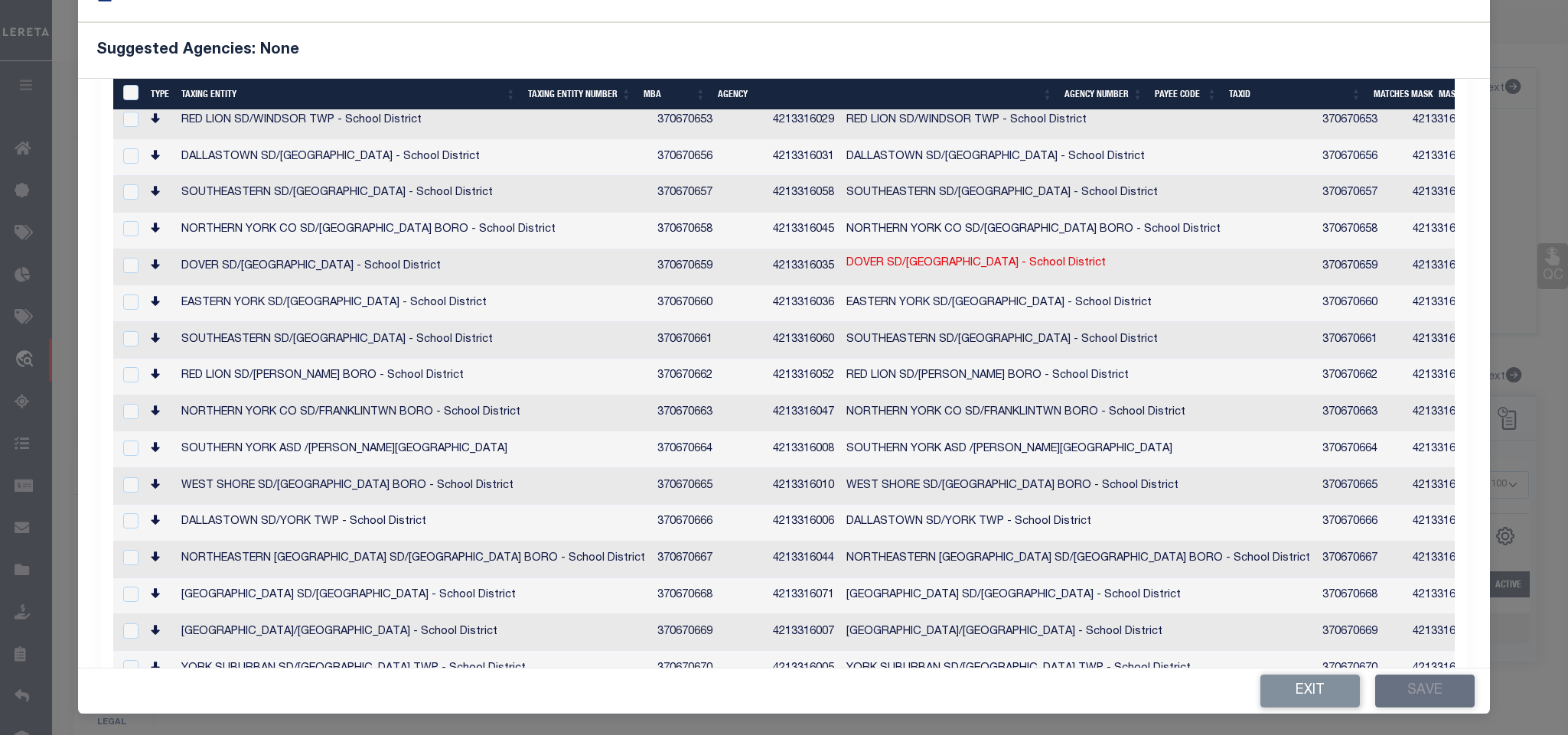
click at [1486, 694] on link "72-000-01-0039.00-00000" at bounding box center [1551, 702] width 131 height 17
checkbox input "true"
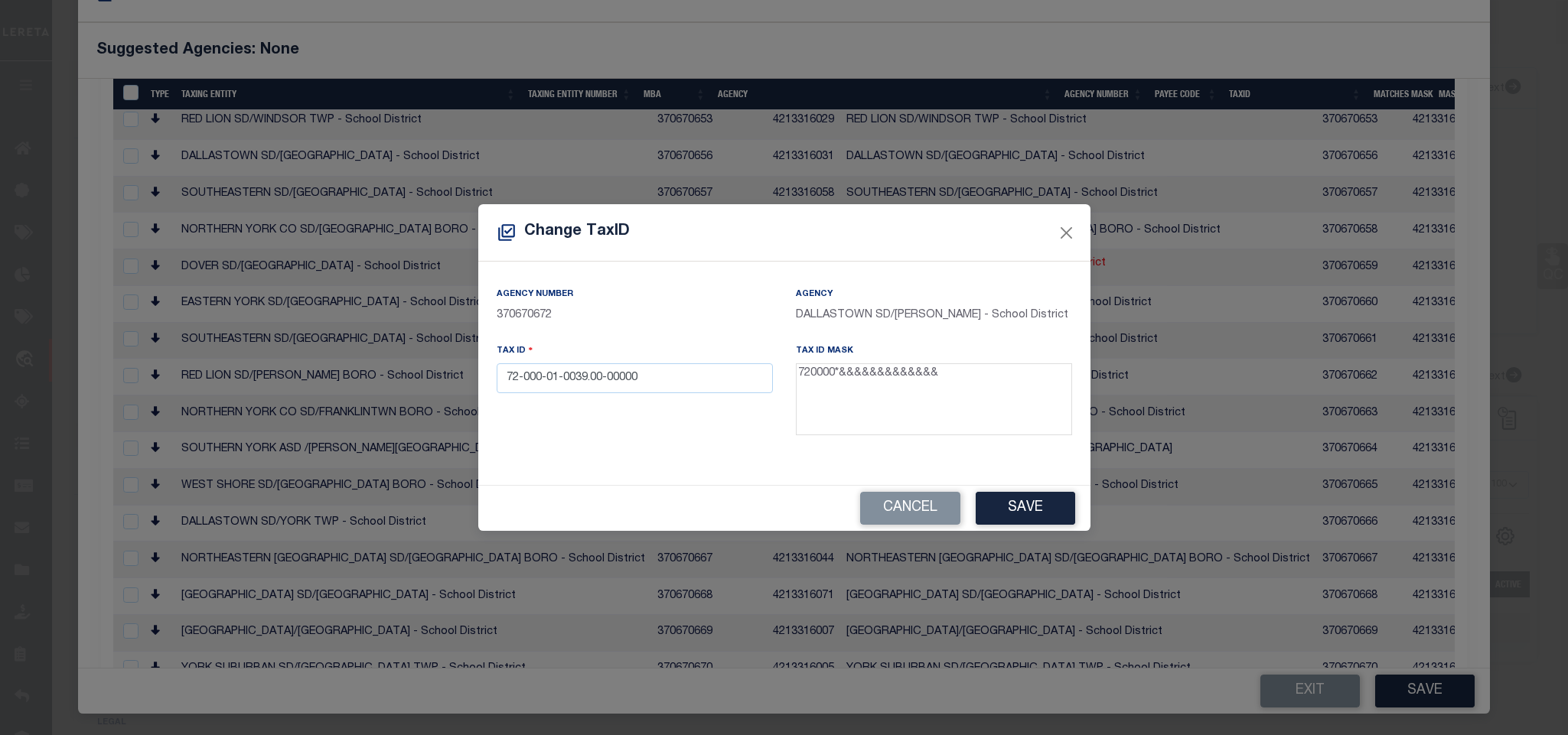
scroll to position [40, 0]
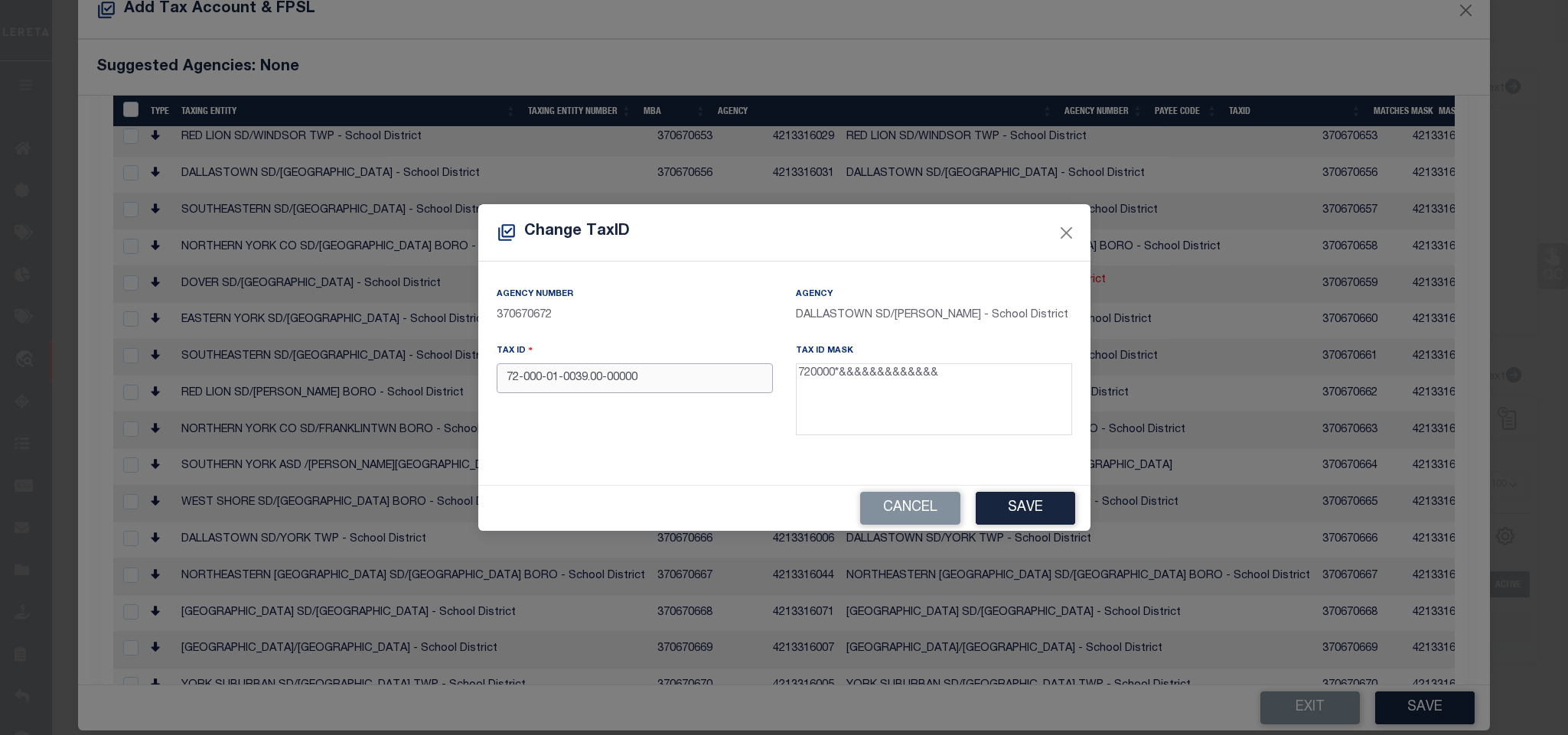
click at [696, 386] on input "72-000-01-0039.00-00000" at bounding box center [635, 378] width 276 height 30
type input "720000100390000000"
click at [1037, 496] on button "Save" at bounding box center [1025, 509] width 100 height 33
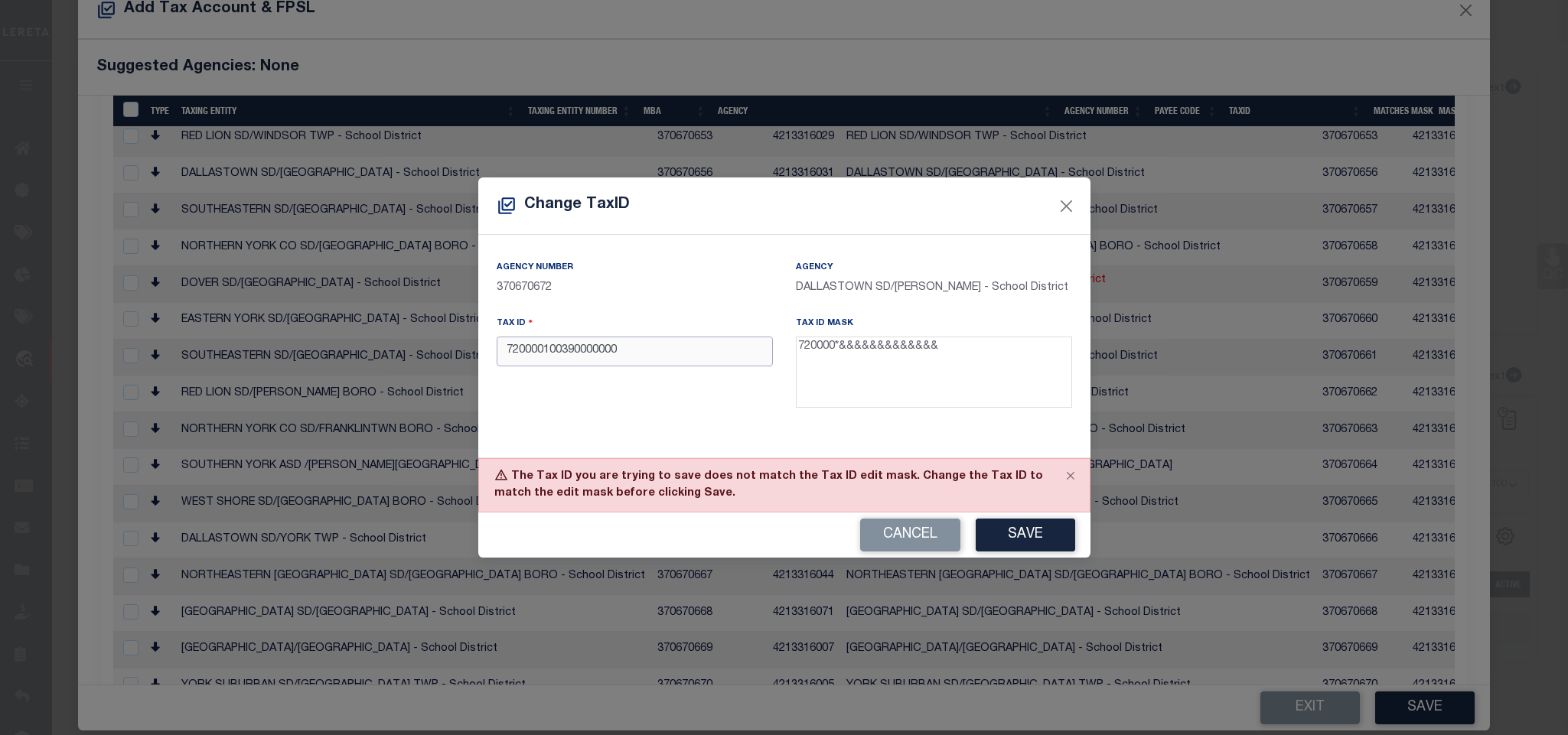
click at [543, 364] on input "720000100390000000" at bounding box center [635, 351] width 276 height 30
click at [998, 522] on button "Save" at bounding box center [1025, 536] width 100 height 33
click at [540, 358] on input "720000100390000000" at bounding box center [635, 351] width 276 height 30
type input "720000 100390000000"
click at [975, 519] on button "Save" at bounding box center [1025, 536] width 100 height 33
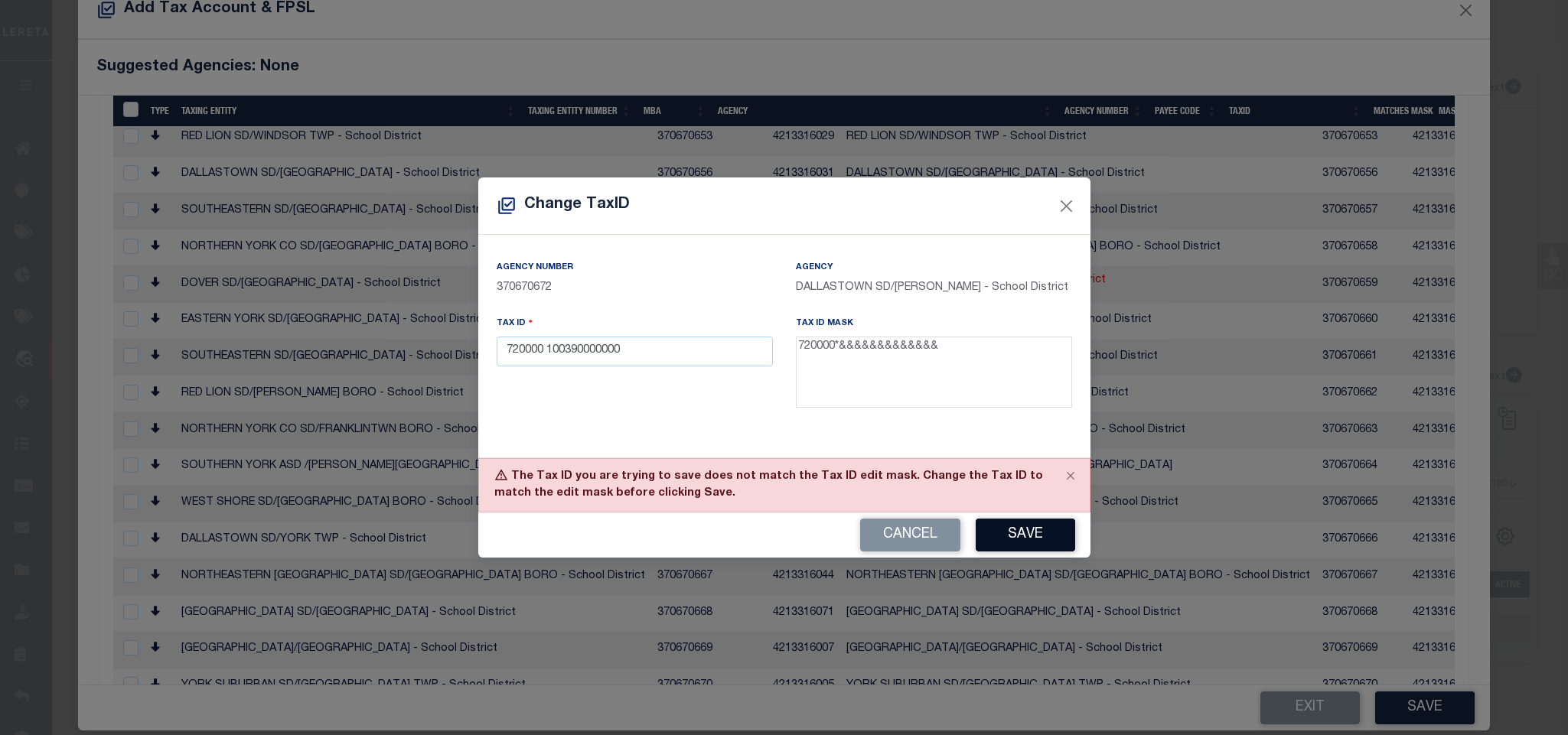
click at [1017, 529] on div "Cancel Save" at bounding box center [784, 536] width 612 height 45
click at [888, 353] on textarea "720000*&&&&&&&&&&&&&" at bounding box center [933, 372] width 276 height 72
click at [635, 344] on input "720000 100390000000" at bounding box center [635, 351] width 276 height 30
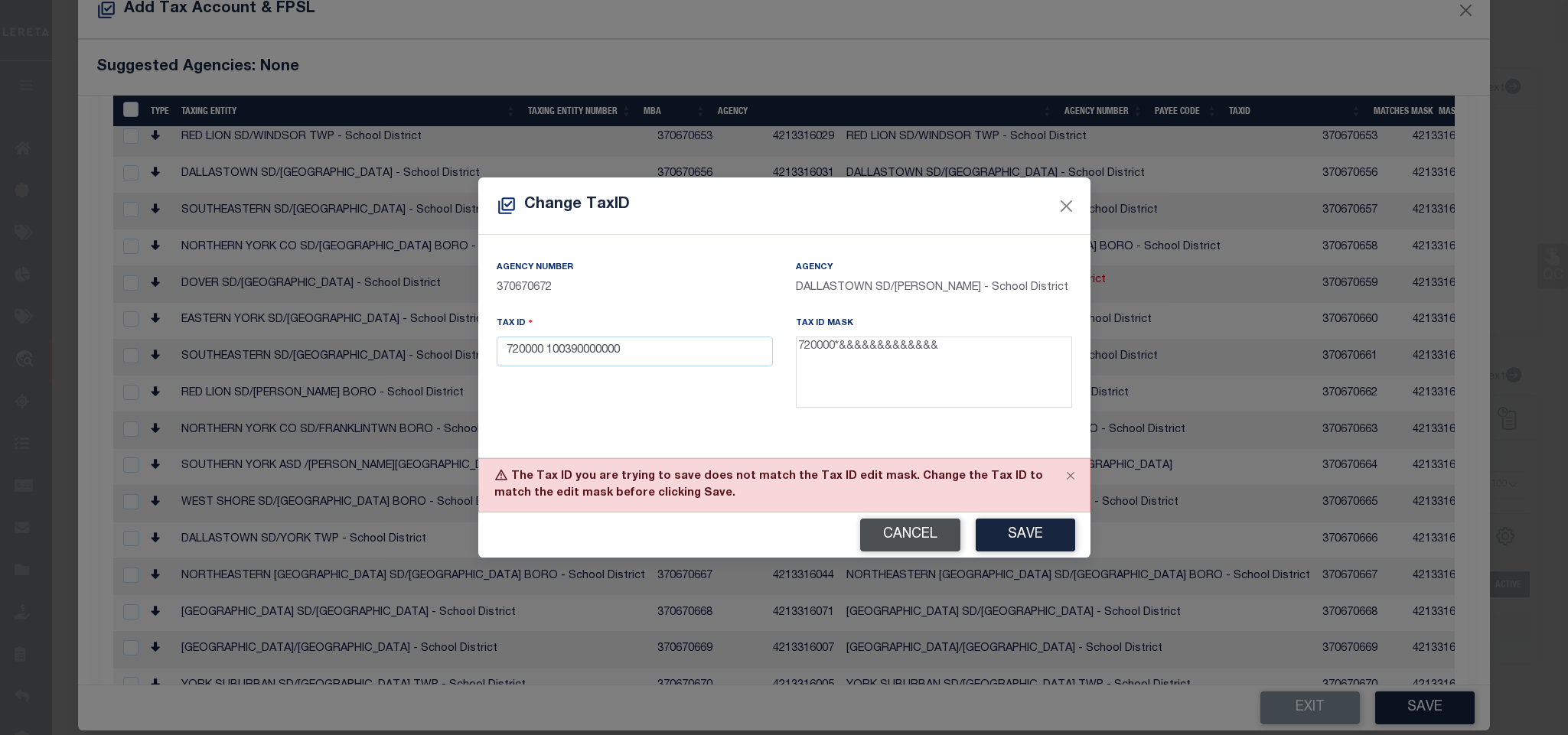
click at [905, 533] on button "Cancel" at bounding box center [910, 536] width 101 height 33
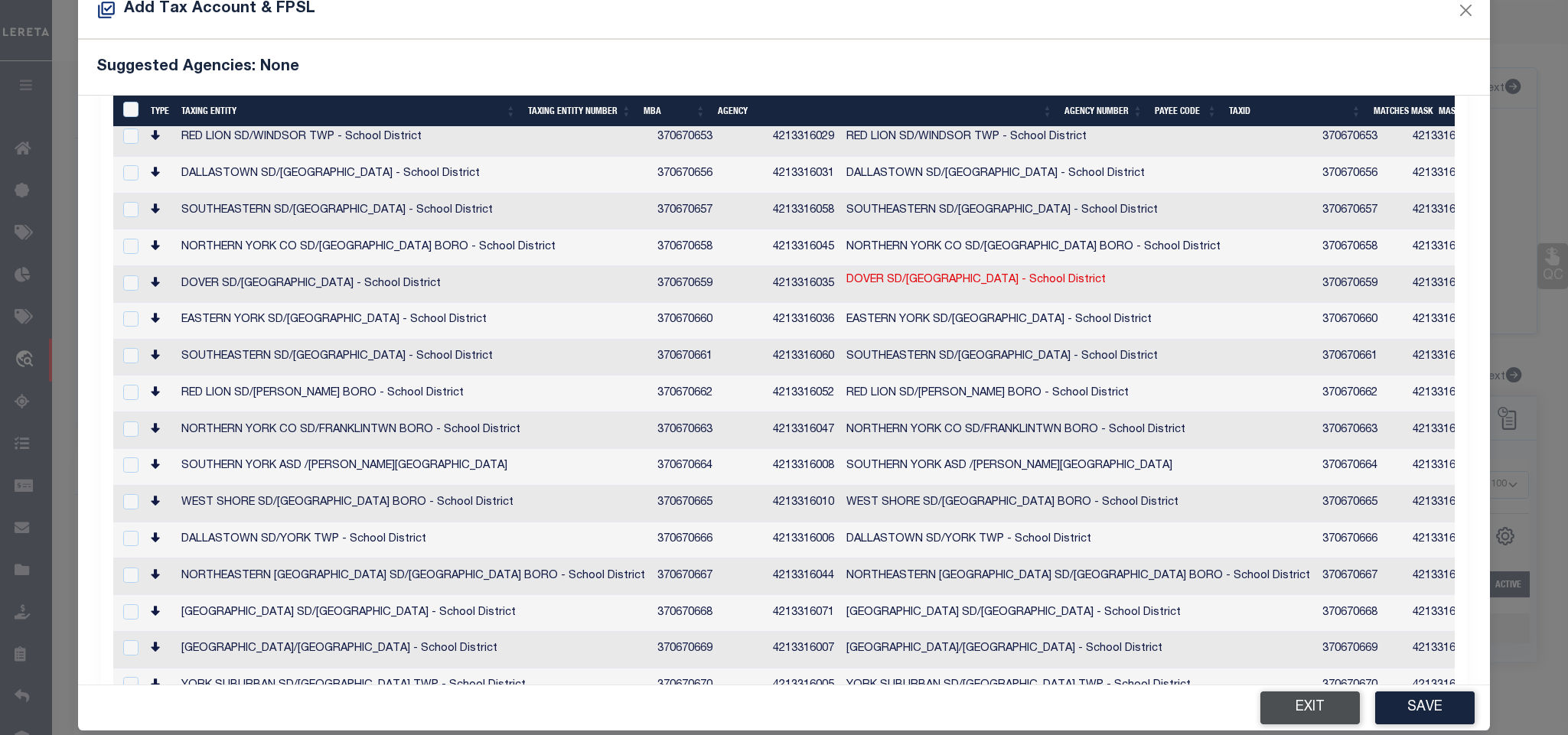
click at [1284, 705] on button "Exit" at bounding box center [1310, 708] width 100 height 33
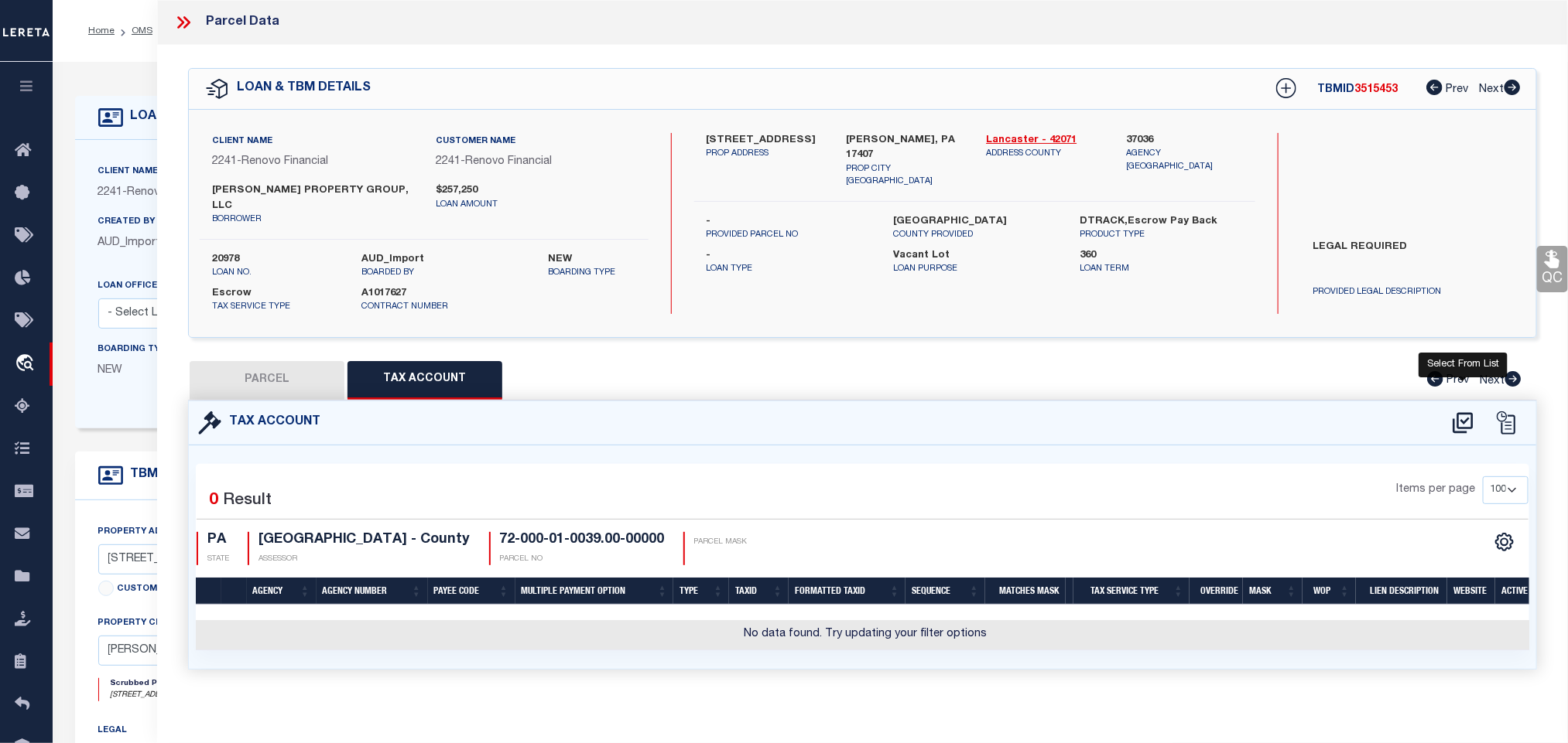
click at [1456, 411] on icon at bounding box center [1463, 423] width 26 height 25
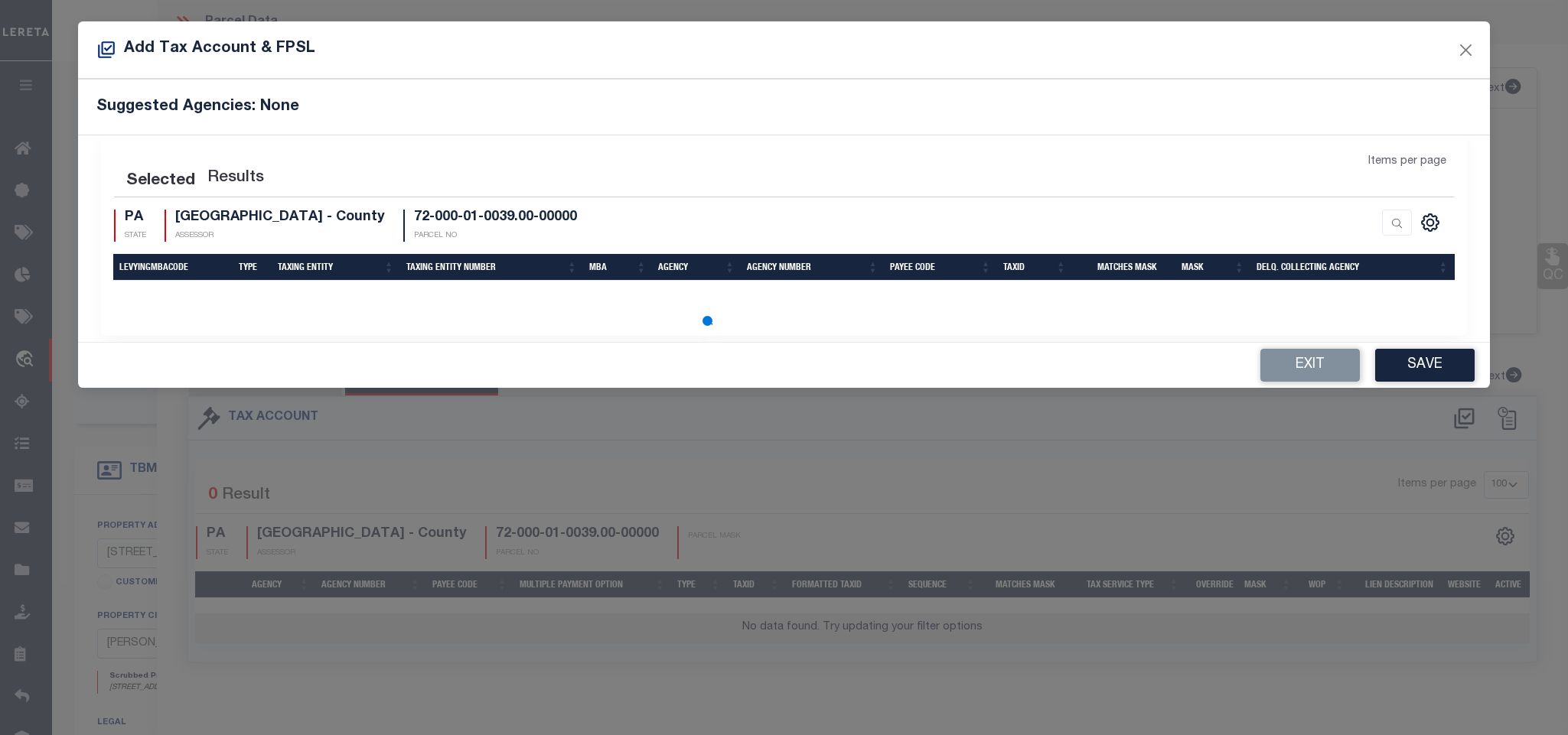
scroll to position [0, 0]
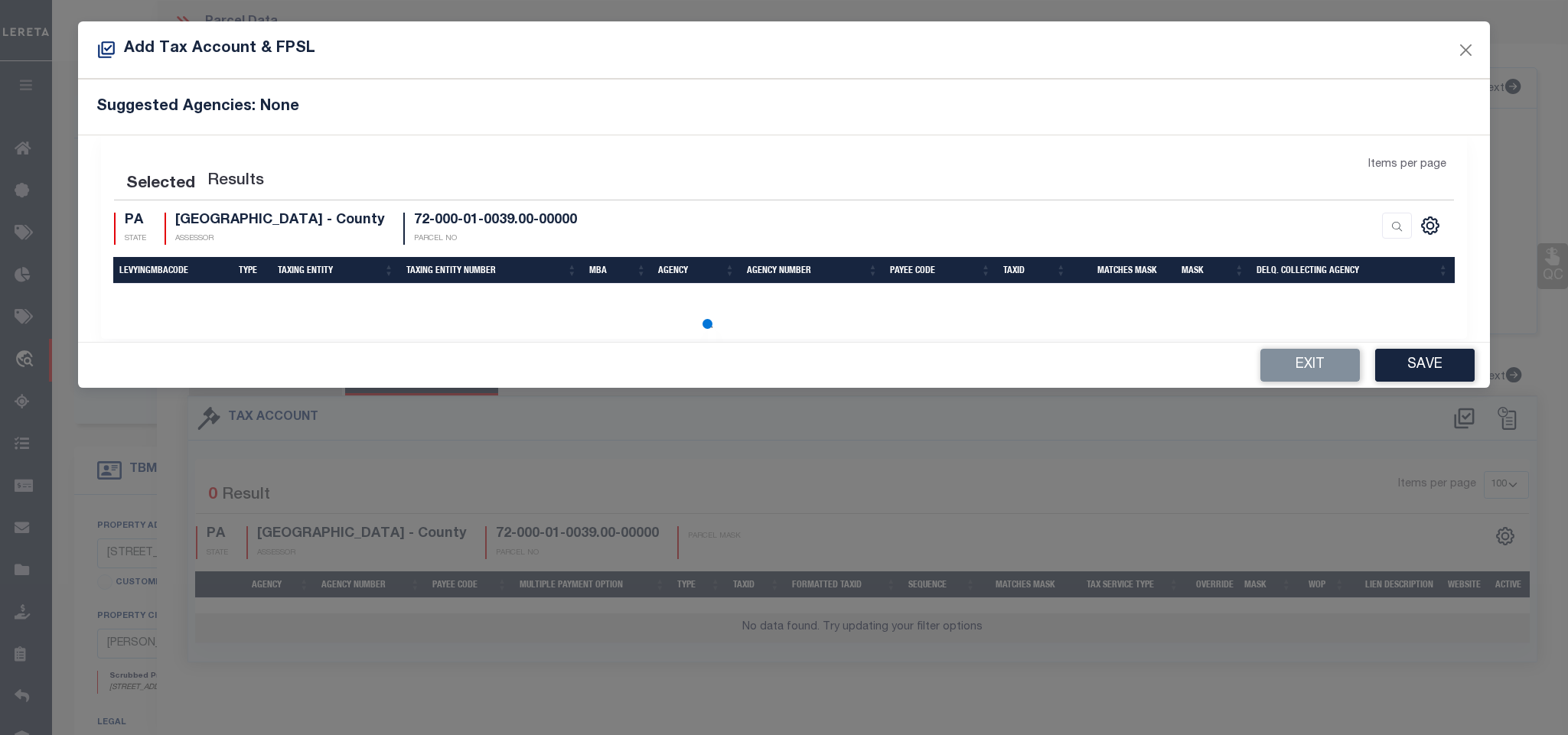
select select "100"
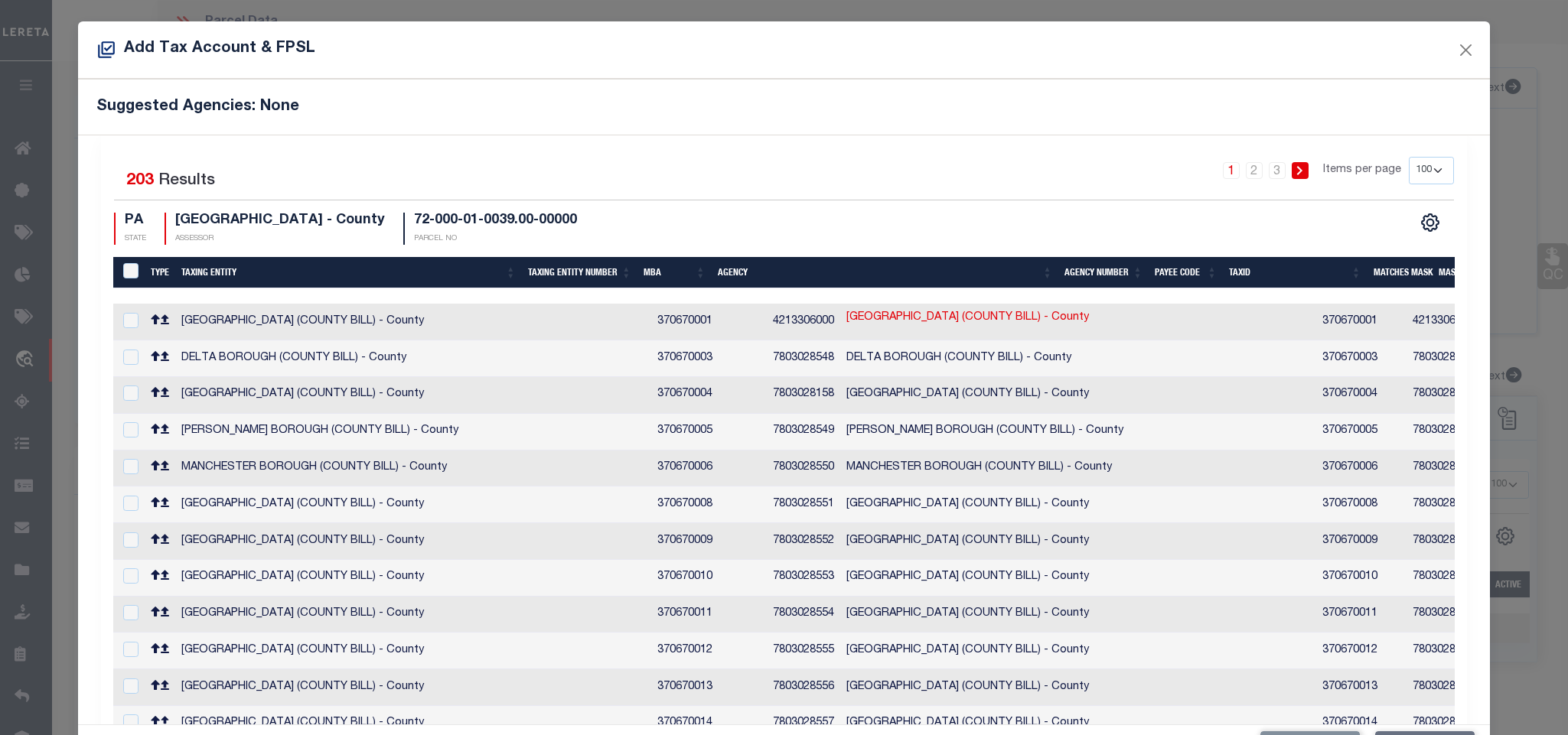
click at [611, 104] on h5 "Suggested Agencies: None" at bounding box center [783, 107] width 1374 height 18
click at [1486, 420] on link "72-000-01-0039.00-00000" at bounding box center [1551, 428] width 131 height 17
checkbox input "true"
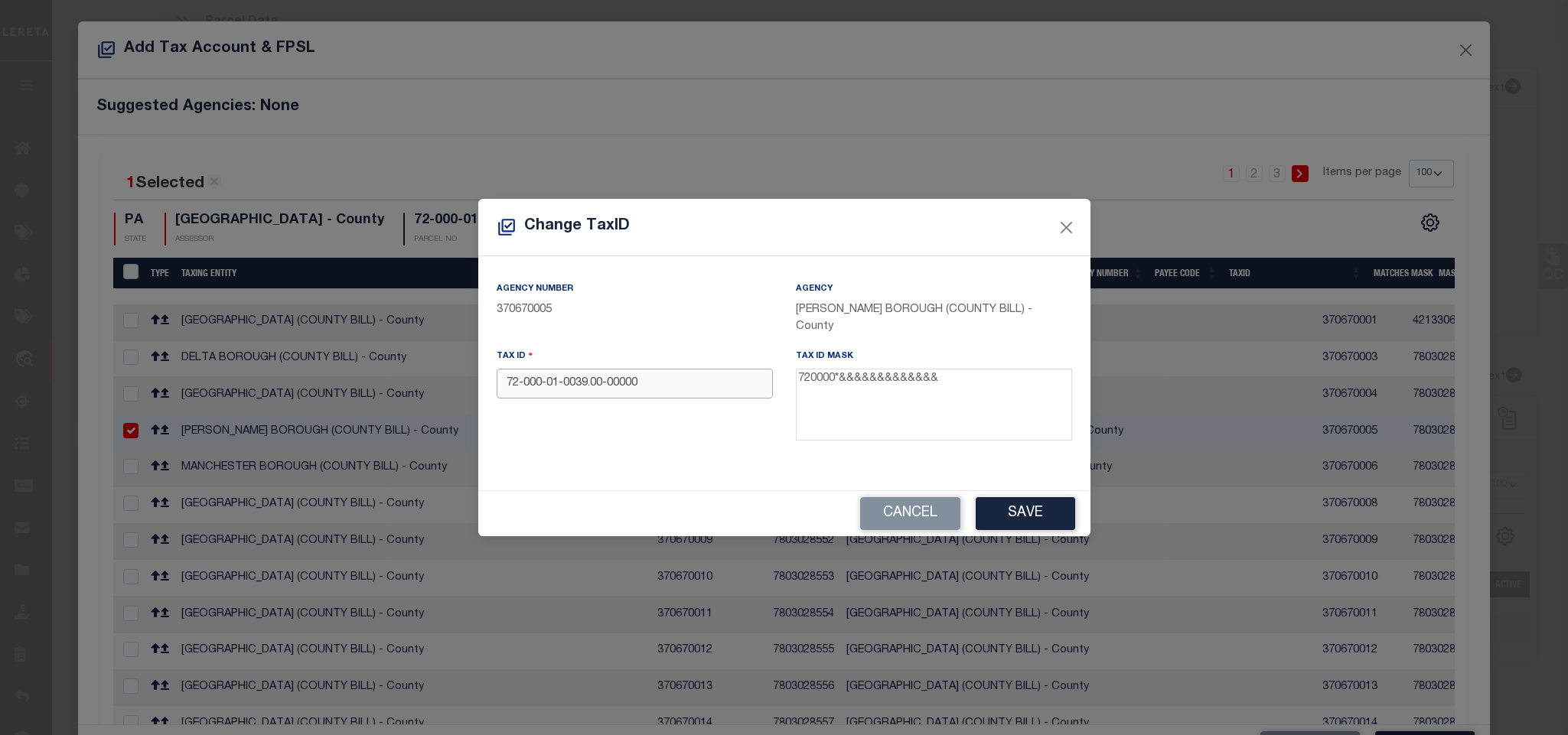
click at [697, 381] on input "72-000-01-0039.00-00000" at bounding box center [635, 384] width 276 height 30
click at [524, 386] on input "72-000-01-0039.00-00000" at bounding box center [635, 384] width 276 height 30
click at [1024, 503] on button "Save" at bounding box center [1025, 514] width 100 height 33
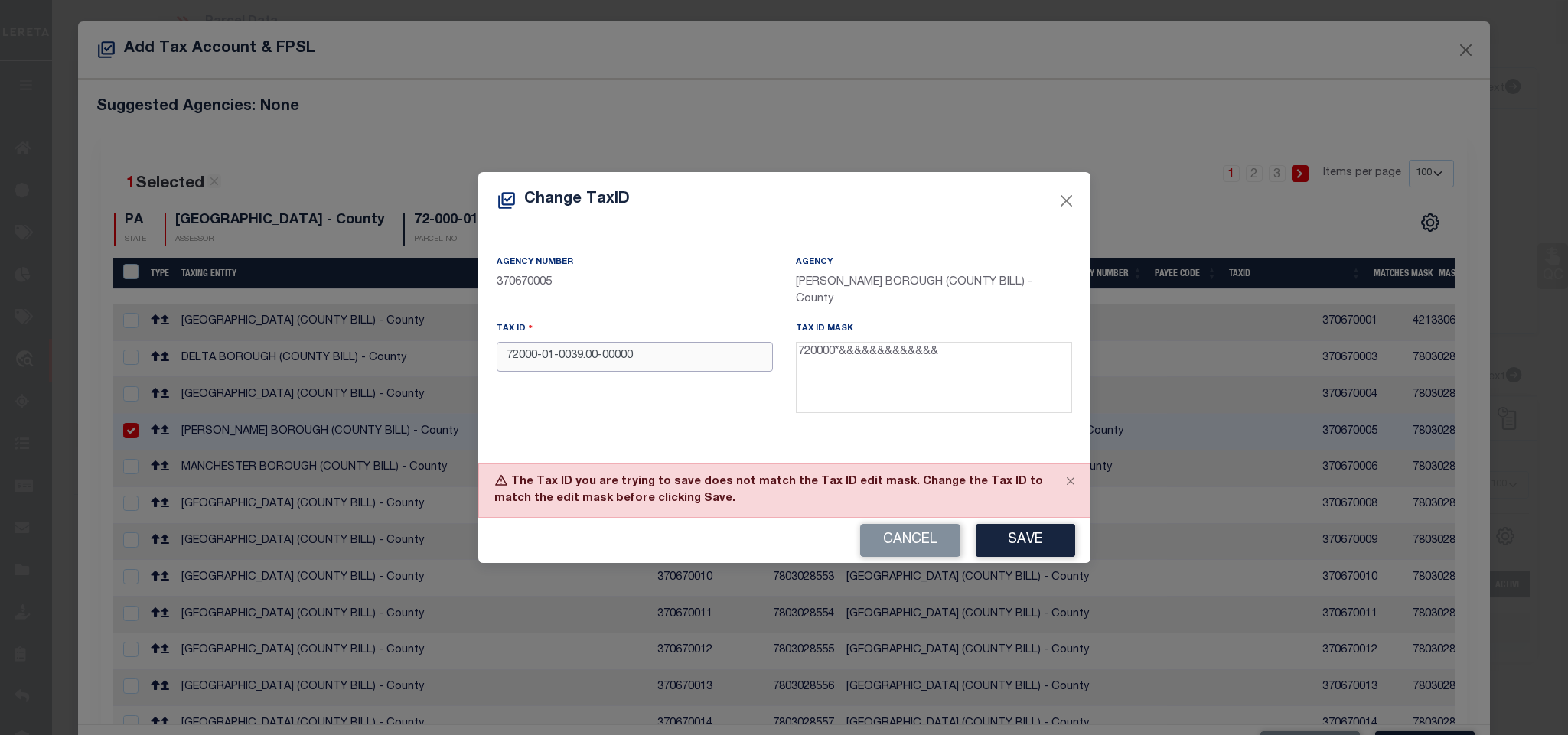
click at [542, 356] on input "72000-01-0039.00-00000" at bounding box center [635, 357] width 276 height 30
click at [1019, 539] on button "Save" at bounding box center [1025, 541] width 100 height 33
click at [560, 354] on input "72000 01-0039.00-00000" at bounding box center [635, 357] width 276 height 30
click at [584, 363] on input "72000 010039.00-00000" at bounding box center [635, 357] width 276 height 30
click at [594, 358] on input "72000 01003900-00000" at bounding box center [635, 357] width 276 height 30
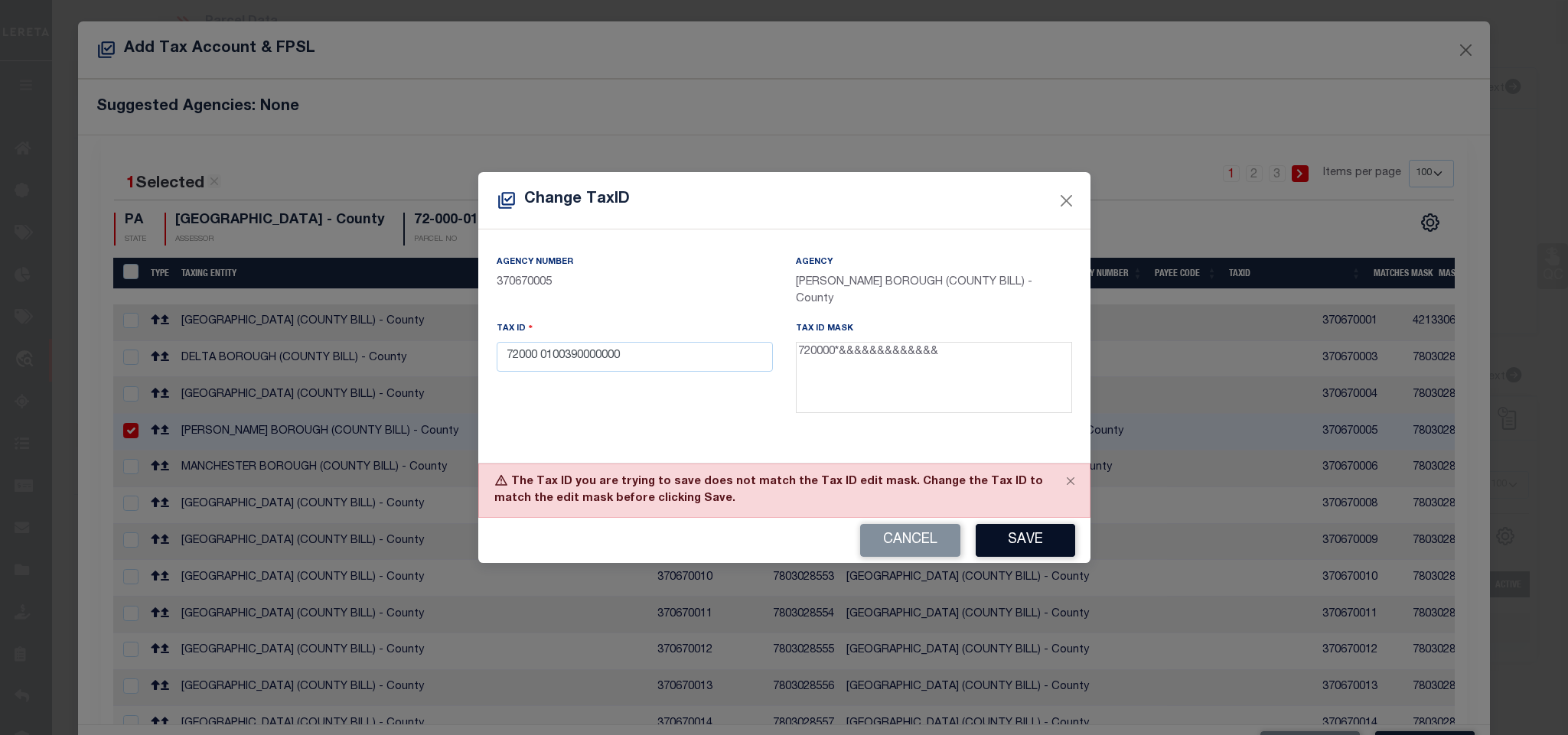
click at [1004, 543] on button "Save" at bounding box center [1025, 541] width 100 height 33
click at [543, 356] on input "72000 0100390000000" at bounding box center [635, 357] width 276 height 30
click at [912, 531] on button "Cancel" at bounding box center [910, 541] width 101 height 33
type input "72-000-01-0039.00-00000"
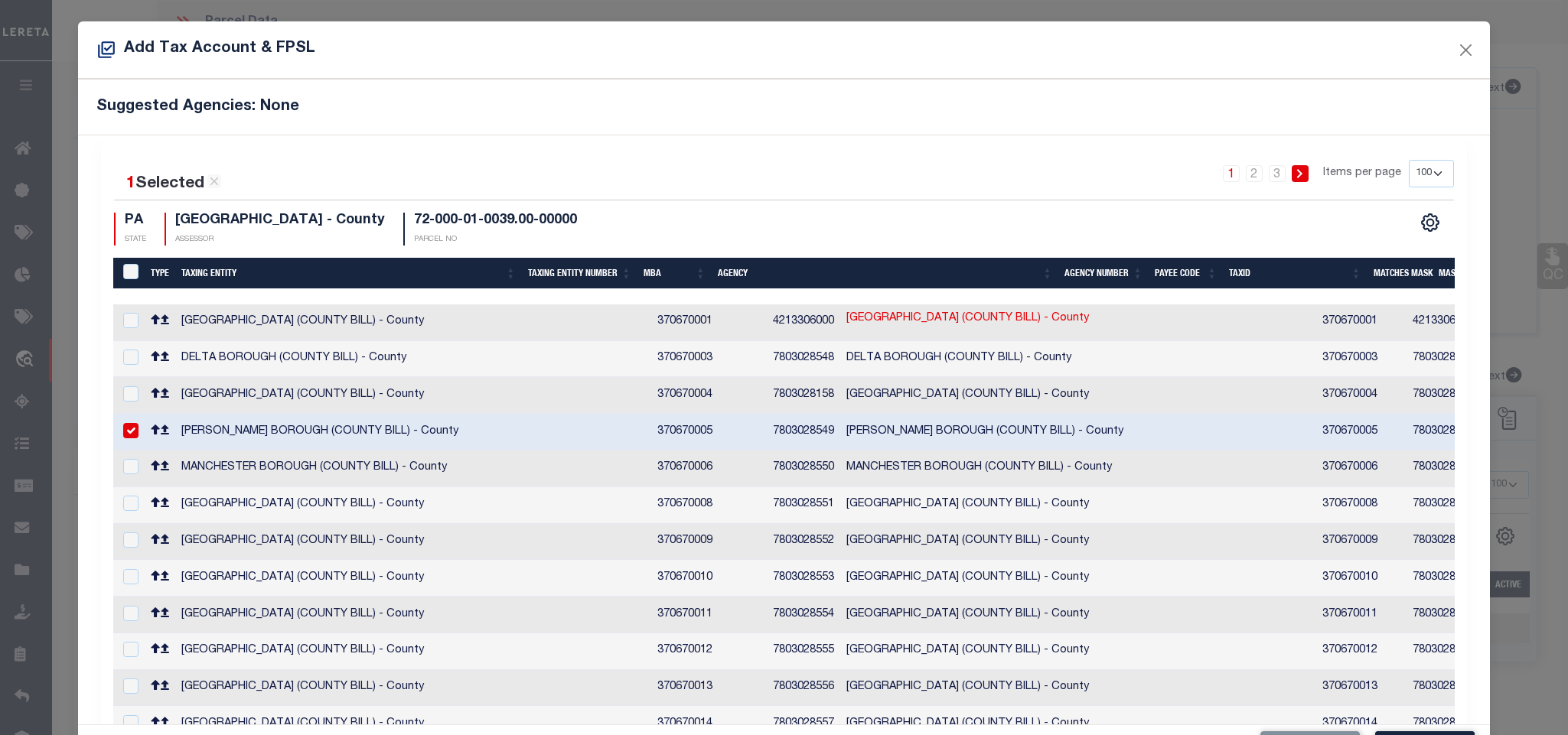
drag, startPoint x: 1114, startPoint y: 427, endPoint x: 1252, endPoint y: 418, distance: 138.3
click at [1316, 426] on td "370670005" at bounding box center [1361, 433] width 90 height 37
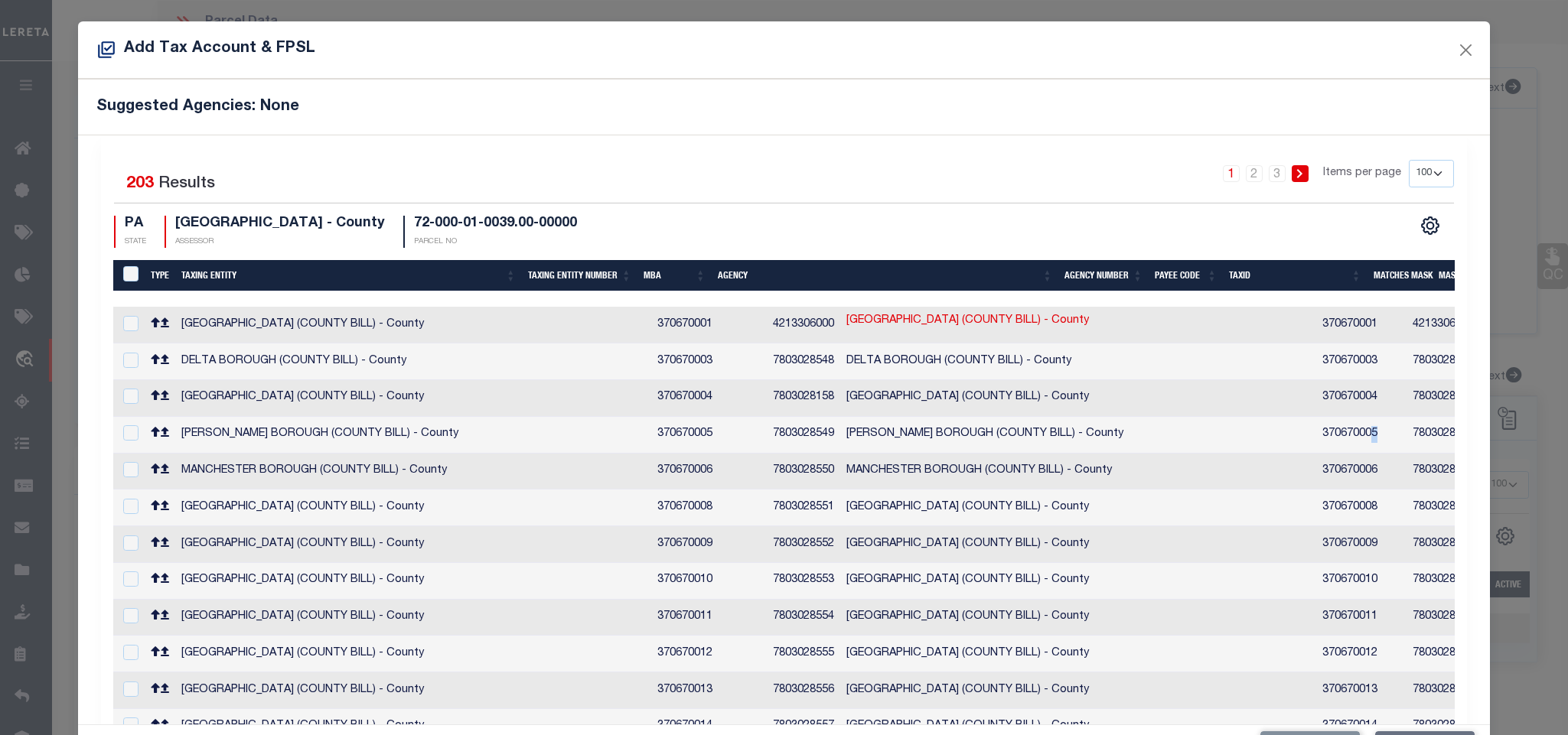
click at [1486, 425] on link "72-000-01-0039.00-00000" at bounding box center [1551, 431] width 131 height 17
checkbox input "true"
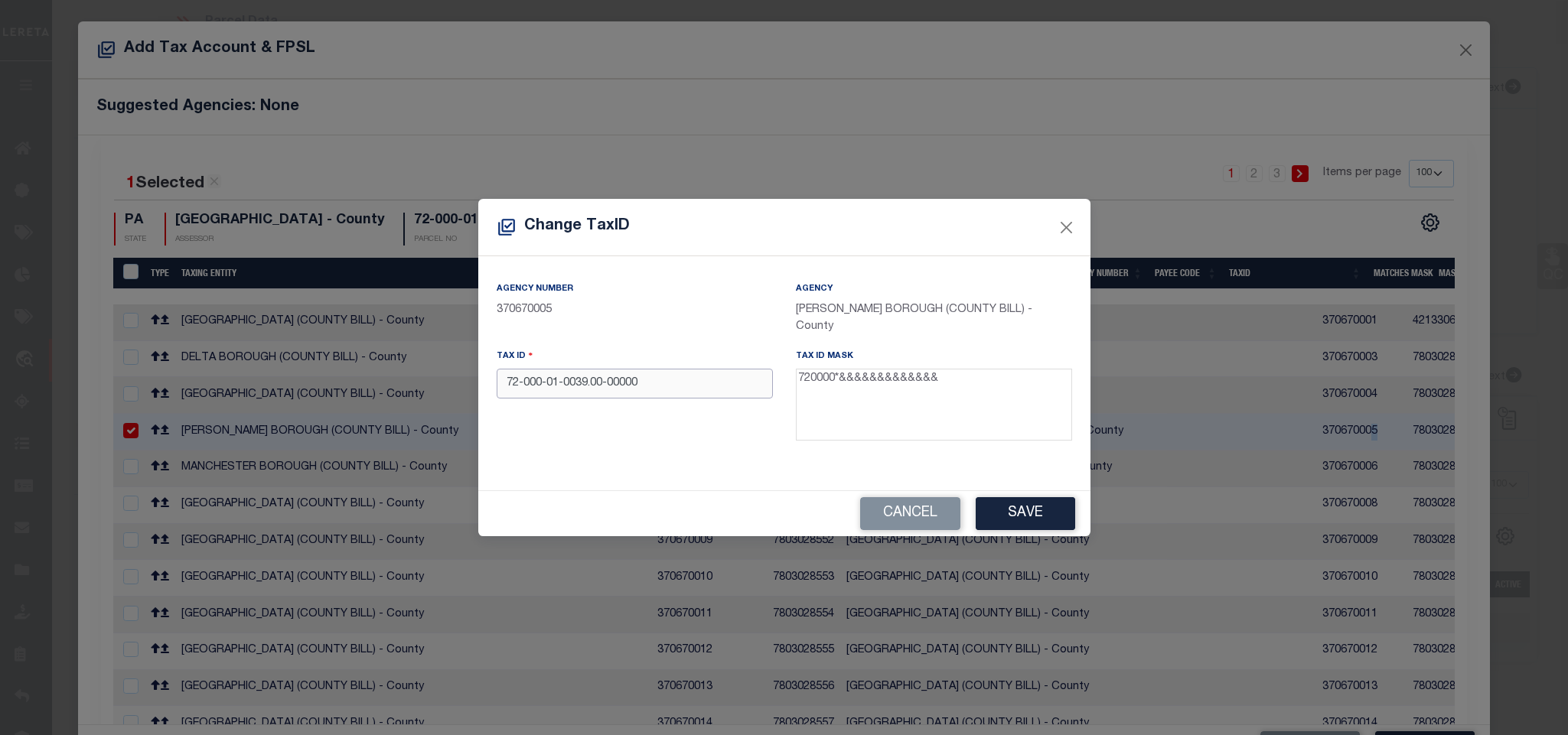
click at [525, 389] on input "72-000-01-0039.00-00000" at bounding box center [635, 384] width 276 height 30
click at [543, 385] on input "72000-01-0039.00-00000" at bounding box center [635, 384] width 276 height 30
type input "72000 01-0039.00-00000"
click at [1012, 508] on button "Save" at bounding box center [1025, 514] width 100 height 33
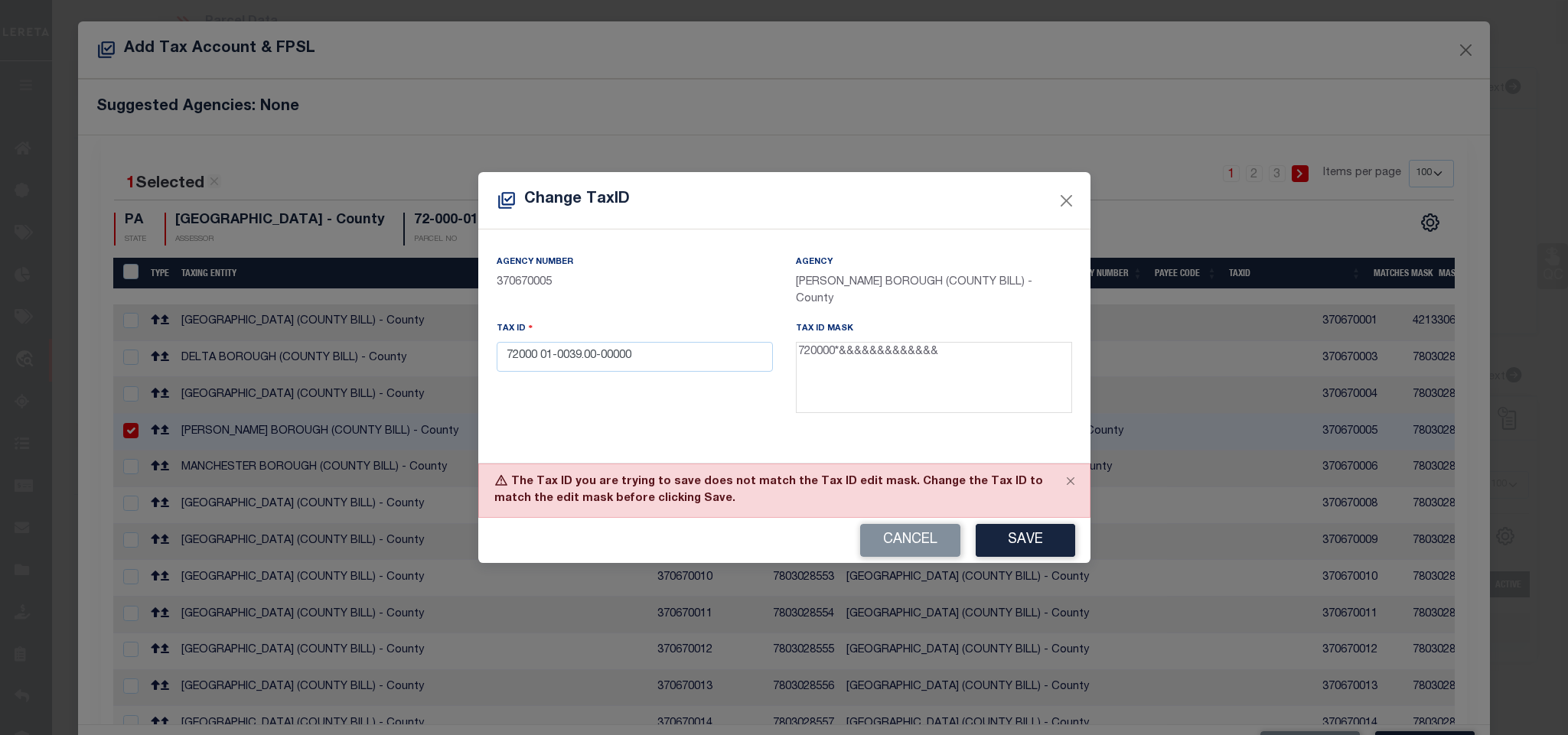
drag, startPoint x: 840, startPoint y: 356, endPoint x: 900, endPoint y: 368, distance: 61.2
click at [900, 368] on textarea "720000*&&&&&&&&&&&&&" at bounding box center [933, 378] width 276 height 72
click at [636, 353] on input "72000 01-0039.00-00000" at bounding box center [635, 357] width 276 height 30
click at [691, 365] on input "72000 01-0039.00-00000" at bounding box center [635, 357] width 276 height 30
paste input "text"
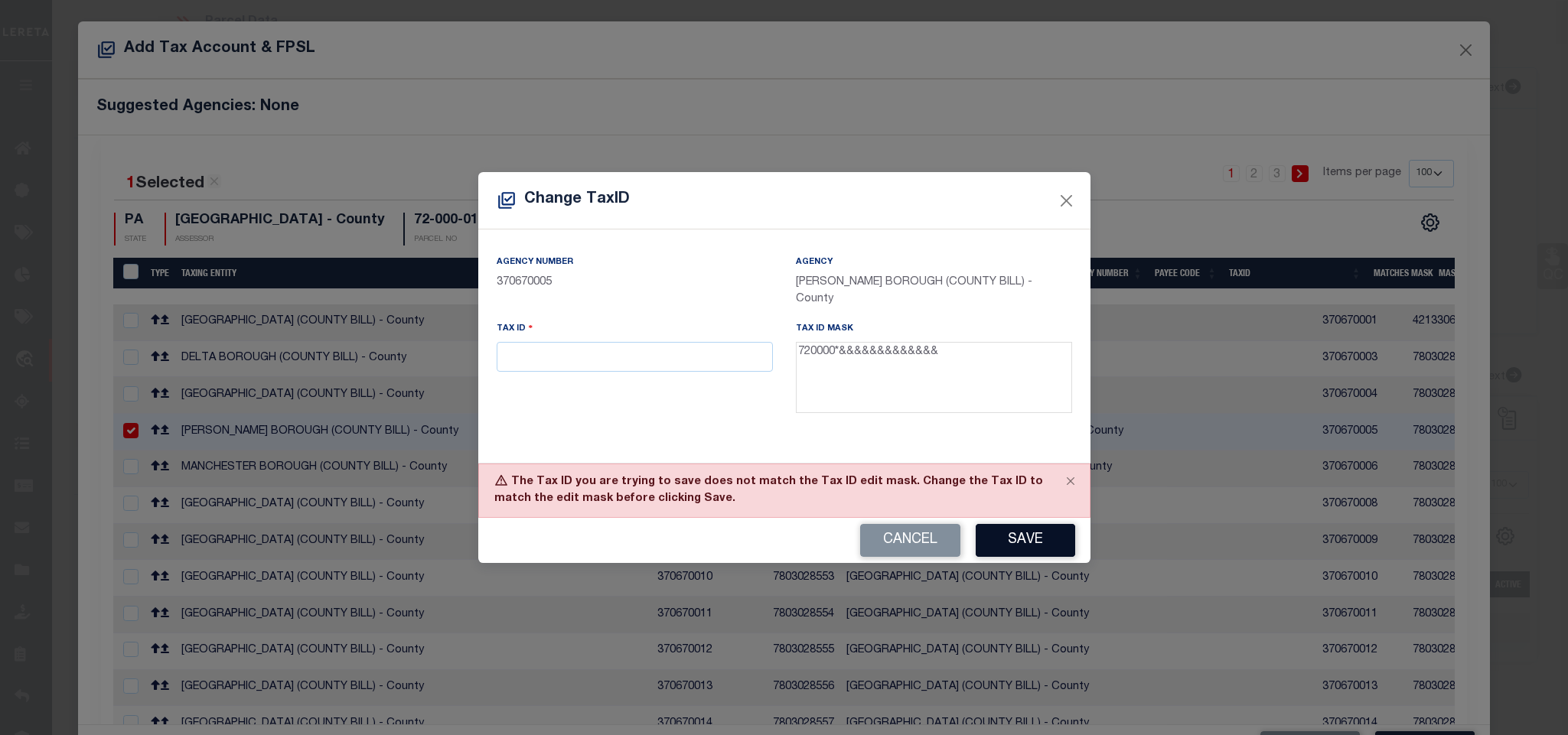
click at [998, 533] on button "Save" at bounding box center [1025, 541] width 100 height 33
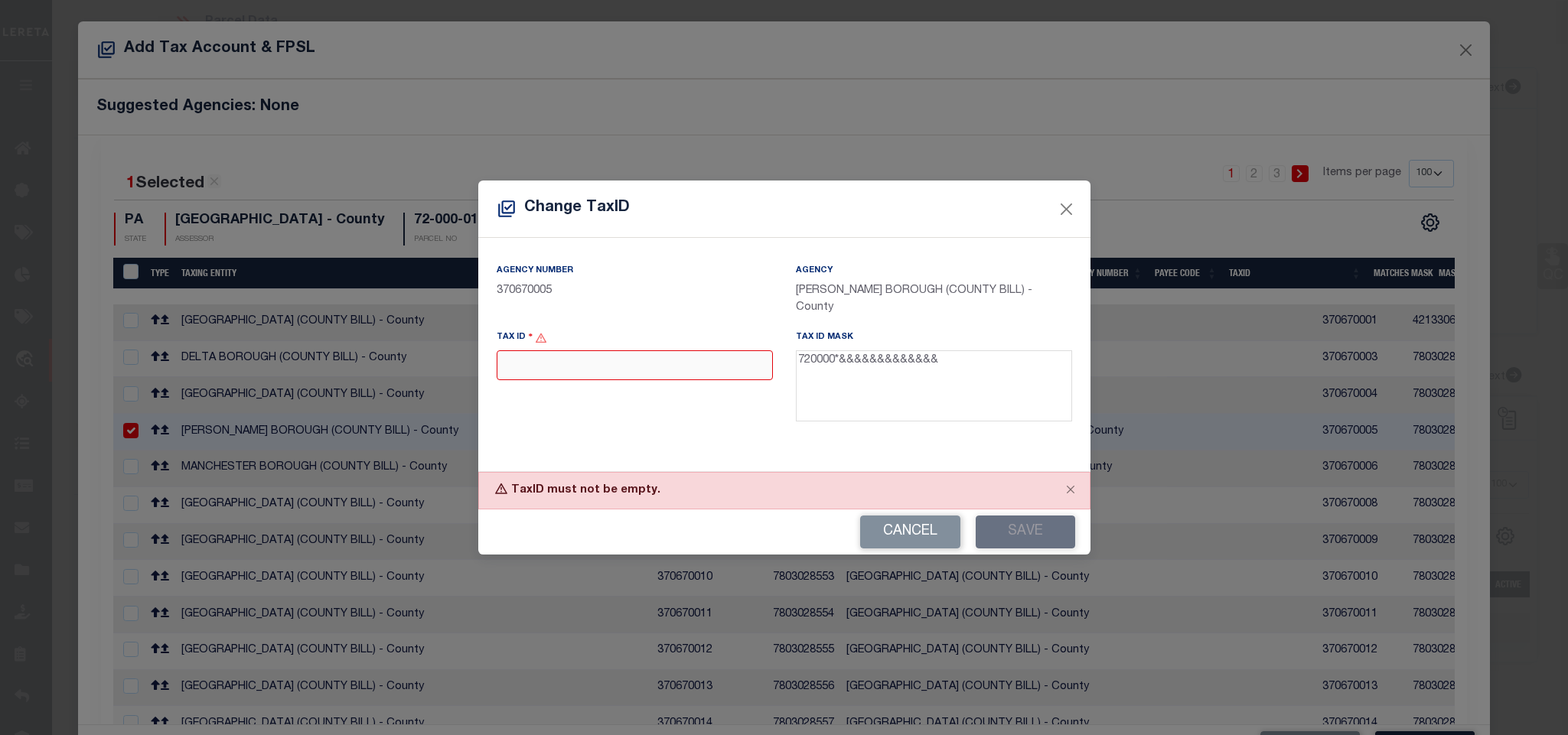
drag, startPoint x: 710, startPoint y: 368, endPoint x: 576, endPoint y: 408, distance: 139.8
click at [710, 368] on input "text" at bounding box center [635, 365] width 276 height 30
drag, startPoint x: 617, startPoint y: 367, endPoint x: 900, endPoint y: 454, distance: 296.1
click at [617, 367] on input "text" at bounding box center [635, 365] width 276 height 30
paste input "720000 0100390000000"
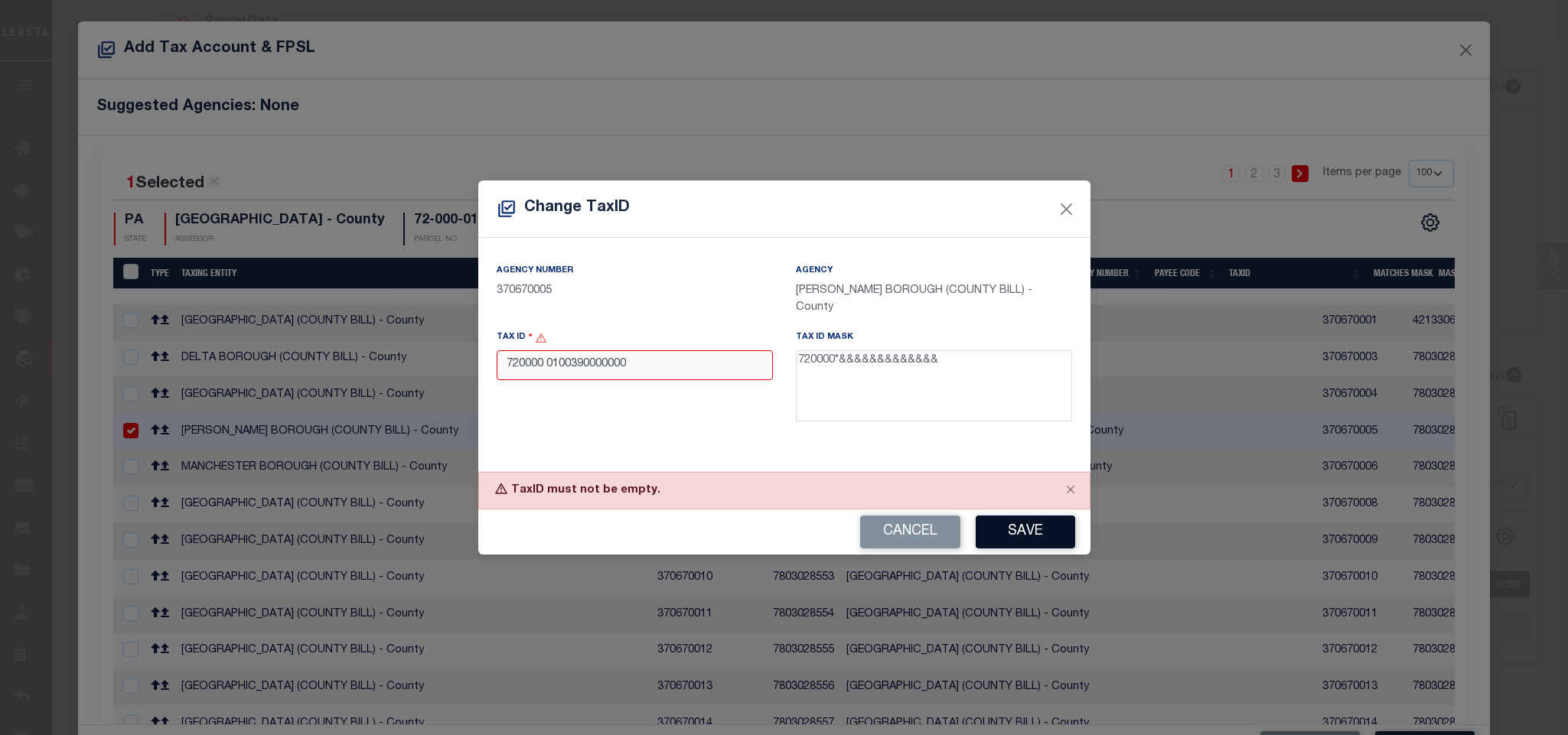
type input "720000 0100390000000"
click at [1029, 526] on button "Save" at bounding box center [1025, 532] width 100 height 33
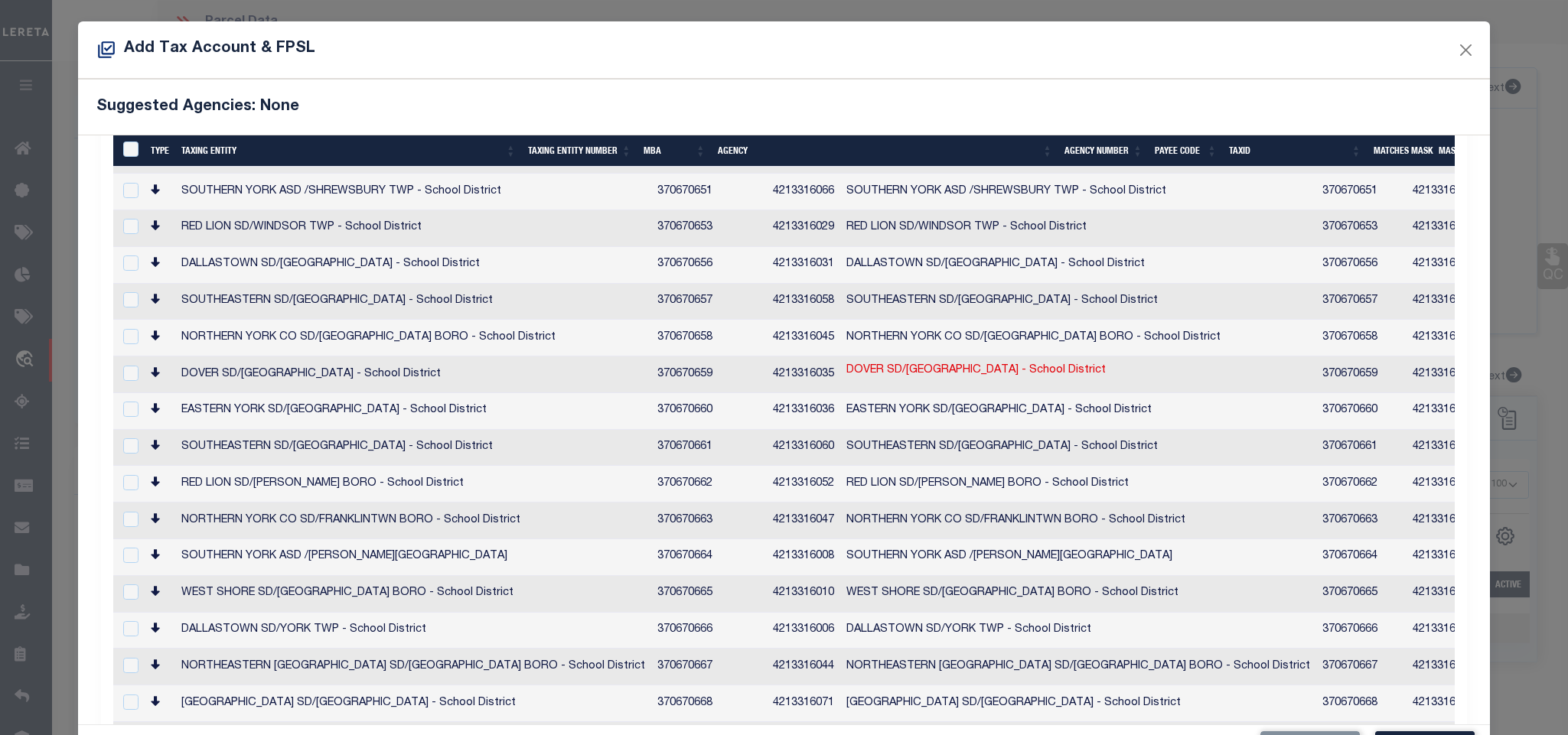
scroll to position [3142, 0]
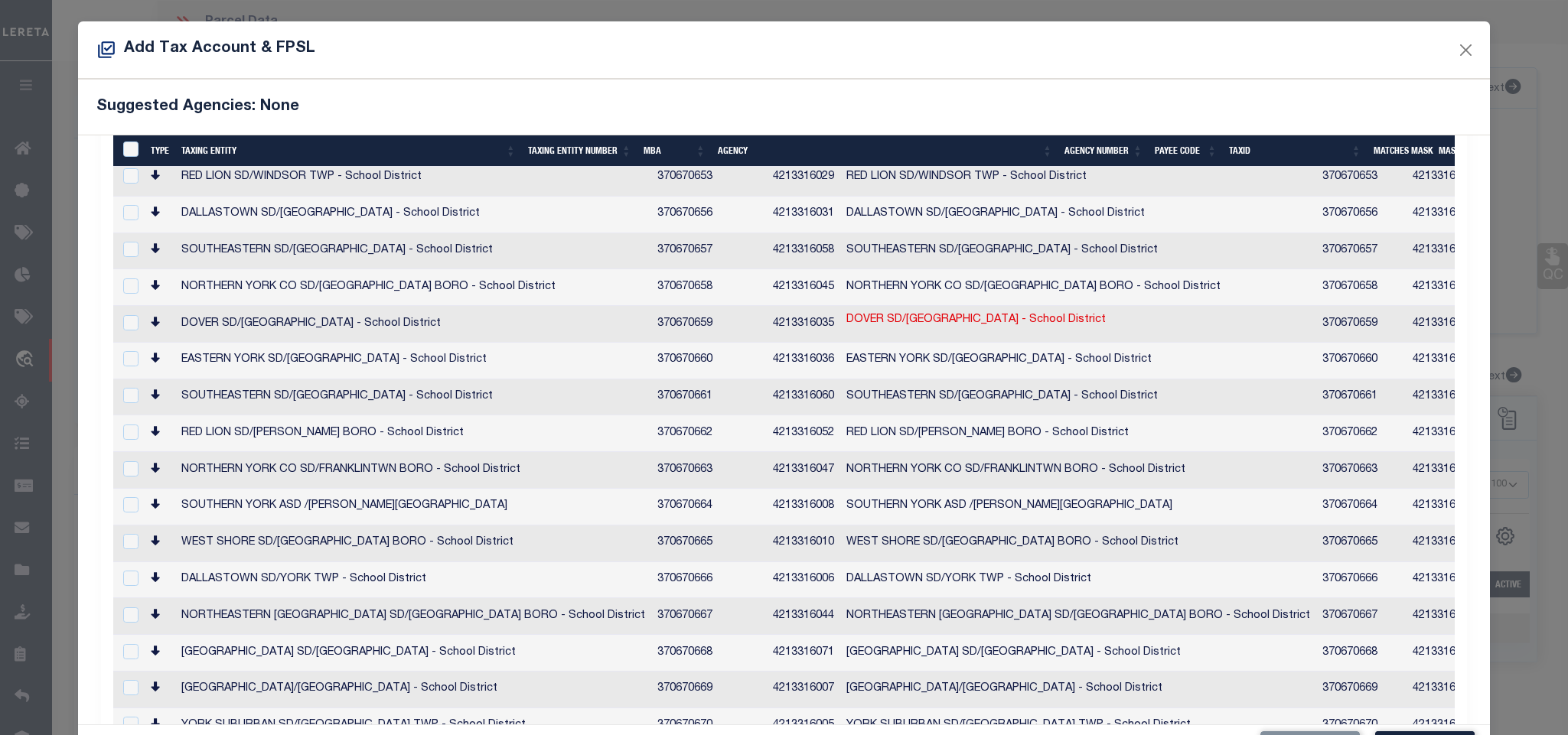
checkbox input "true"
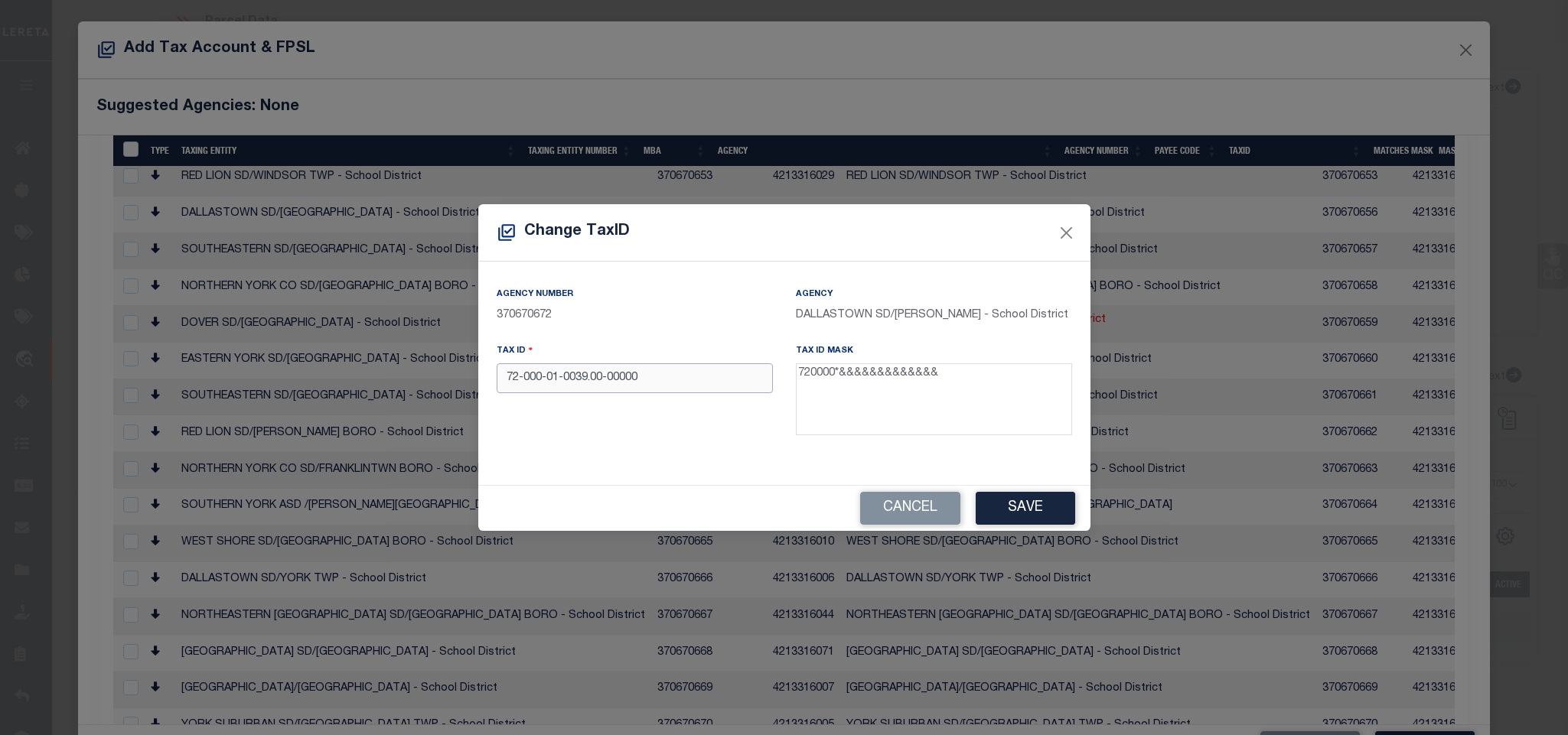
click at [634, 378] on input "72-000-01-0039.00-00000" at bounding box center [635, 378] width 276 height 30
paste input "0000 01003900"
type input "720000 0100390000000"
click at [1026, 505] on button "Save" at bounding box center [1025, 509] width 100 height 33
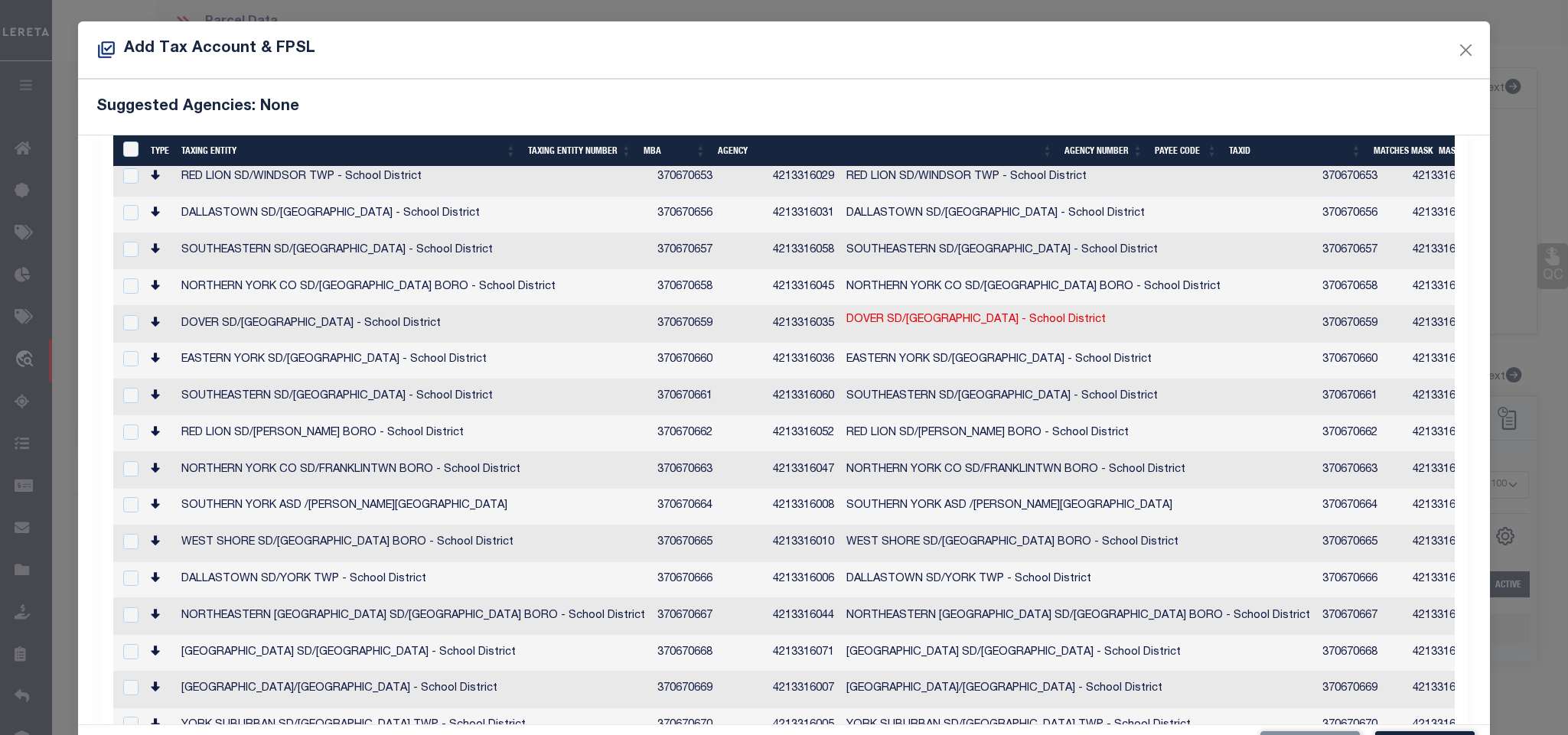
scroll to position [58, 0]
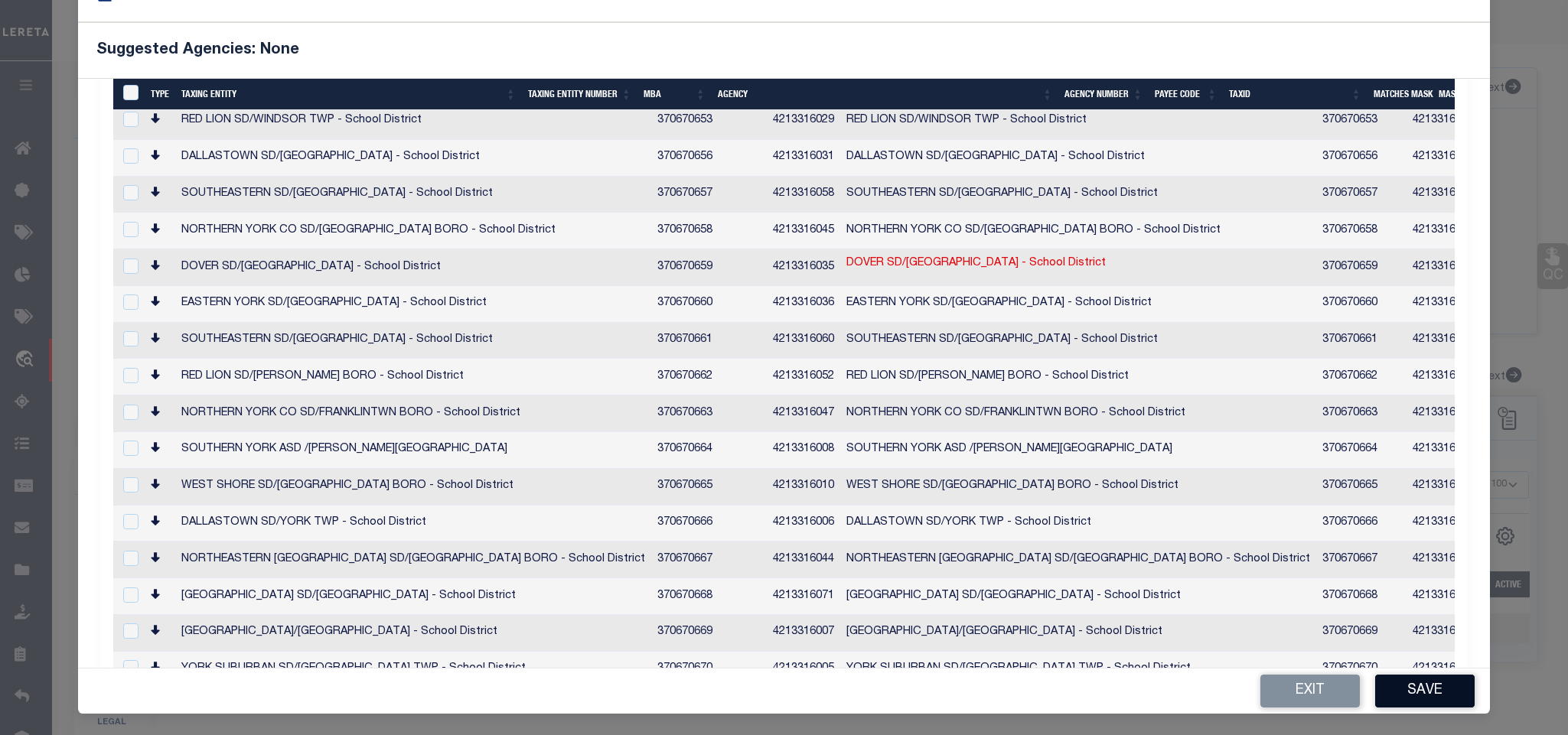
click at [1401, 704] on button "Save" at bounding box center [1425, 691] width 100 height 33
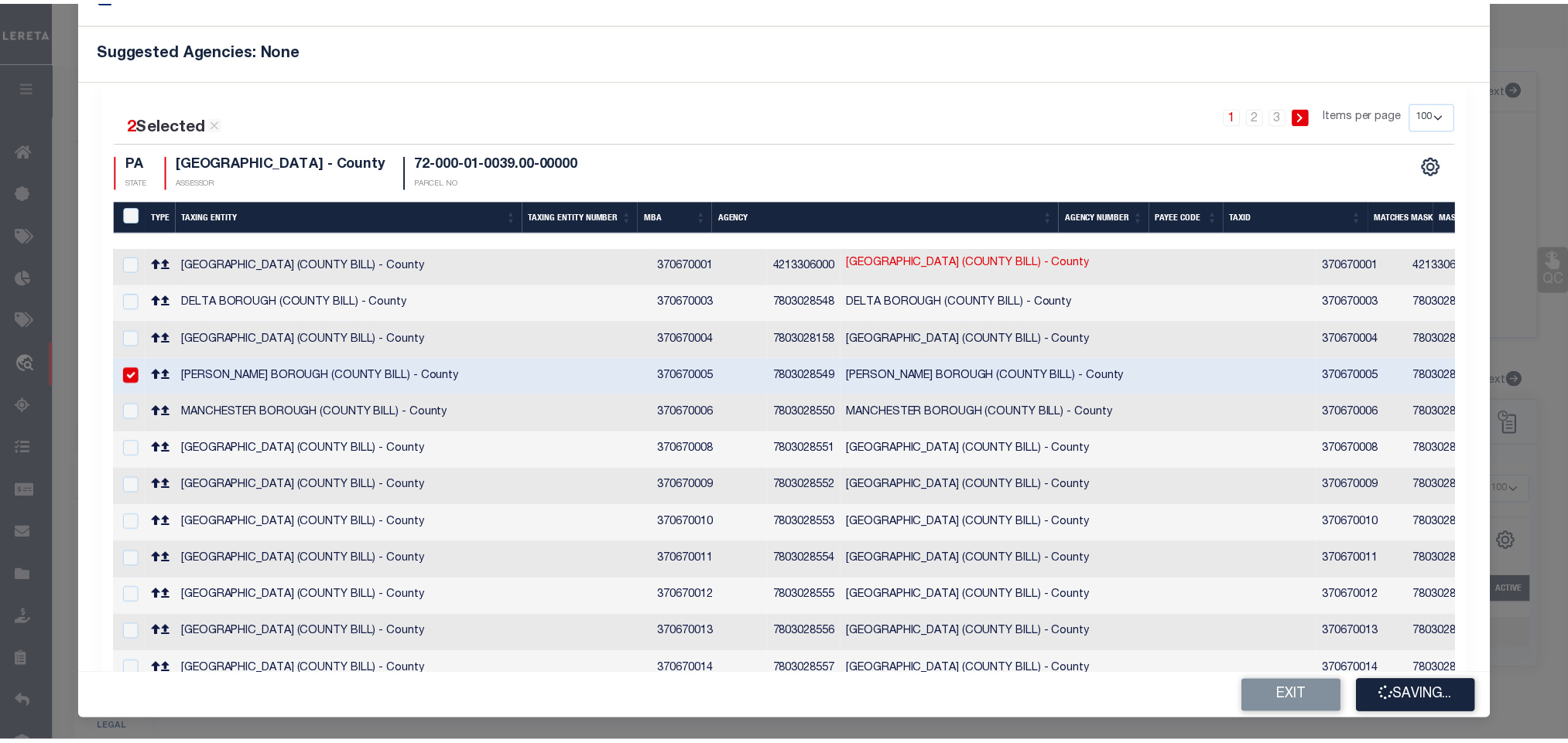
scroll to position [0, 0]
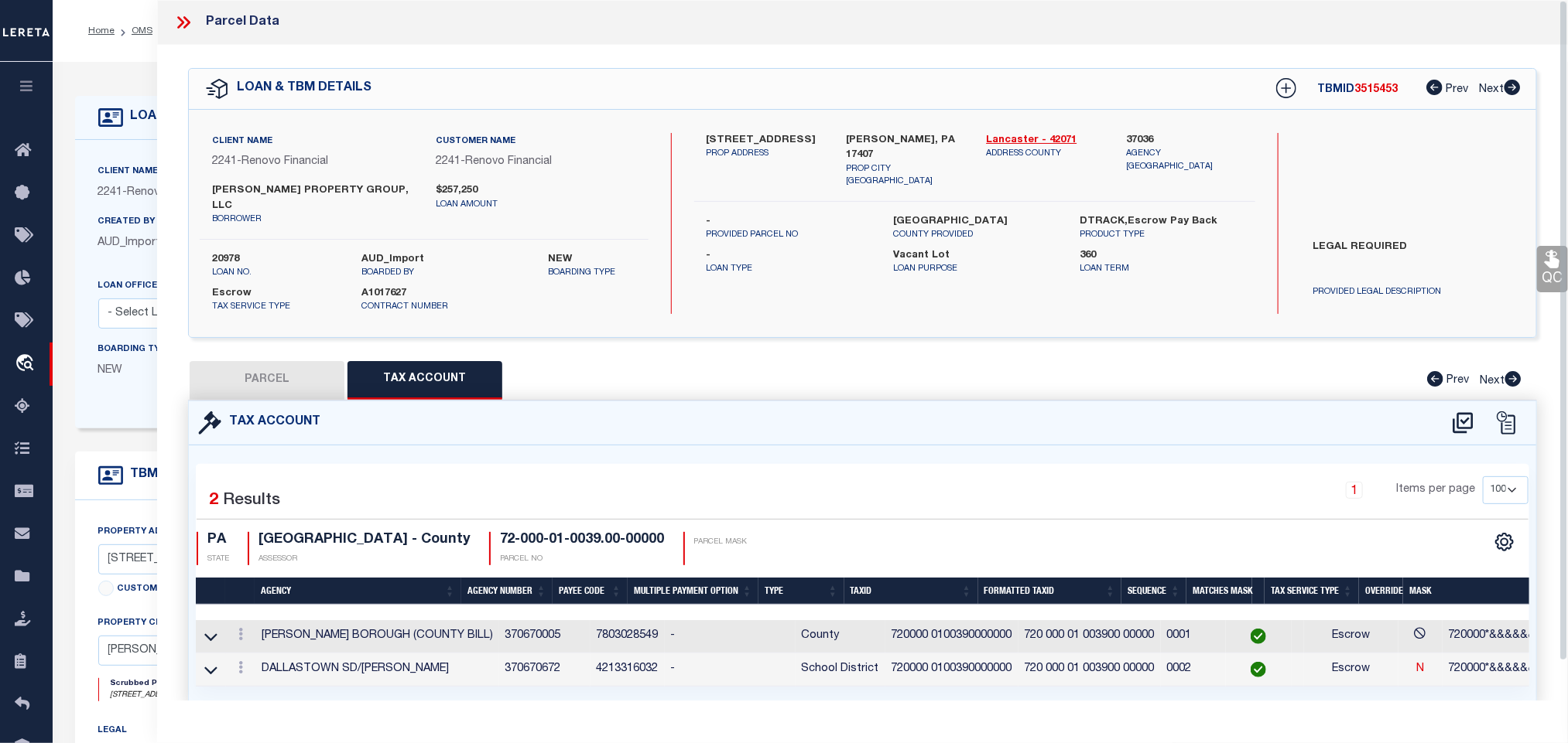
click at [291, 362] on button "PARCEL" at bounding box center [266, 381] width 155 height 39
select select "AS"
select select
checkbox input "false"
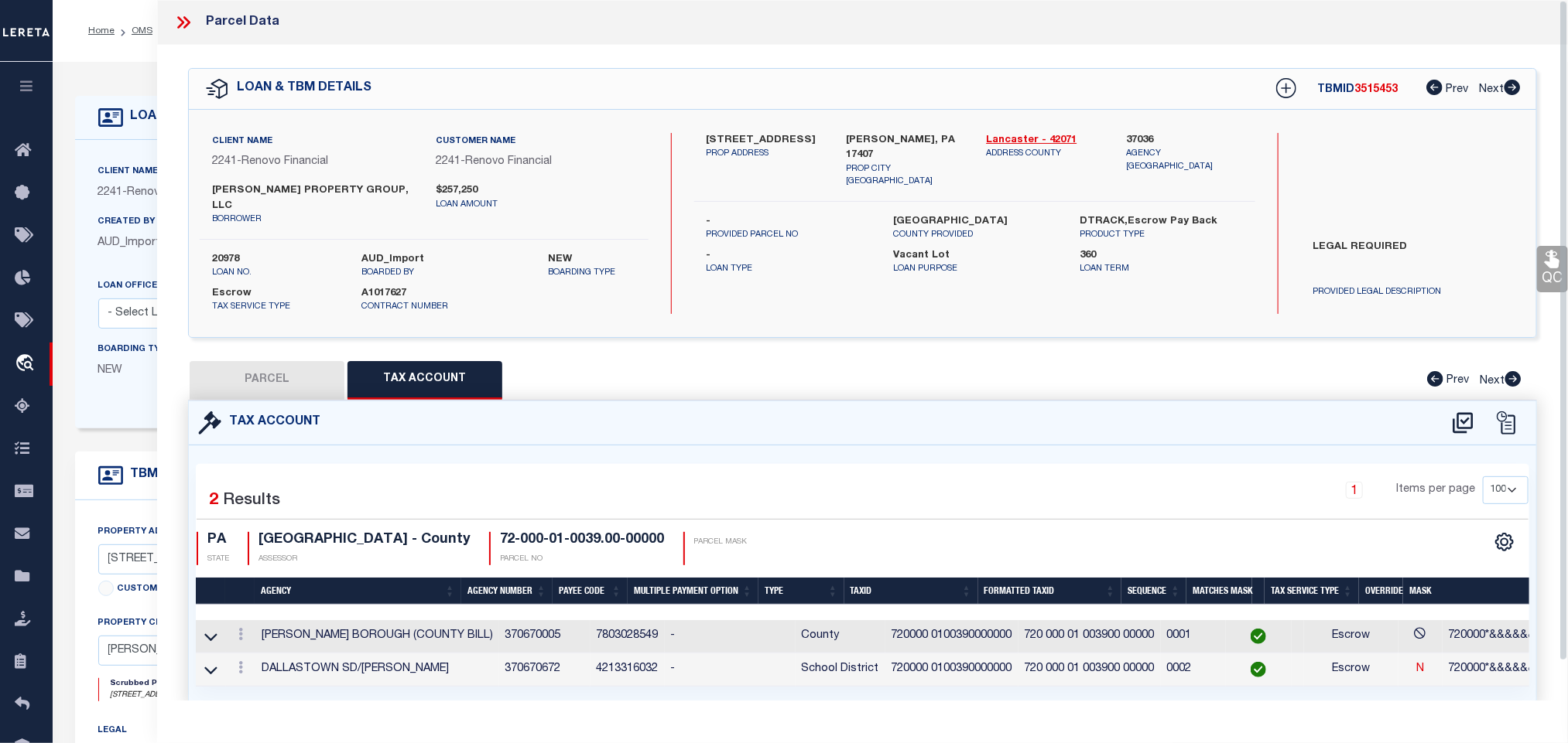
checkbox input "false"
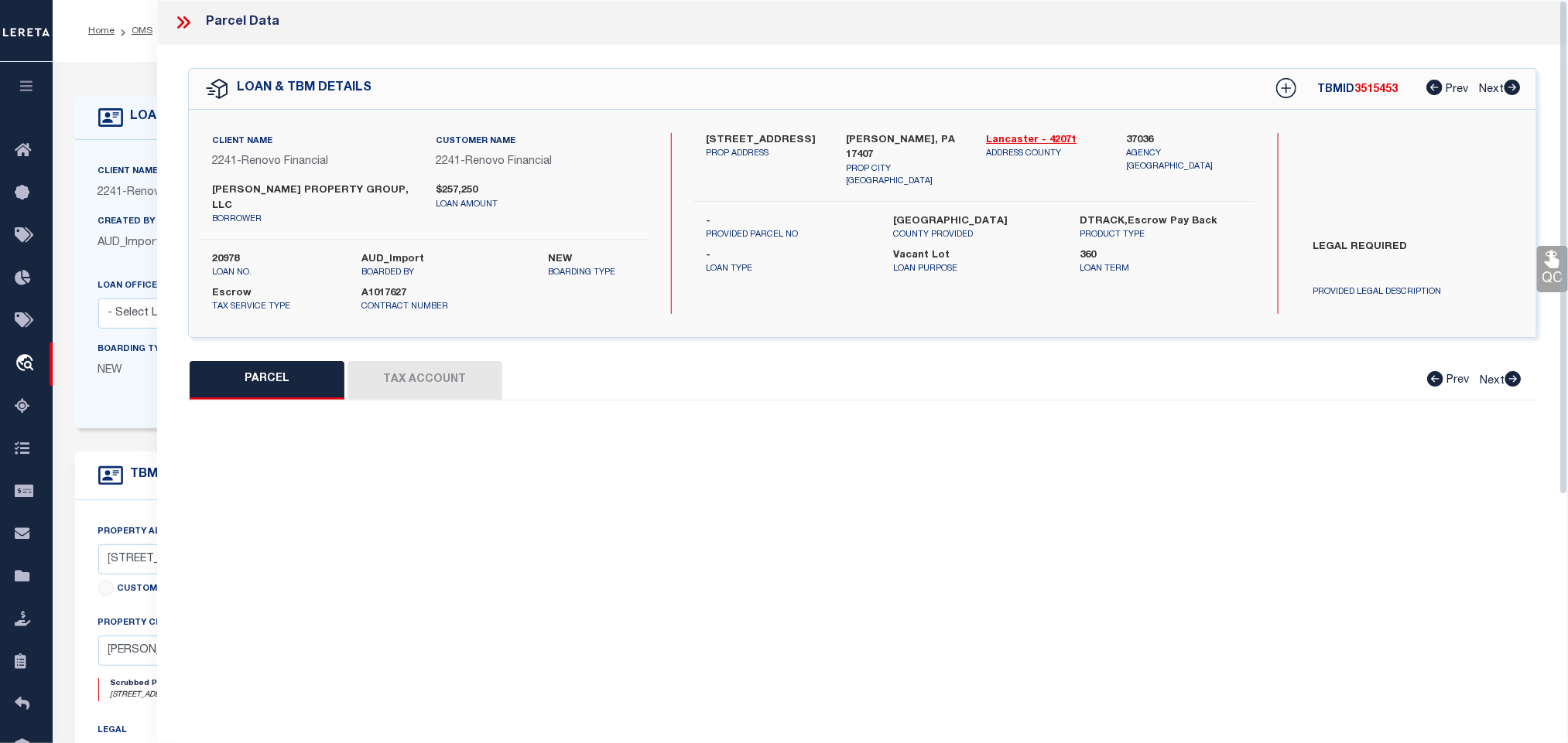
select select "RD"
type input "BEATTY PROPERTY GROUP LLC"
select select "AGW"
select select "LEG"
type input "60 -62 MAIN ST"
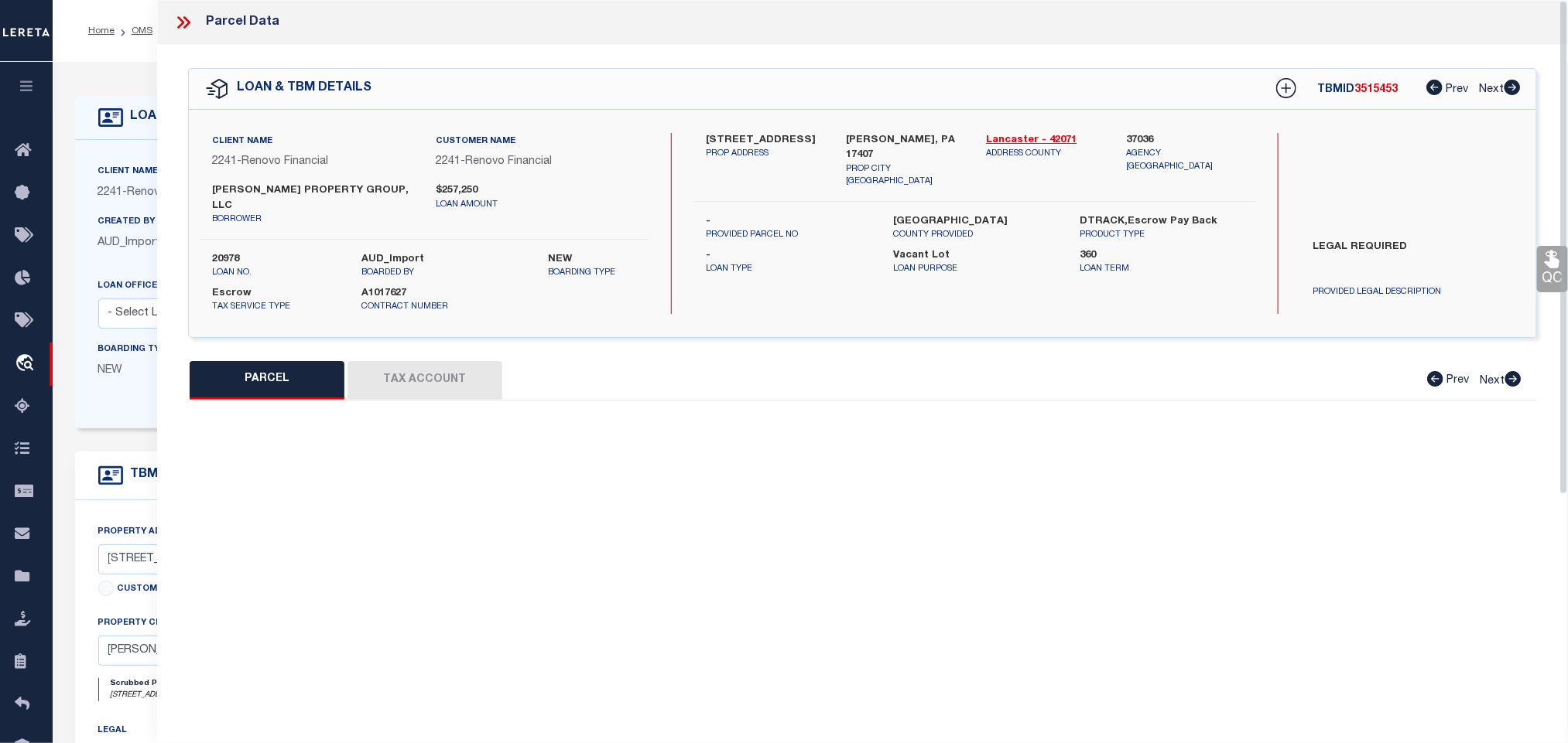
type input "Jacobus, PA 17407"
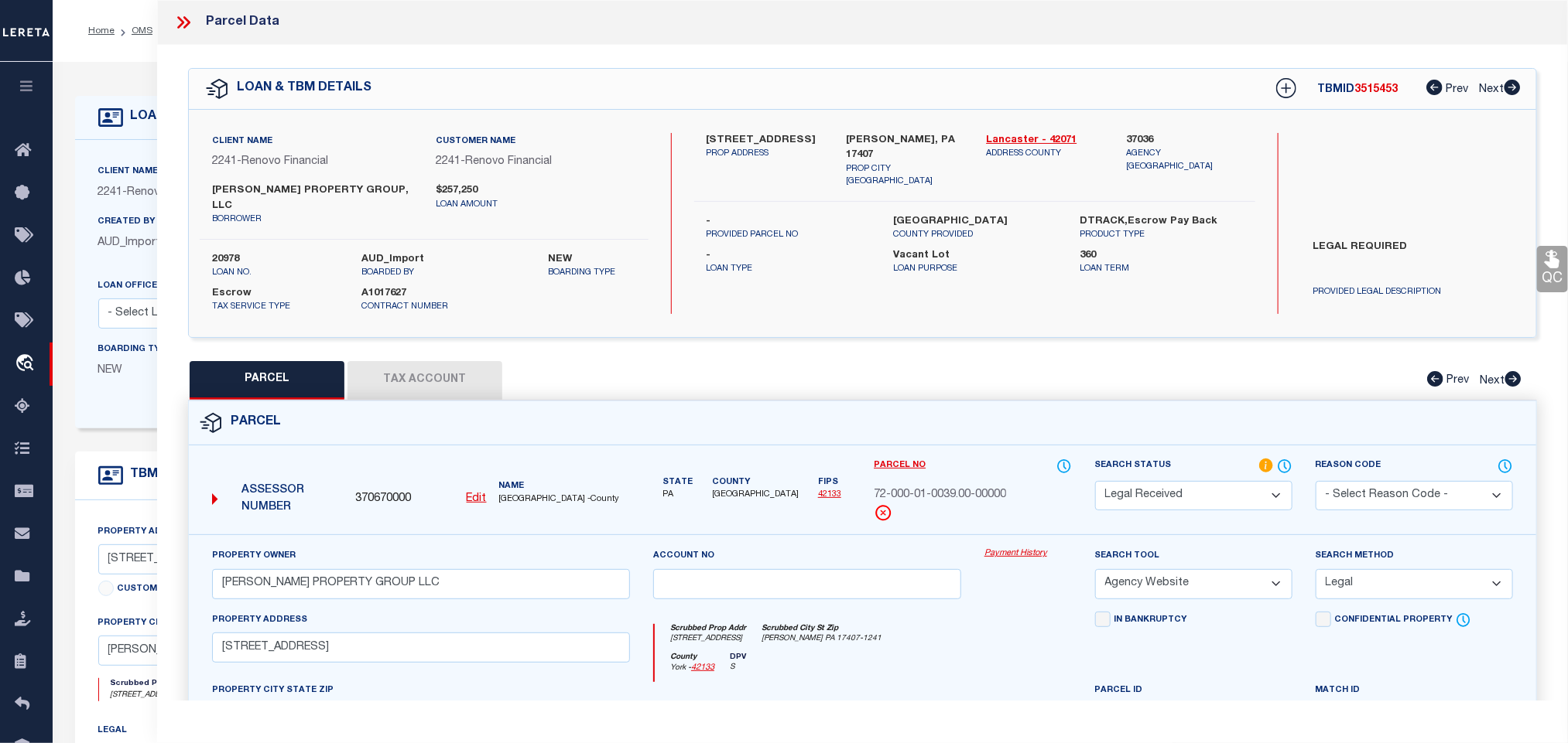
click at [1166, 481] on select "Automated Search Bad Parcel Complete Duplicate Parcel High Dollar Reporting In …" at bounding box center [1193, 497] width 197 height 30
click at [1095, 481] on select "Automated Search Bad Parcel Complete Duplicate Parcel High Dollar Reporting In …" at bounding box center [1193, 497] width 197 height 30
drag, startPoint x: 1166, startPoint y: 483, endPoint x: 1165, endPoint y: 471, distance: 12.0
click at [1165, 481] on select "Automated Search Bad Parcel Complete Duplicate Parcel High Dollar Reporting In …" at bounding box center [1193, 497] width 197 height 30
click at [1095, 481] on select "Automated Search Bad Parcel Complete Duplicate Parcel High Dollar Reporting In …" at bounding box center [1193, 497] width 197 height 30
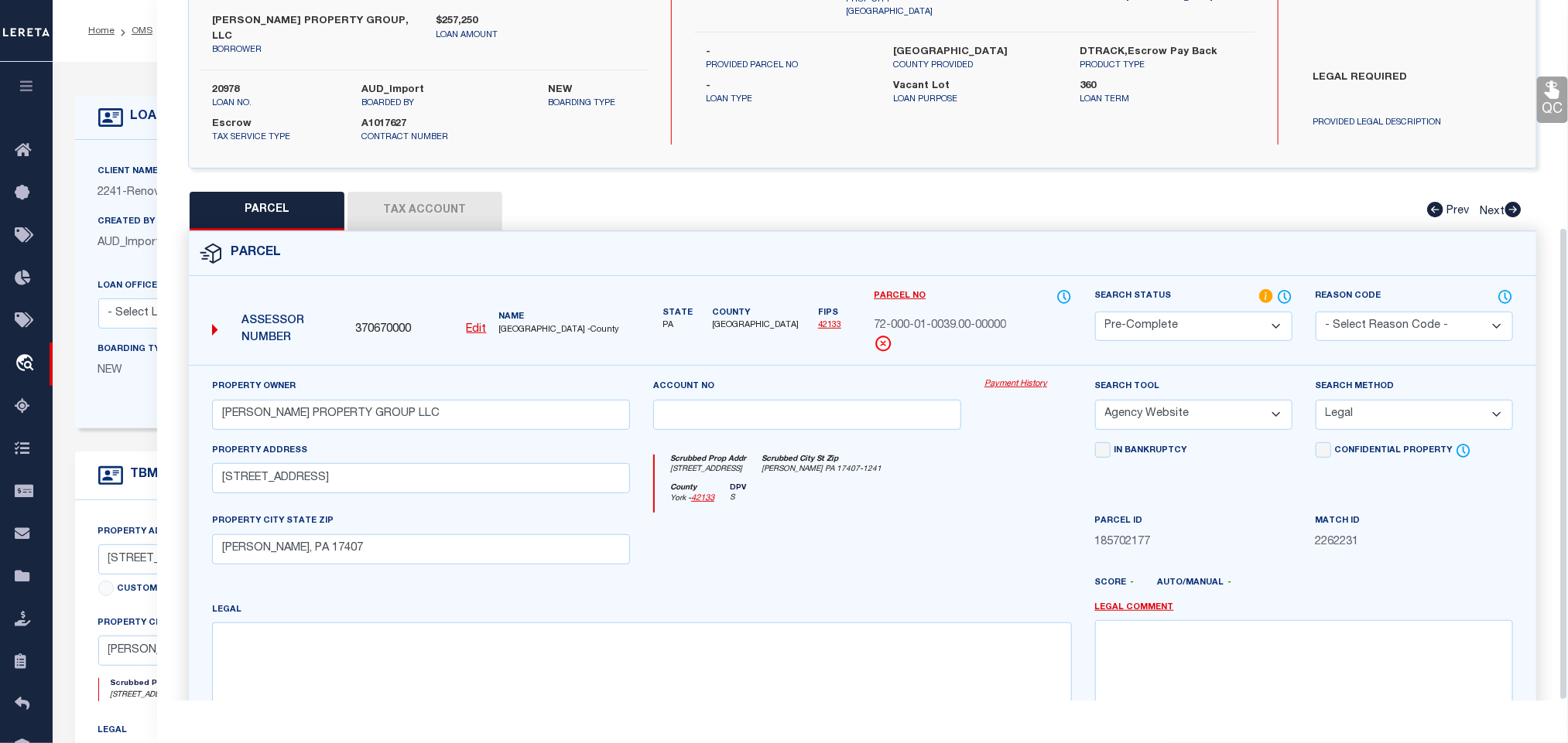
scroll to position [337, 0]
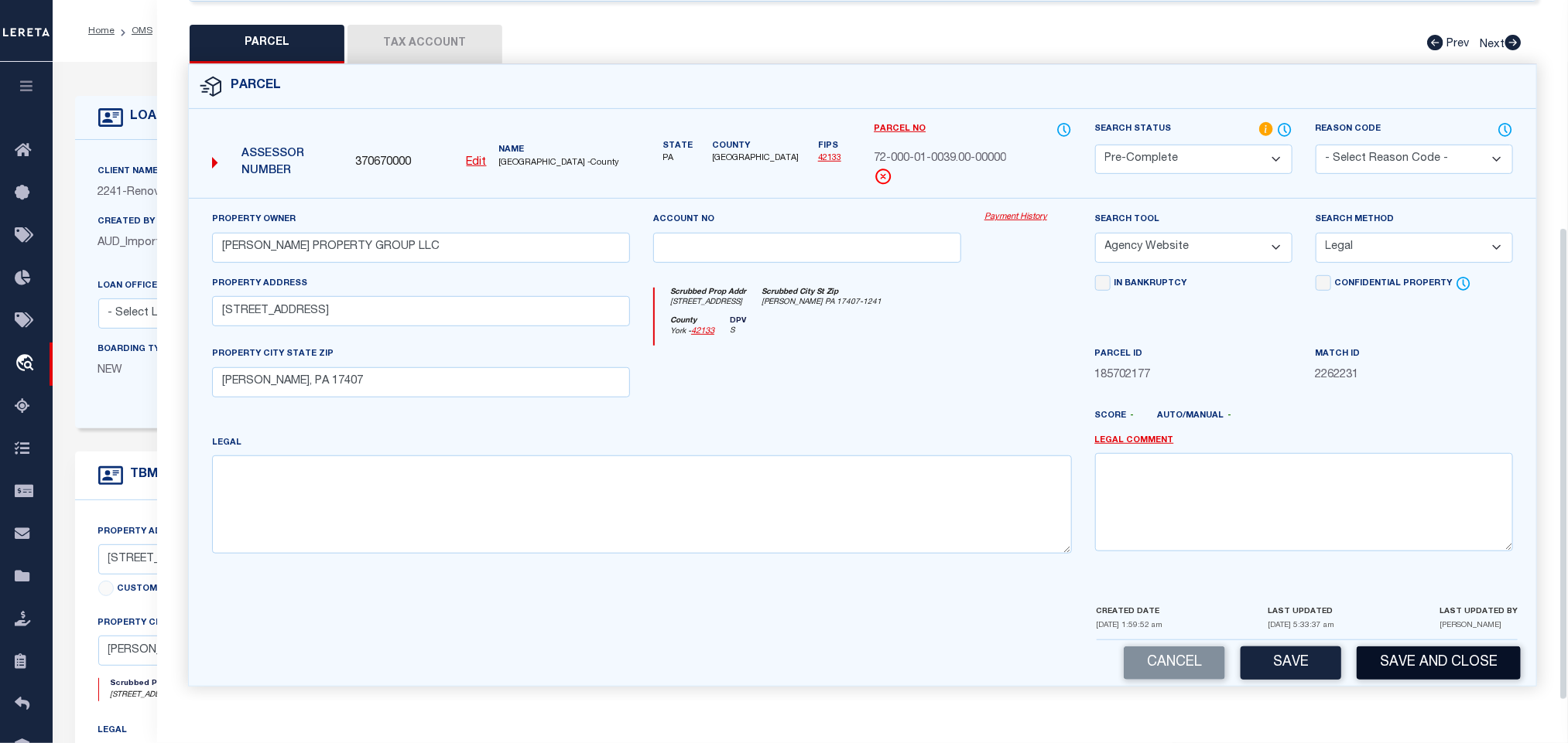
click at [1396, 669] on button "Save and Close" at bounding box center [1439, 663] width 164 height 34
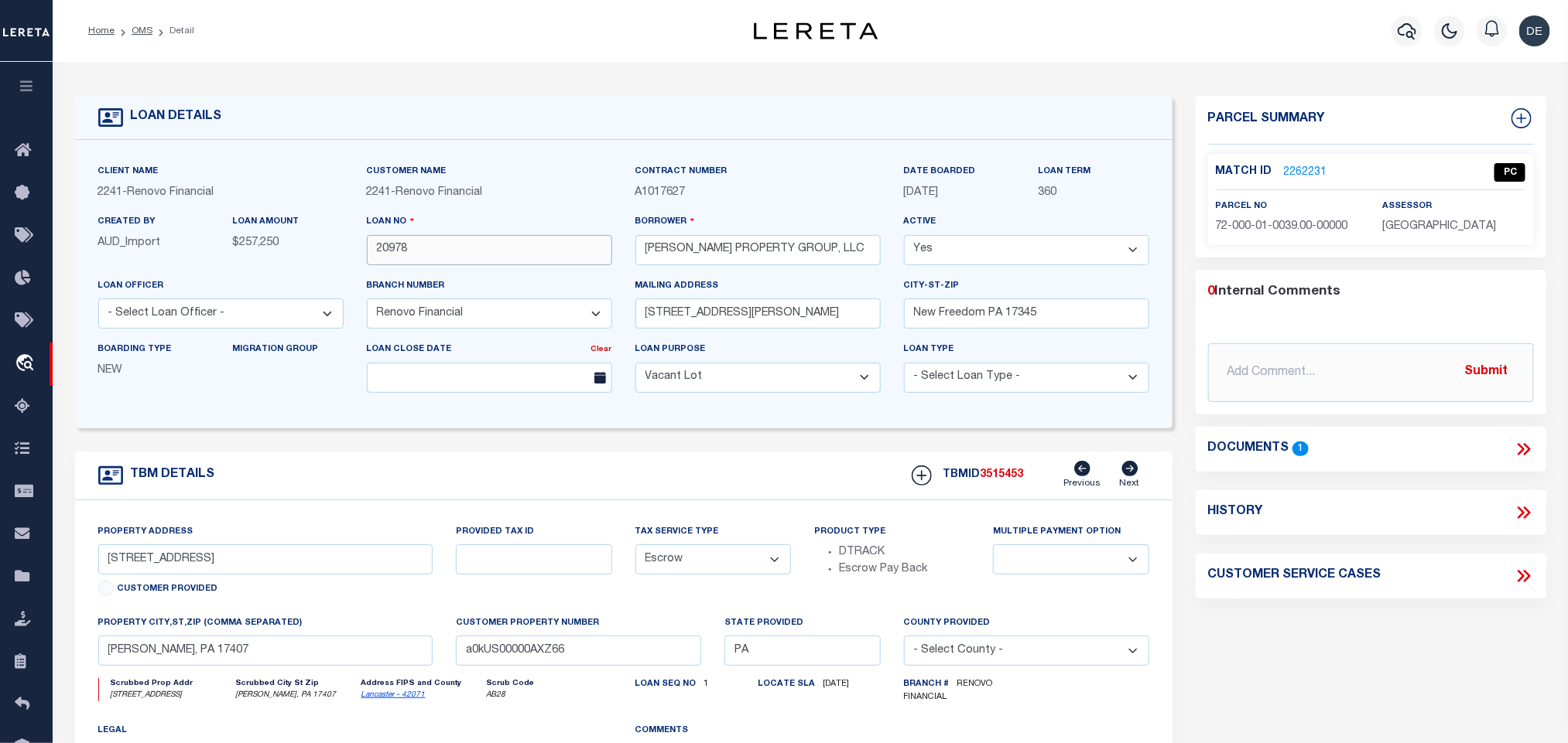
click at [388, 246] on input "20978" at bounding box center [490, 250] width 246 height 30
click at [450, 244] on input "20978" at bounding box center [490, 250] width 246 height 30
click at [997, 478] on span "3515453" at bounding box center [1001, 474] width 43 height 11
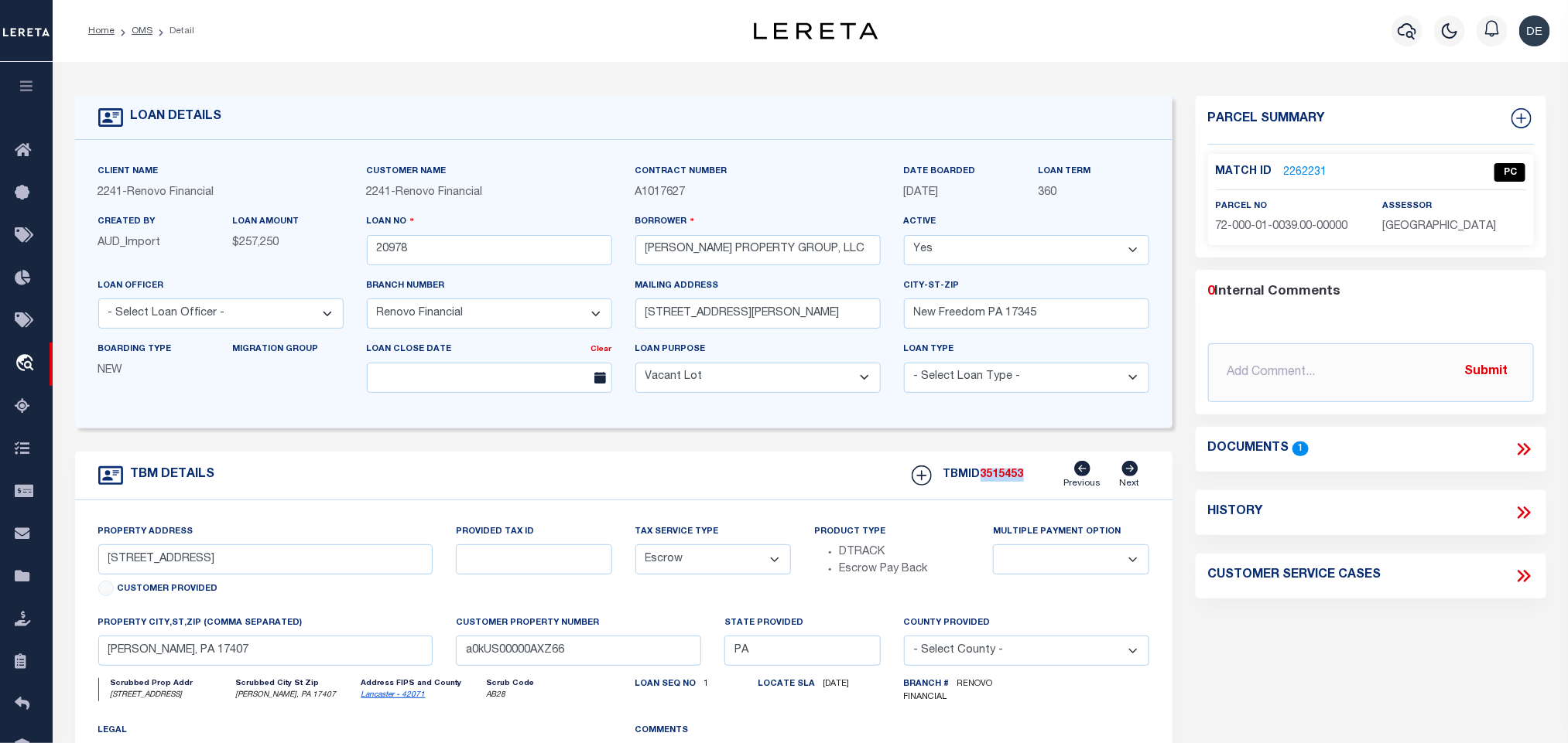
click at [997, 478] on span "3515453" at bounding box center [1001, 474] width 43 height 11
copy span "3515453"
click at [1444, 237] on div "Match ID 2262231 PC parcel no assessor" at bounding box center [1371, 199] width 326 height 91
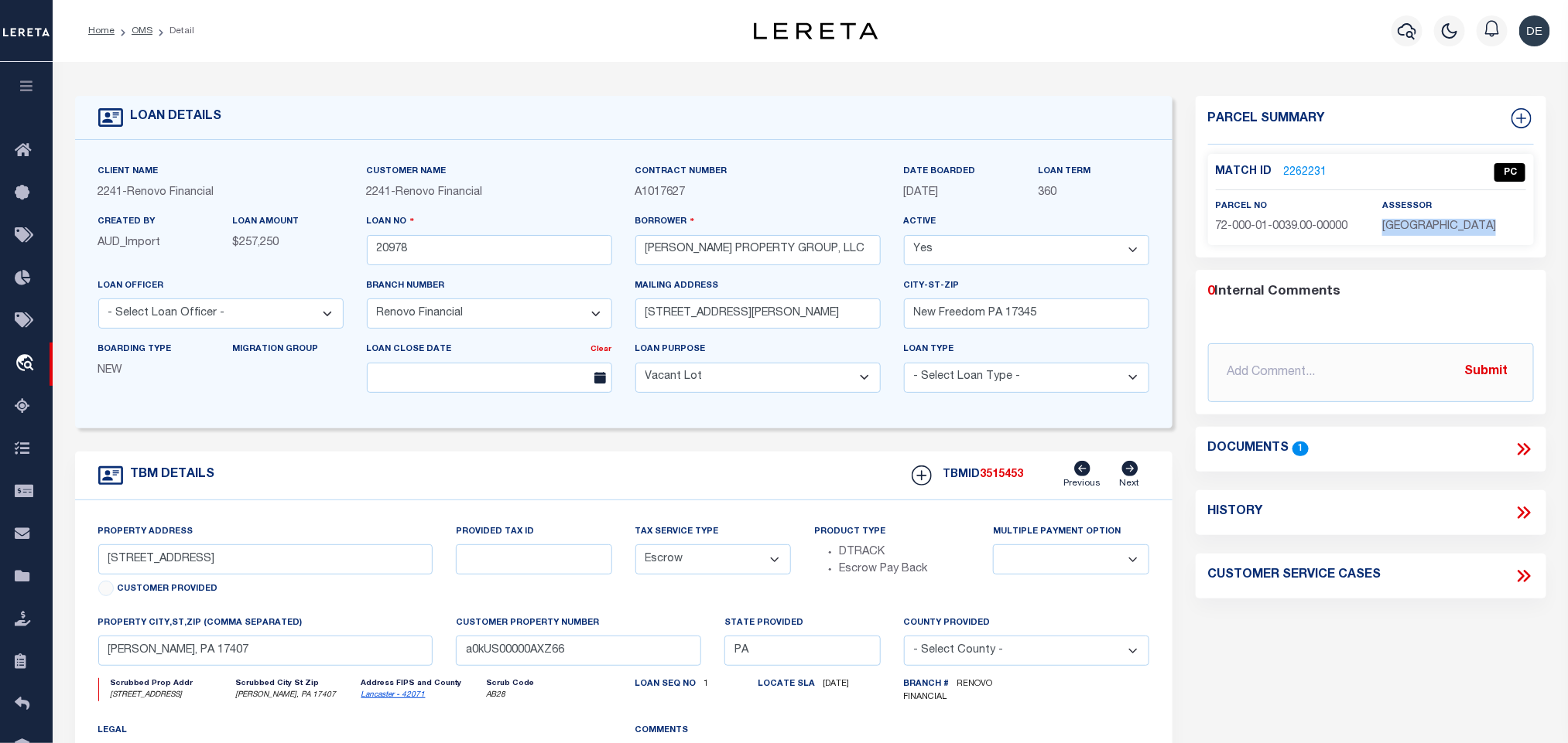
copy div "YORK COUNTY"
click at [1258, 234] on p "72-000-01-0039.00-00000" at bounding box center [1287, 227] width 143 height 17
click at [145, 38] on ol "Home OMS Detail" at bounding box center [141, 31] width 131 height 33
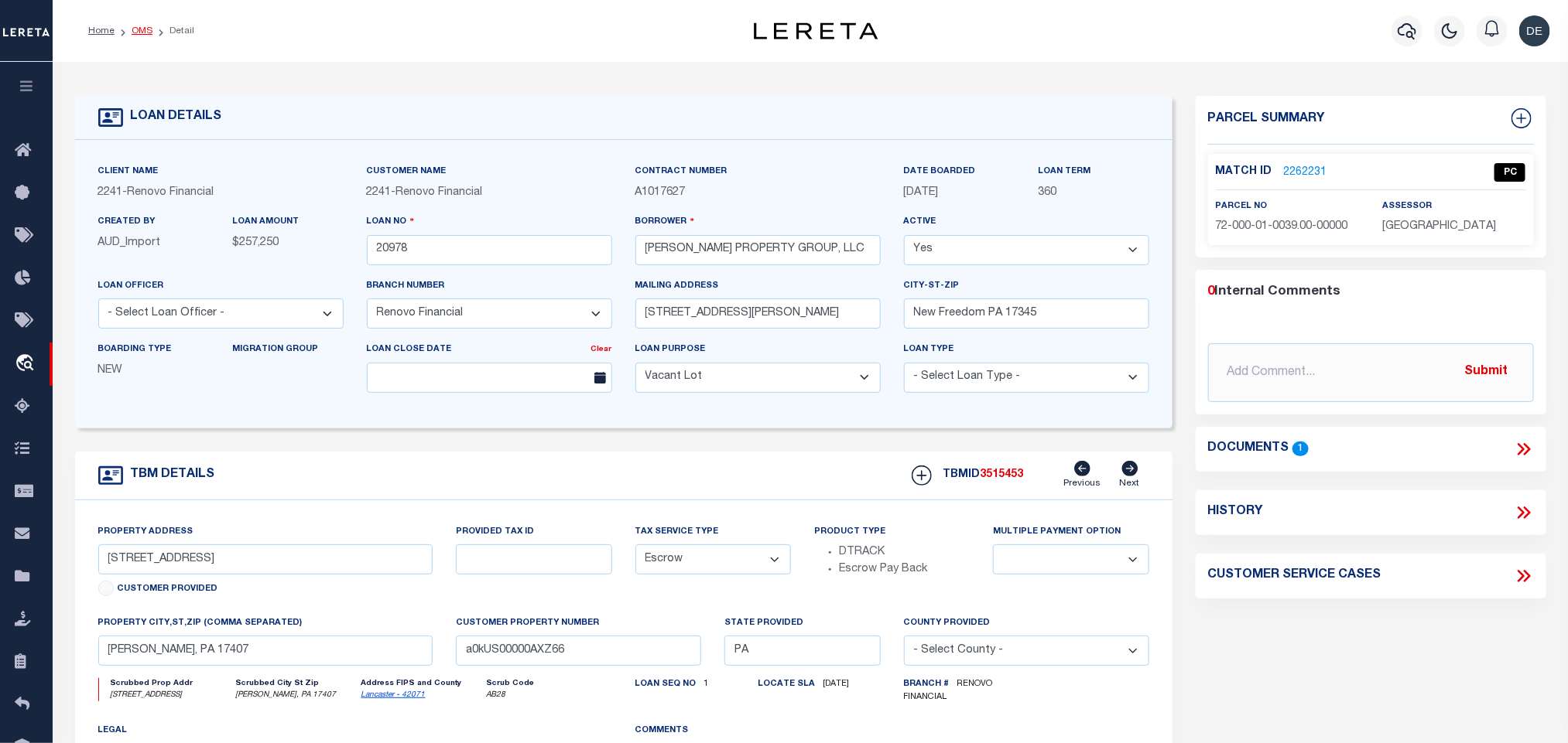
click at [142, 31] on link "OMS" at bounding box center [142, 31] width 21 height 10
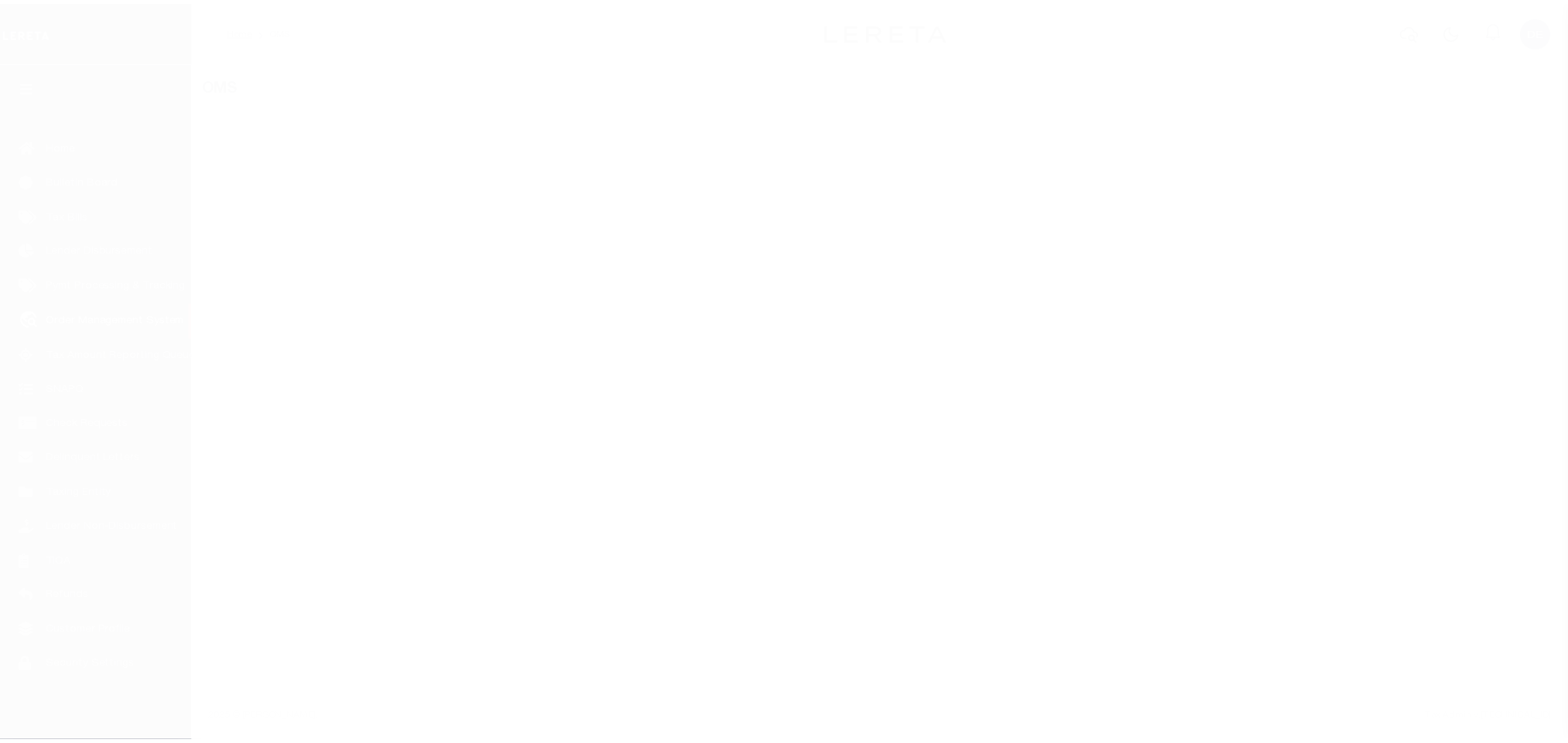
scroll to position [10, 0]
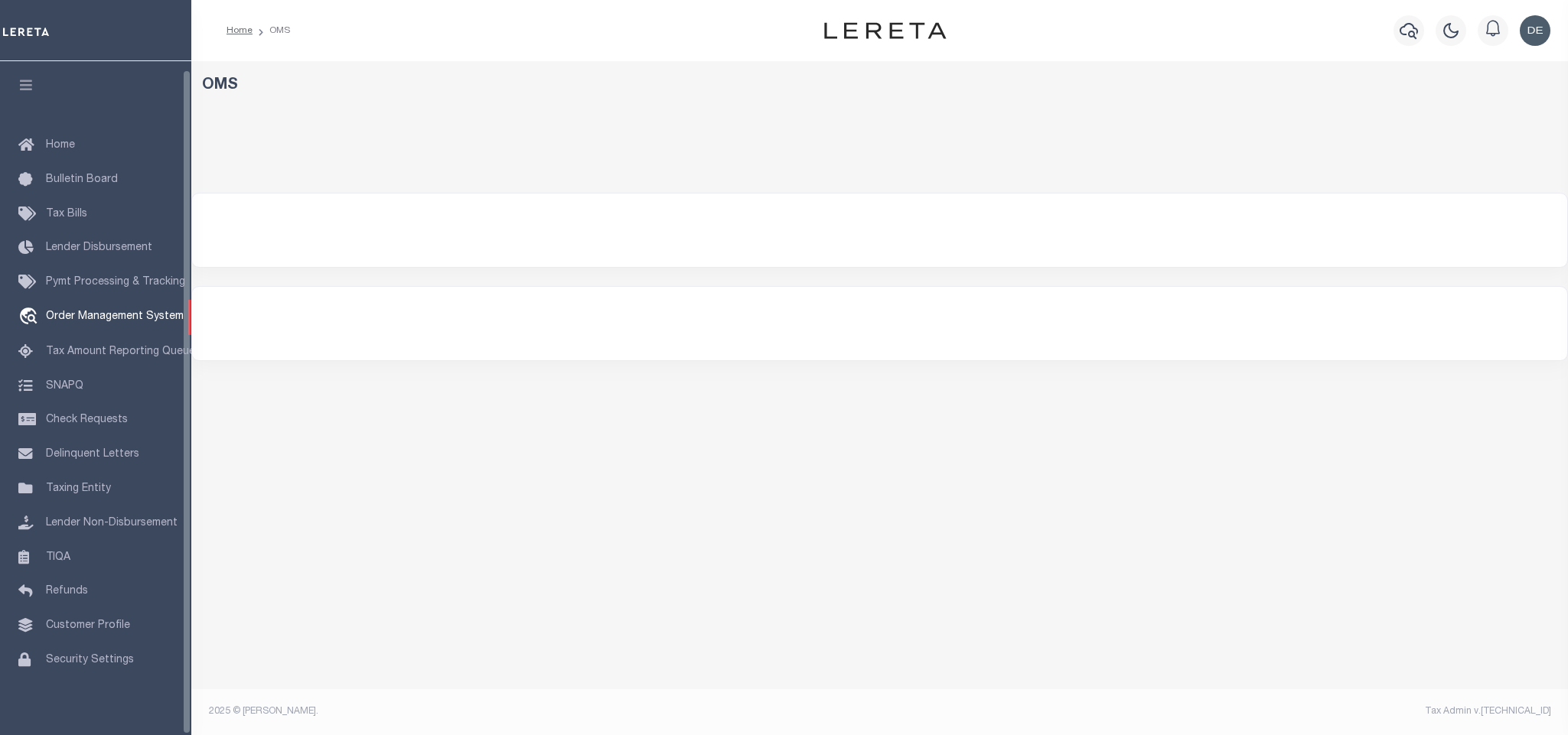
select select "200"
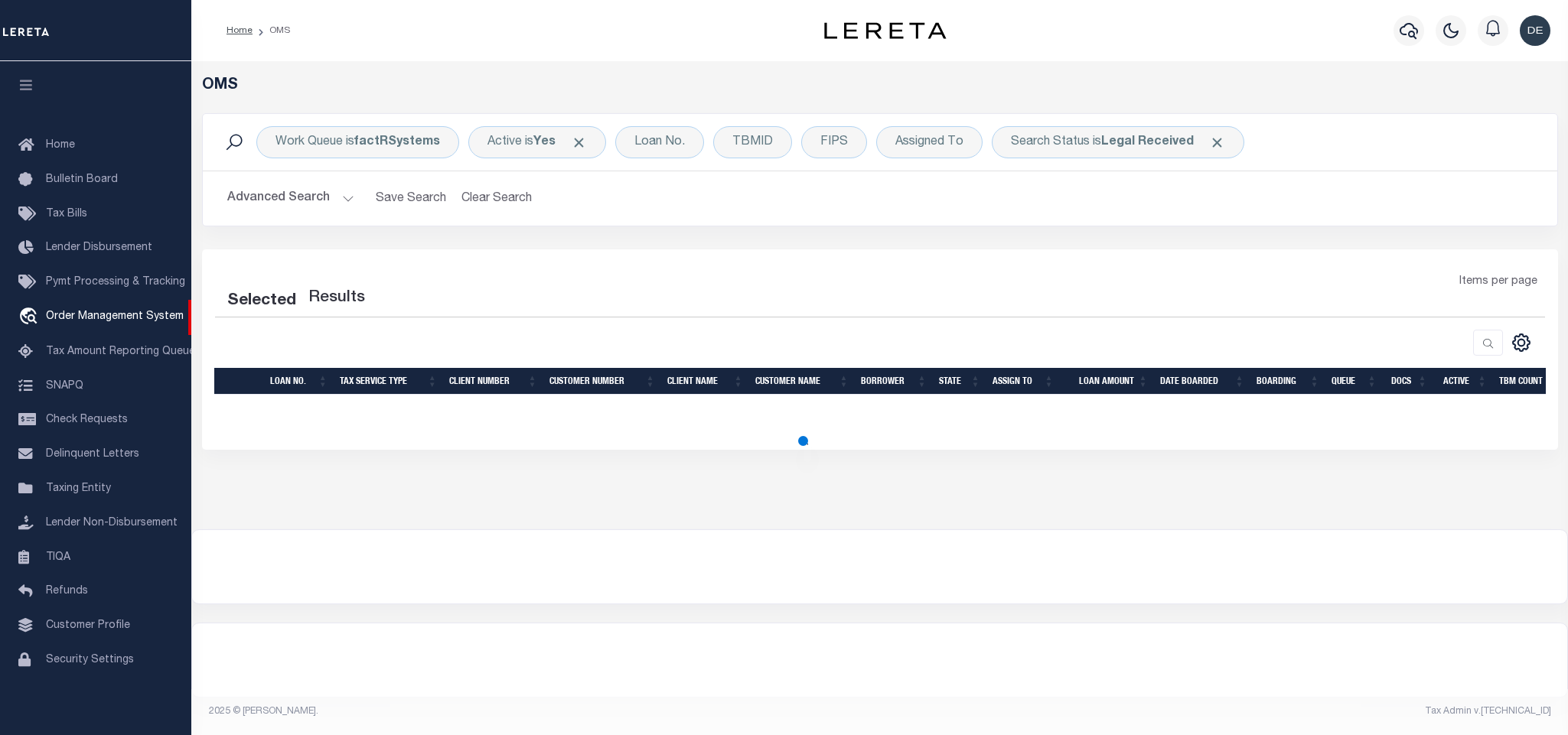
select select "200"
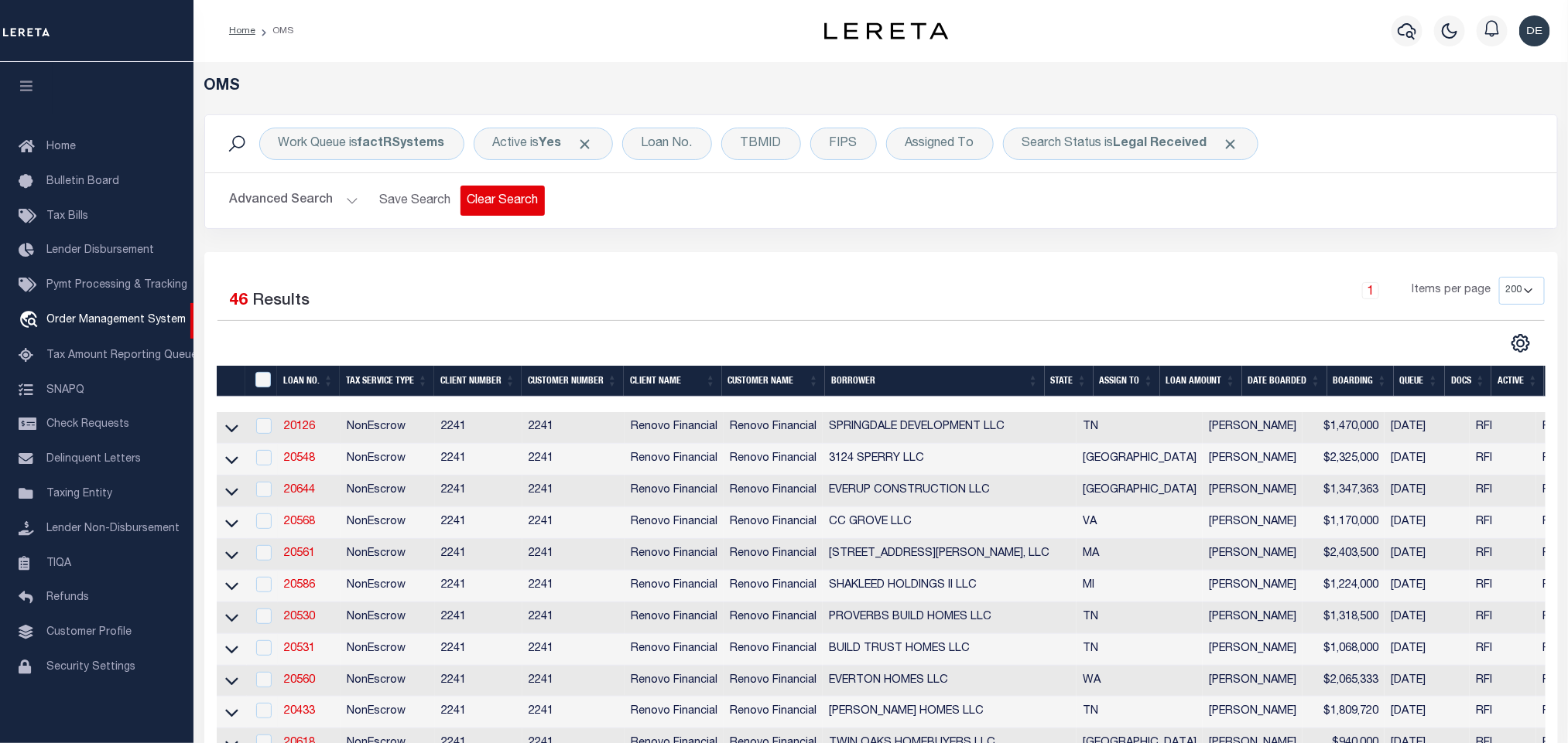
click at [483, 195] on button "Clear Search" at bounding box center [502, 201] width 84 height 30
click at [1075, 147] on div "Search Status is In Progress" at bounding box center [1119, 143] width 232 height 33
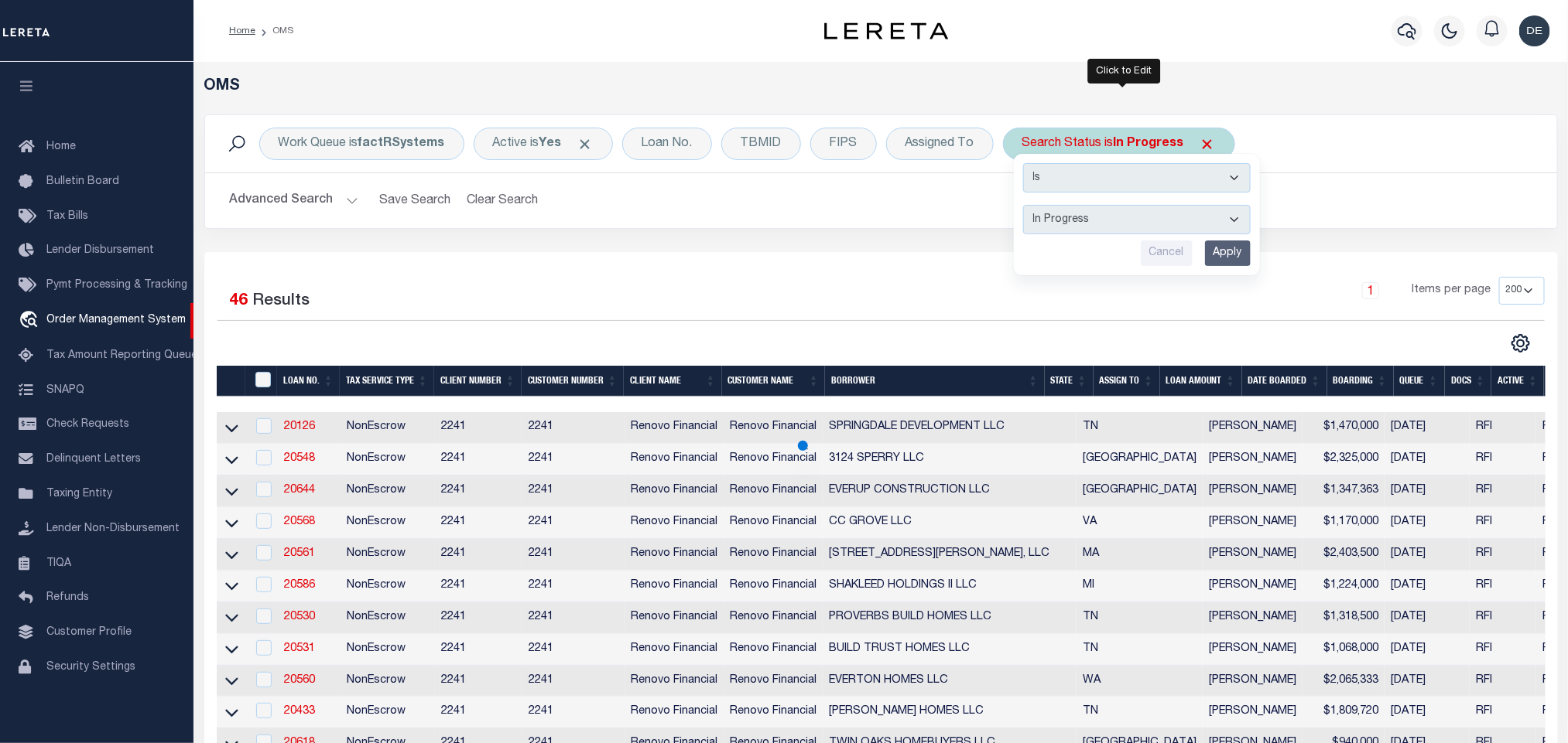
click at [1076, 220] on select "Automated Search Bad Parcel Complete Duplicate Parcel High Dollar Reporting In …" at bounding box center [1136, 219] width 227 height 29
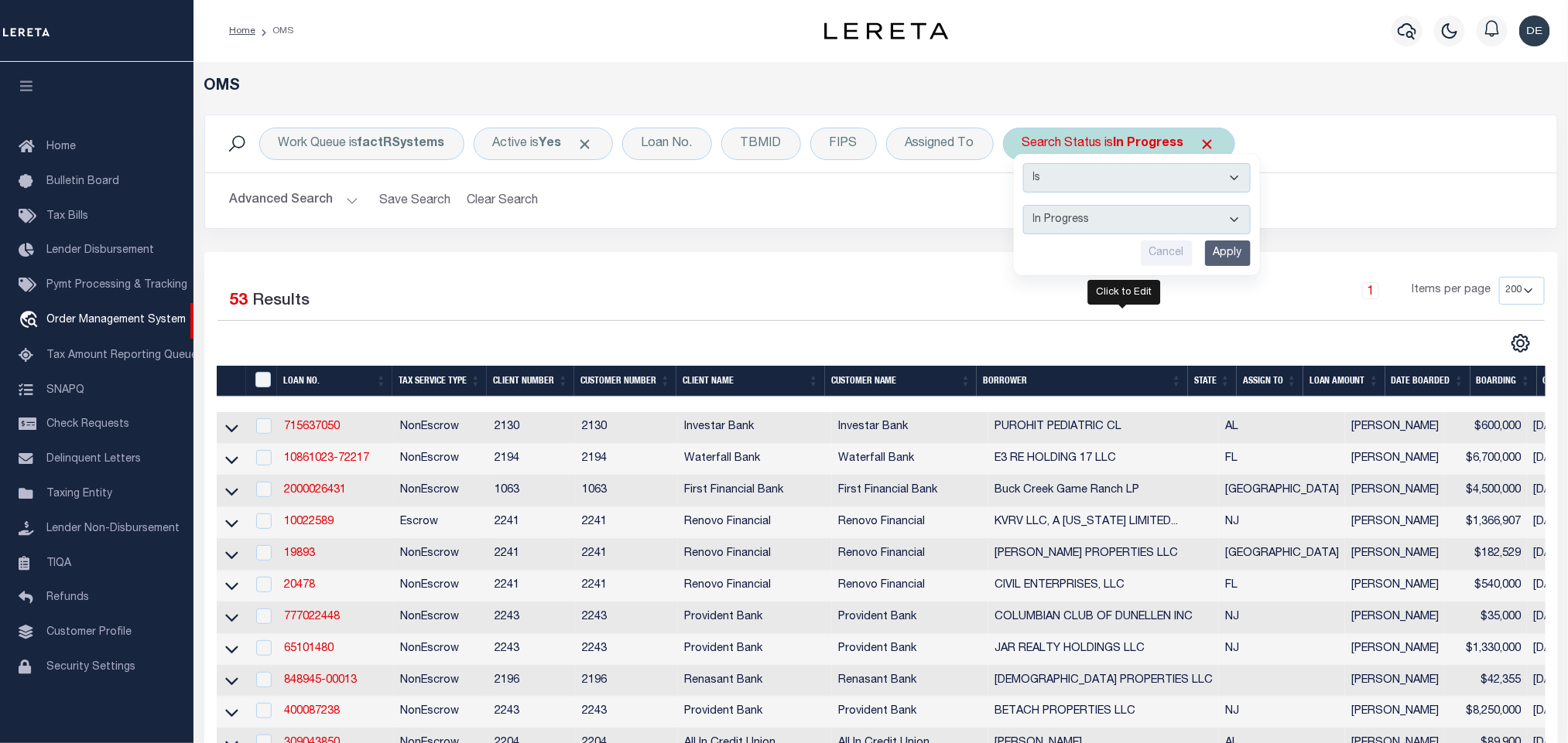
select select "RD"
click at [1027, 207] on select "Automated Search Bad Parcel Complete Duplicate Parcel High Dollar Reporting In …" at bounding box center [1136, 219] width 227 height 29
click at [1243, 249] on input "Apply" at bounding box center [1228, 253] width 46 height 26
